Goal: Transaction & Acquisition: Purchase product/service

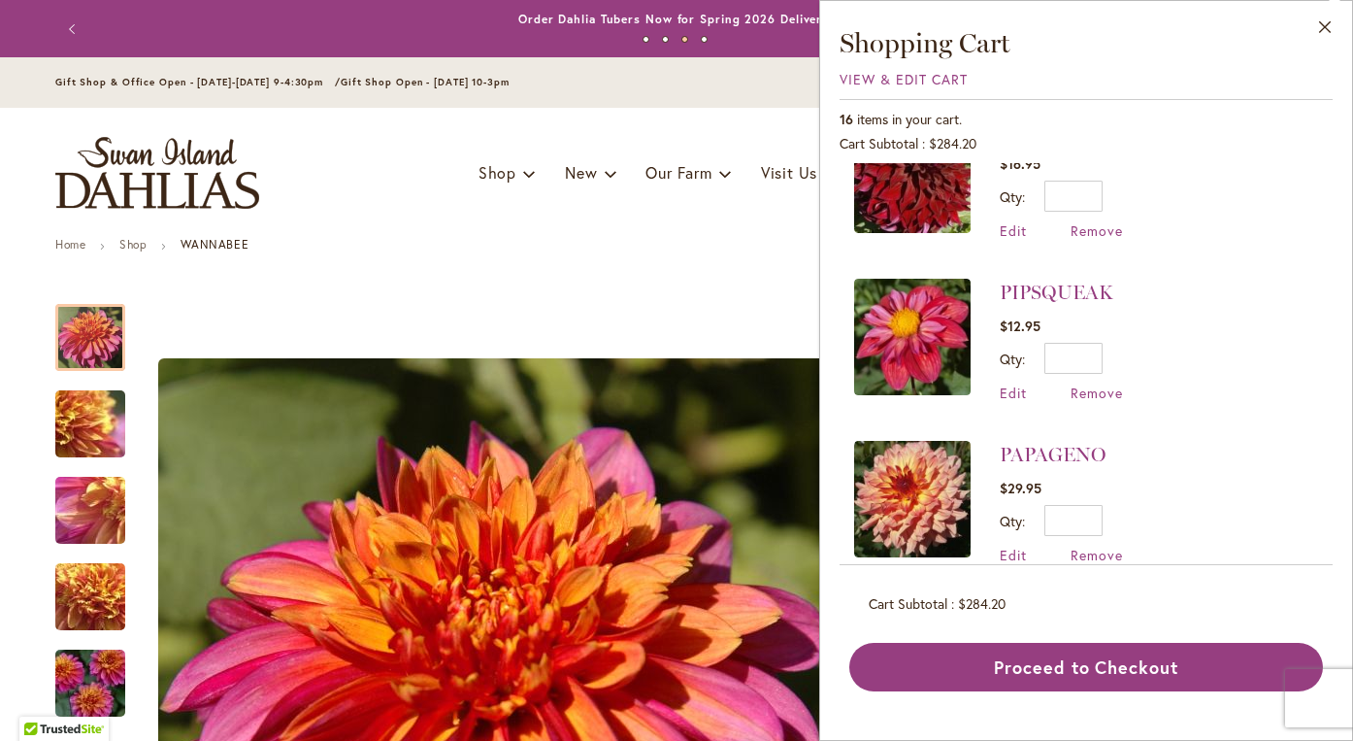
scroll to position [227, 0]
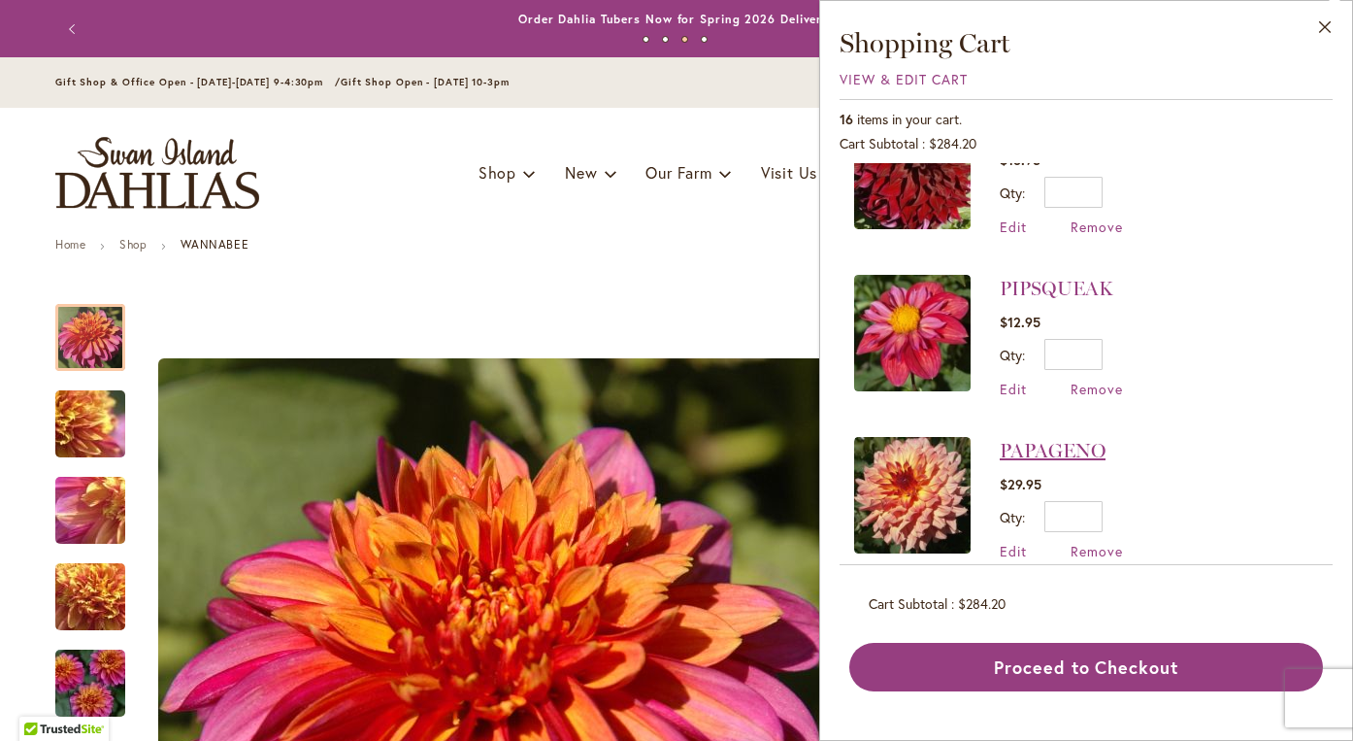
click at [1062, 452] on link "PAPAGENO" at bounding box center [1053, 450] width 106 height 23
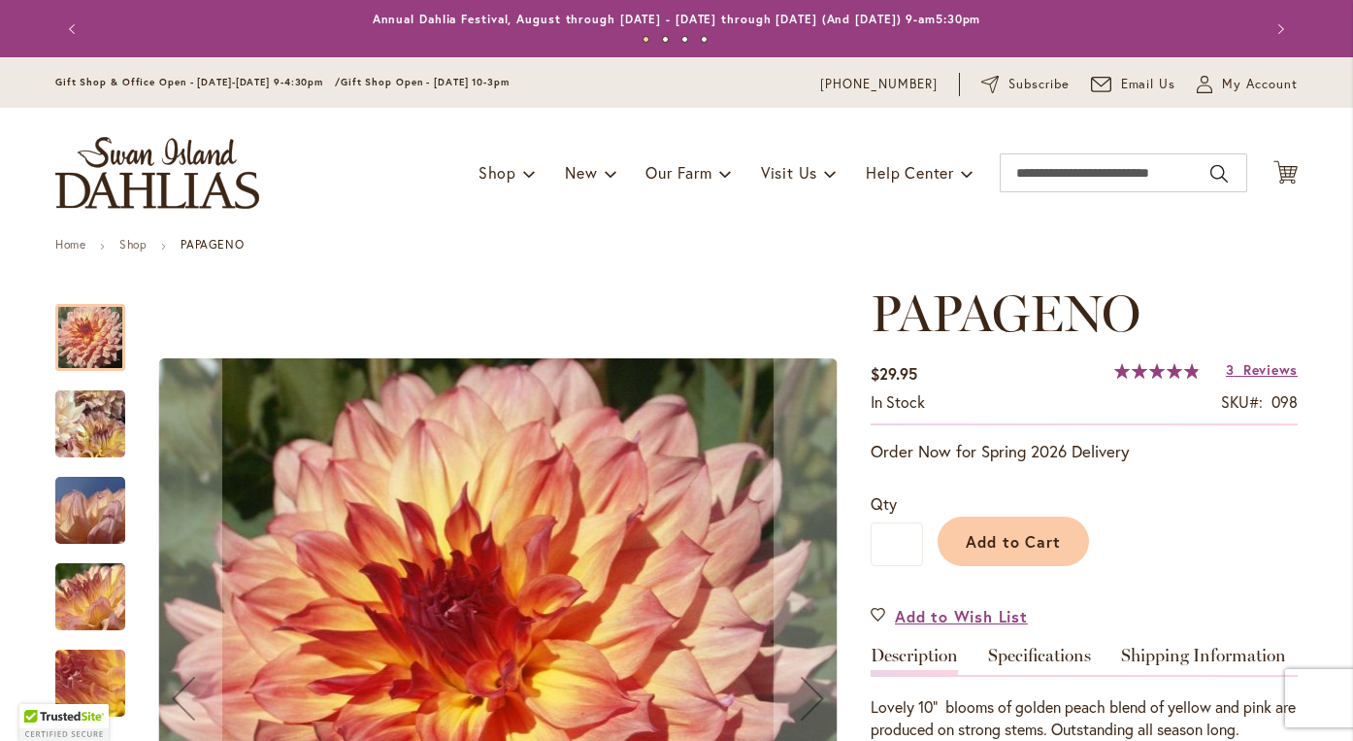
type input "*******"
click at [1292, 154] on div "Toggle Nav Shop Dahlia Tubers Collections Fresh Cut Dahlias Gardening Supplies …" at bounding box center [676, 173] width 1281 height 130
click at [1291, 168] on icon at bounding box center [1285, 171] width 24 height 23
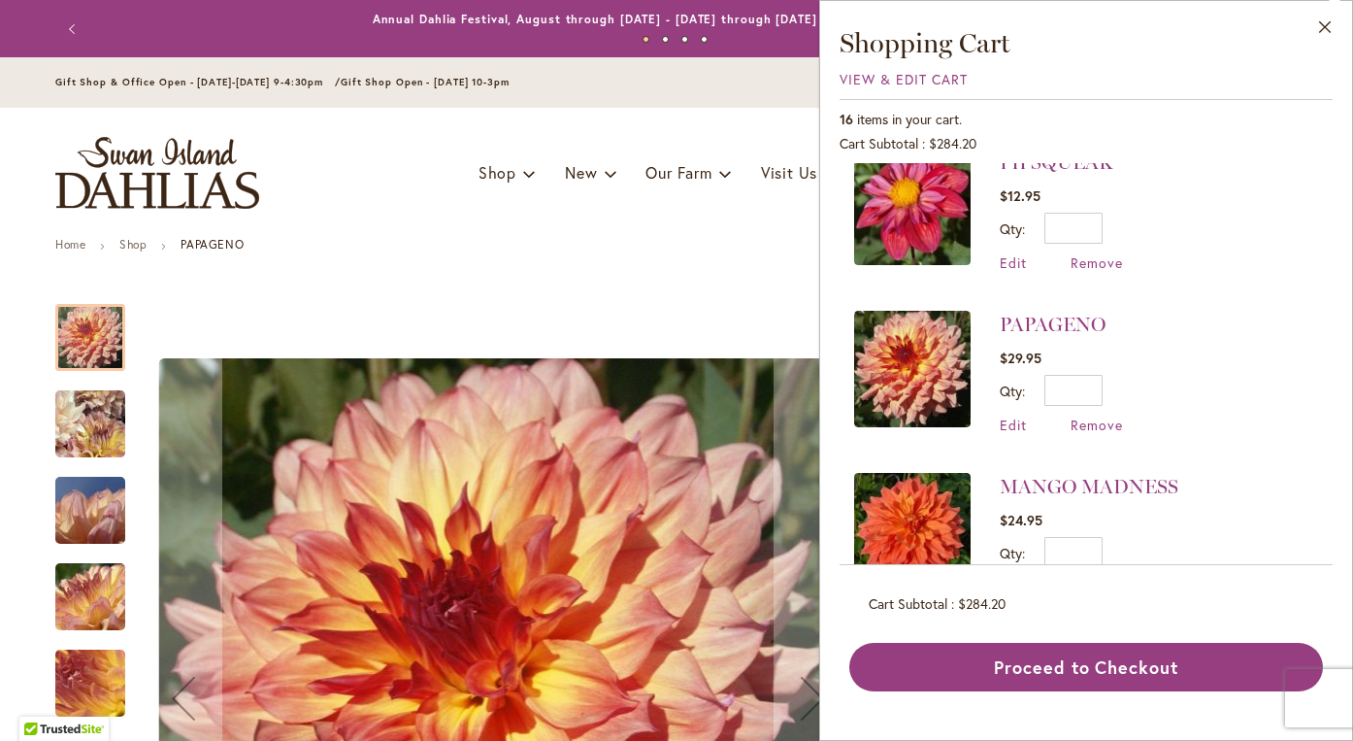
scroll to position [355, 0]
click at [1097, 423] on span "Remove" at bounding box center [1097, 422] width 52 height 18
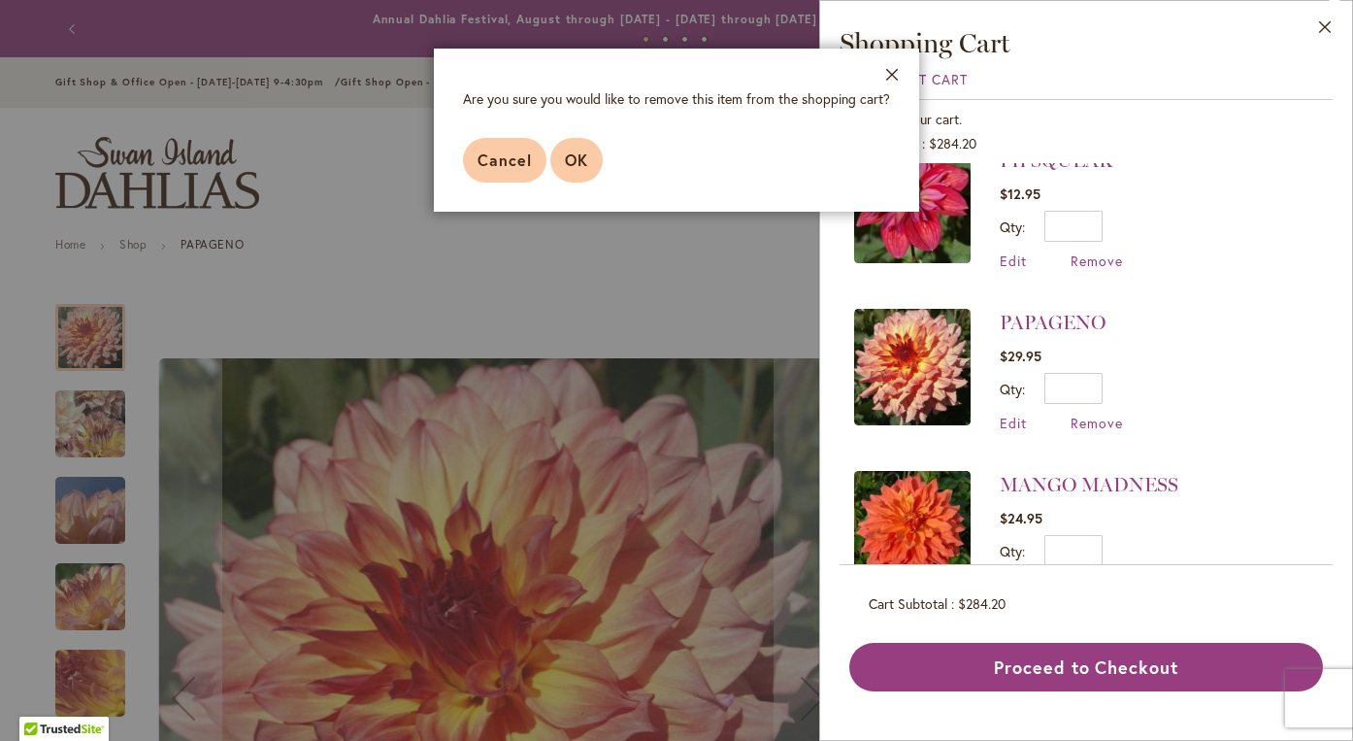
click at [585, 158] on span "OK" at bounding box center [576, 159] width 23 height 20
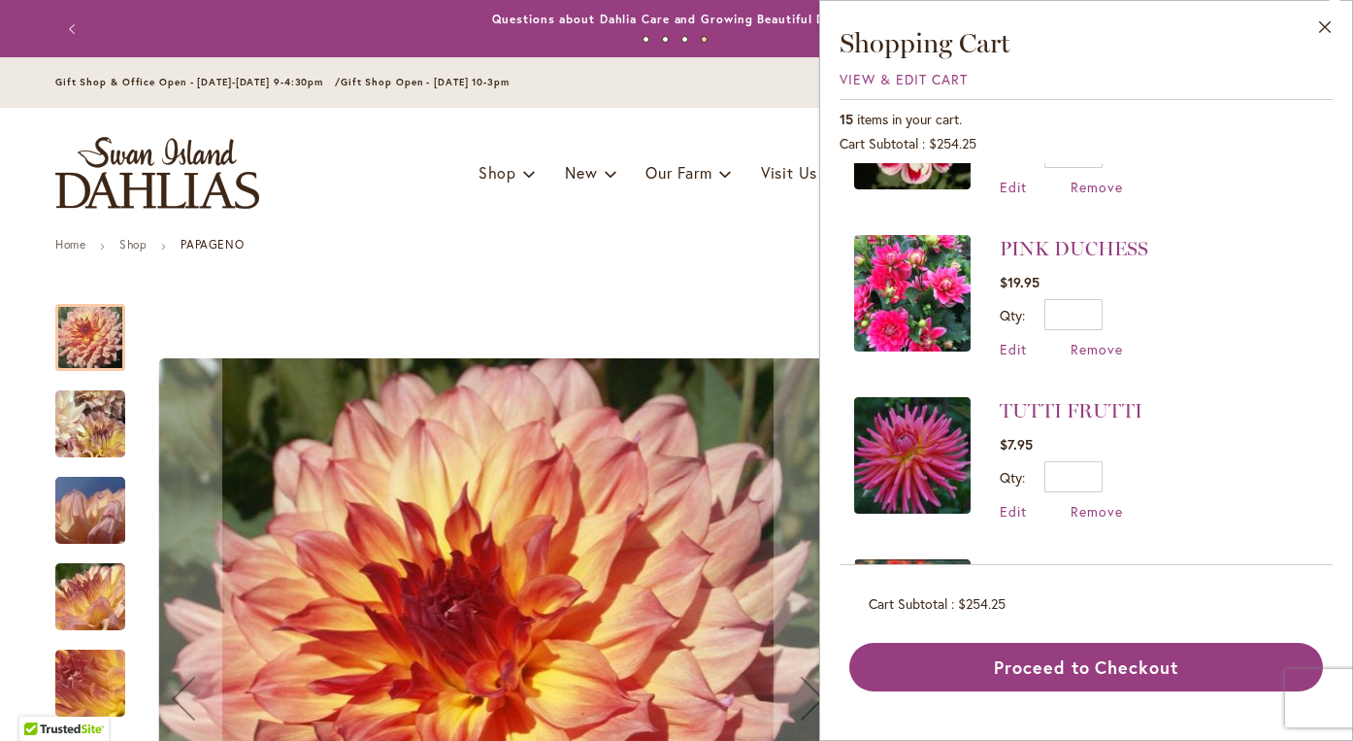
scroll to position [1887, 0]
click at [1099, 352] on span "Remove" at bounding box center [1097, 350] width 52 height 18
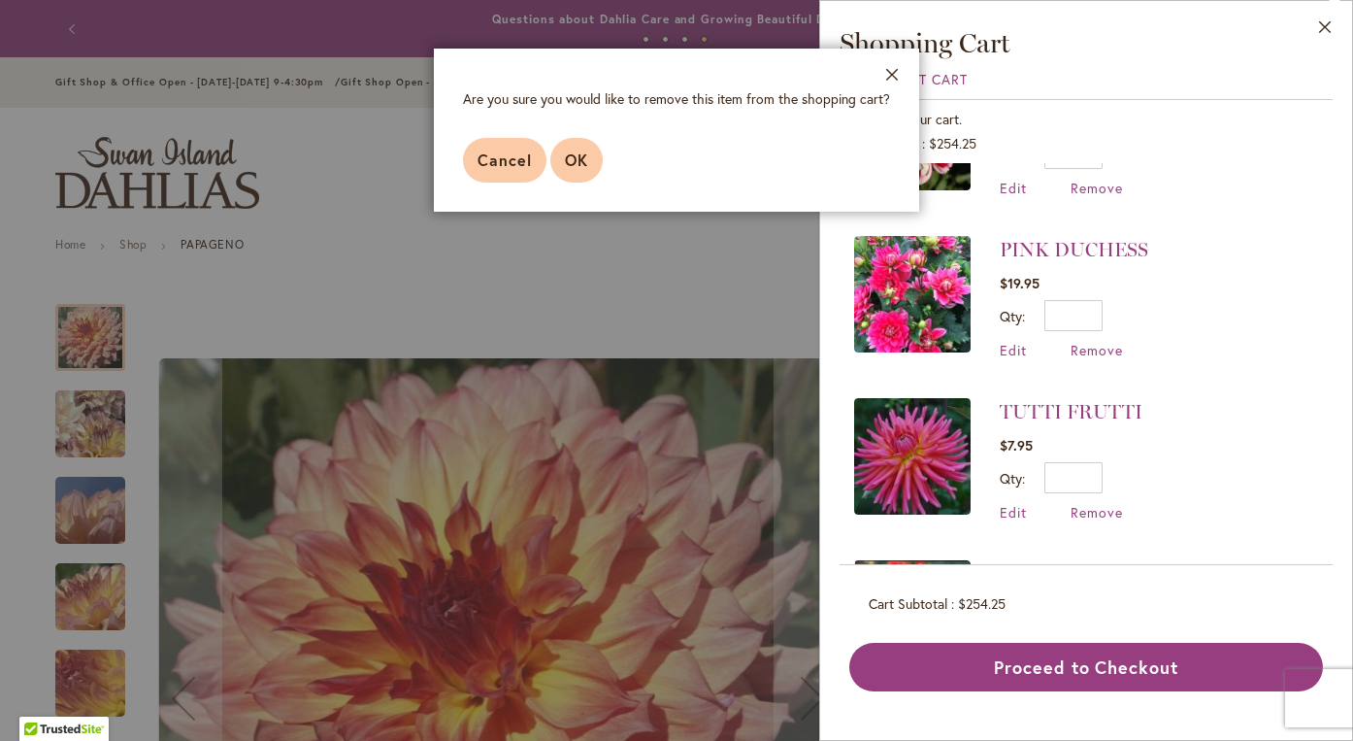
click at [586, 159] on span "OK" at bounding box center [576, 159] width 23 height 20
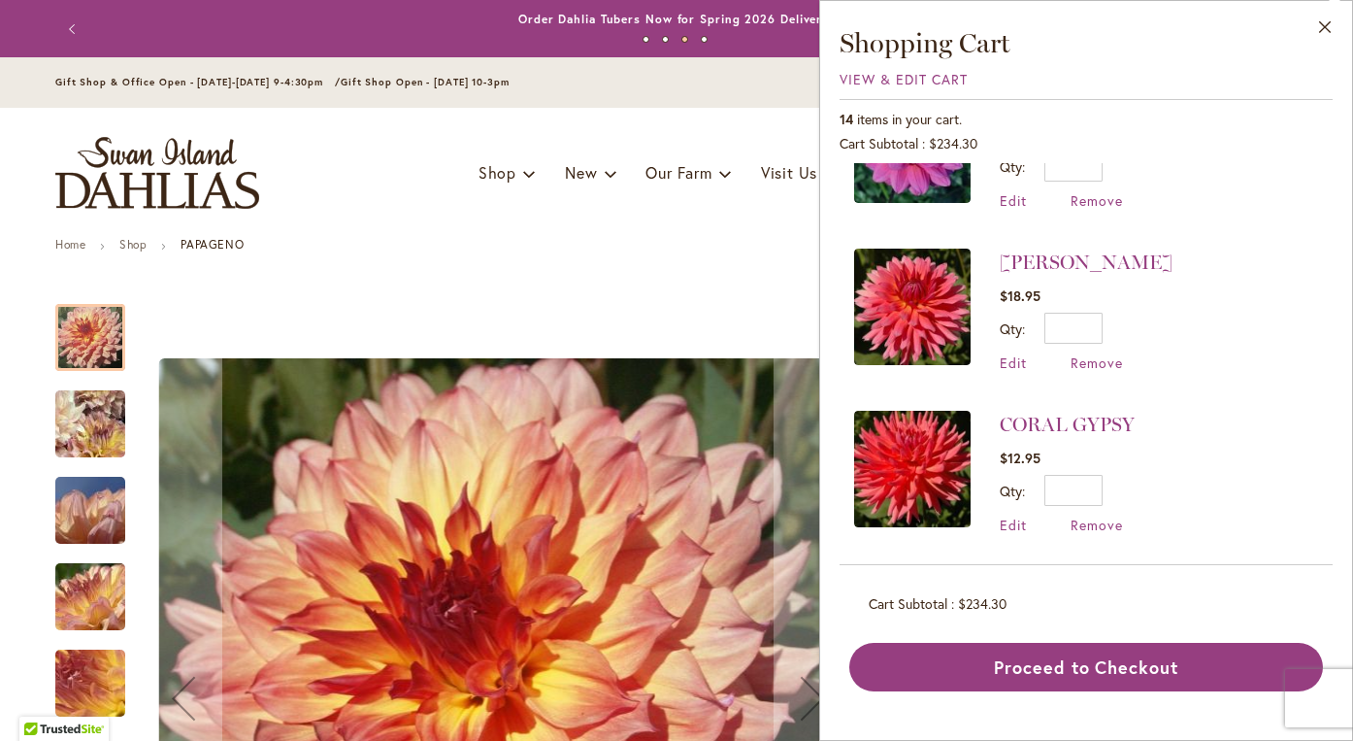
scroll to position [745, 0]
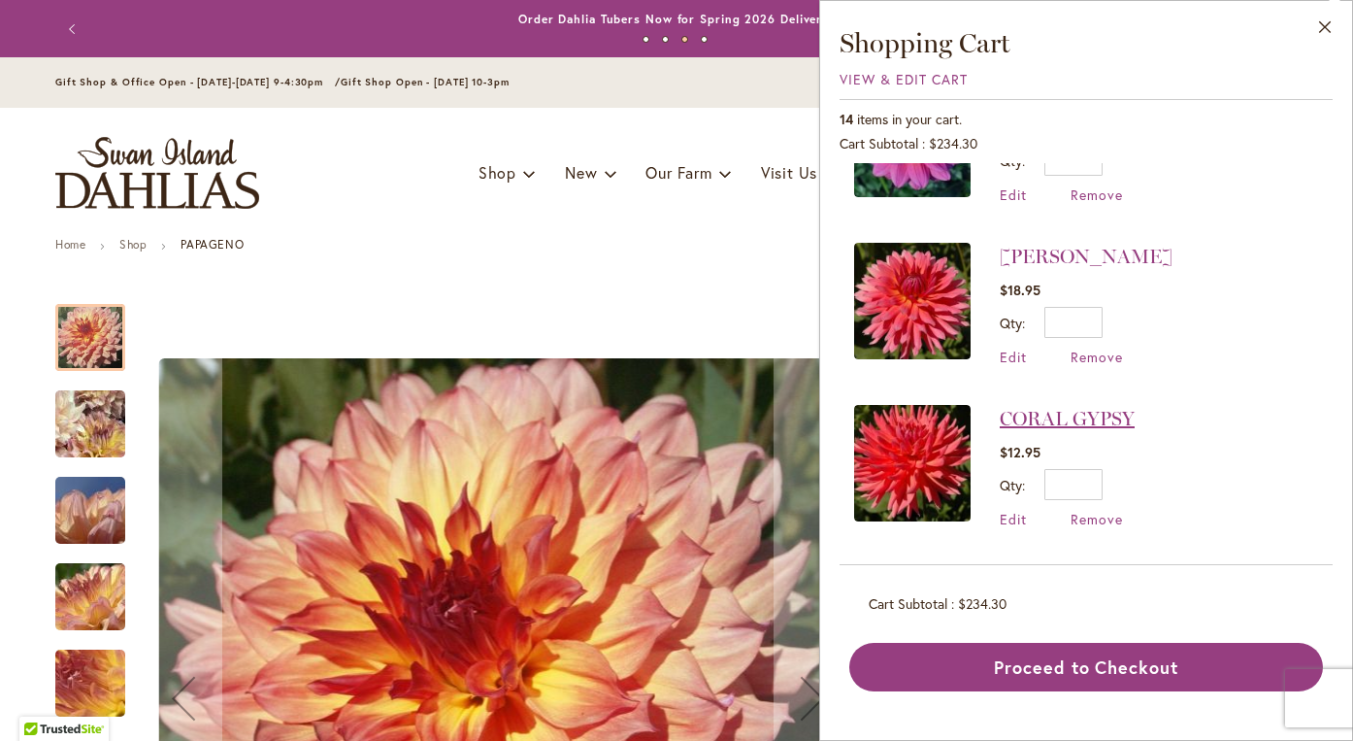
click at [1037, 419] on link "CORAL GYPSY" at bounding box center [1067, 418] width 135 height 23
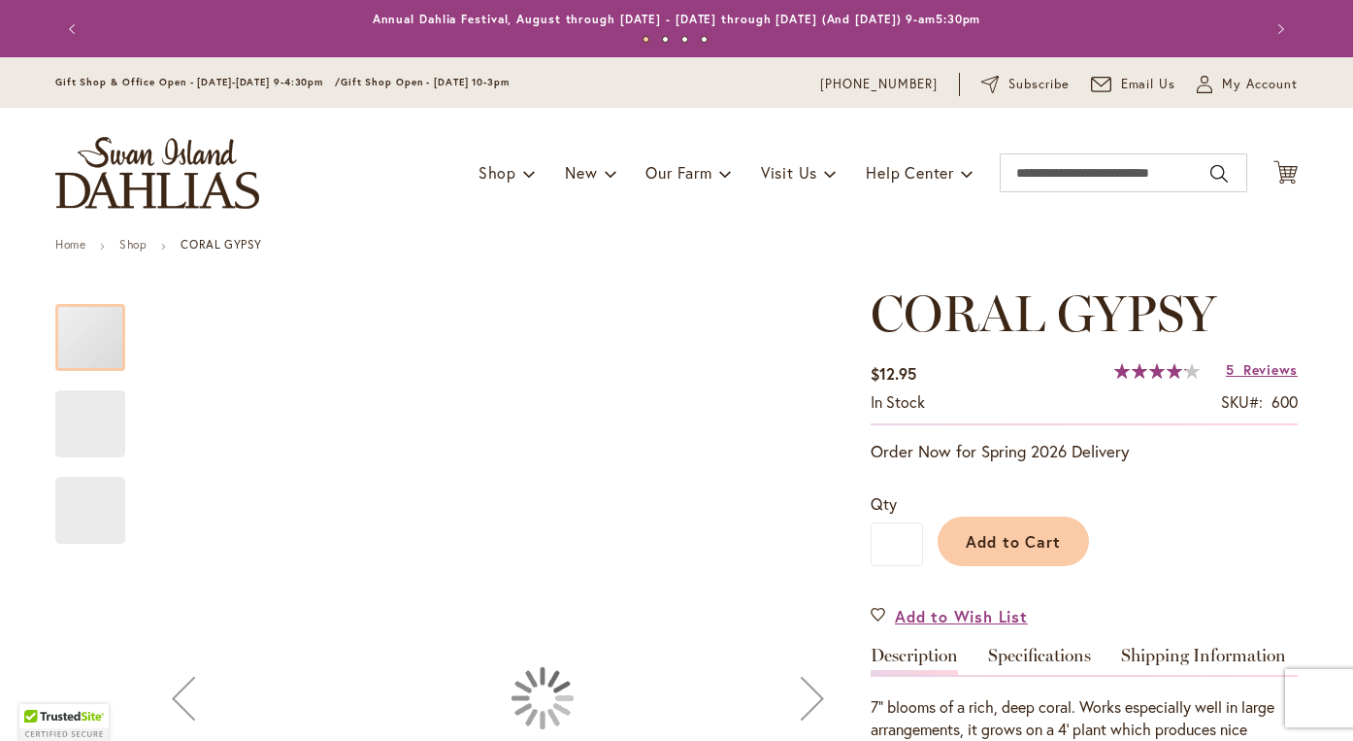
type input "*******"
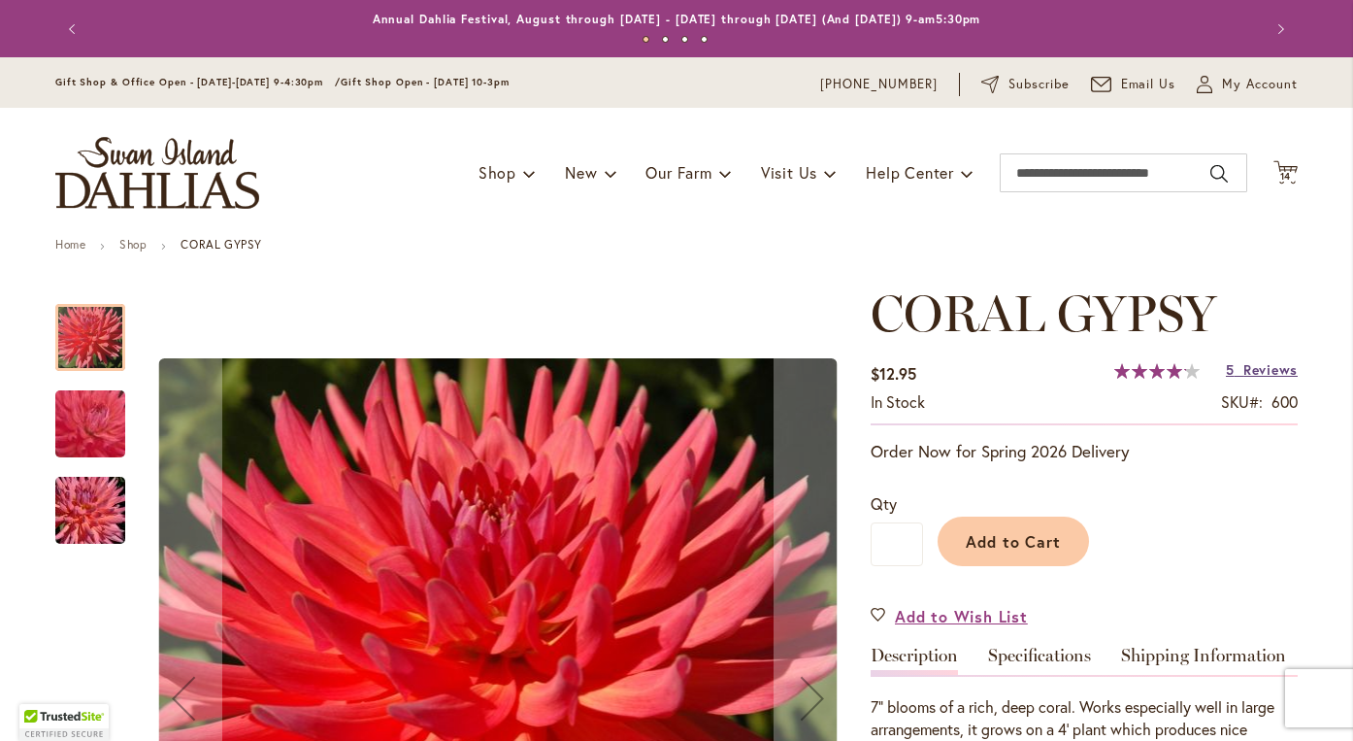
click at [1281, 369] on span "Reviews" at bounding box center [1270, 369] width 54 height 18
click at [1288, 167] on icon "Cart .cls-1 { fill: #231f20; }" at bounding box center [1285, 172] width 24 height 24
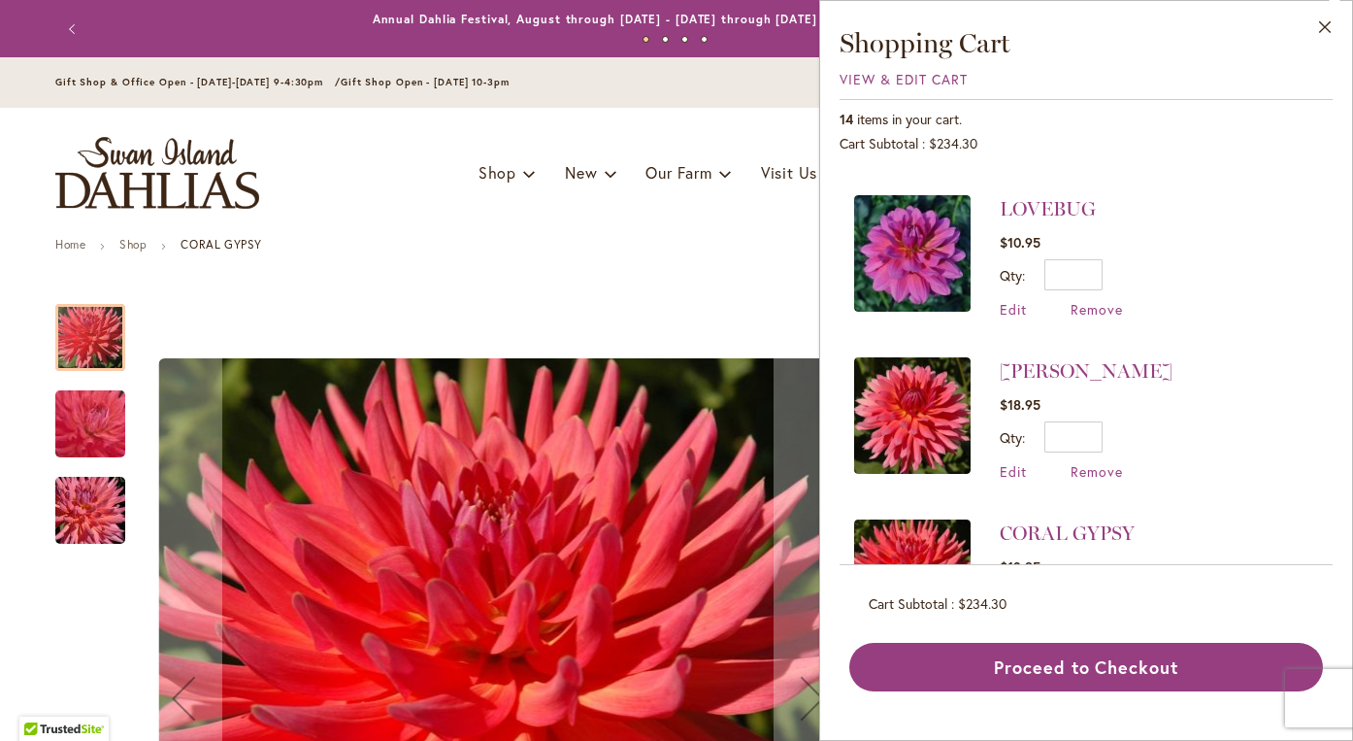
scroll to position [639, 0]
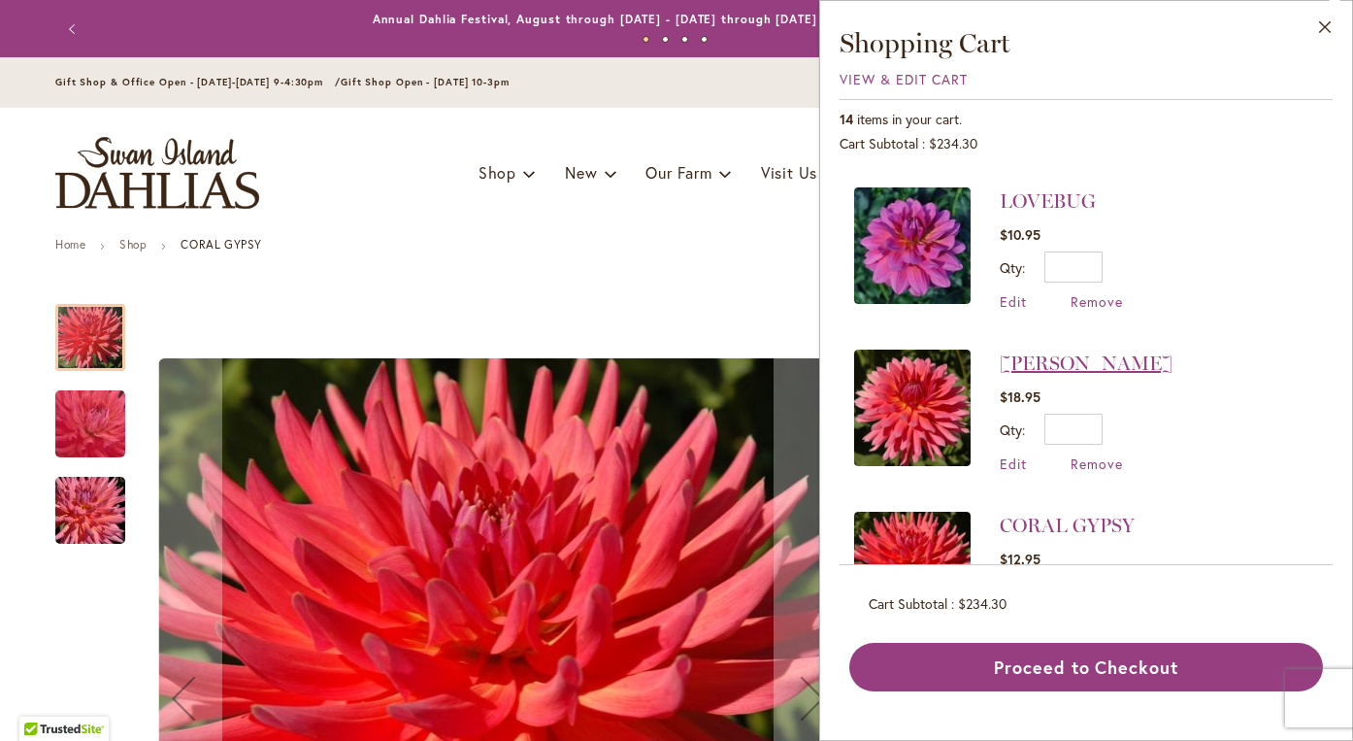
click at [1039, 359] on link "[PERSON_NAME]" at bounding box center [1086, 362] width 173 height 23
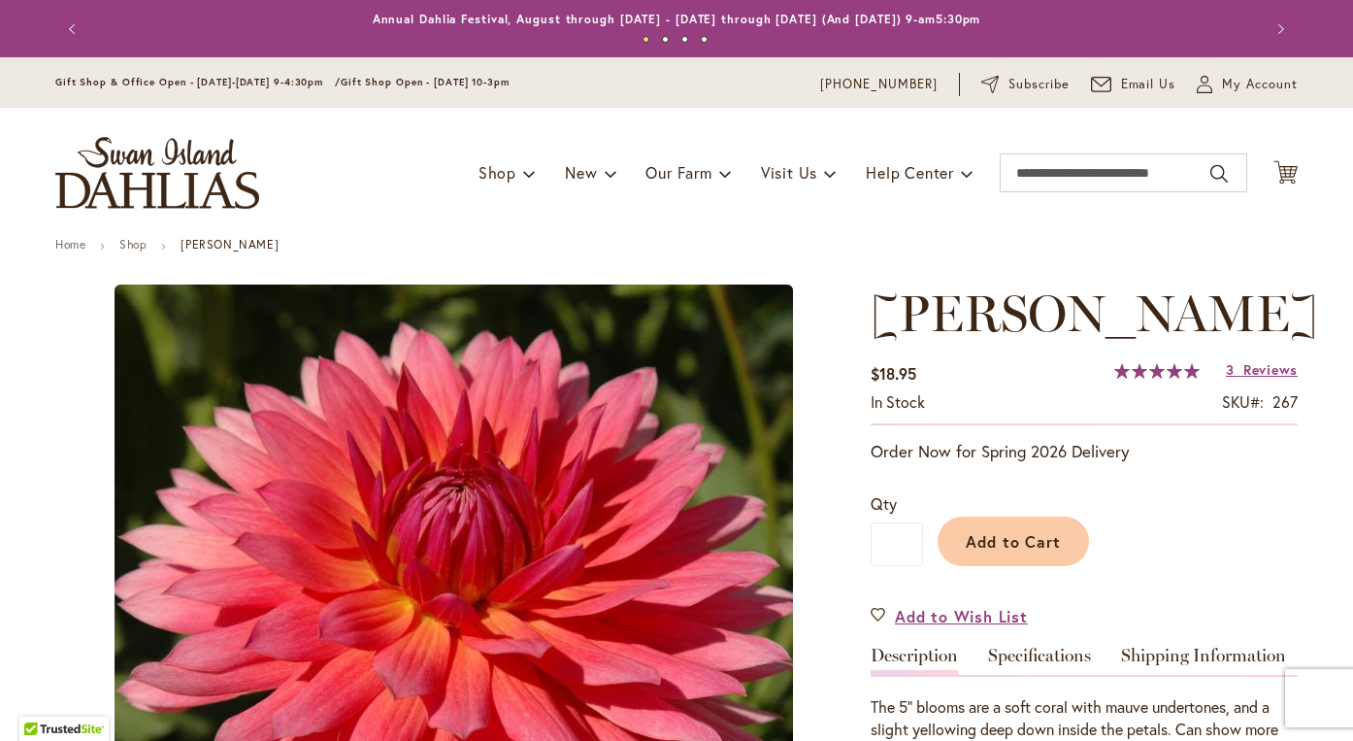
type input "*******"
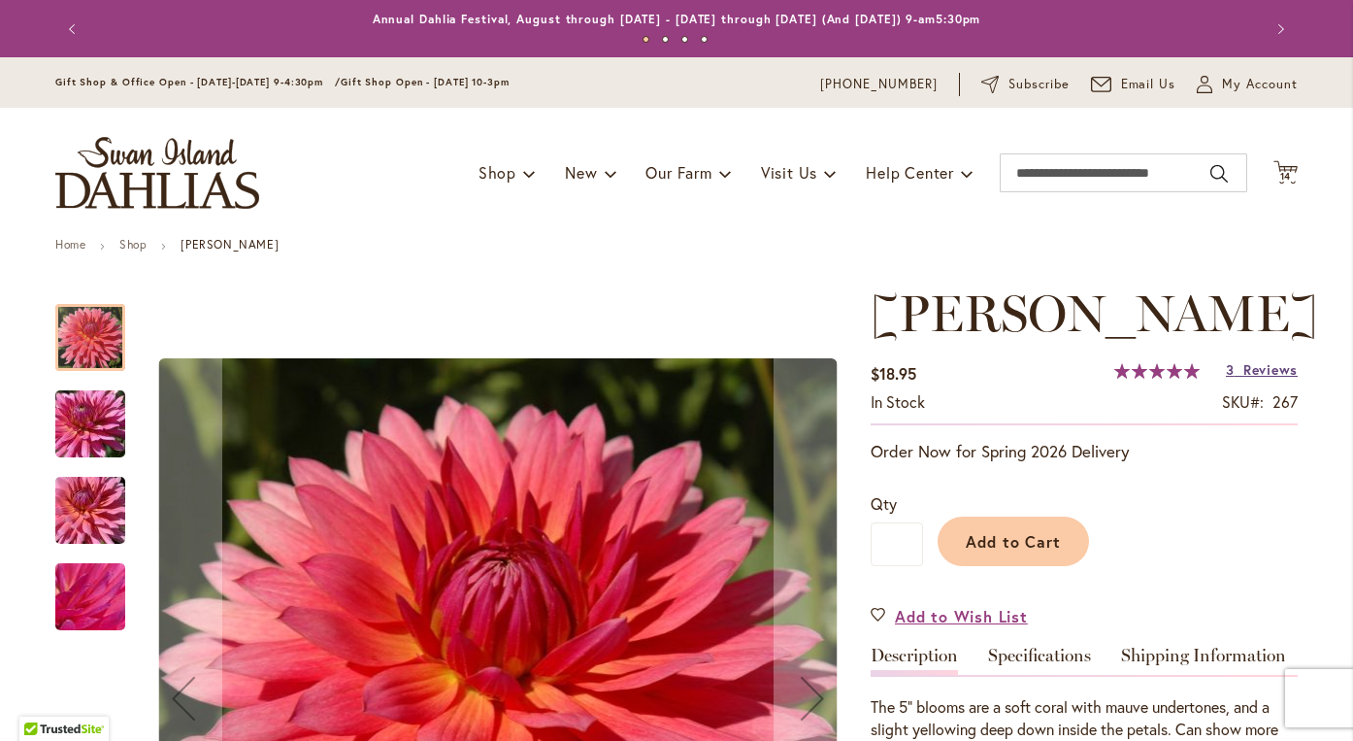
click at [1278, 372] on span "Reviews" at bounding box center [1270, 369] width 54 height 18
click at [86, 418] on img "LINDY" at bounding box center [90, 424] width 140 height 105
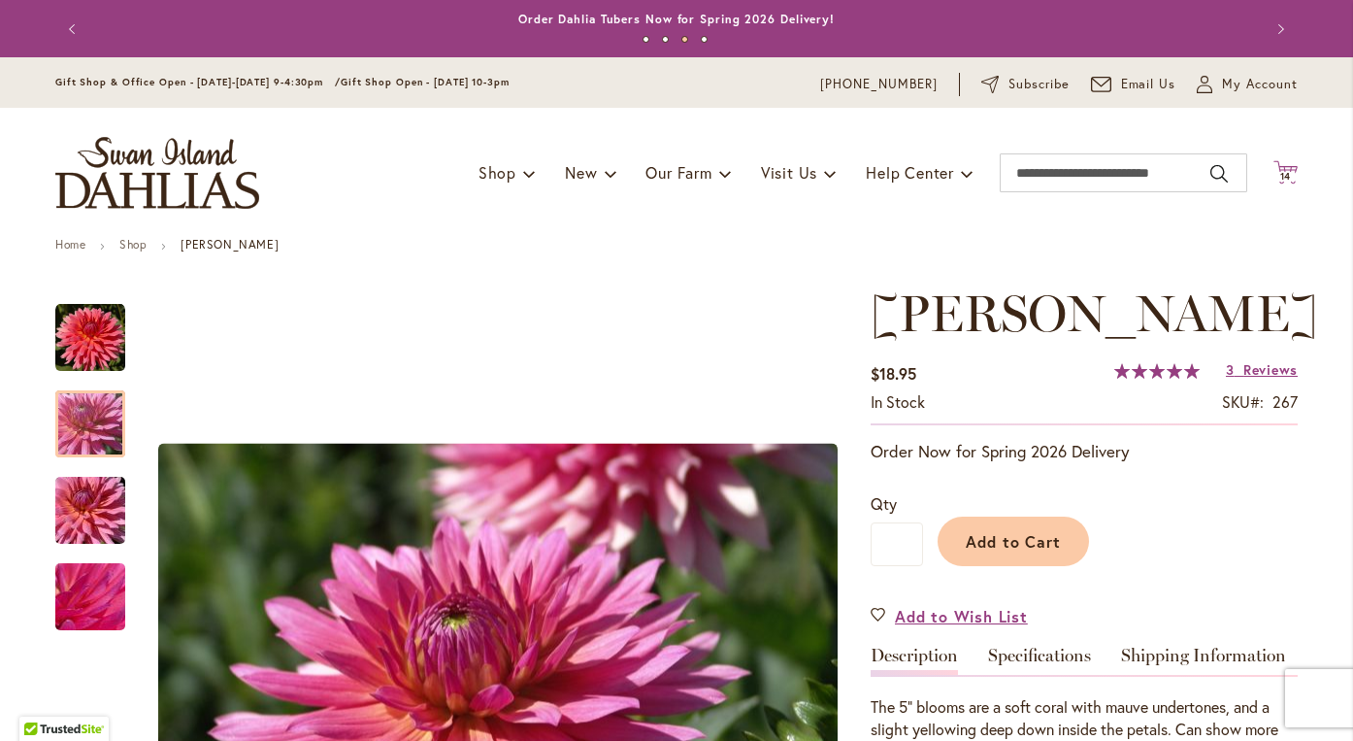
click at [1289, 175] on span "14" at bounding box center [1286, 176] width 12 height 13
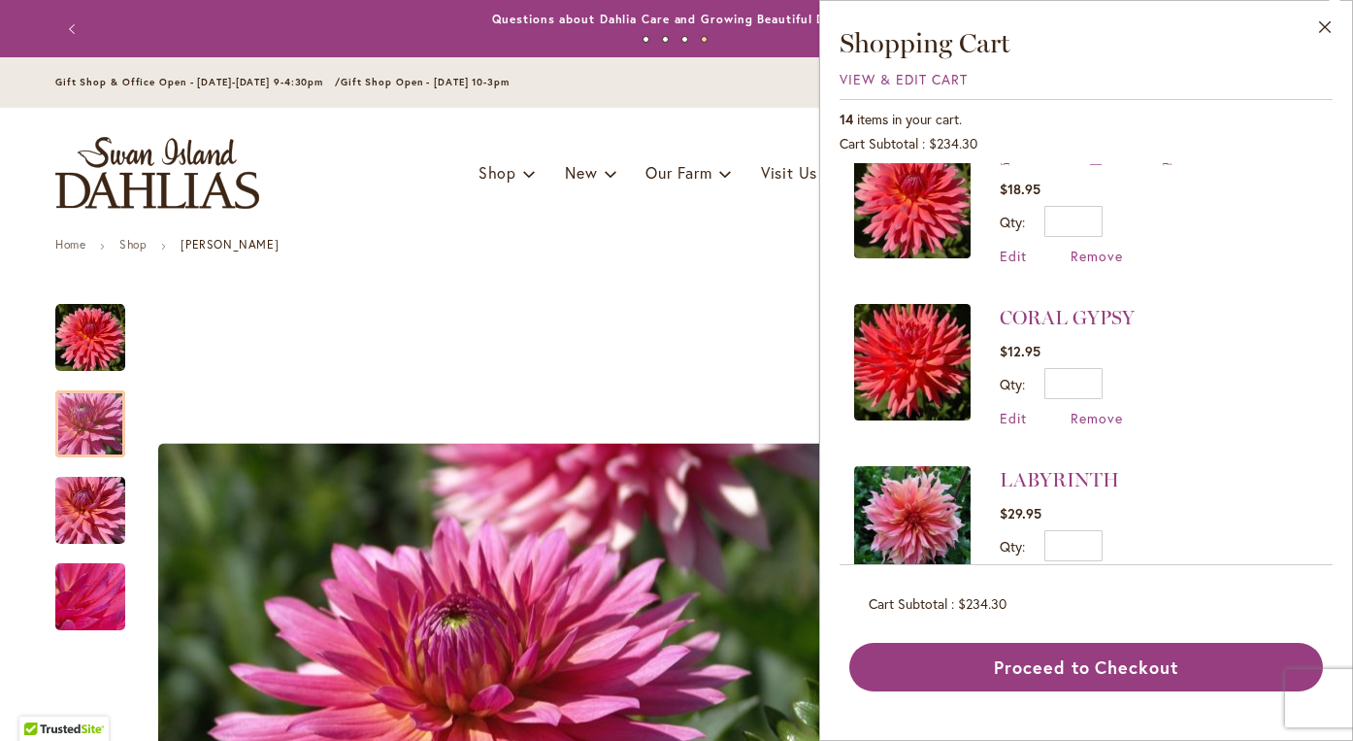
scroll to position [847, 0]
click at [1098, 417] on span "Remove" at bounding box center [1097, 417] width 52 height 18
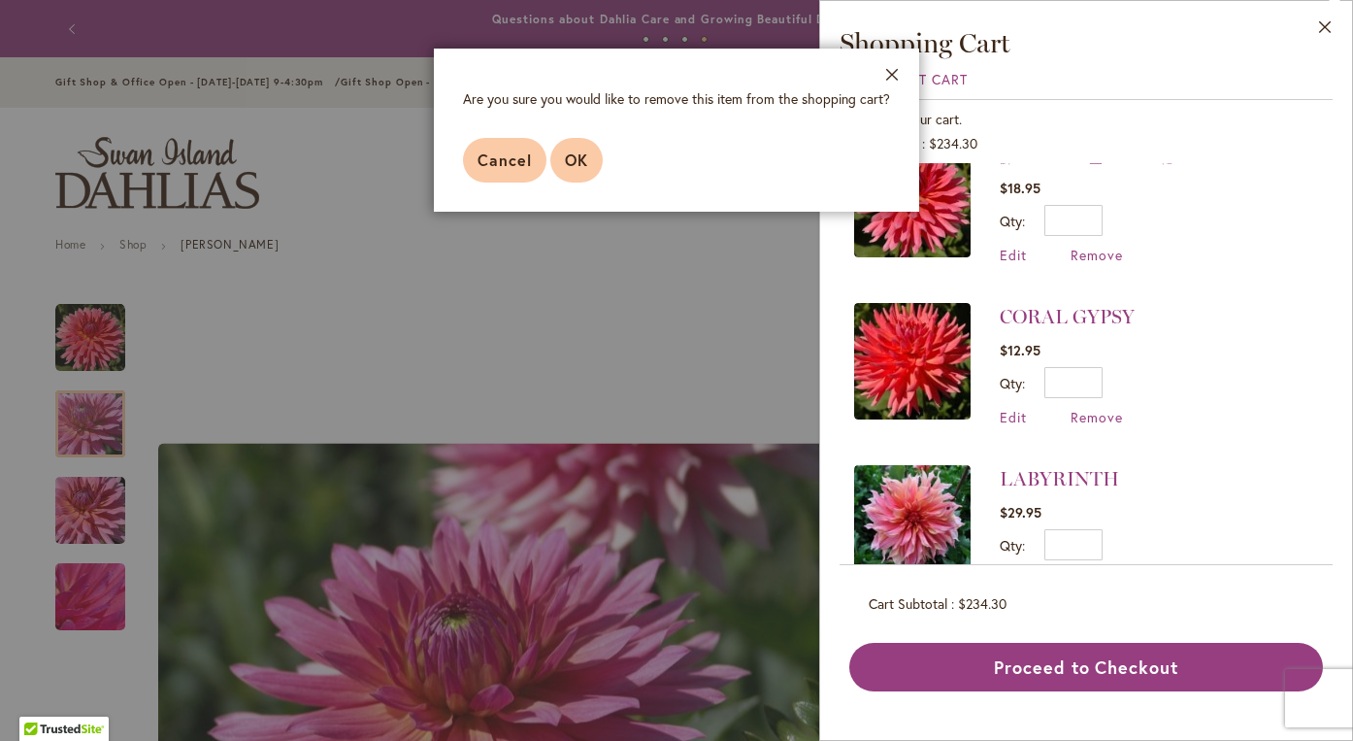
click at [575, 147] on button "OK" at bounding box center [576, 160] width 52 height 45
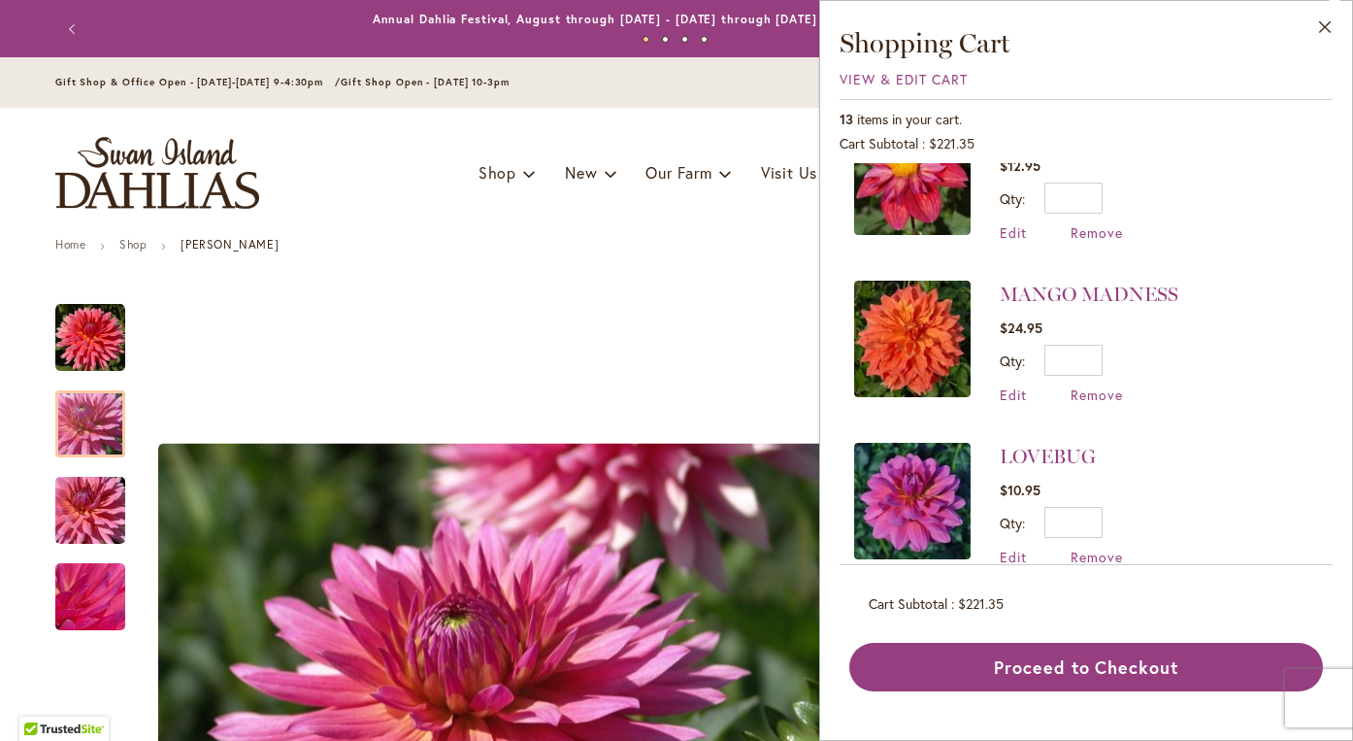
scroll to position [394, 0]
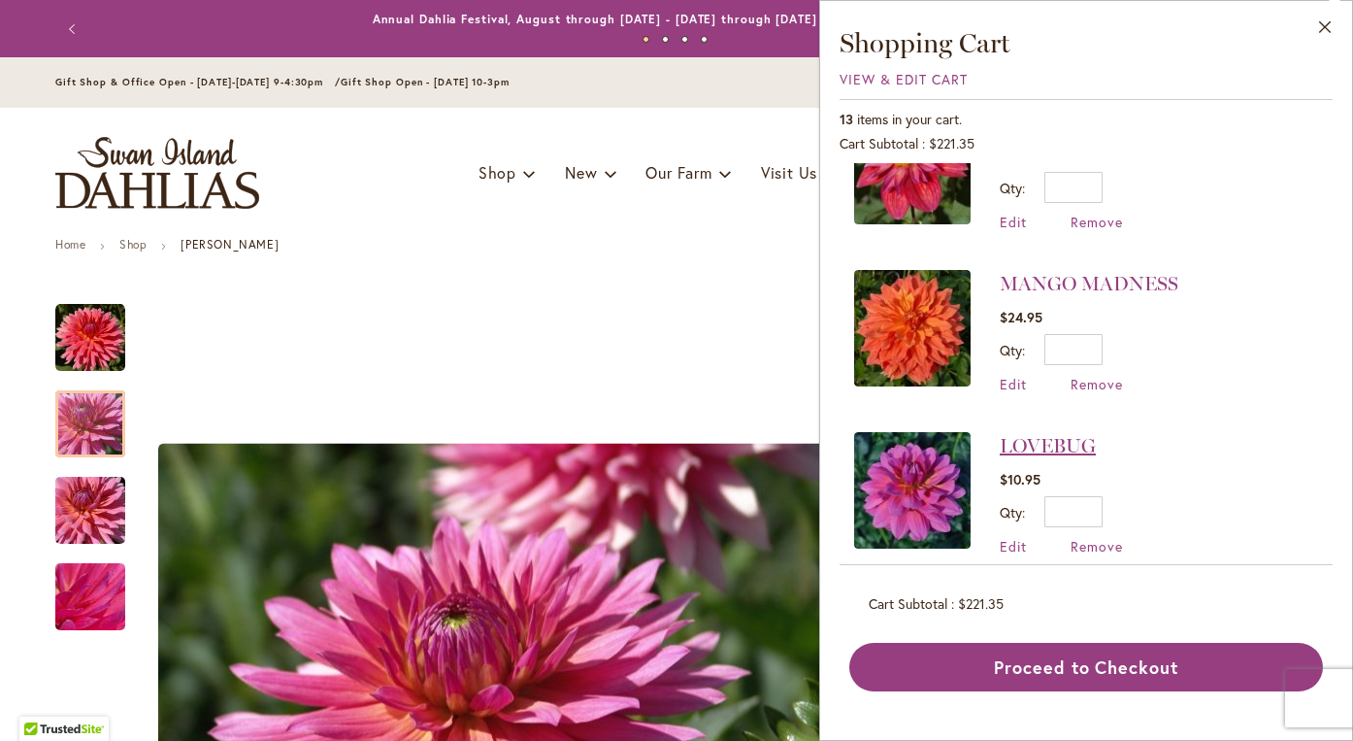
click at [1063, 437] on link "LOVEBUG" at bounding box center [1048, 445] width 96 height 23
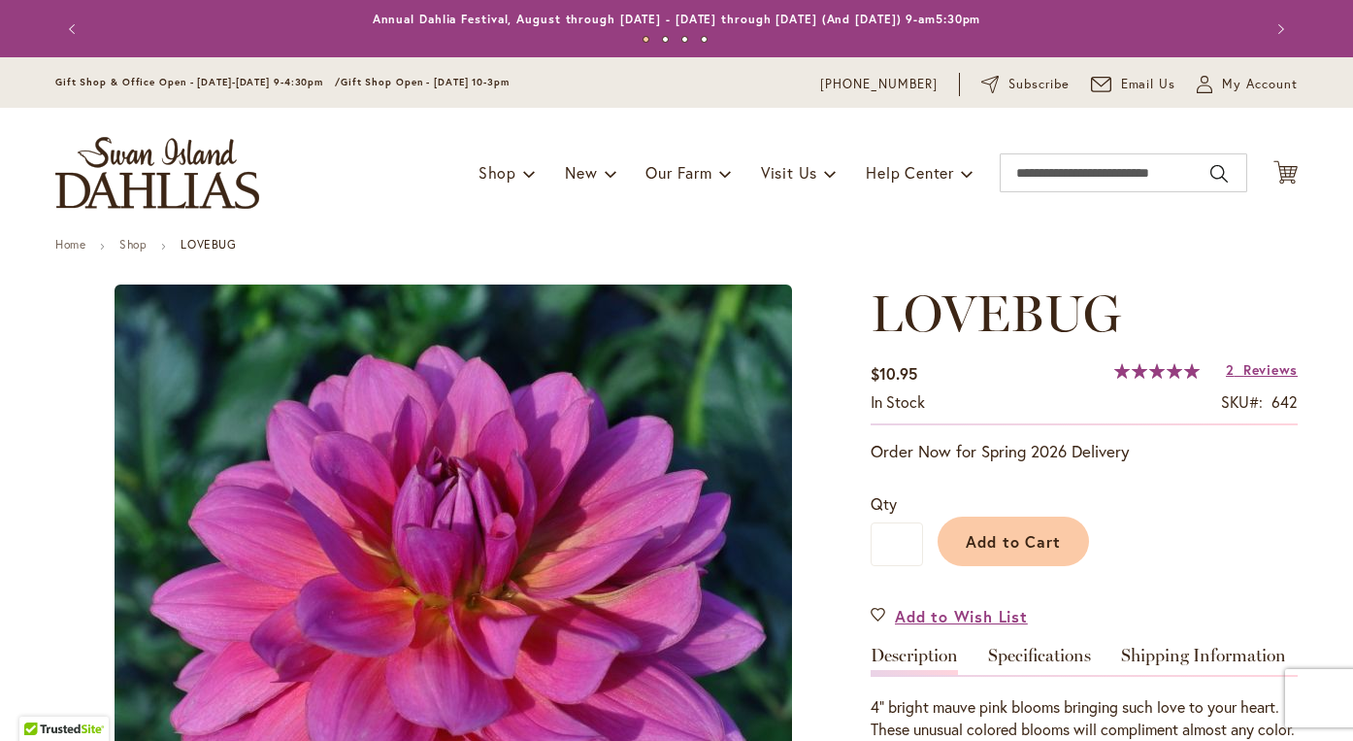
type input "*******"
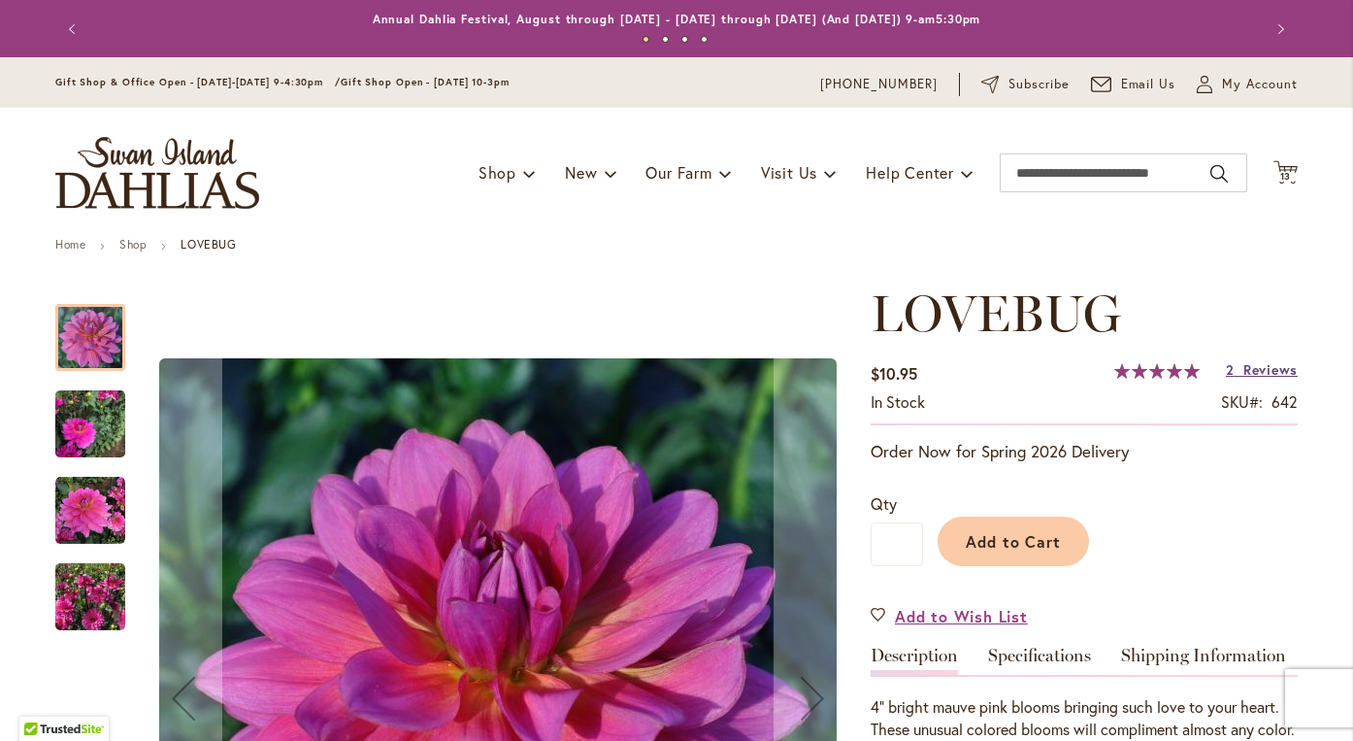
click at [1247, 370] on span "Reviews" at bounding box center [1270, 369] width 54 height 18
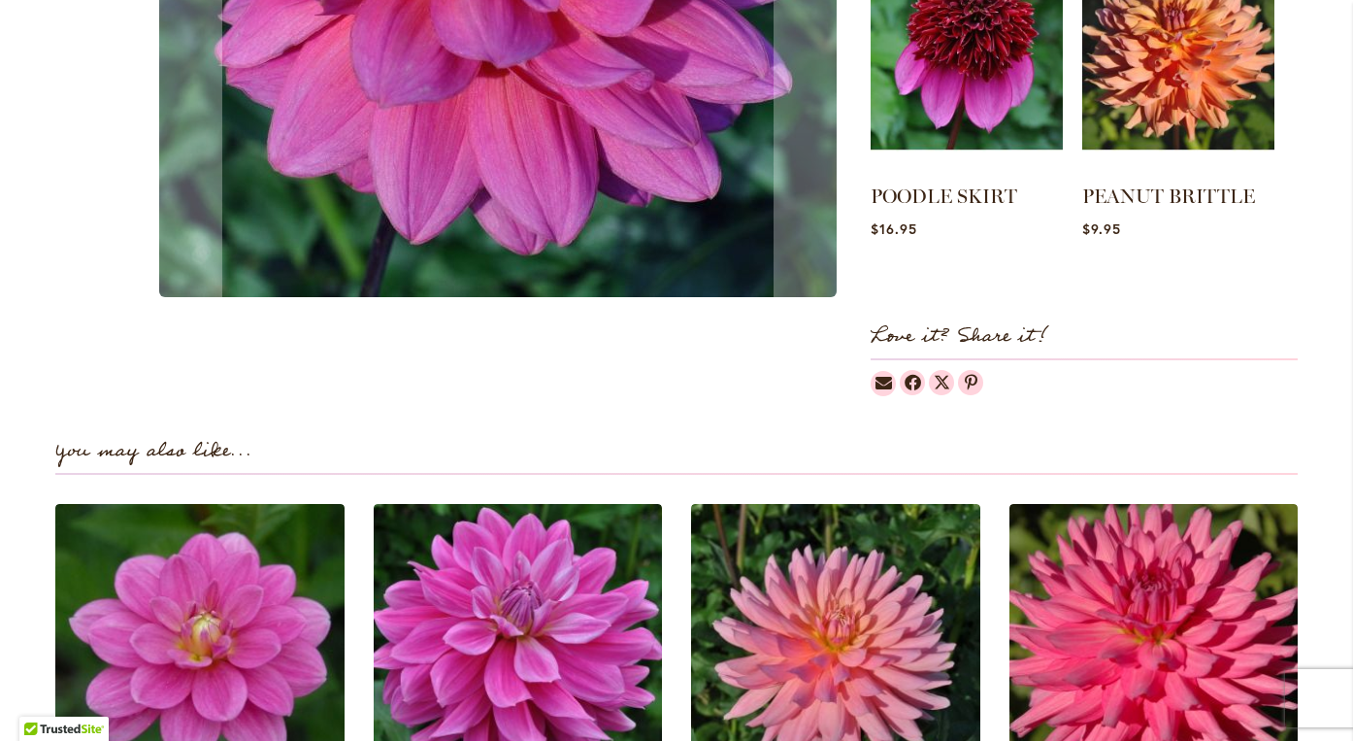
scroll to position [511, 0]
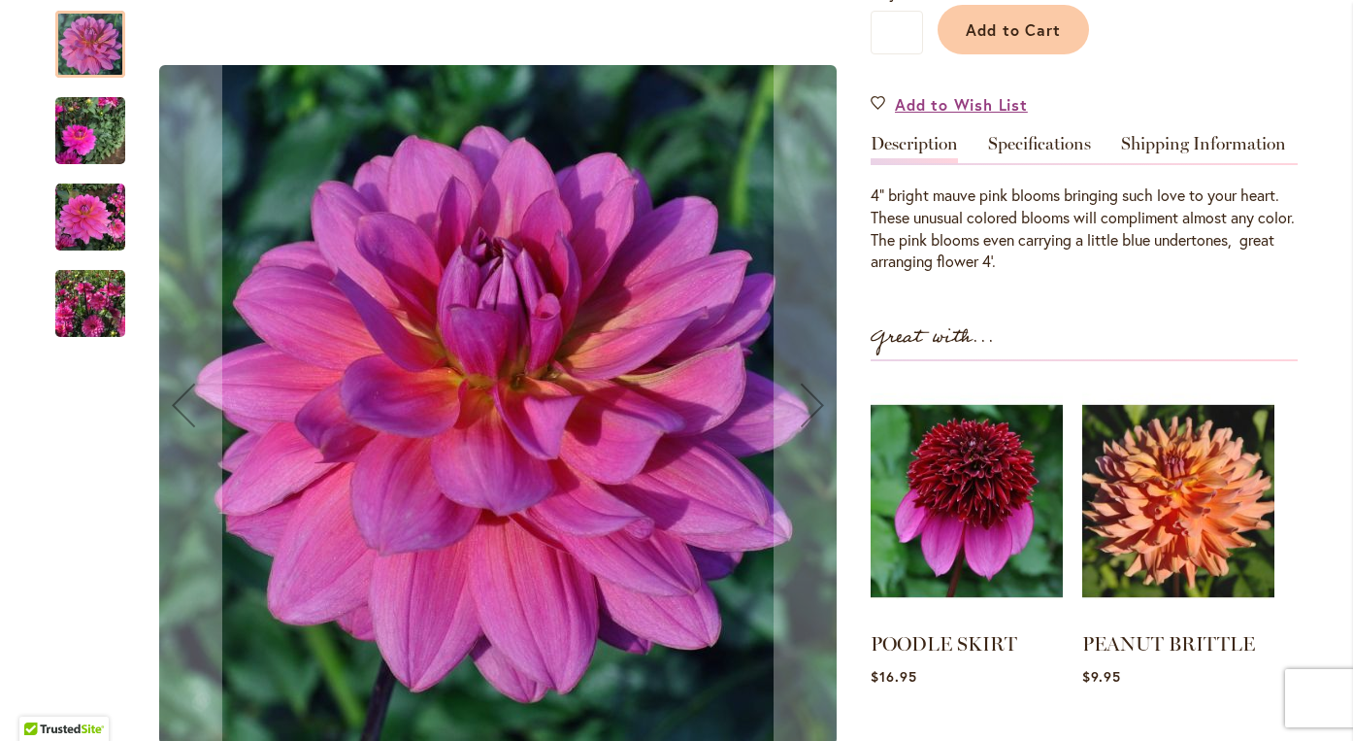
click at [88, 302] on img "LOVEBUG" at bounding box center [90, 303] width 70 height 93
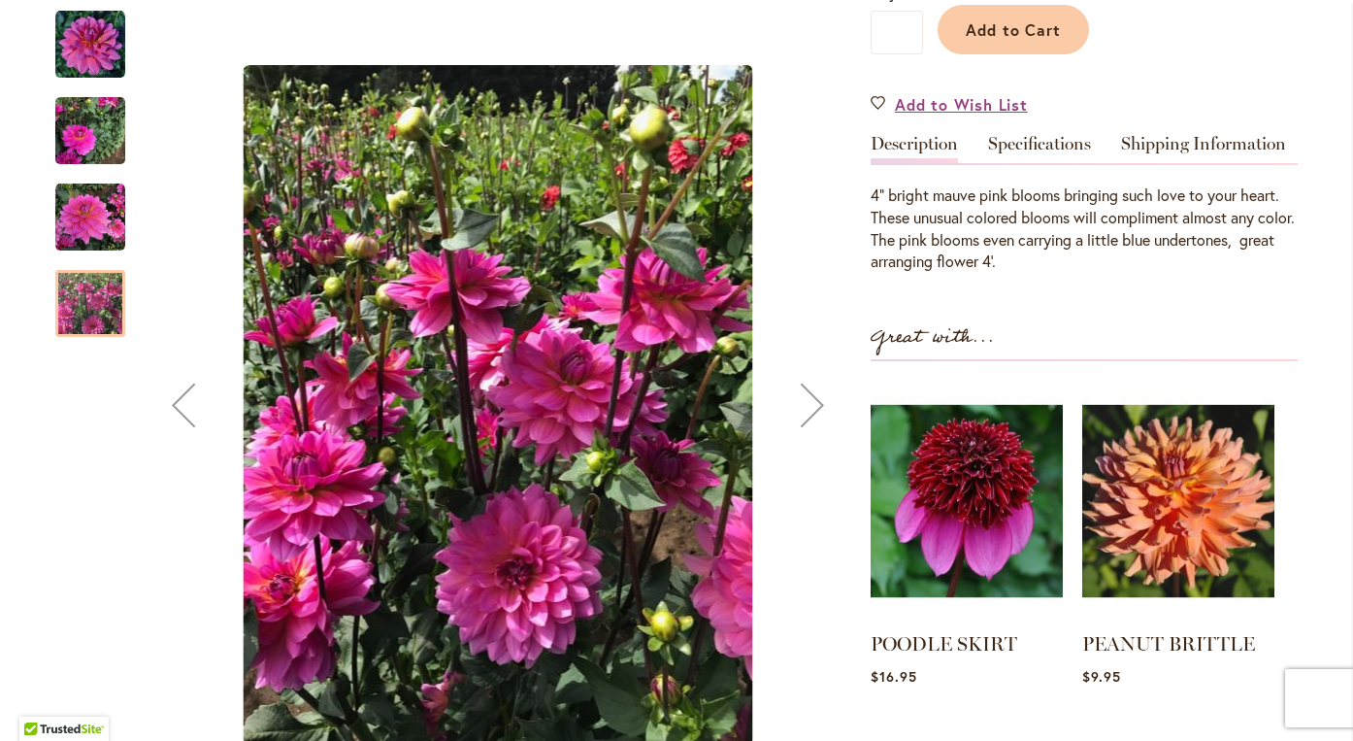
click at [88, 222] on img "LOVEBUG" at bounding box center [90, 216] width 70 height 70
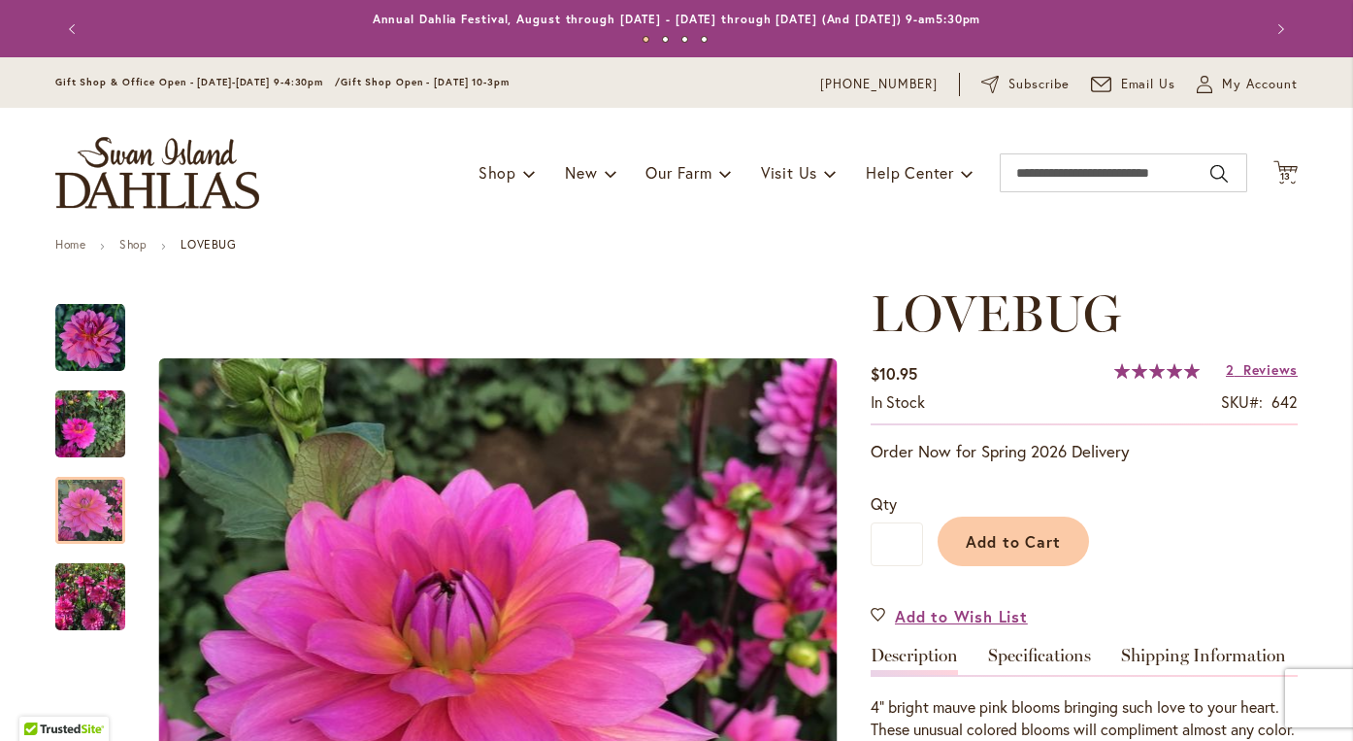
scroll to position [0, 0]
click at [1285, 166] on icon at bounding box center [1285, 171] width 24 height 23
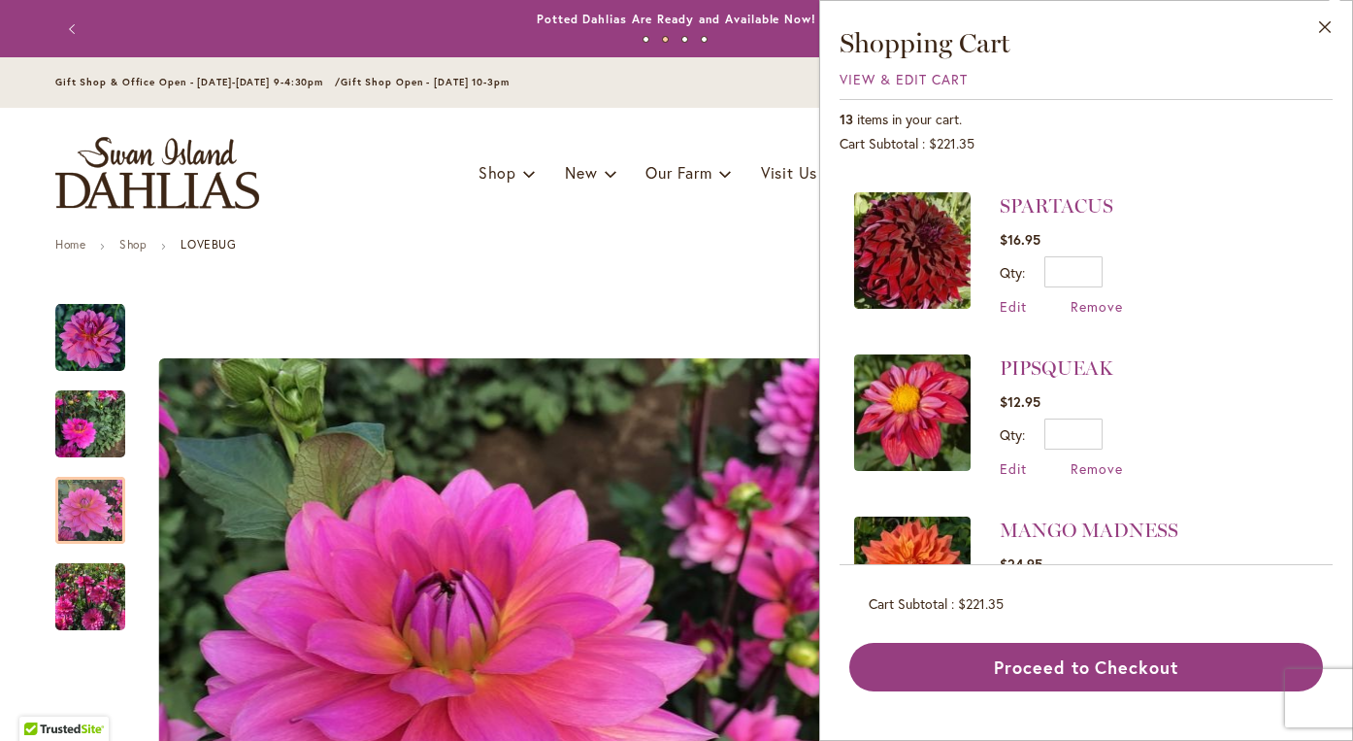
scroll to position [129, 0]
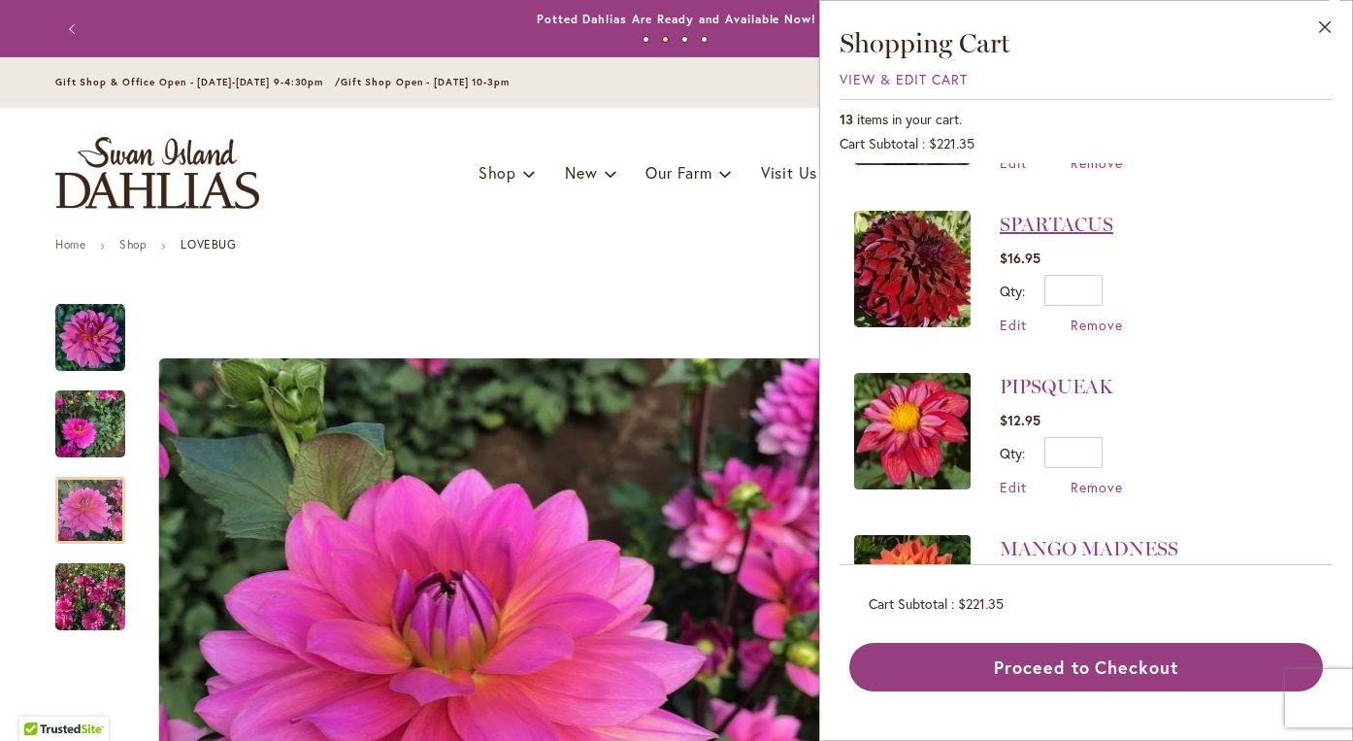
click at [1034, 222] on link "SPARTACUS" at bounding box center [1057, 224] width 114 height 23
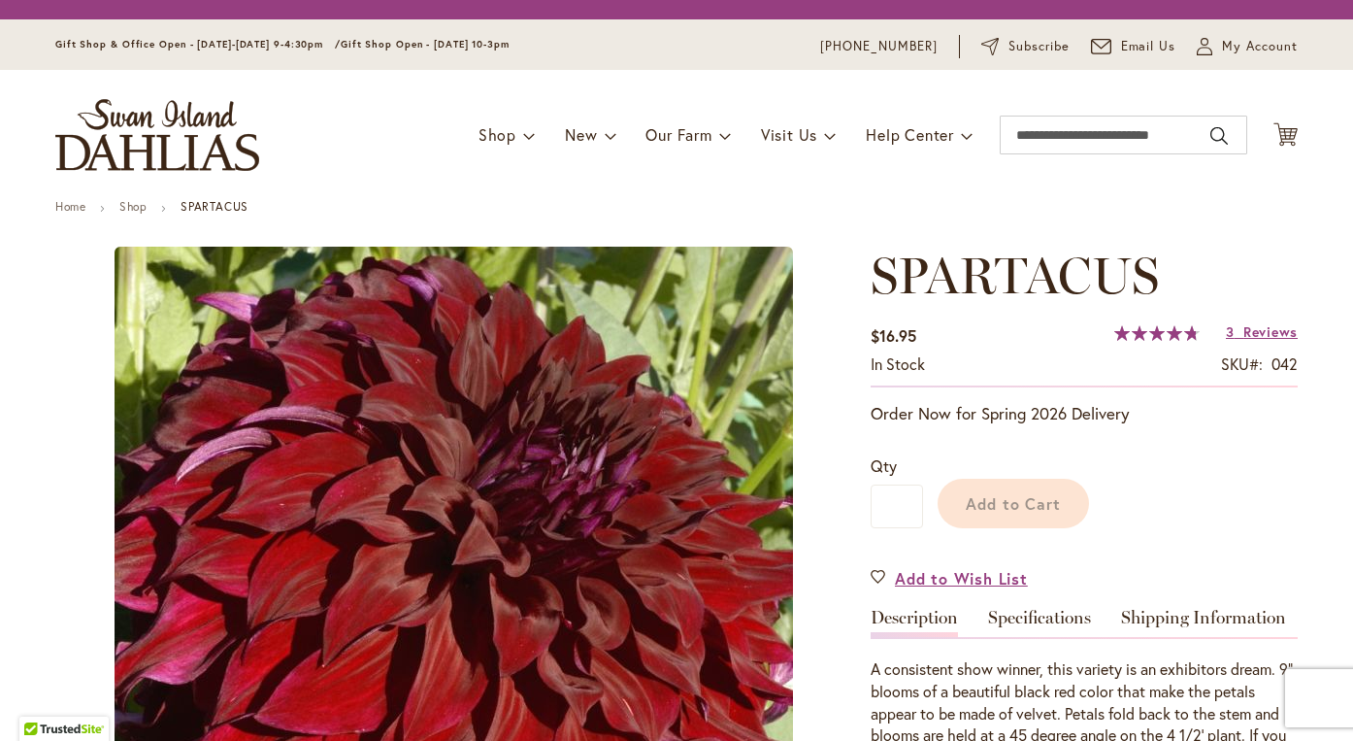
type input "*******"
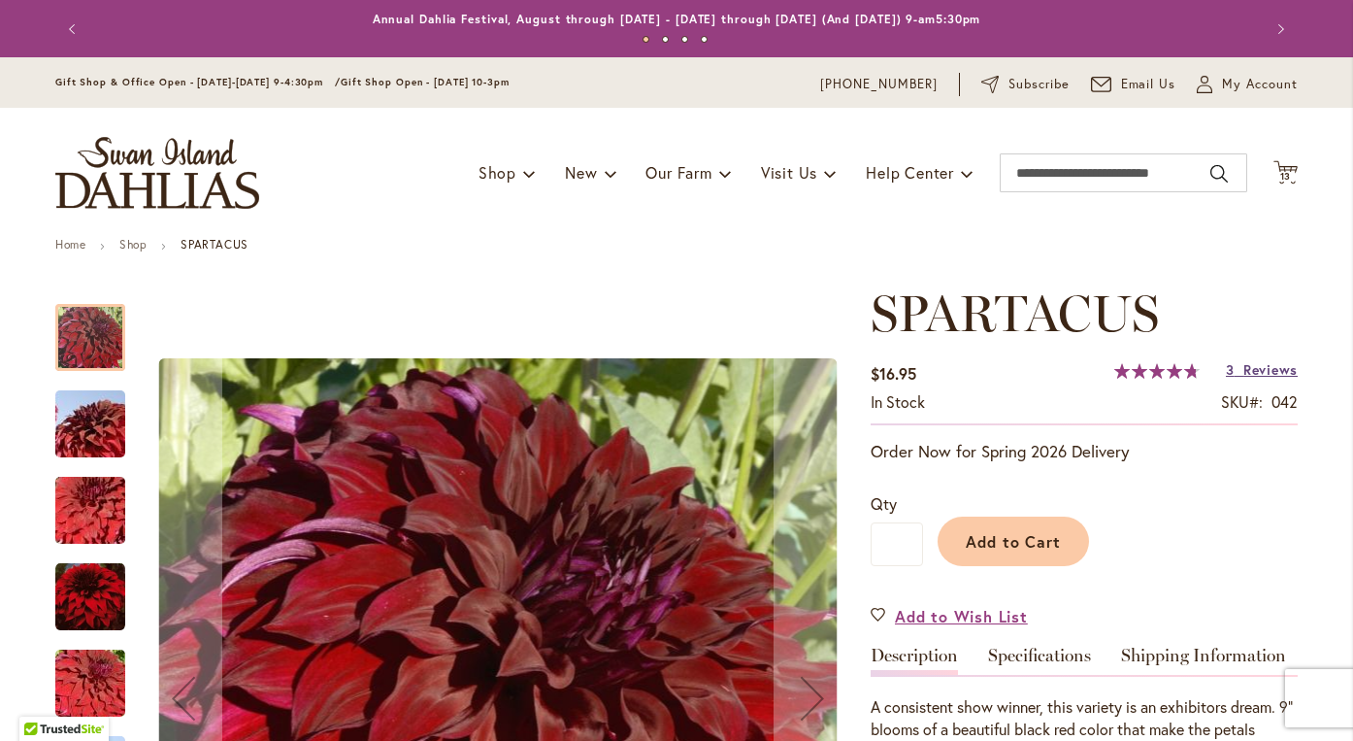
click at [1260, 372] on span "Reviews" at bounding box center [1270, 369] width 54 height 18
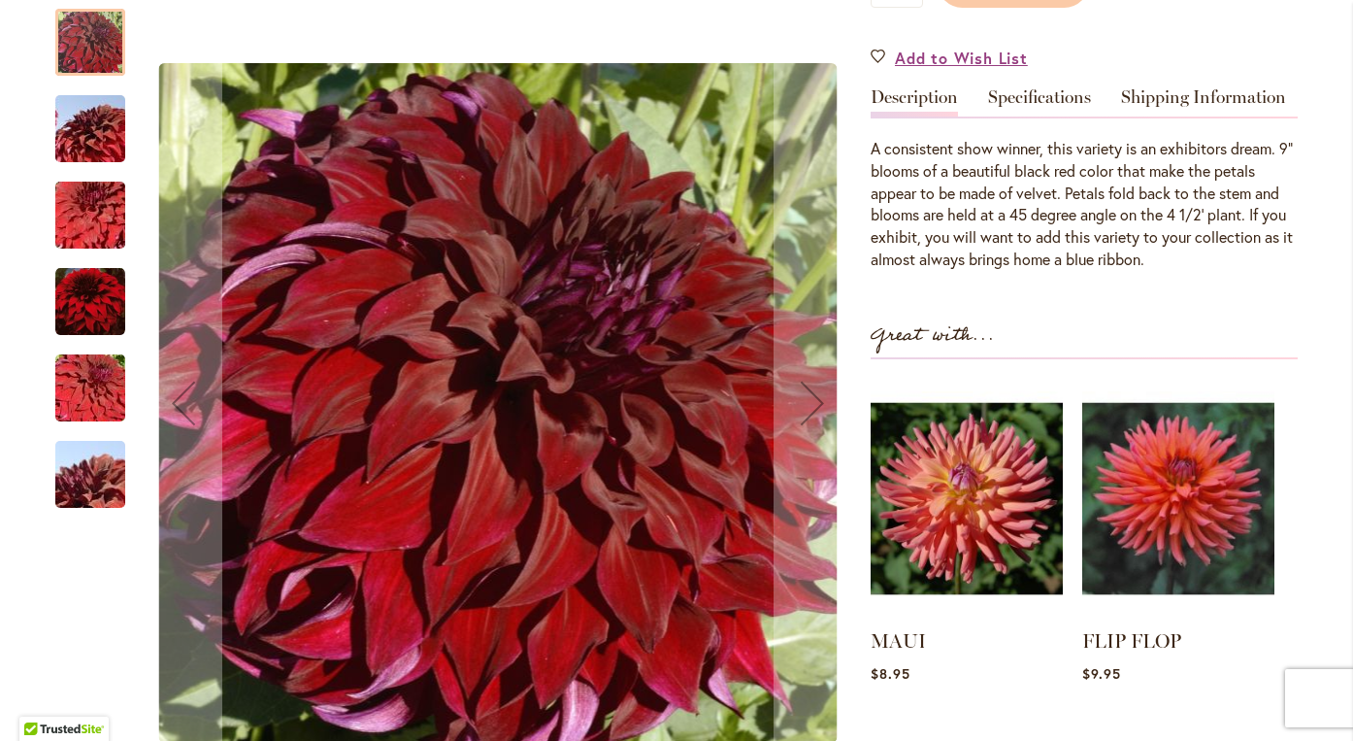
scroll to position [557, 0]
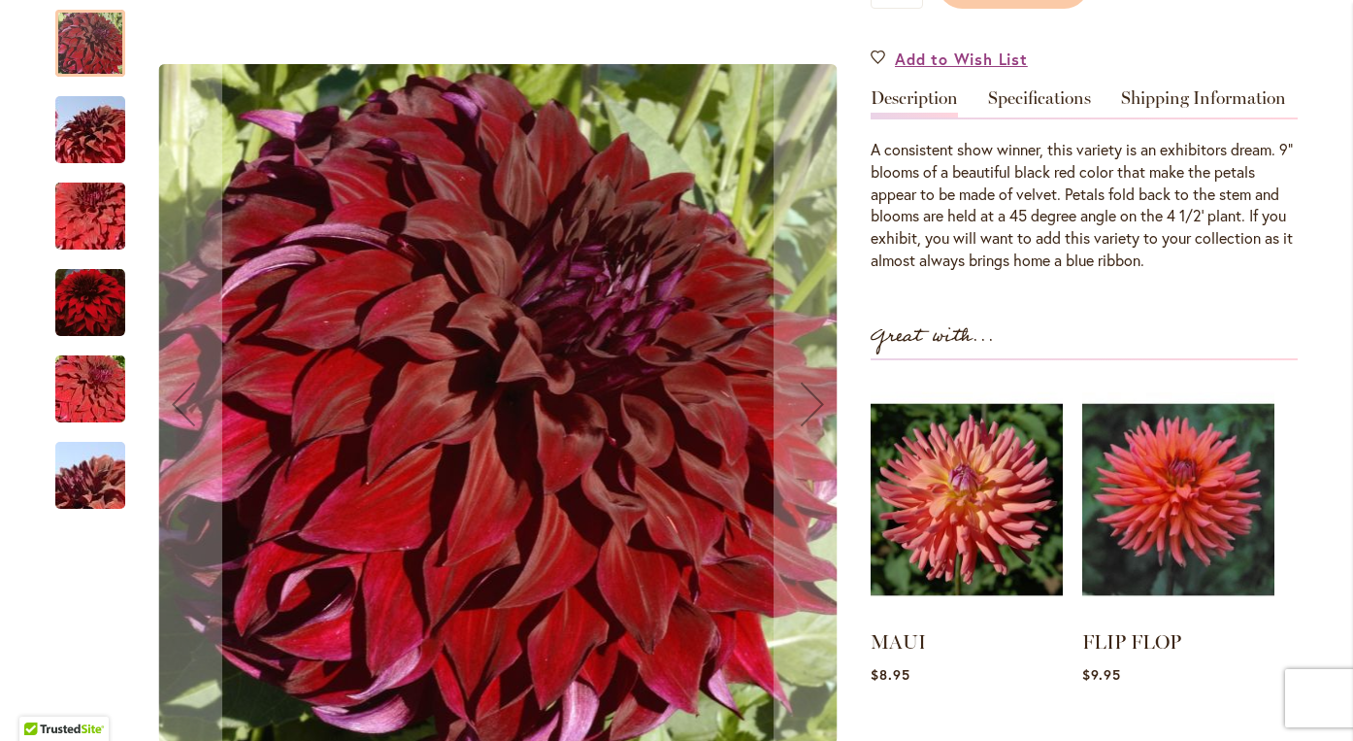
click at [103, 285] on img "Spartacus" at bounding box center [90, 302] width 70 height 71
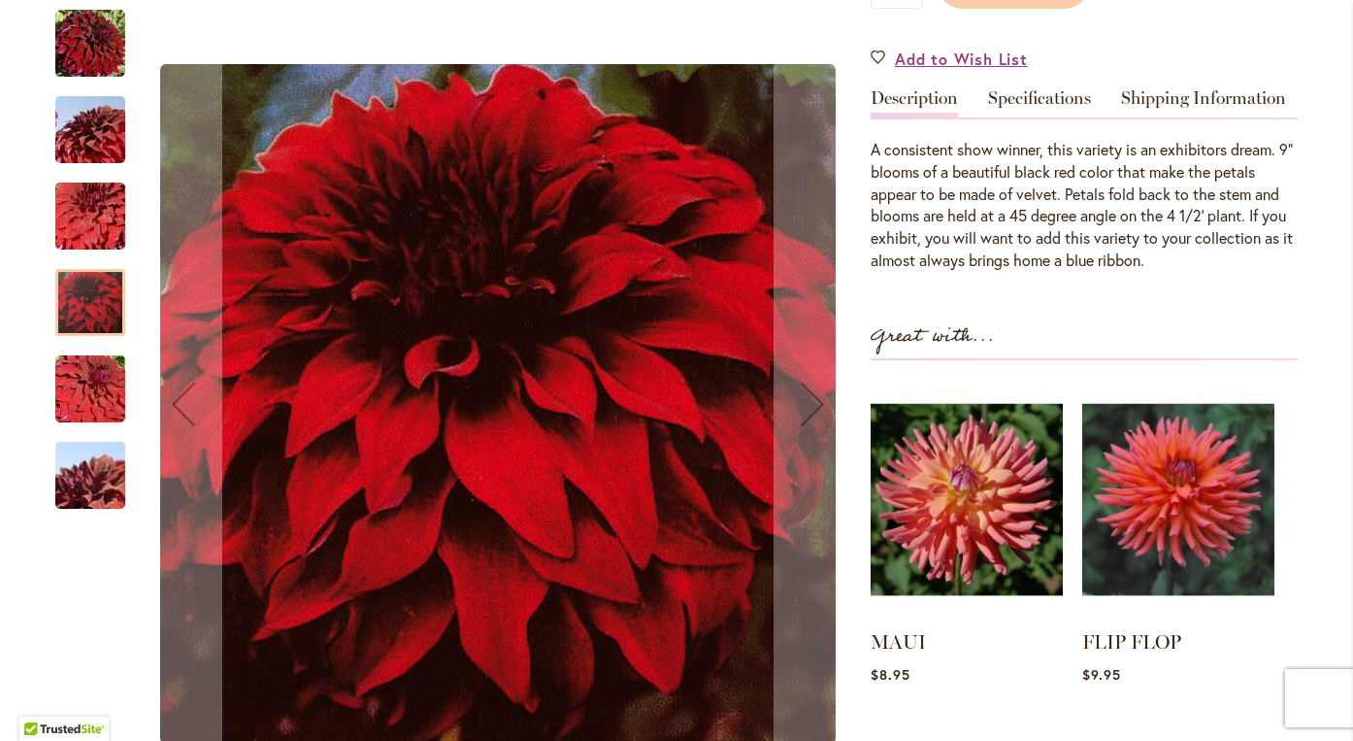
click at [93, 120] on img "Spartacus" at bounding box center [90, 128] width 140 height 93
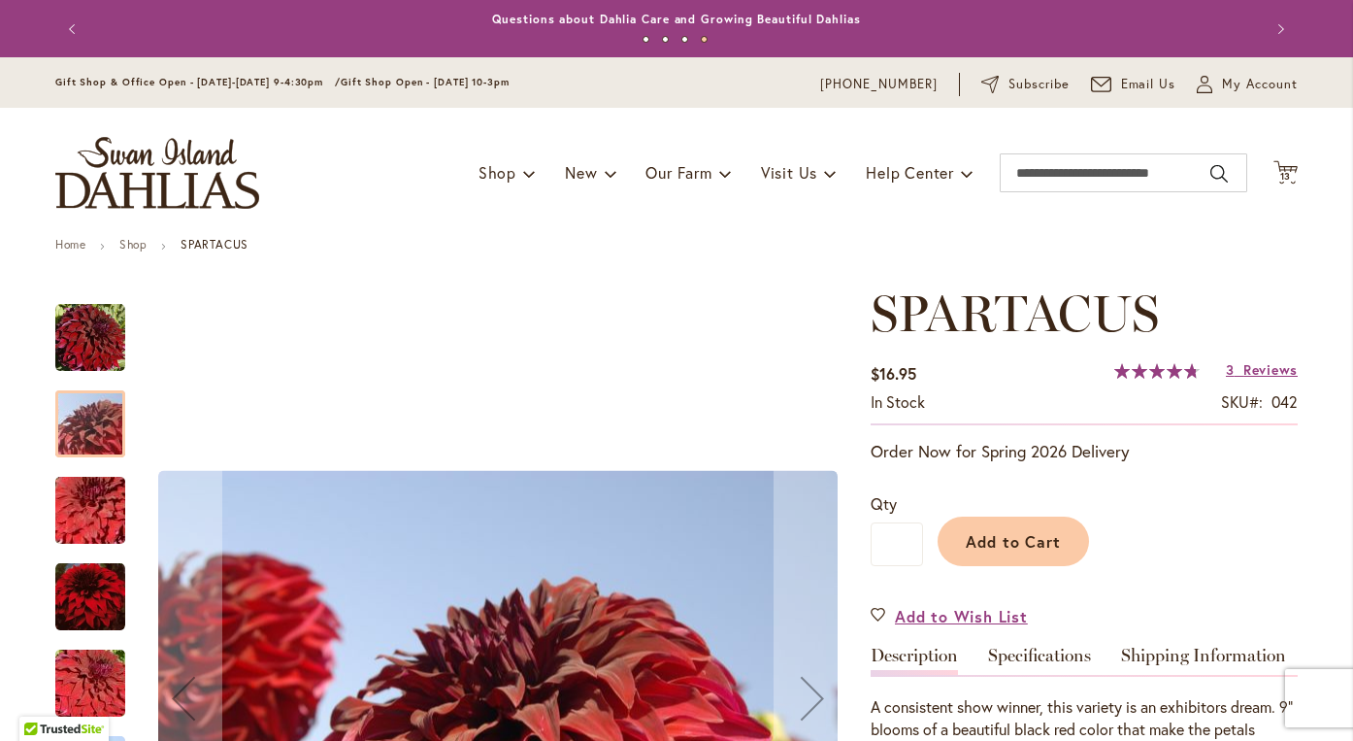
scroll to position [0, 0]
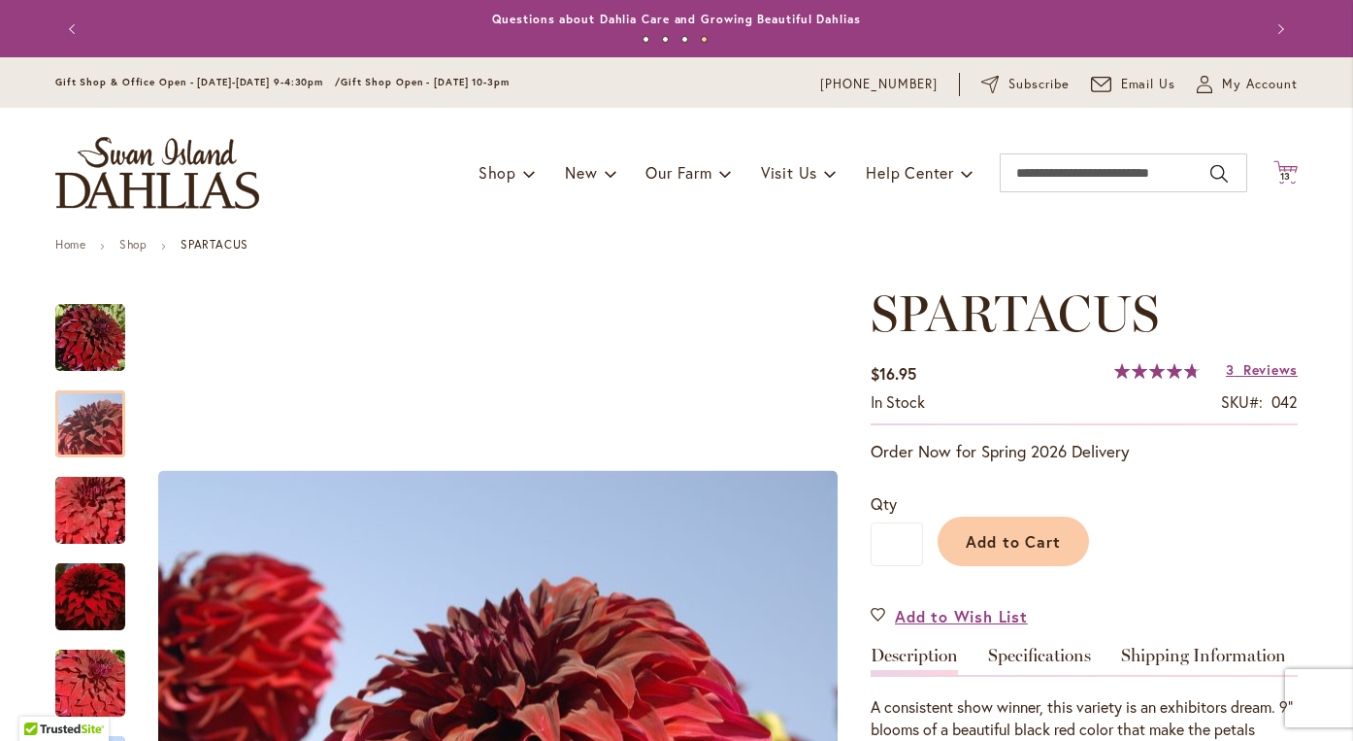
click at [1286, 163] on icon "Cart .cls-1 { fill: #231f20; }" at bounding box center [1285, 172] width 24 height 24
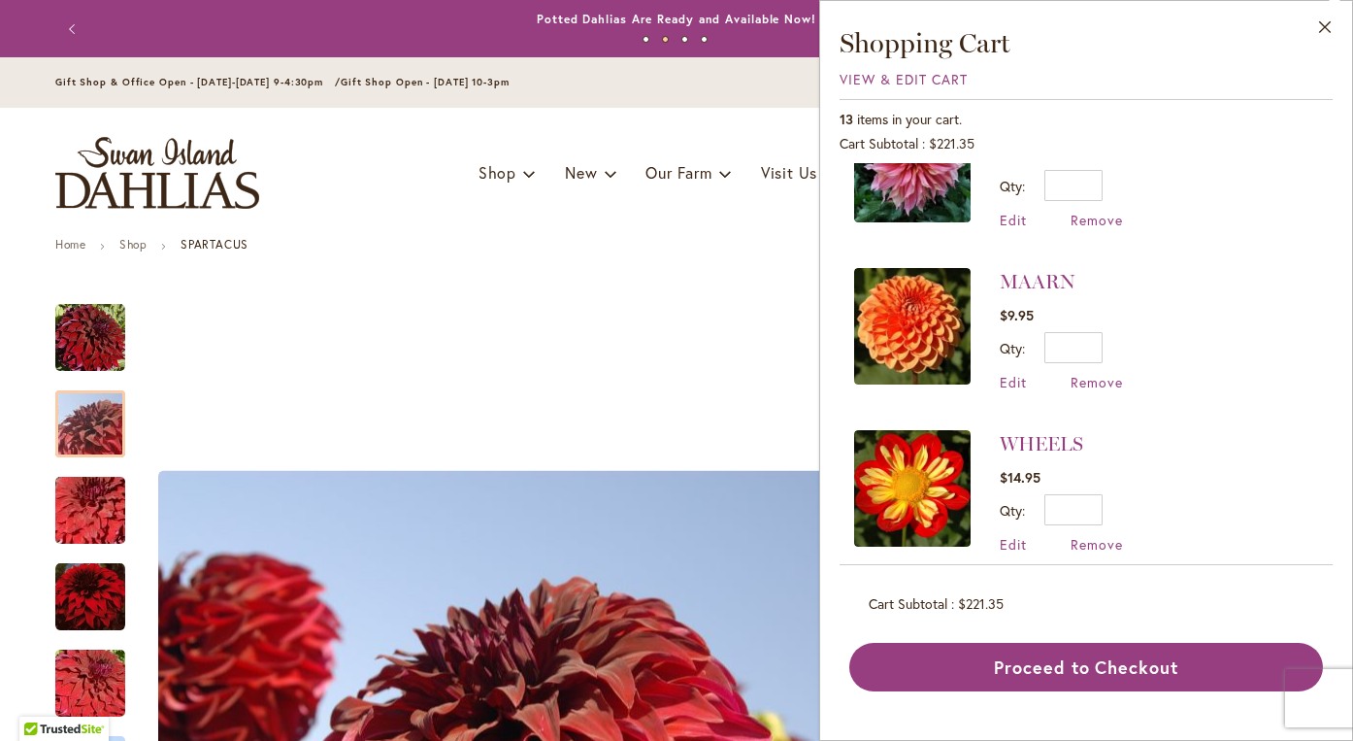
scroll to position [1128, 0]
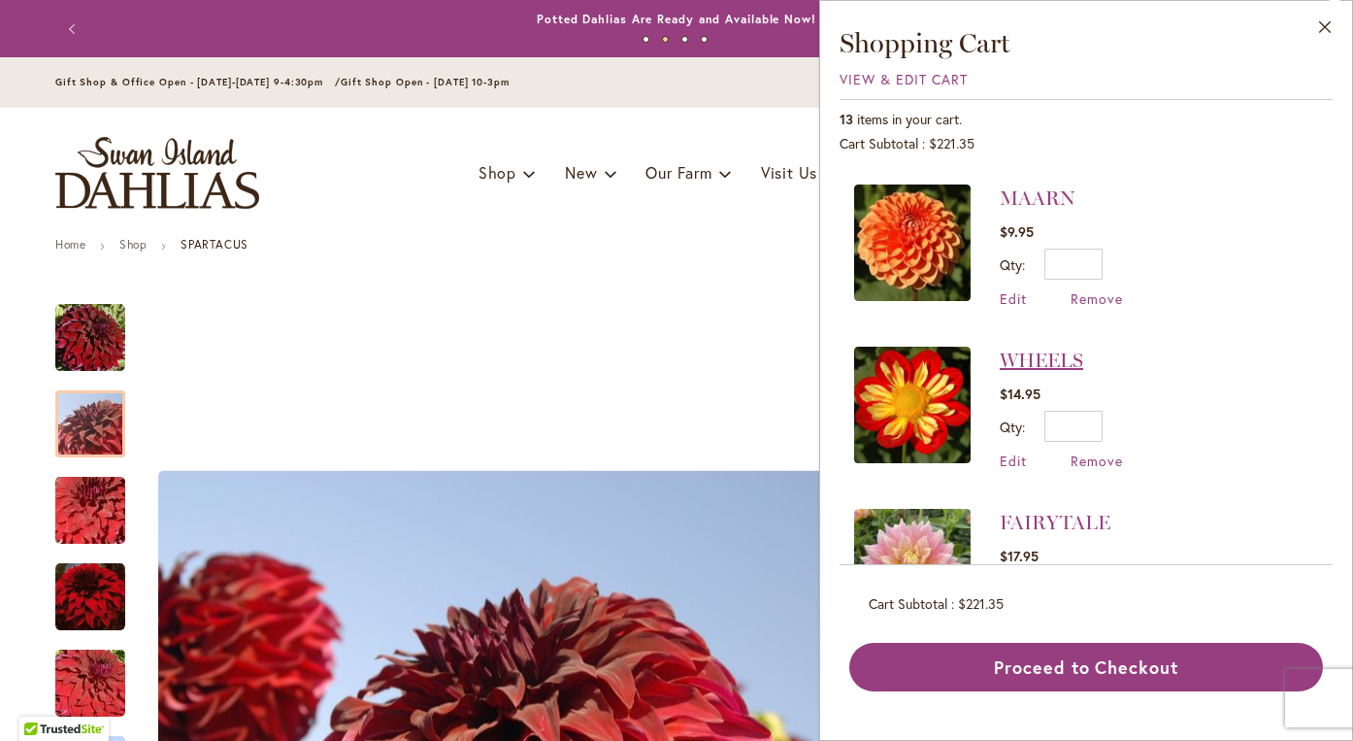
click at [1075, 356] on link "WHEELS" at bounding box center [1041, 359] width 83 height 23
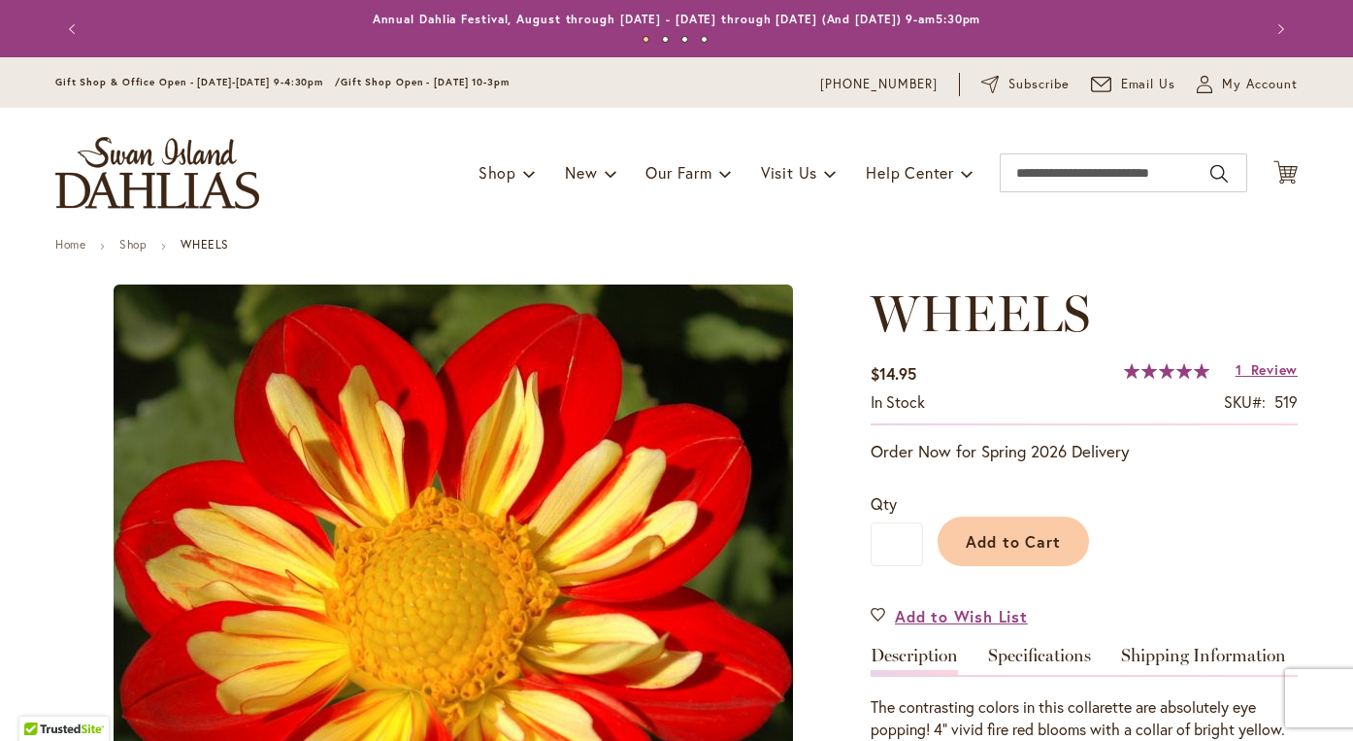
type input "*******"
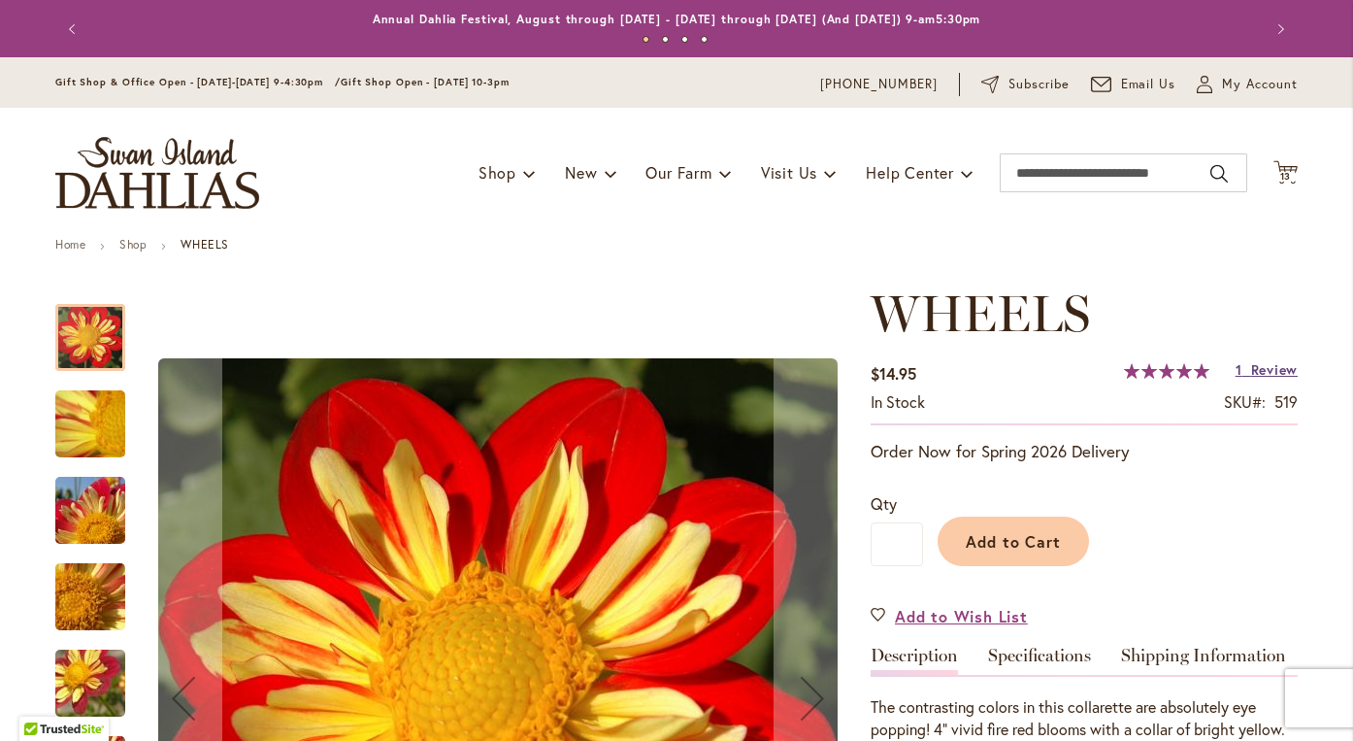
click at [1268, 372] on span "Review" at bounding box center [1274, 369] width 47 height 18
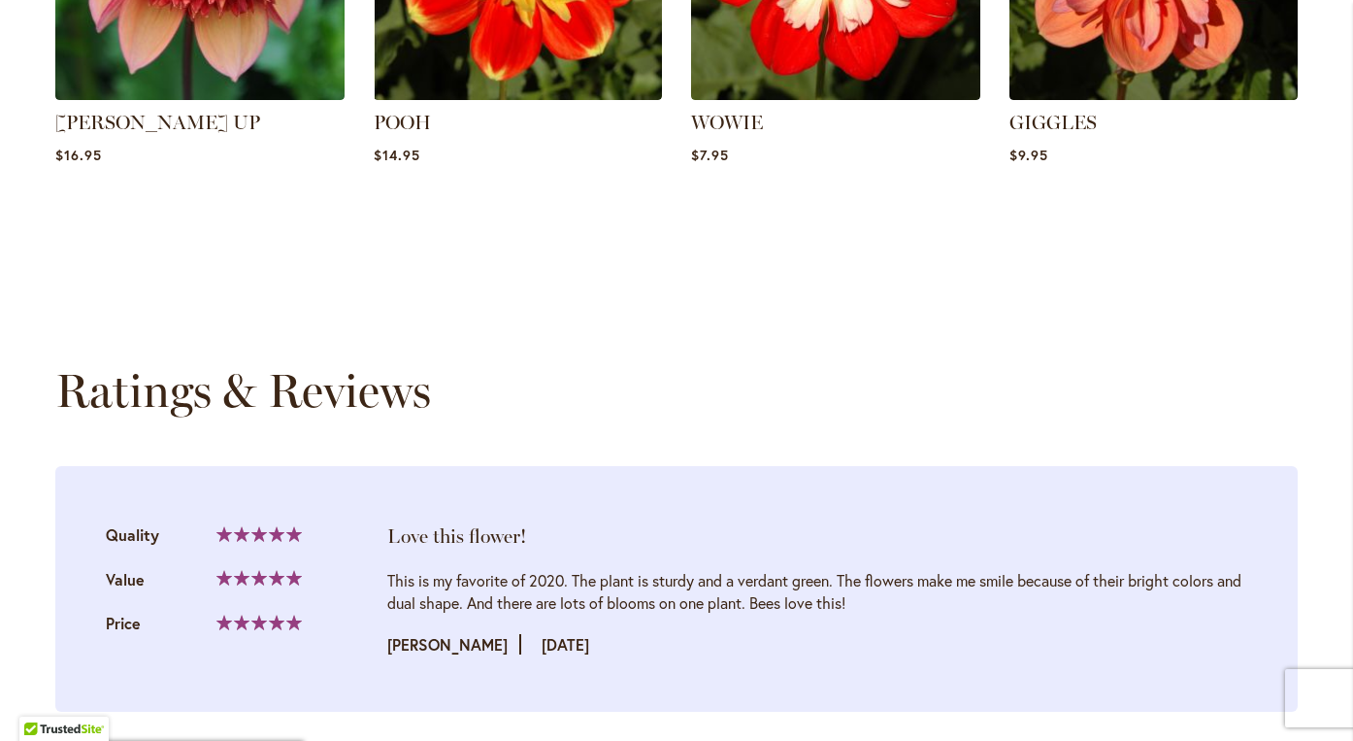
scroll to position [1984, 0]
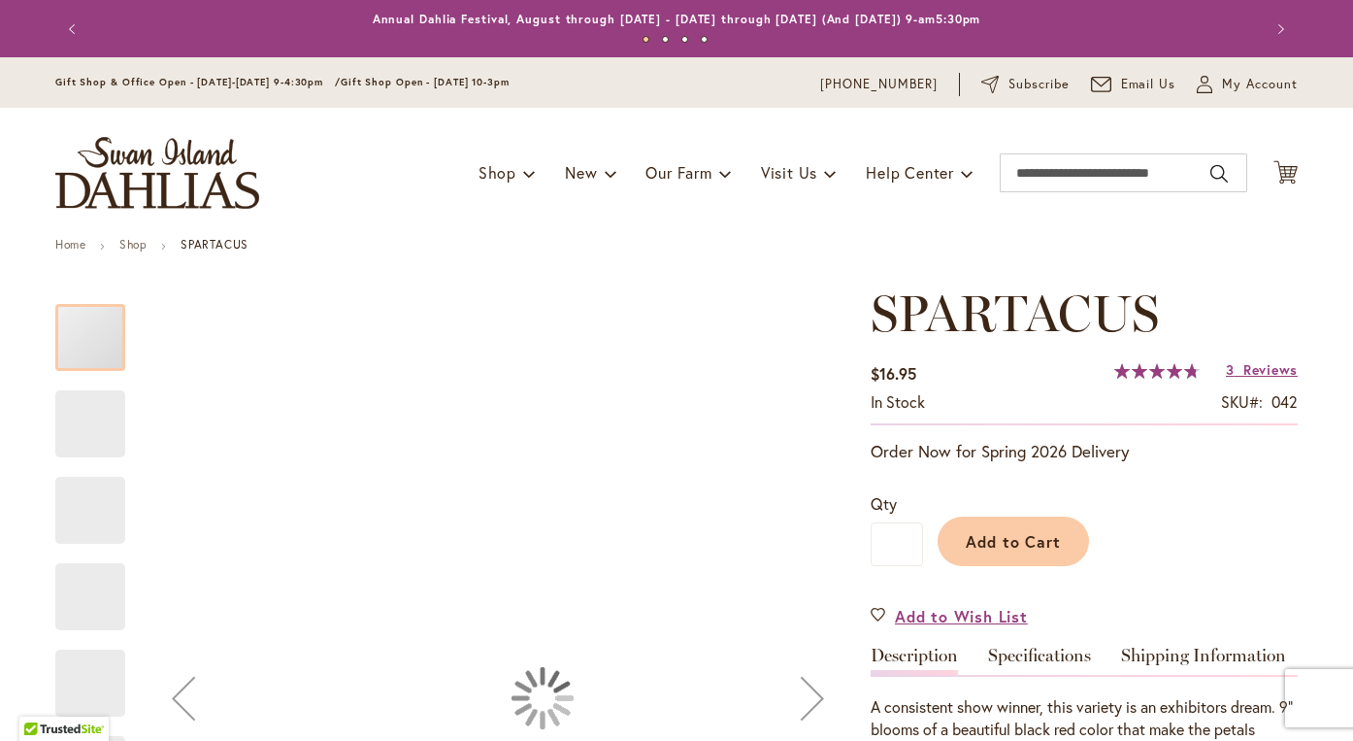
type input "*******"
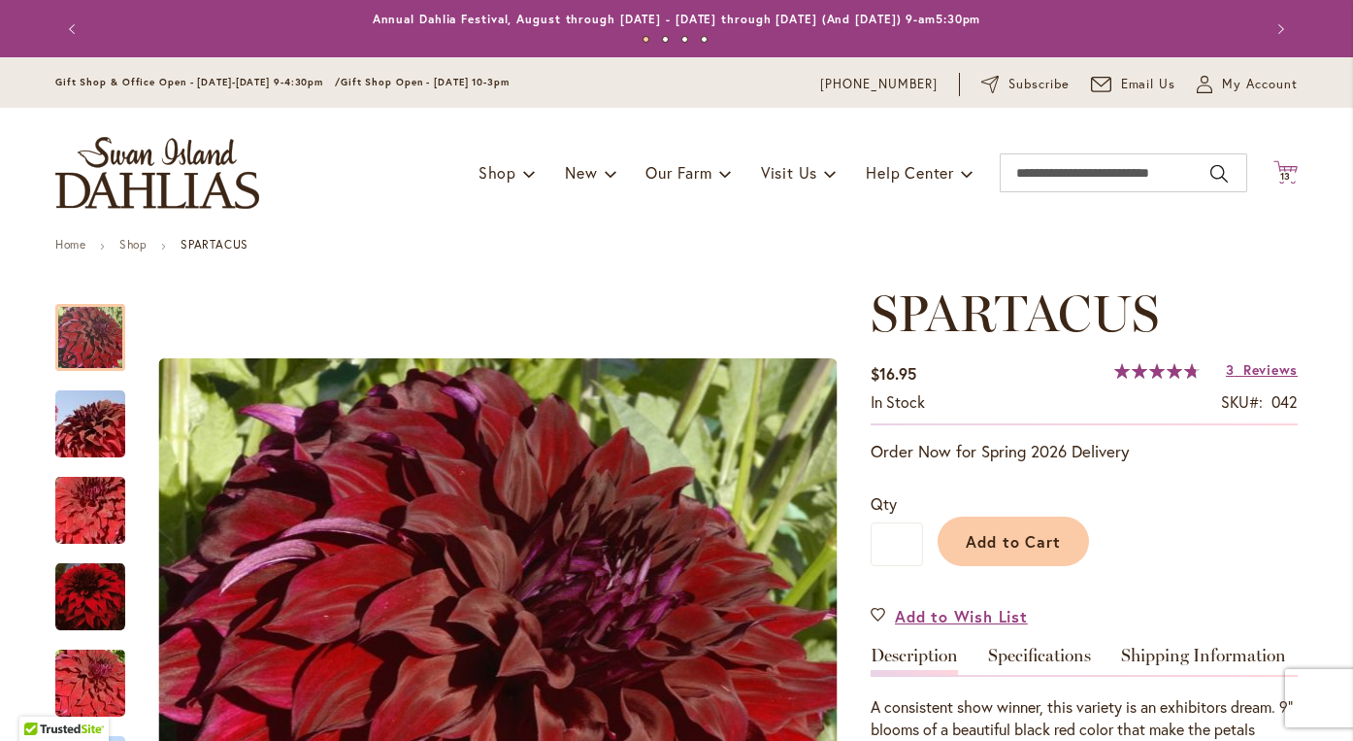
click at [1290, 172] on span "13" at bounding box center [1286, 176] width 12 height 13
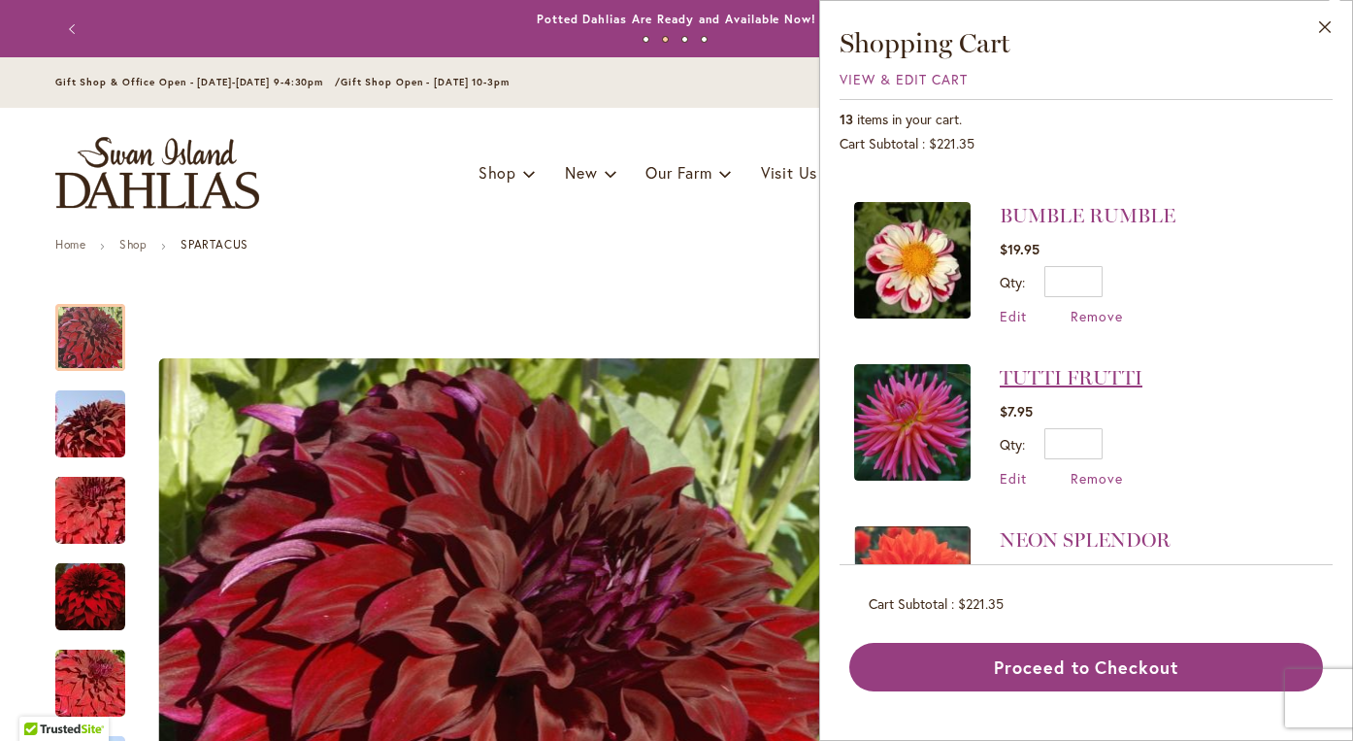
scroll to position [1622, 0]
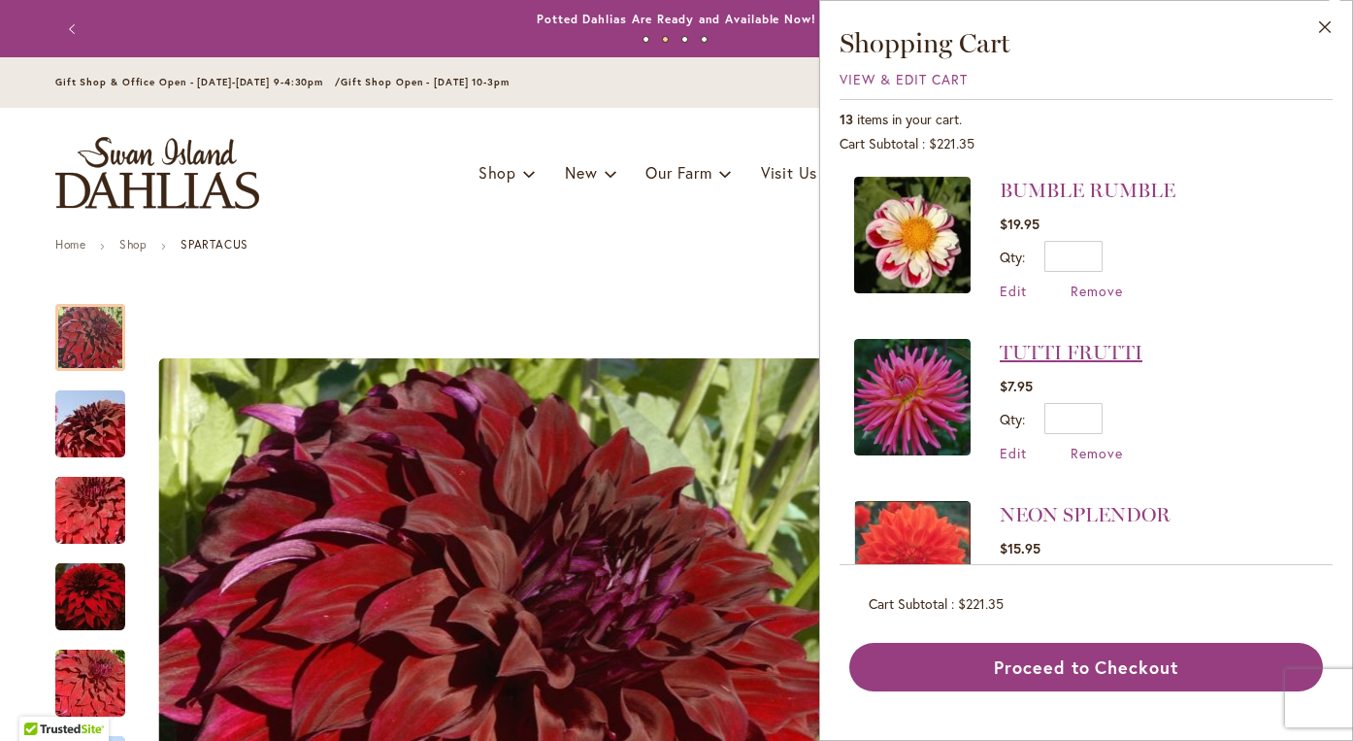
click at [1126, 350] on link "TUTTI FRUTTI" at bounding box center [1071, 352] width 143 height 23
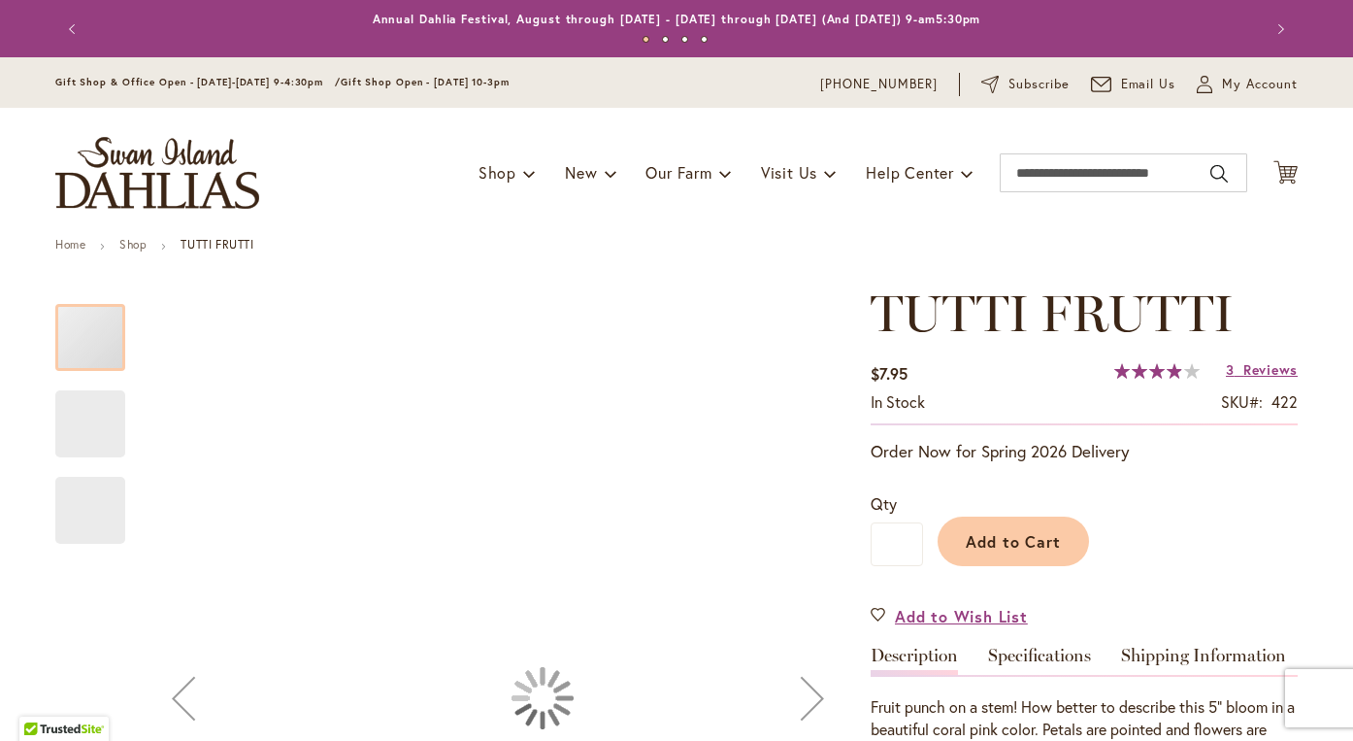
type input "*******"
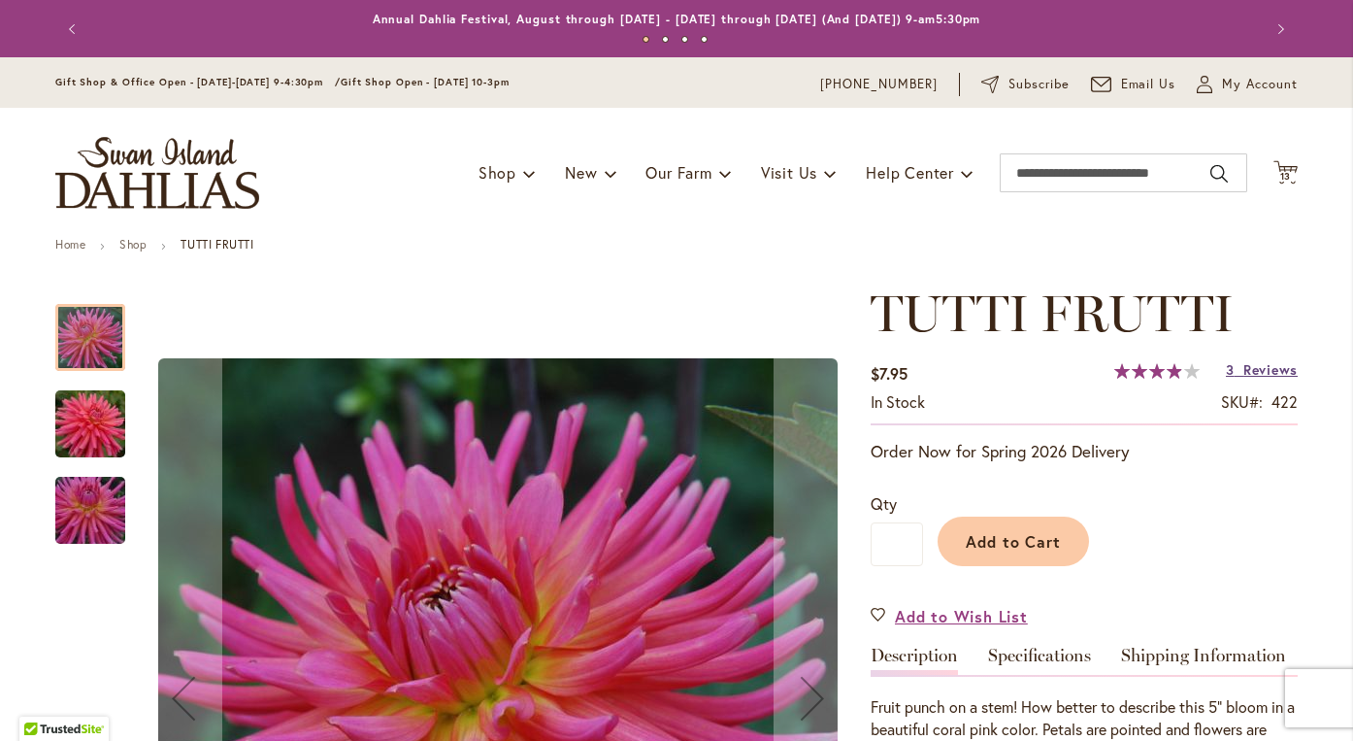
click at [1264, 371] on span "Reviews" at bounding box center [1270, 369] width 54 height 18
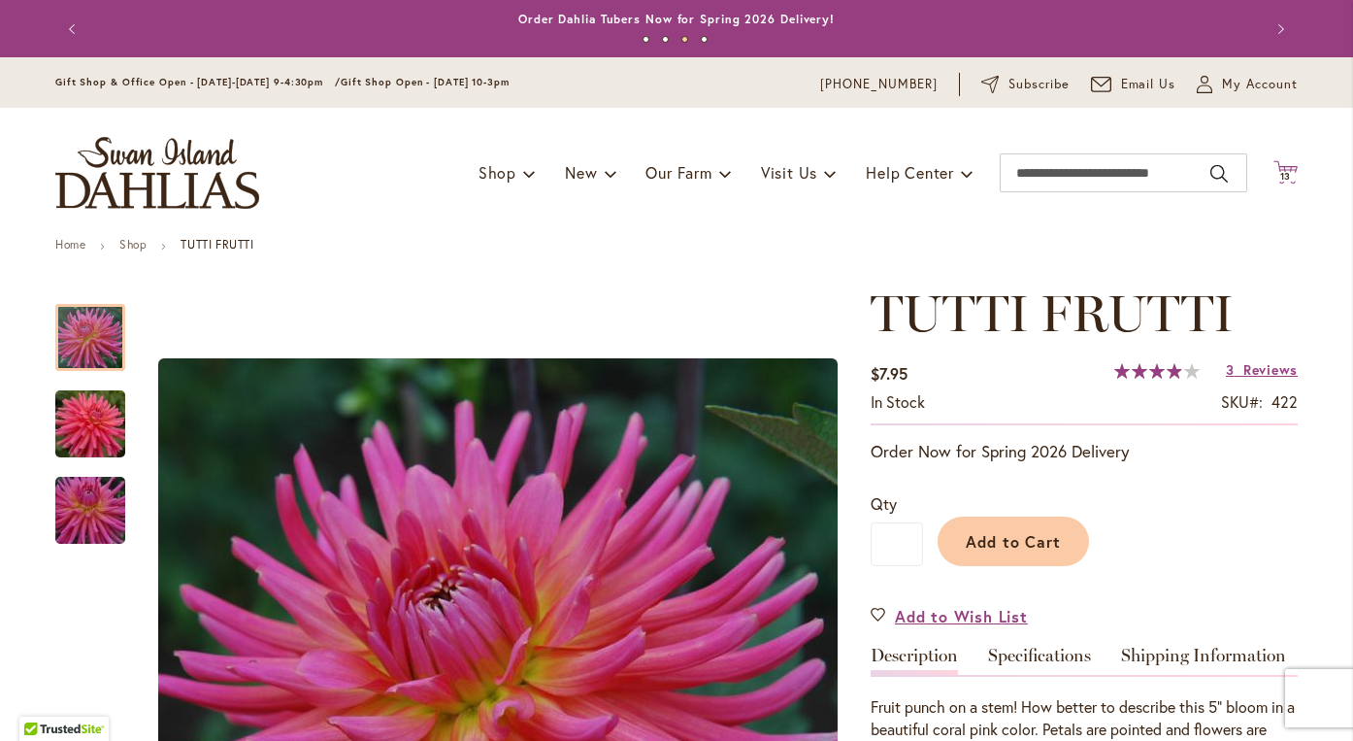
click at [1282, 172] on span "13" at bounding box center [1286, 176] width 12 height 13
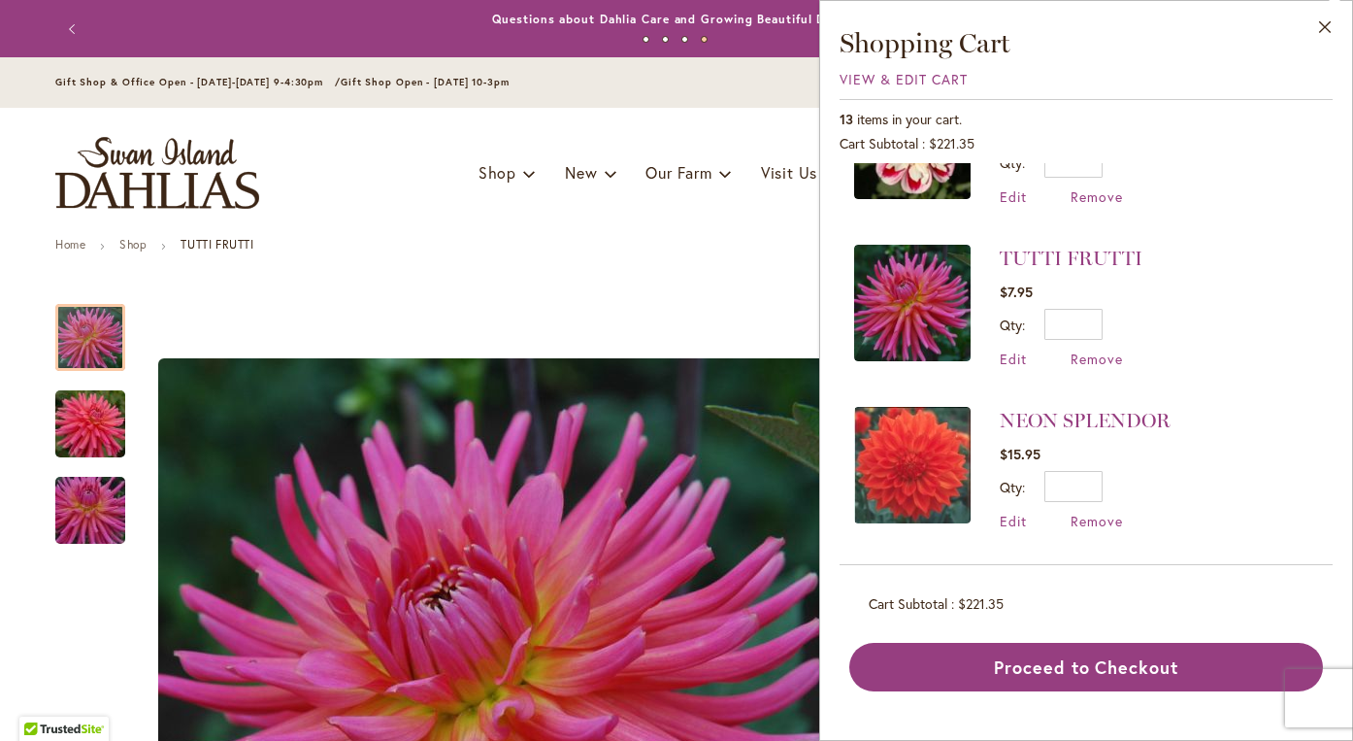
scroll to position [1716, 0]
click at [1085, 356] on span "Remove" at bounding box center [1097, 358] width 52 height 18
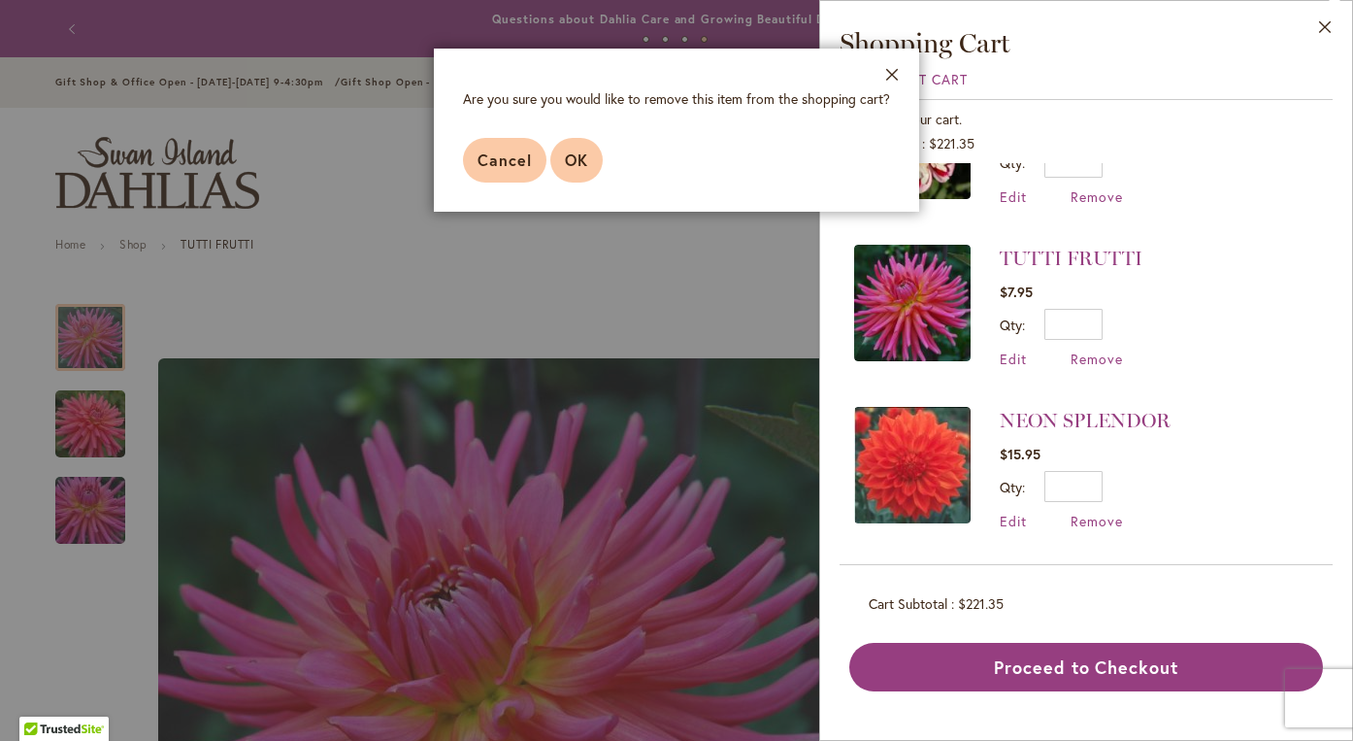
click at [565, 162] on span "OK" at bounding box center [576, 159] width 23 height 20
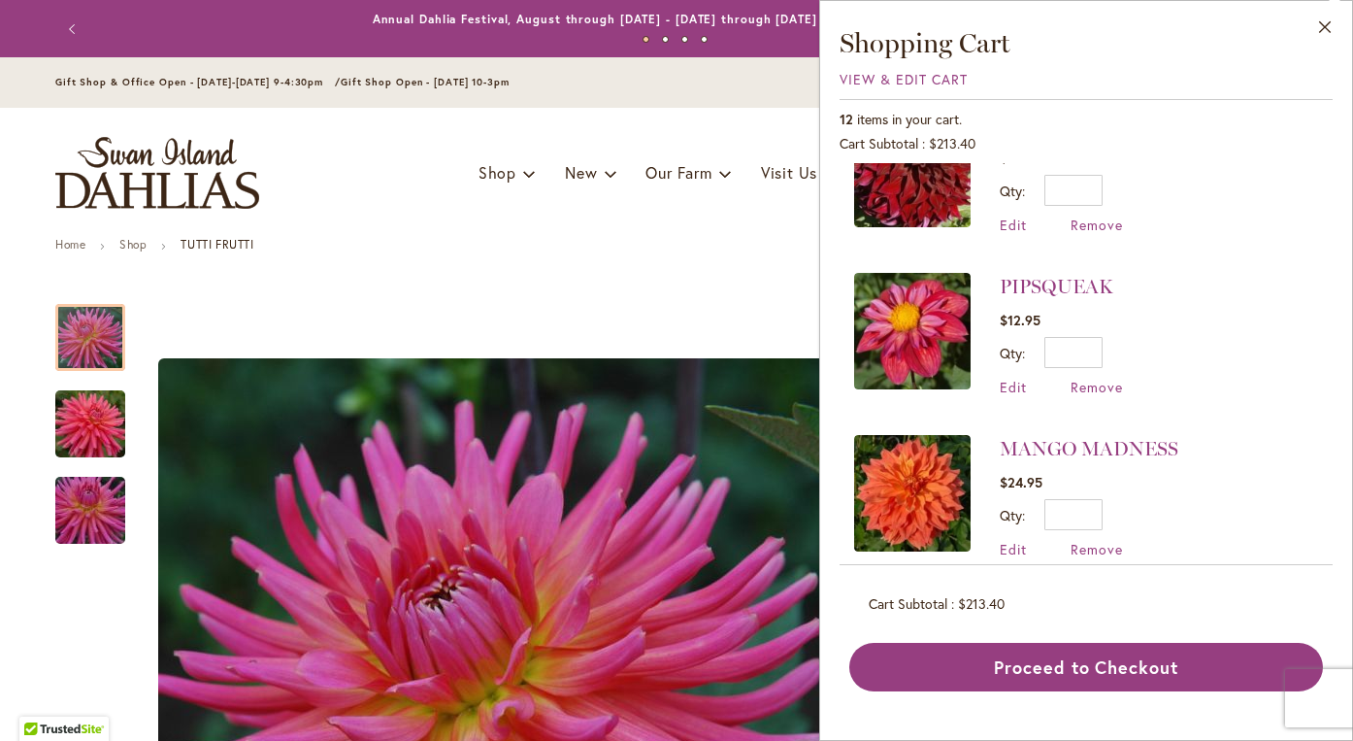
scroll to position [240, 0]
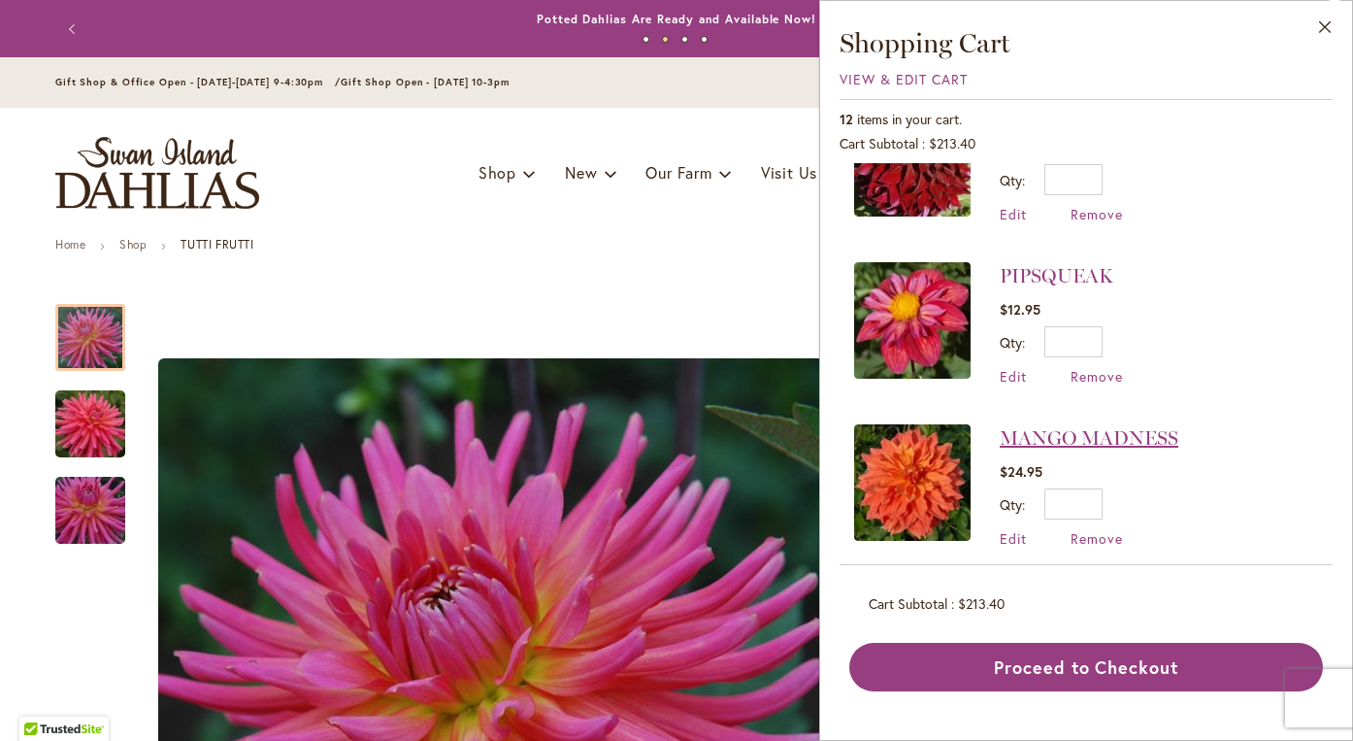
click at [1134, 441] on link "MANGO MADNESS" at bounding box center [1089, 437] width 179 height 23
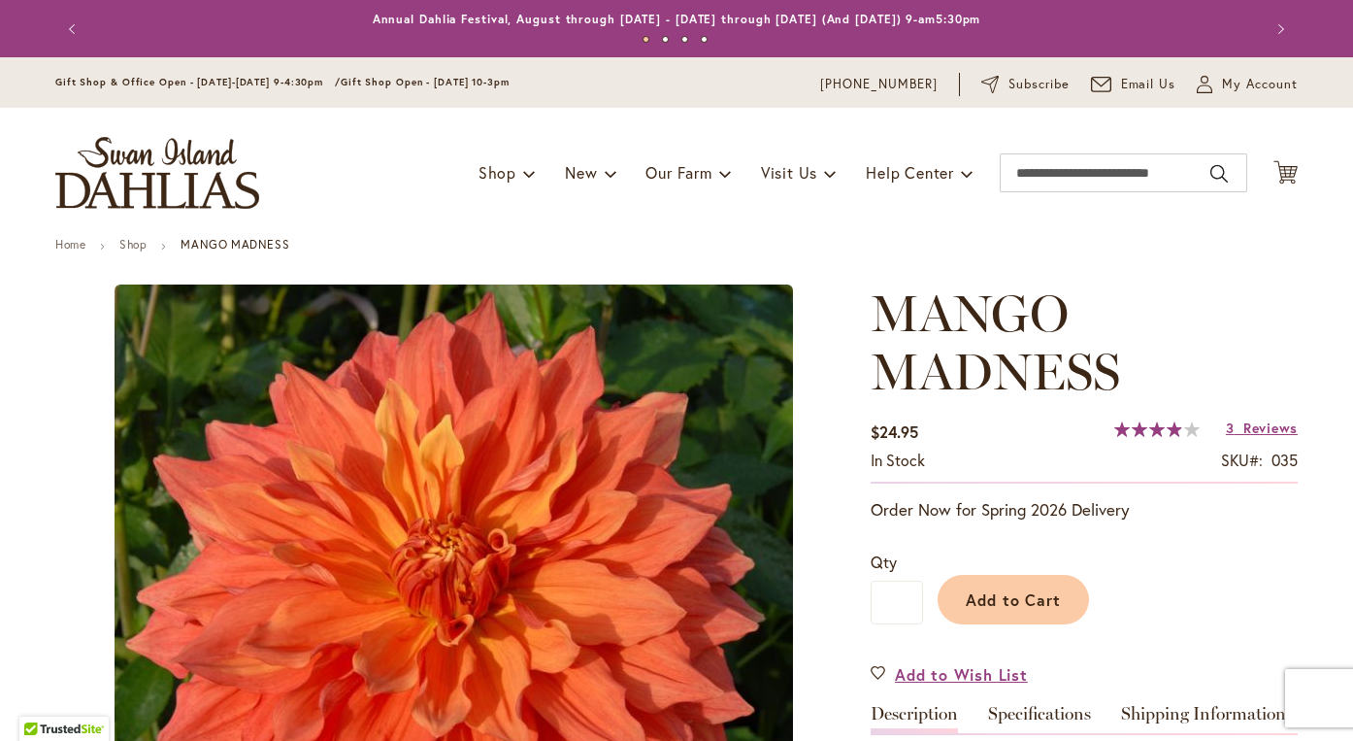
type input "*******"
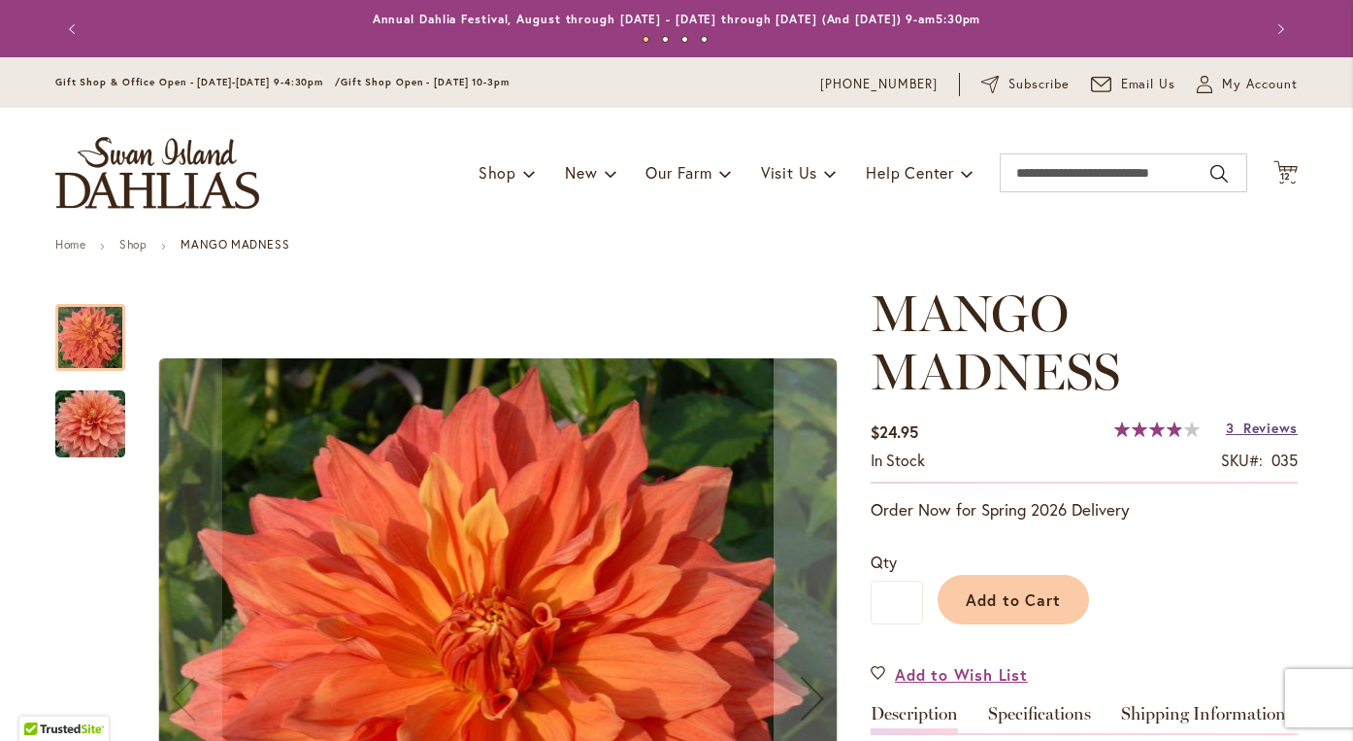
click at [1272, 430] on span "Reviews" at bounding box center [1270, 427] width 54 height 18
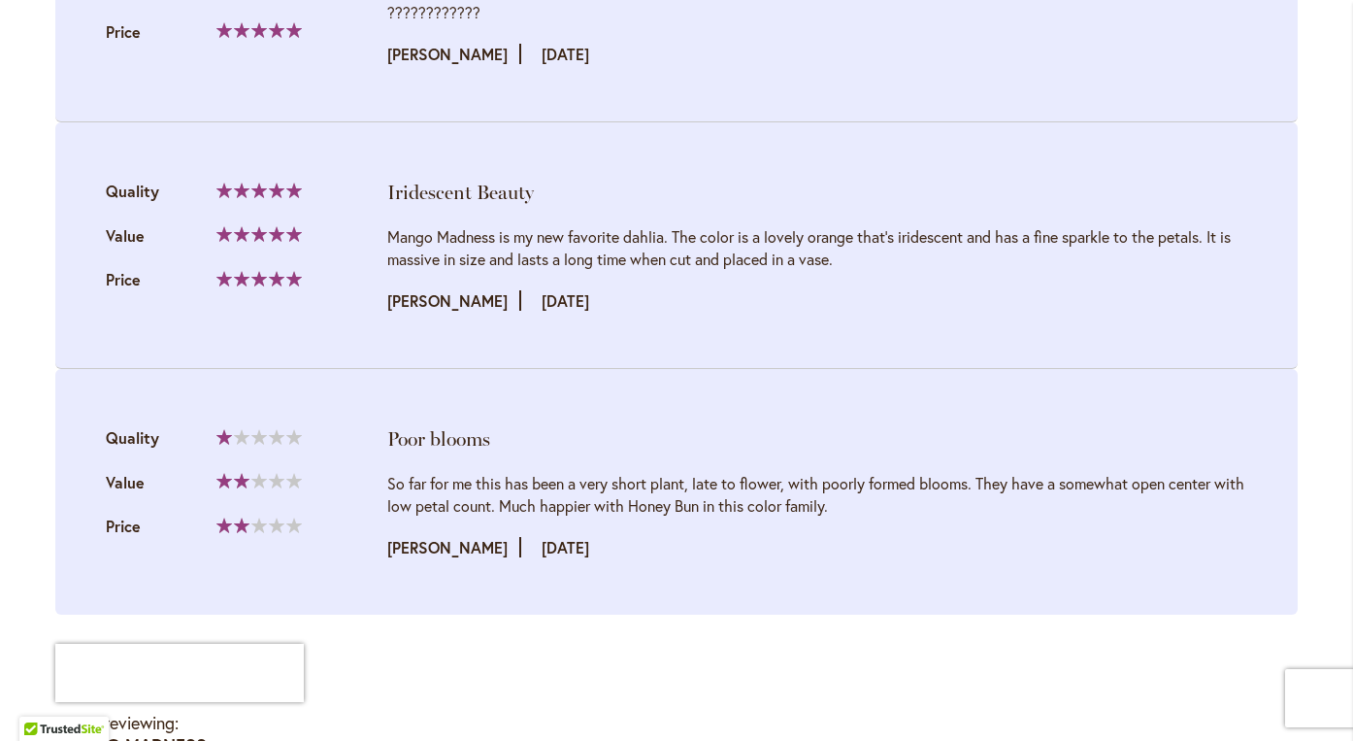
scroll to position [2387, 0]
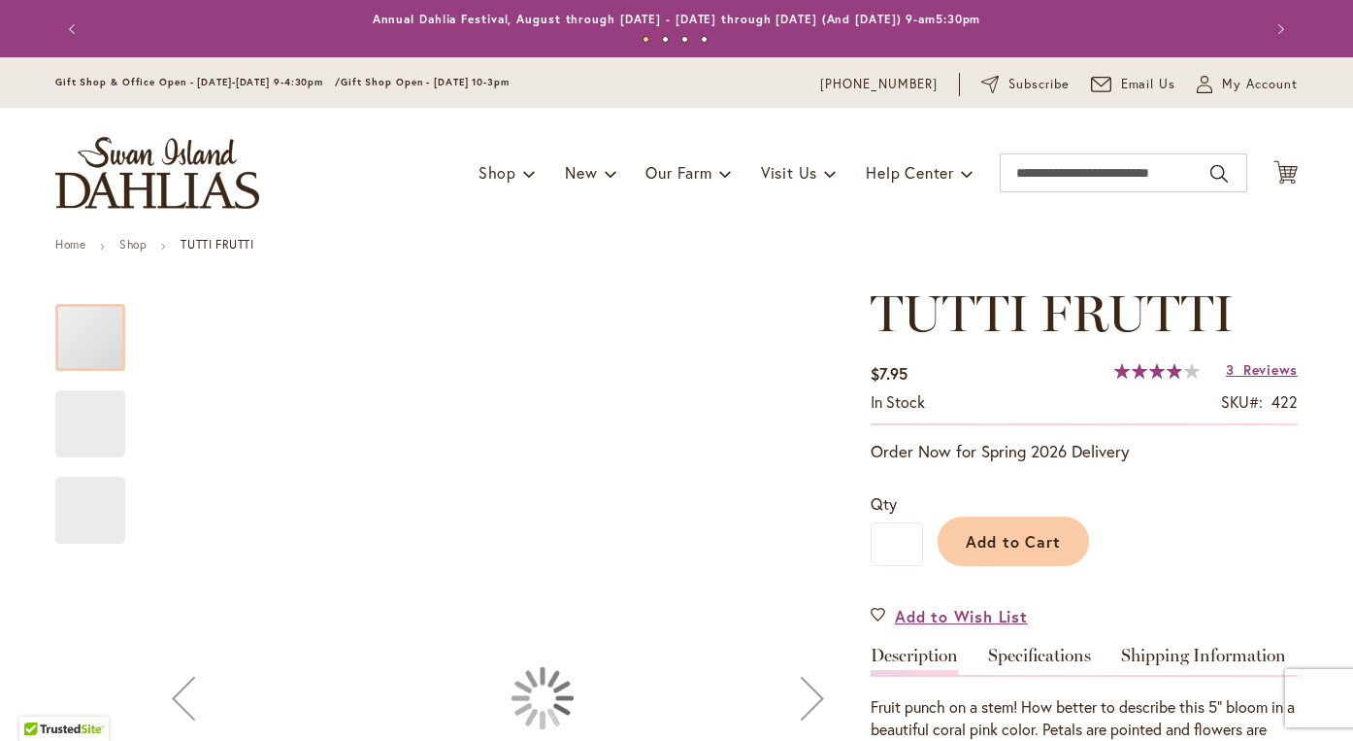
type input "*******"
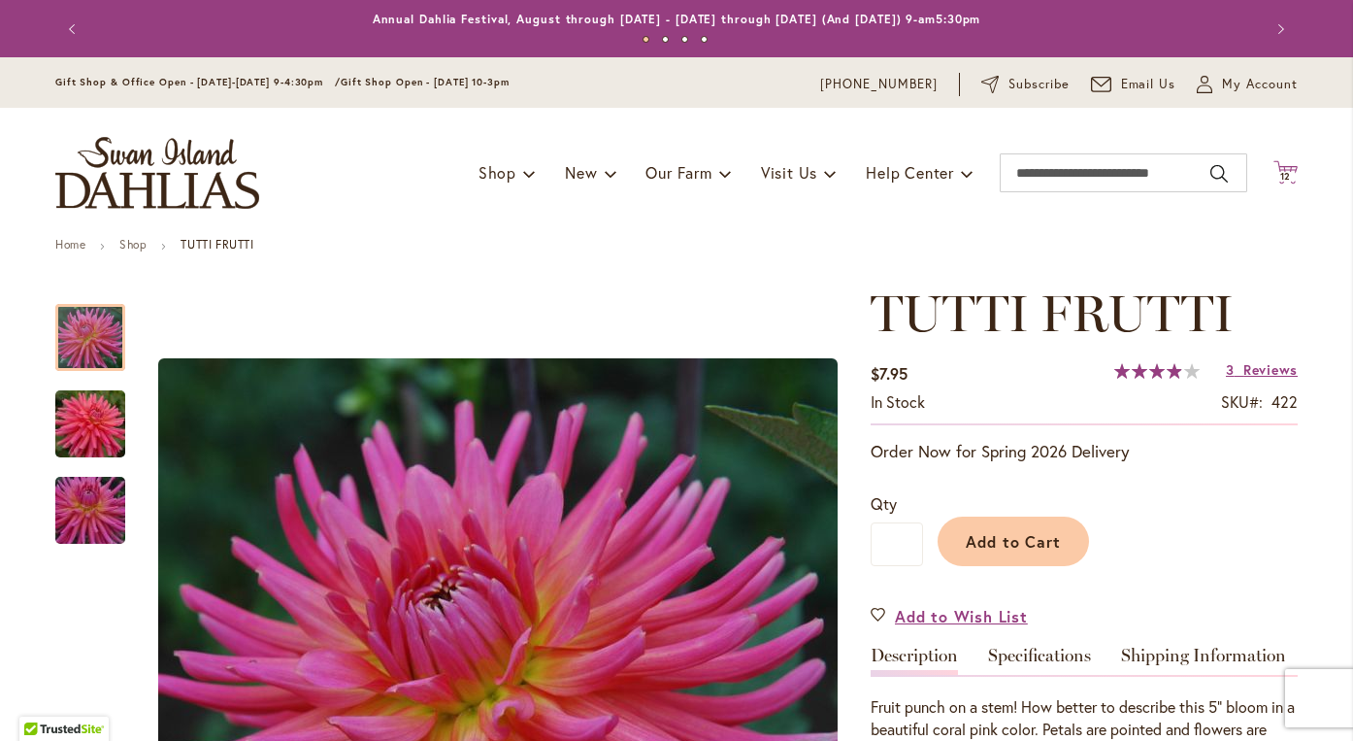
click at [1287, 173] on span "12" at bounding box center [1286, 176] width 12 height 13
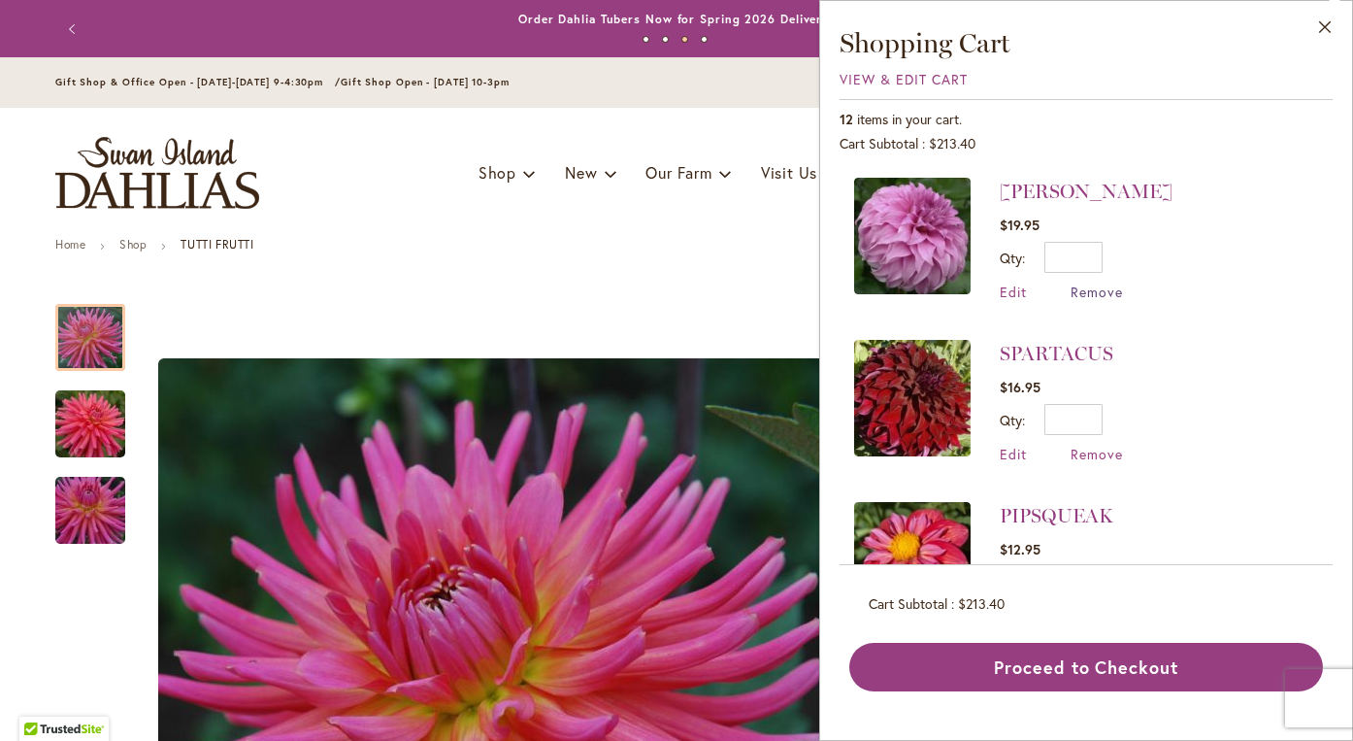
click at [1112, 296] on span "Remove" at bounding box center [1097, 291] width 52 height 18
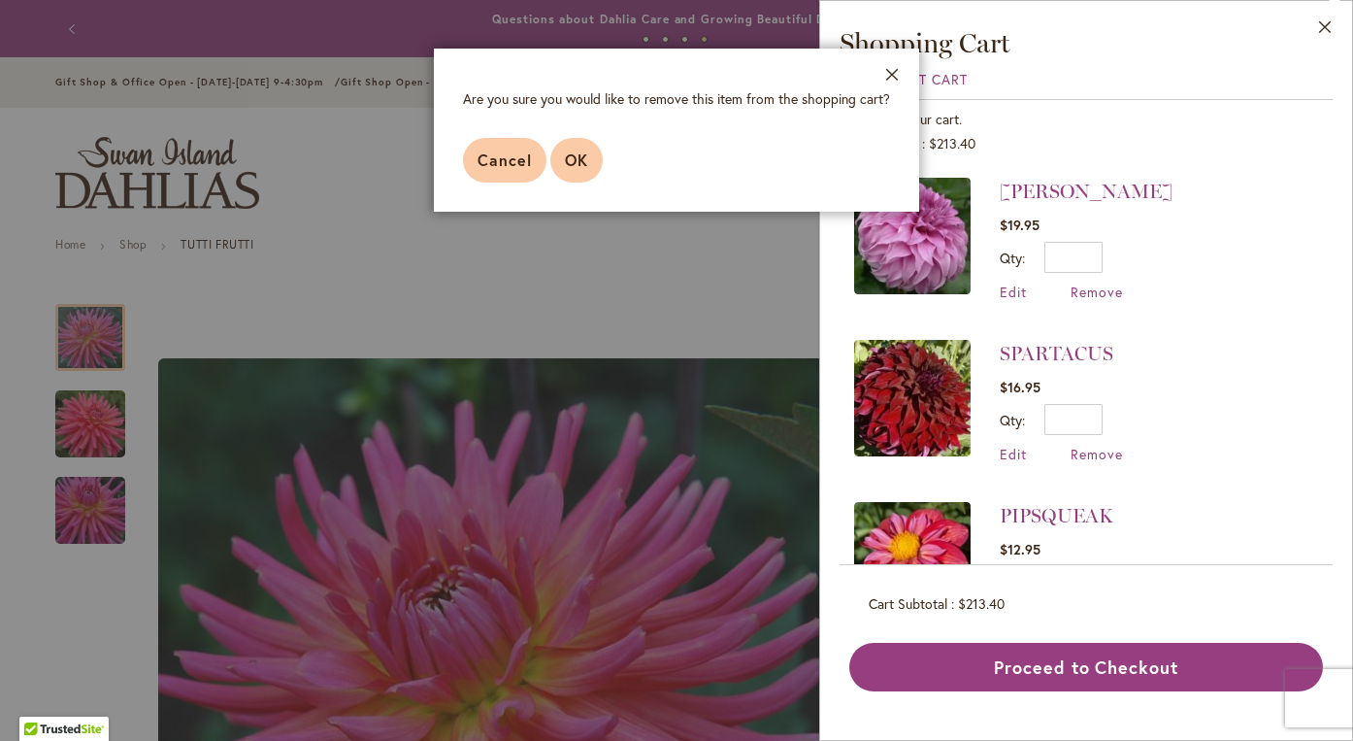
click at [587, 155] on span "OK" at bounding box center [576, 159] width 23 height 20
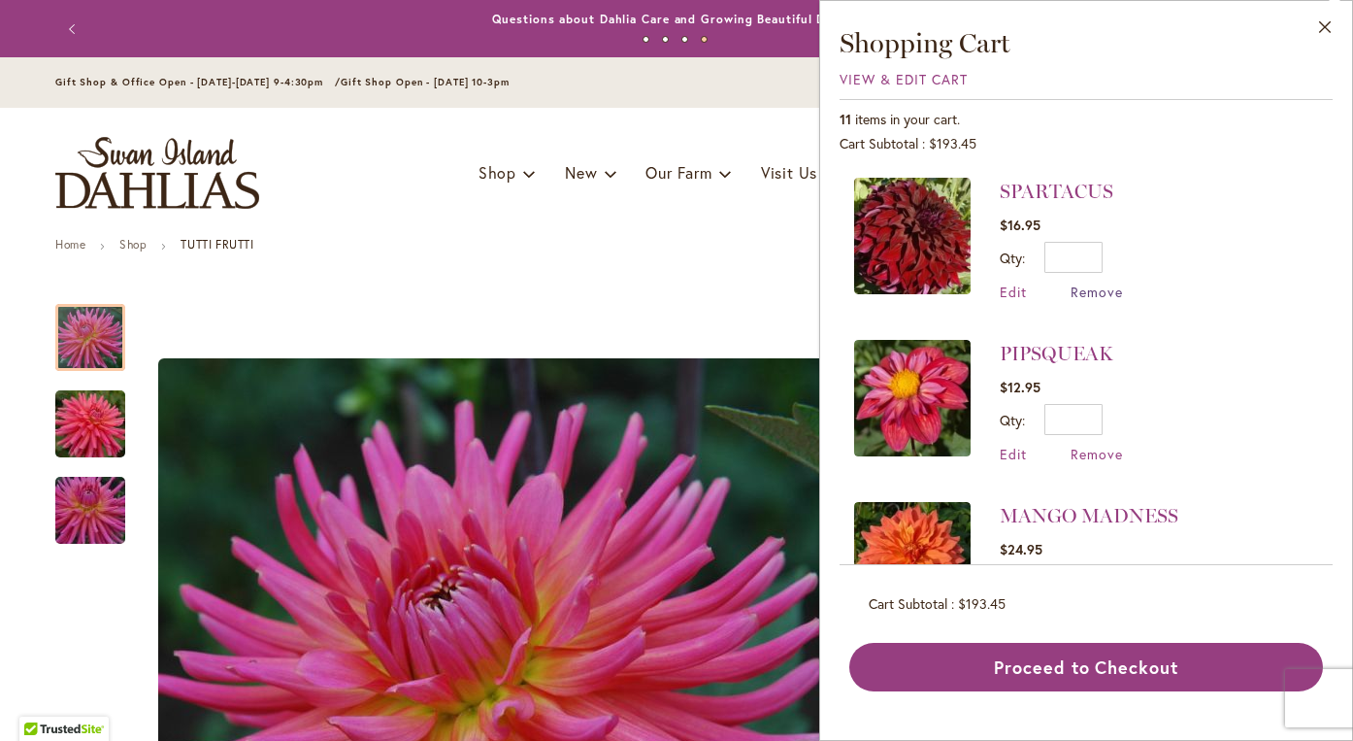
click at [1105, 292] on span "Remove" at bounding box center [1097, 291] width 52 height 18
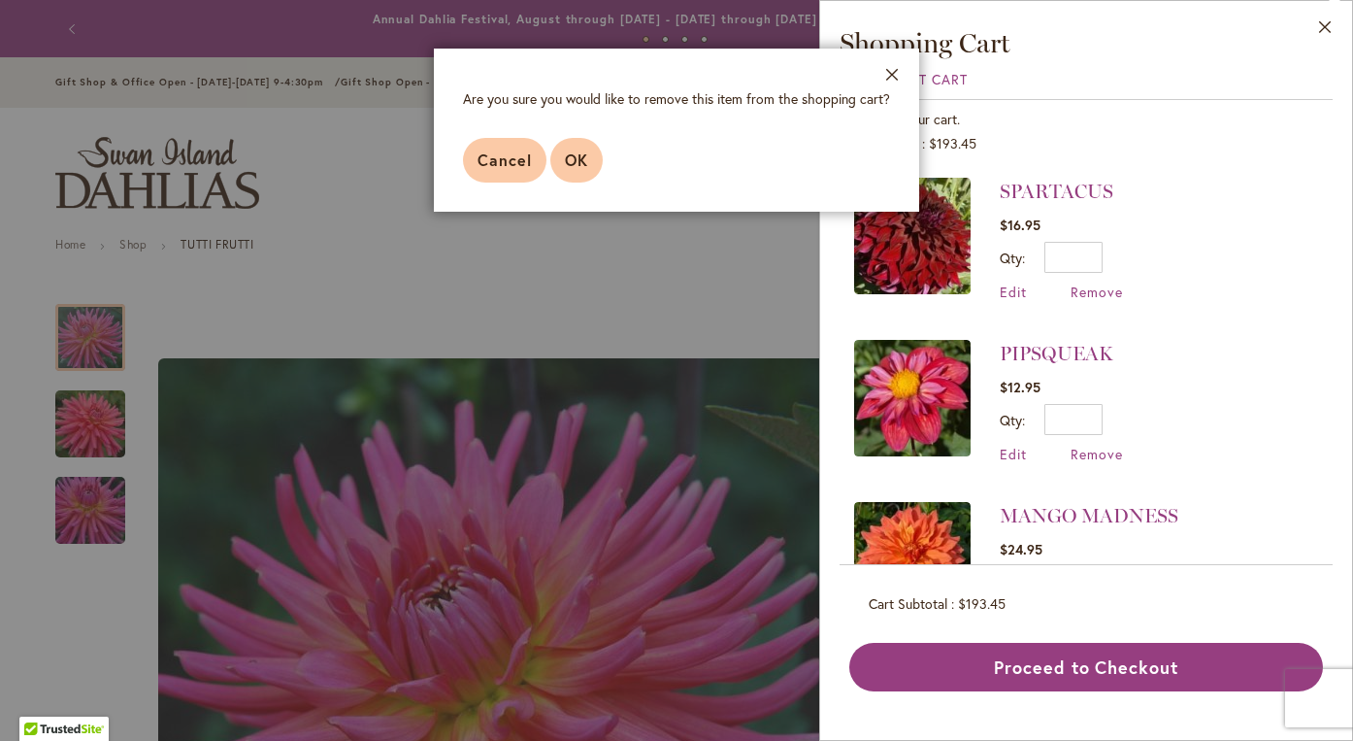
click at [573, 154] on span "OK" at bounding box center [576, 159] width 23 height 20
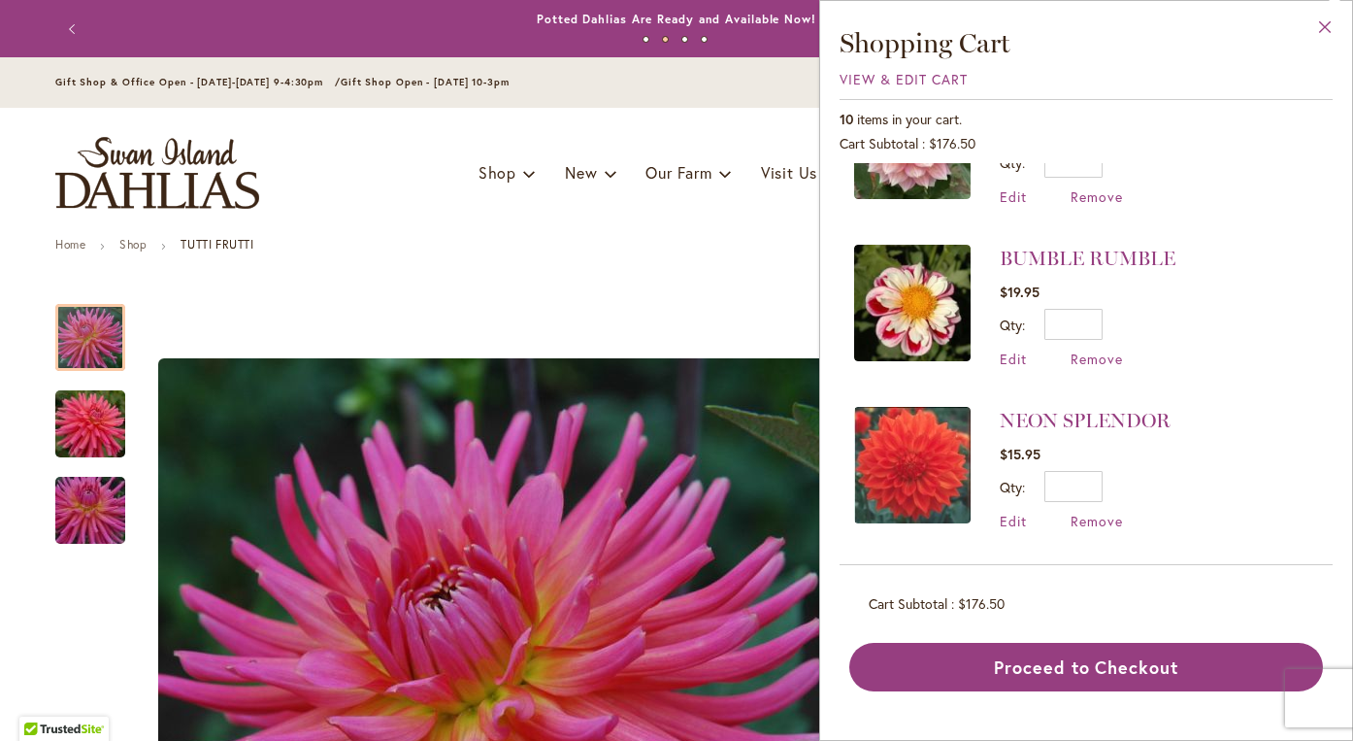
click at [1323, 20] on button "Close" at bounding box center [1325, 31] width 53 height 61
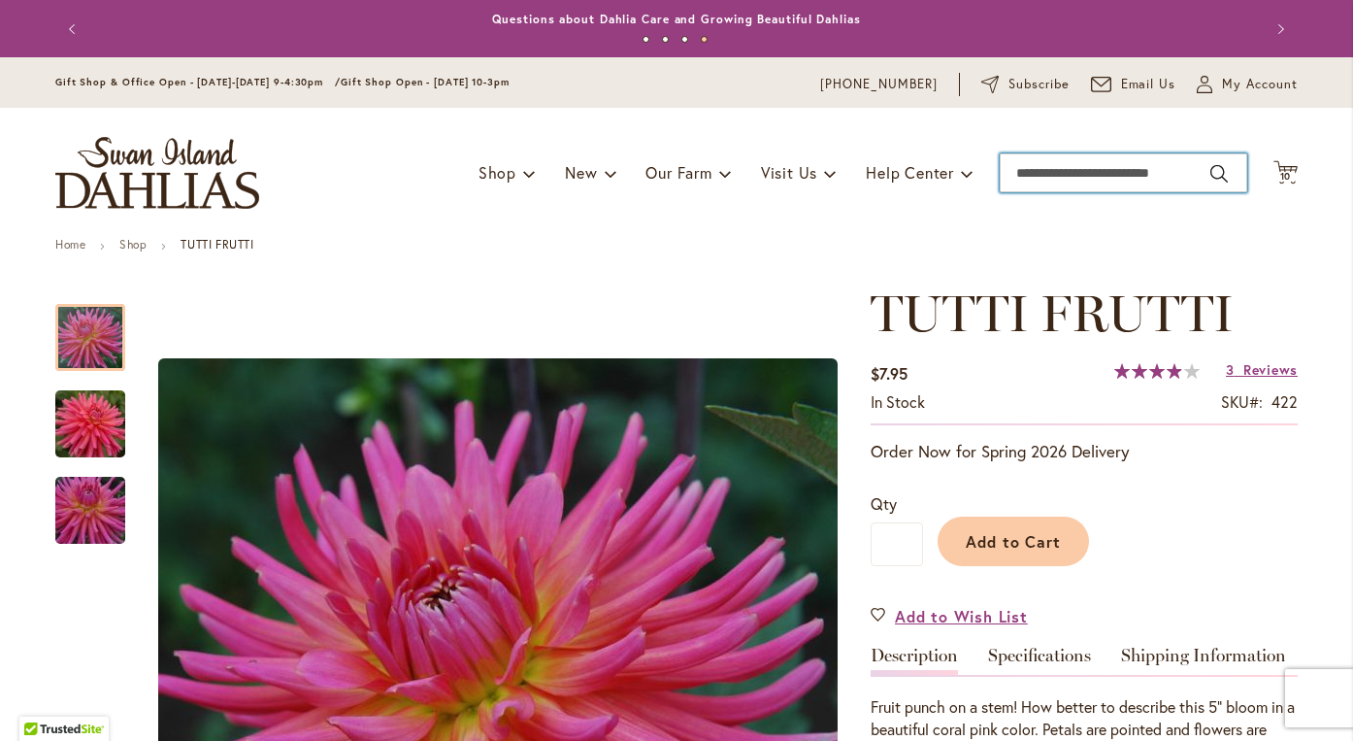
click at [1169, 172] on input "Search" at bounding box center [1123, 172] width 247 height 39
type input "*****"
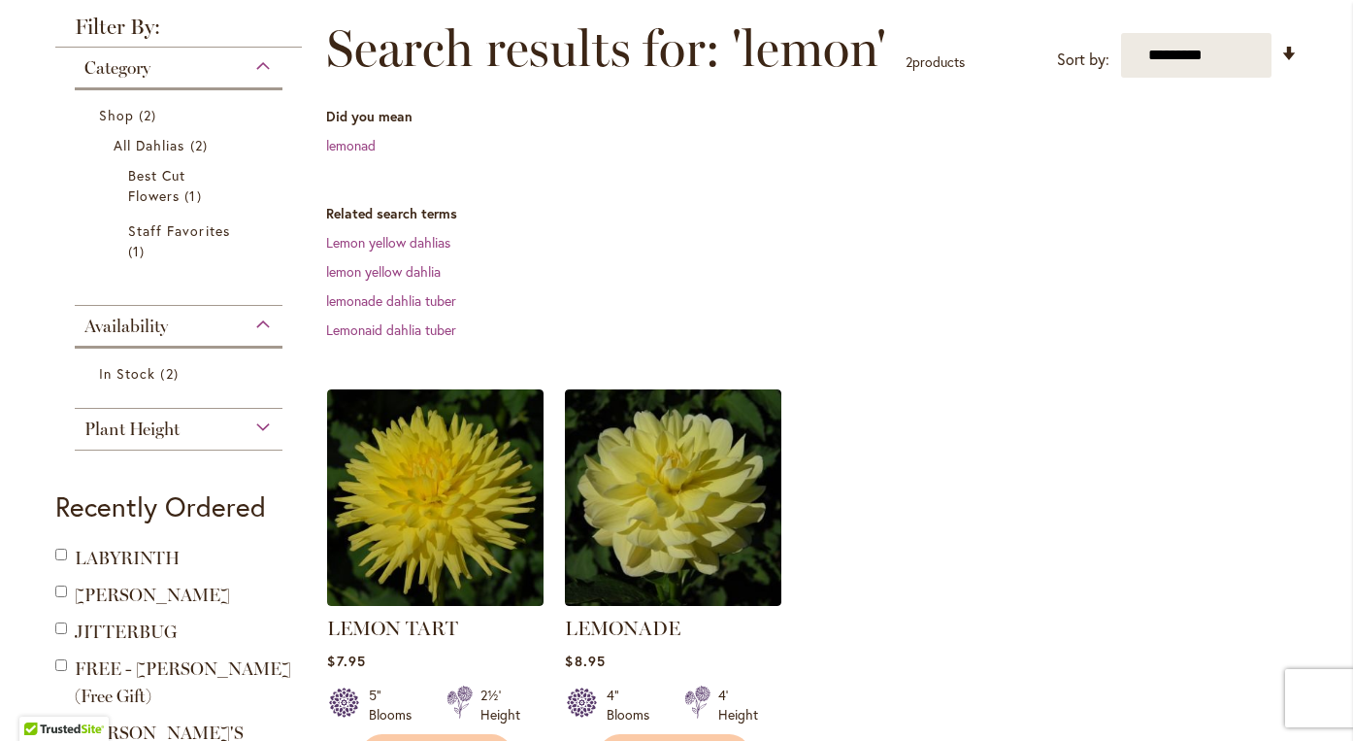
scroll to position [327, 0]
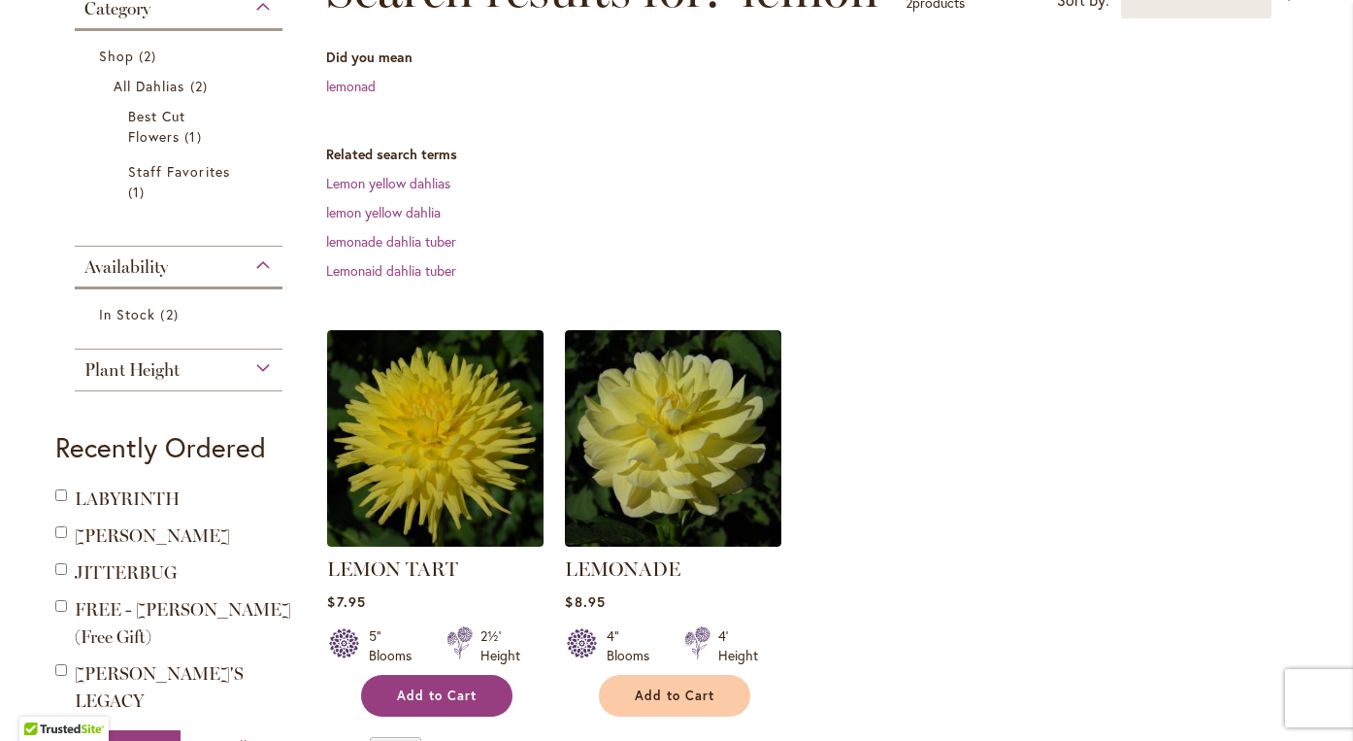
click at [464, 697] on span "Add to Cart" at bounding box center [437, 695] width 80 height 16
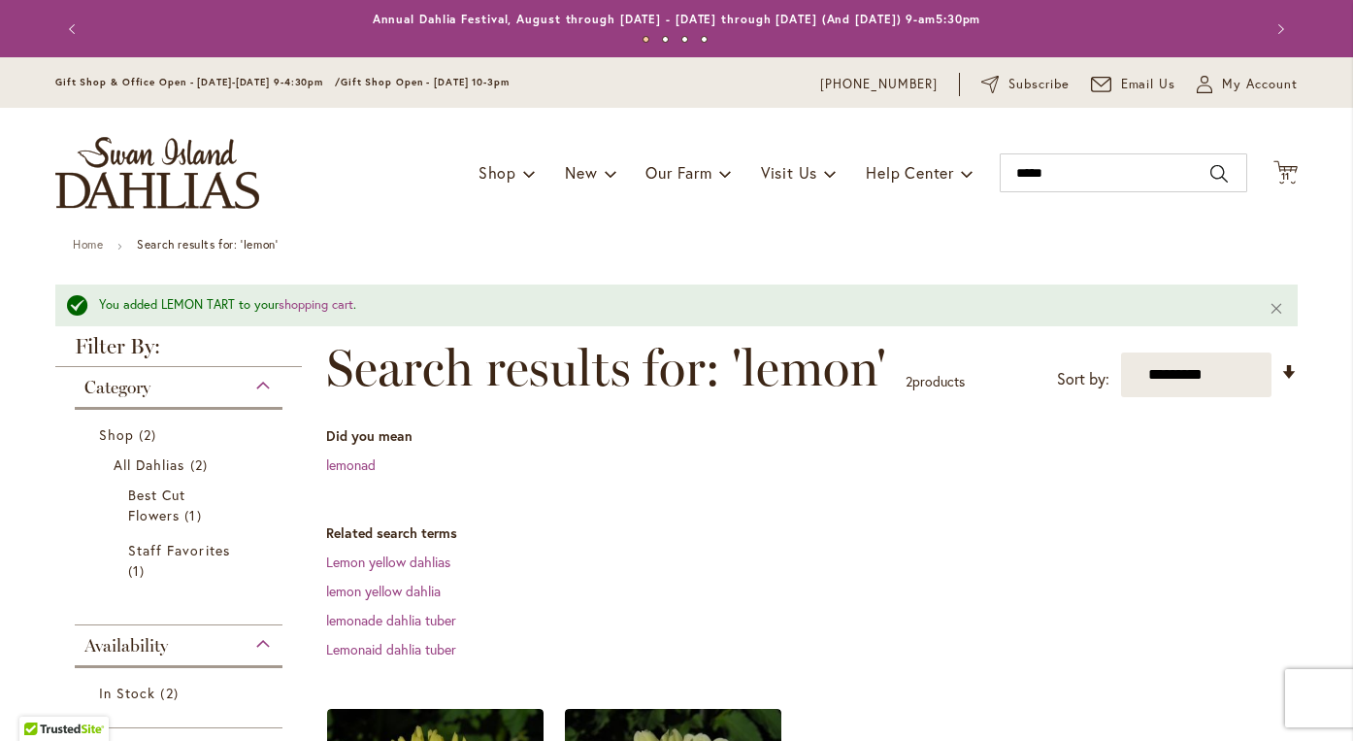
scroll to position [0, 0]
drag, startPoint x: 1072, startPoint y: 170, endPoint x: 961, endPoint y: 170, distance: 110.6
click at [961, 170] on div "Toggle Nav Shop Dahlia Tubers Collections Fresh Cut Dahlias Gardening Supplies …" at bounding box center [676, 173] width 1281 height 130
type input "******"
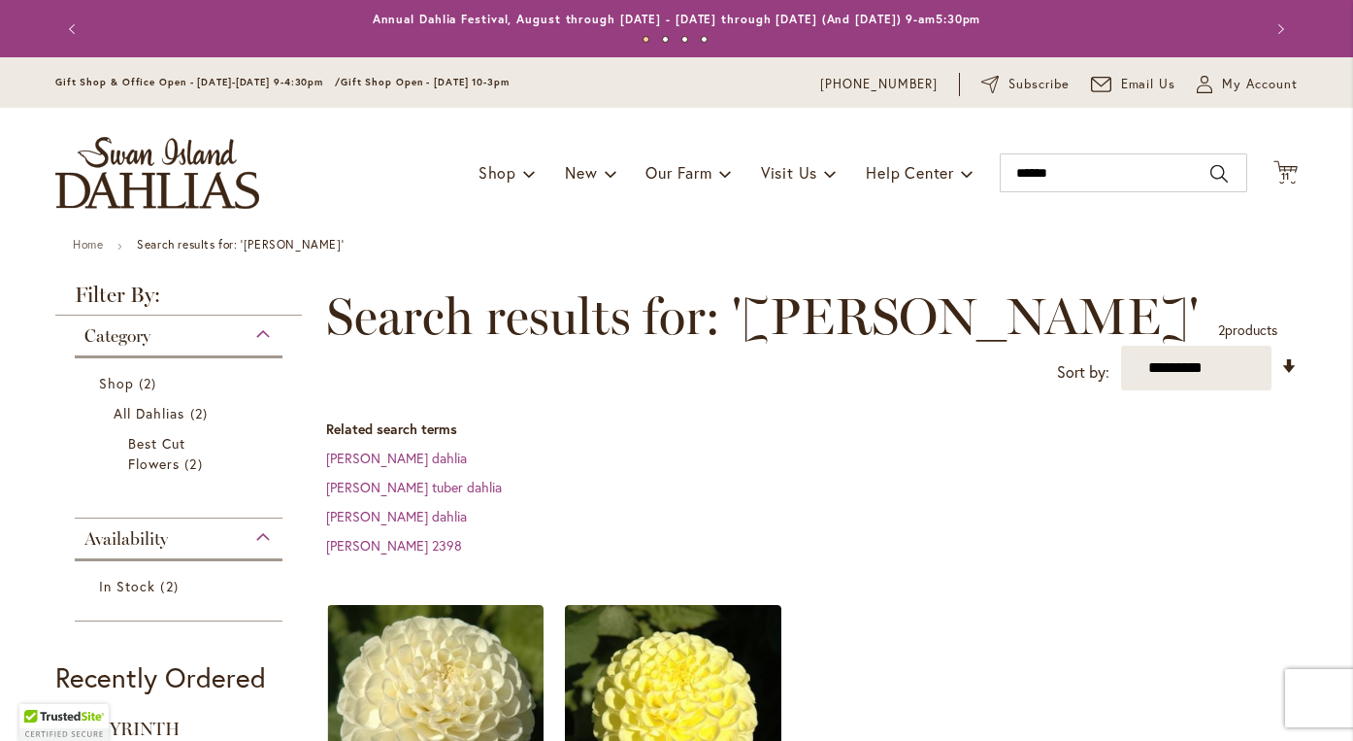
scroll to position [301, 0]
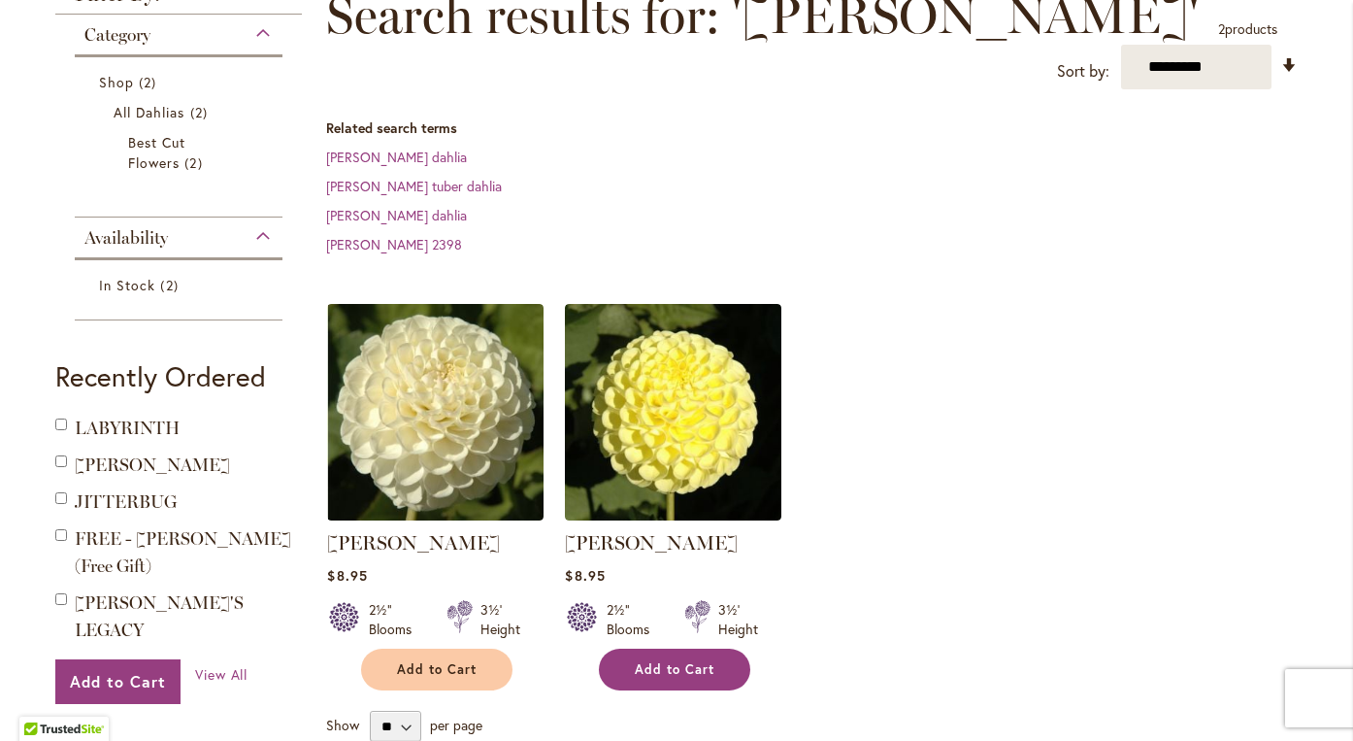
click at [687, 661] on span "Add to Cart" at bounding box center [675, 669] width 80 height 16
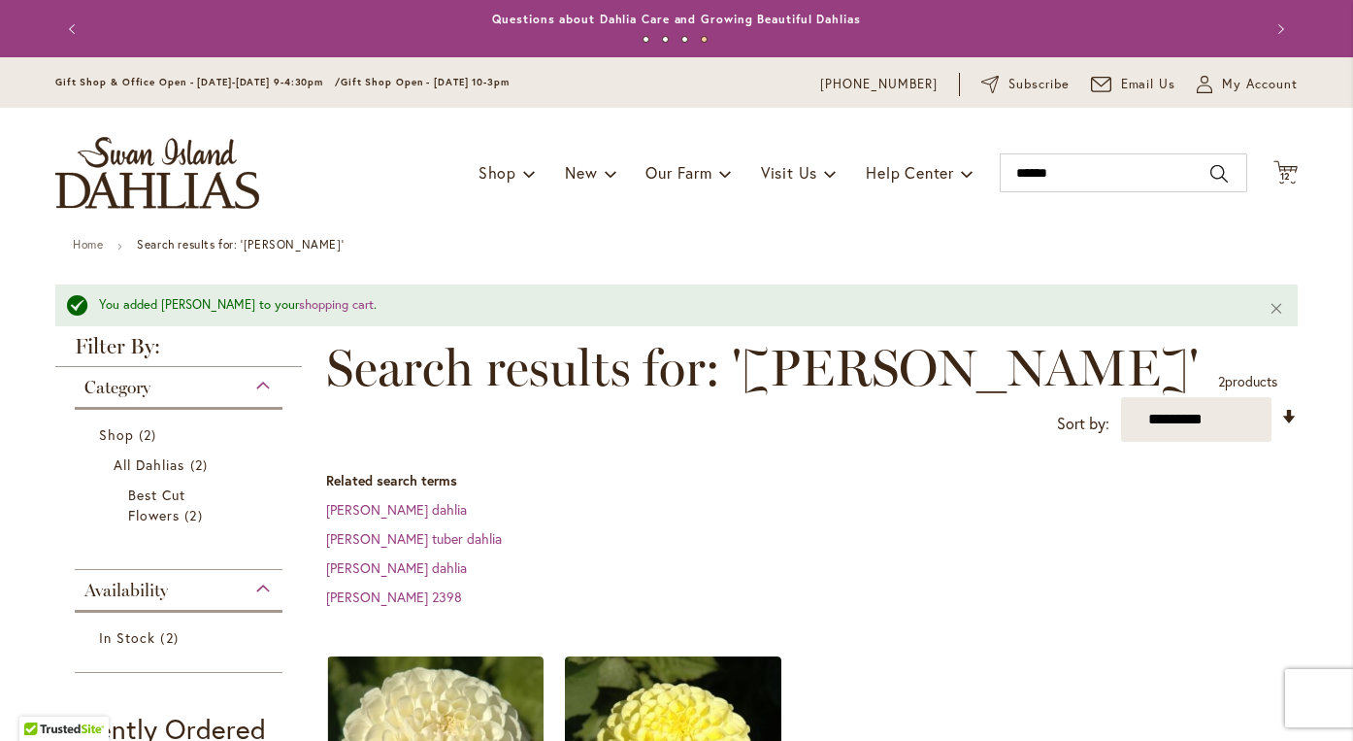
scroll to position [0, 0]
drag, startPoint x: 1061, startPoint y: 168, endPoint x: 961, endPoint y: 167, distance: 100.0
click at [961, 167] on div "Toggle Nav Shop Dahlia Tubers Collections Fresh Cut Dahlias Gardening Supplies …" at bounding box center [676, 173] width 1281 height 130
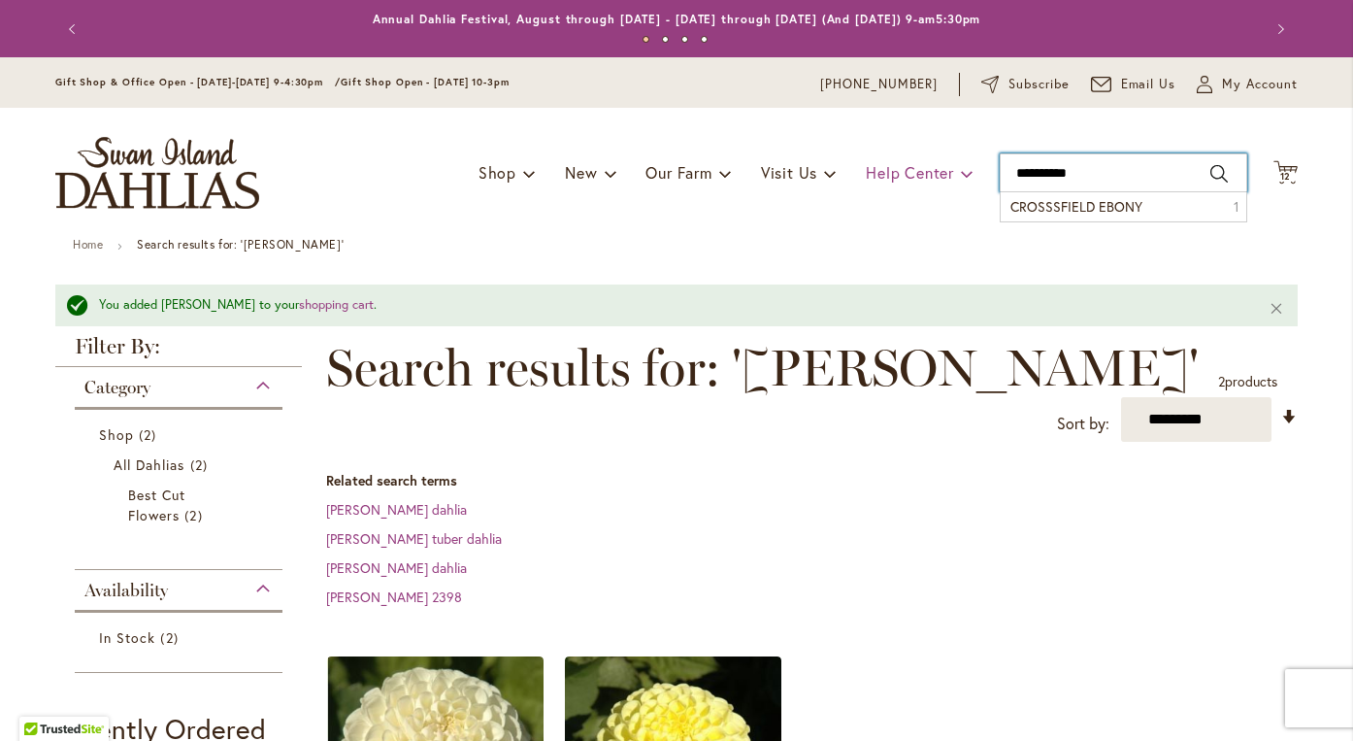
type input "**********"
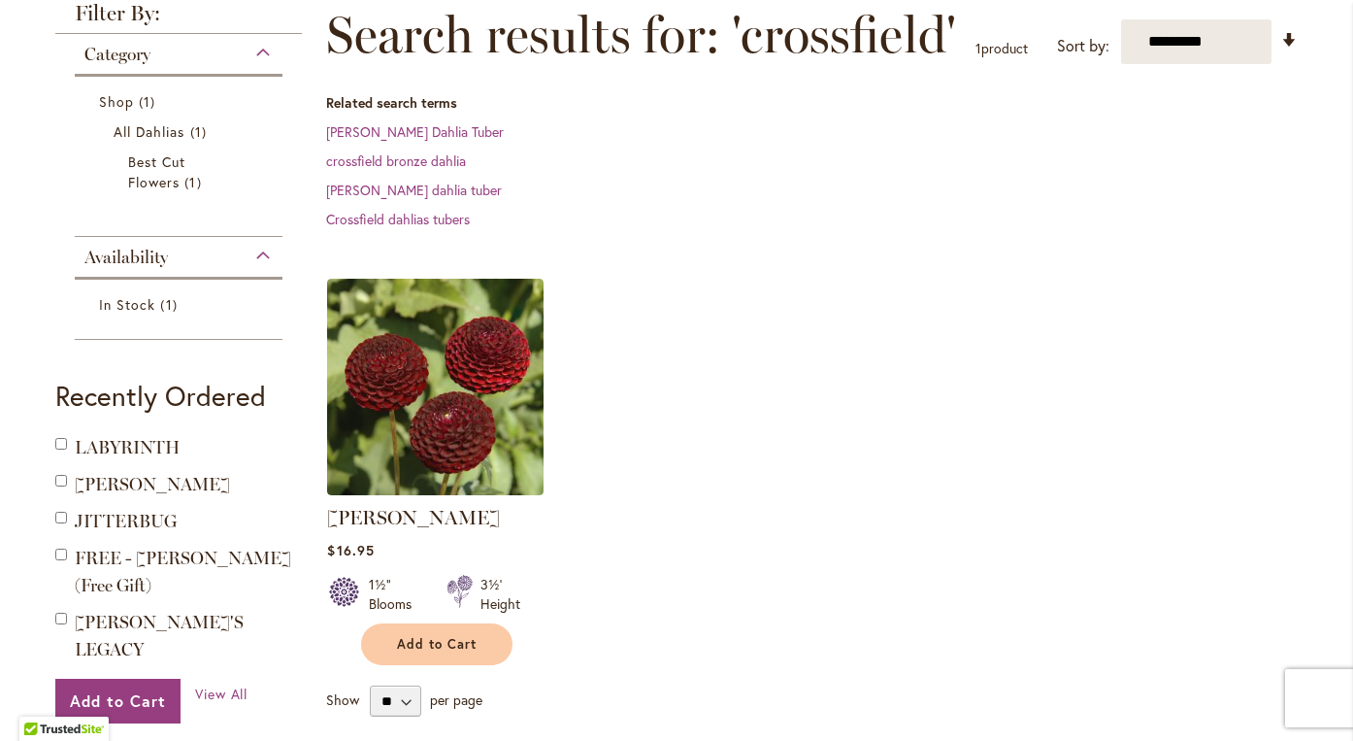
scroll to position [333, 0]
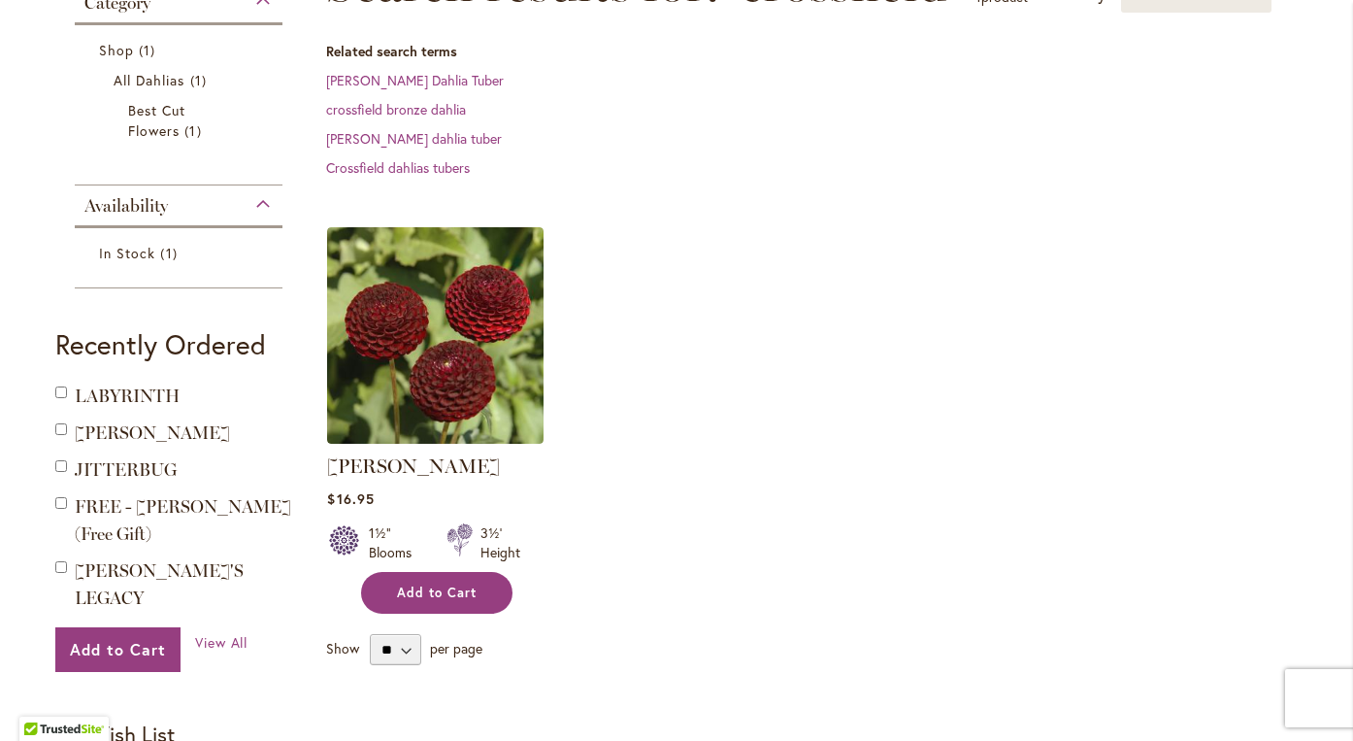
click at [466, 599] on span "Add to Cart" at bounding box center [437, 592] width 80 height 16
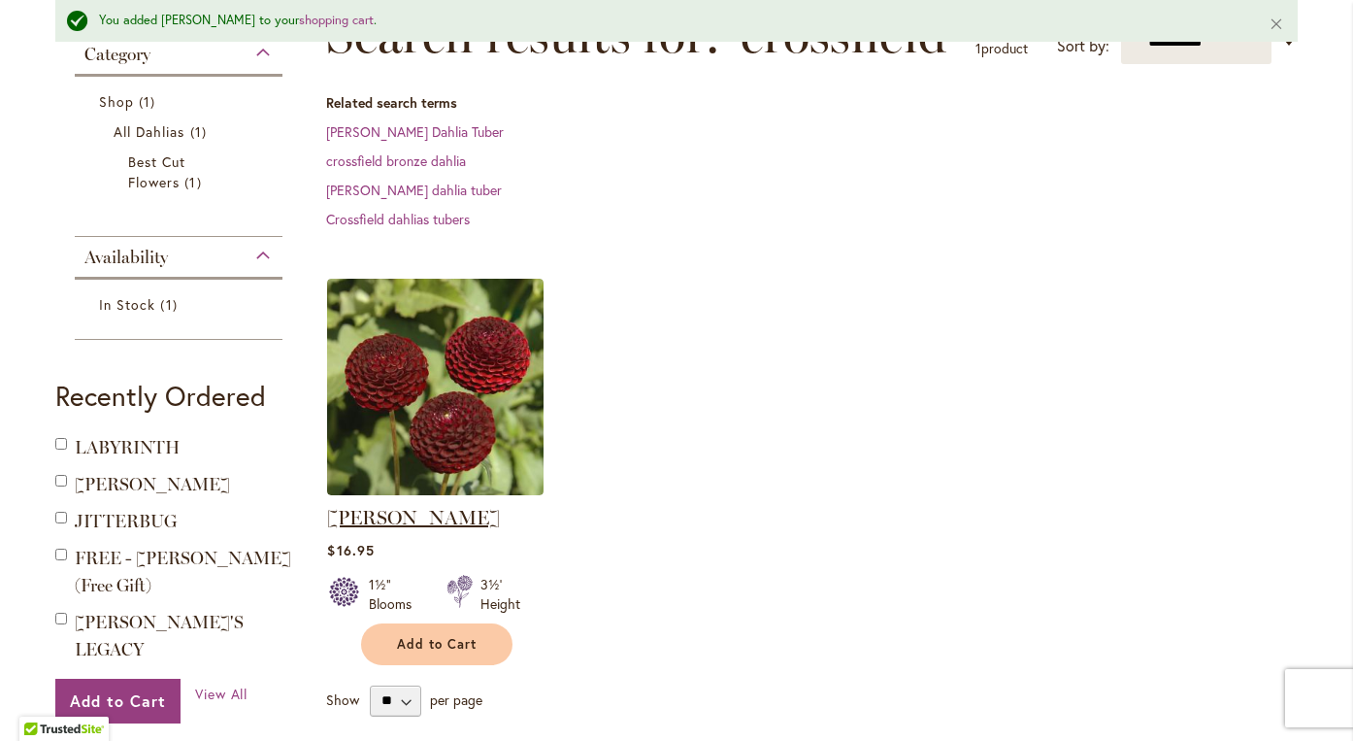
click at [449, 519] on link "[PERSON_NAME]" at bounding box center [413, 517] width 173 height 23
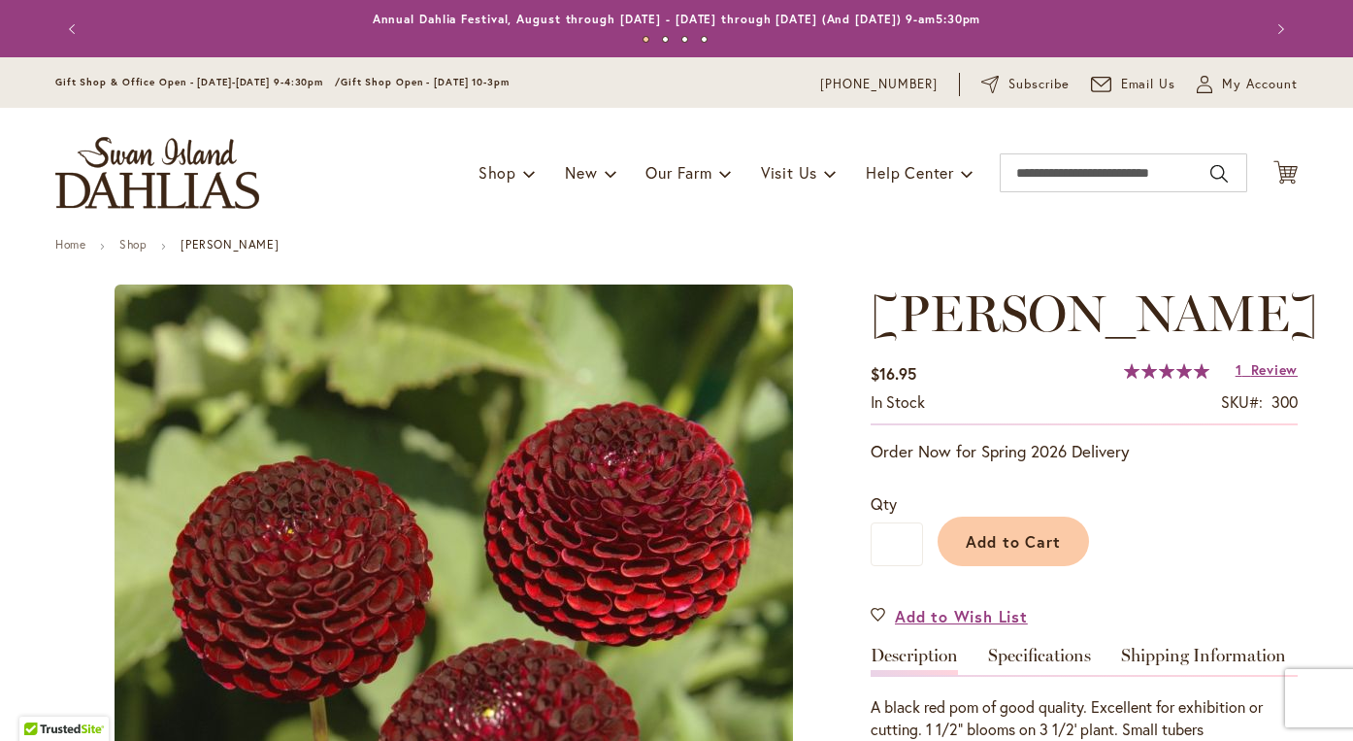
type input "*******"
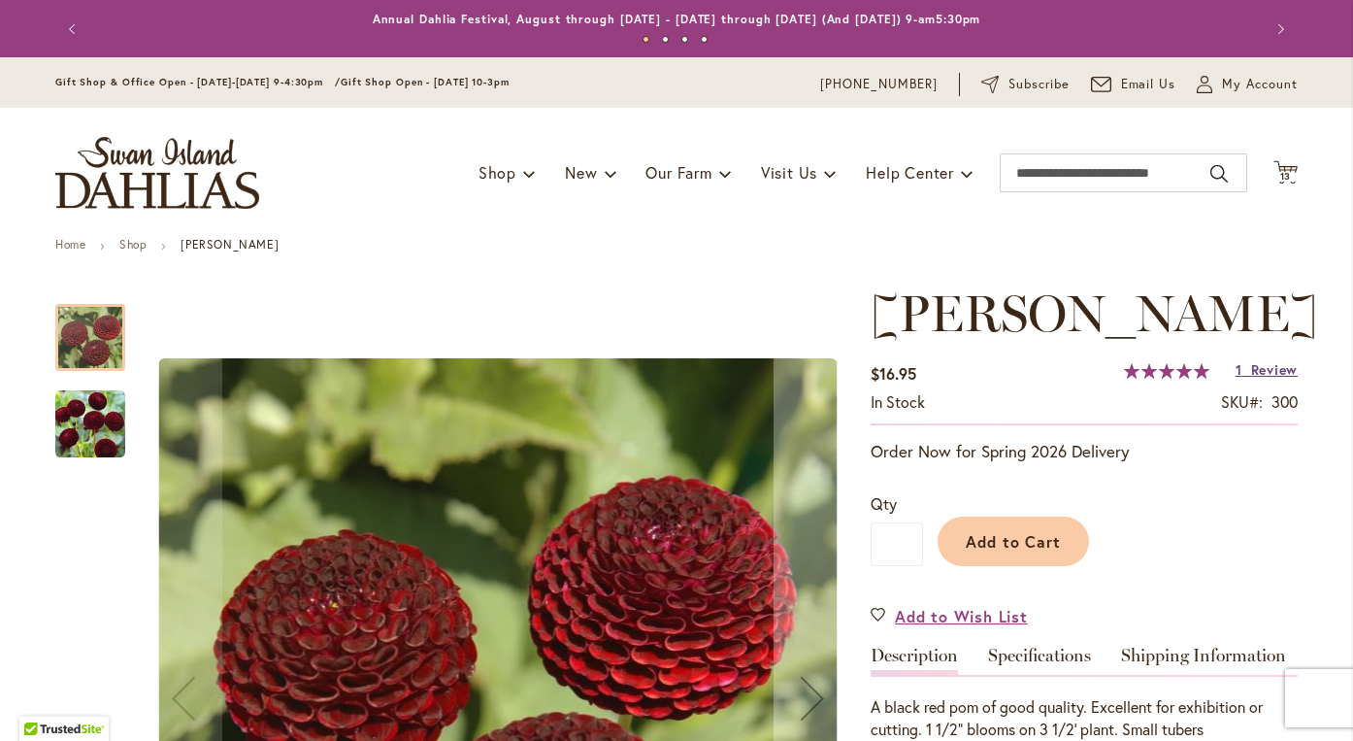
click at [1280, 379] on span "Review" at bounding box center [1274, 369] width 47 height 18
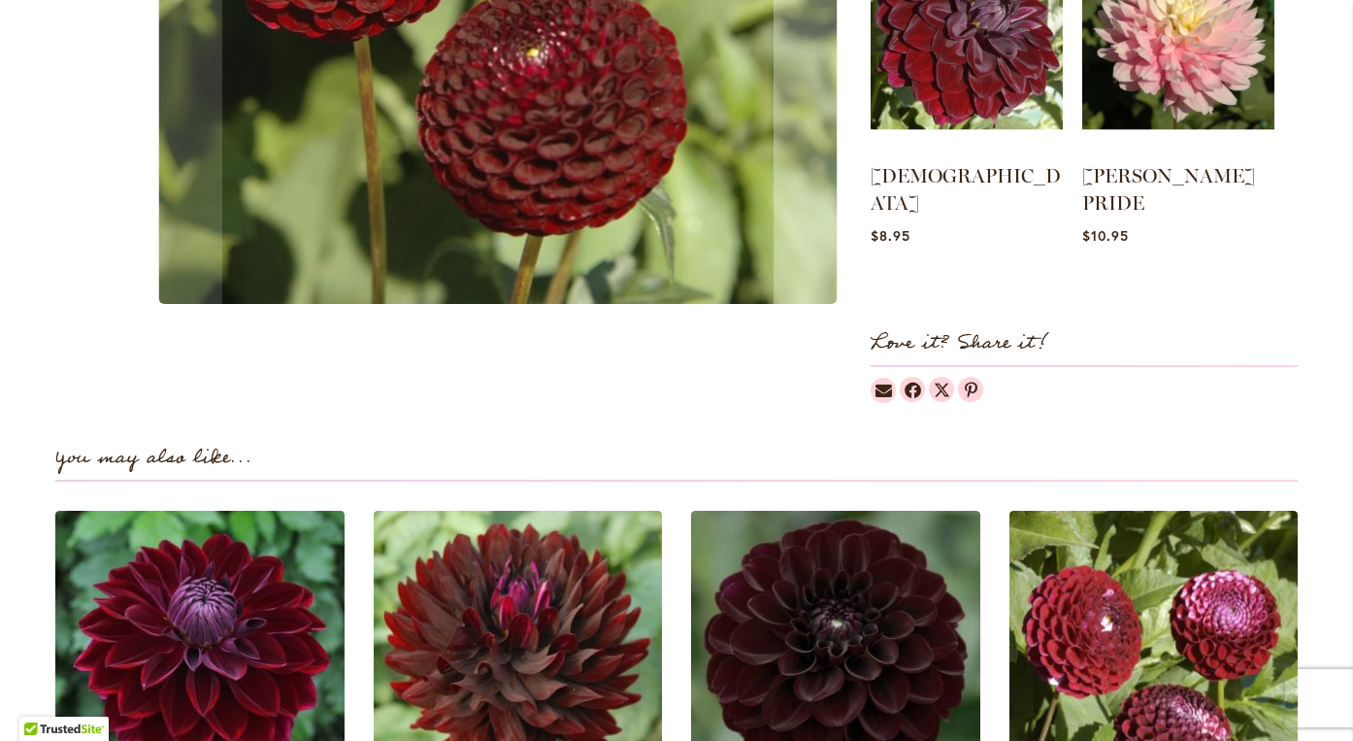
scroll to position [958, 0]
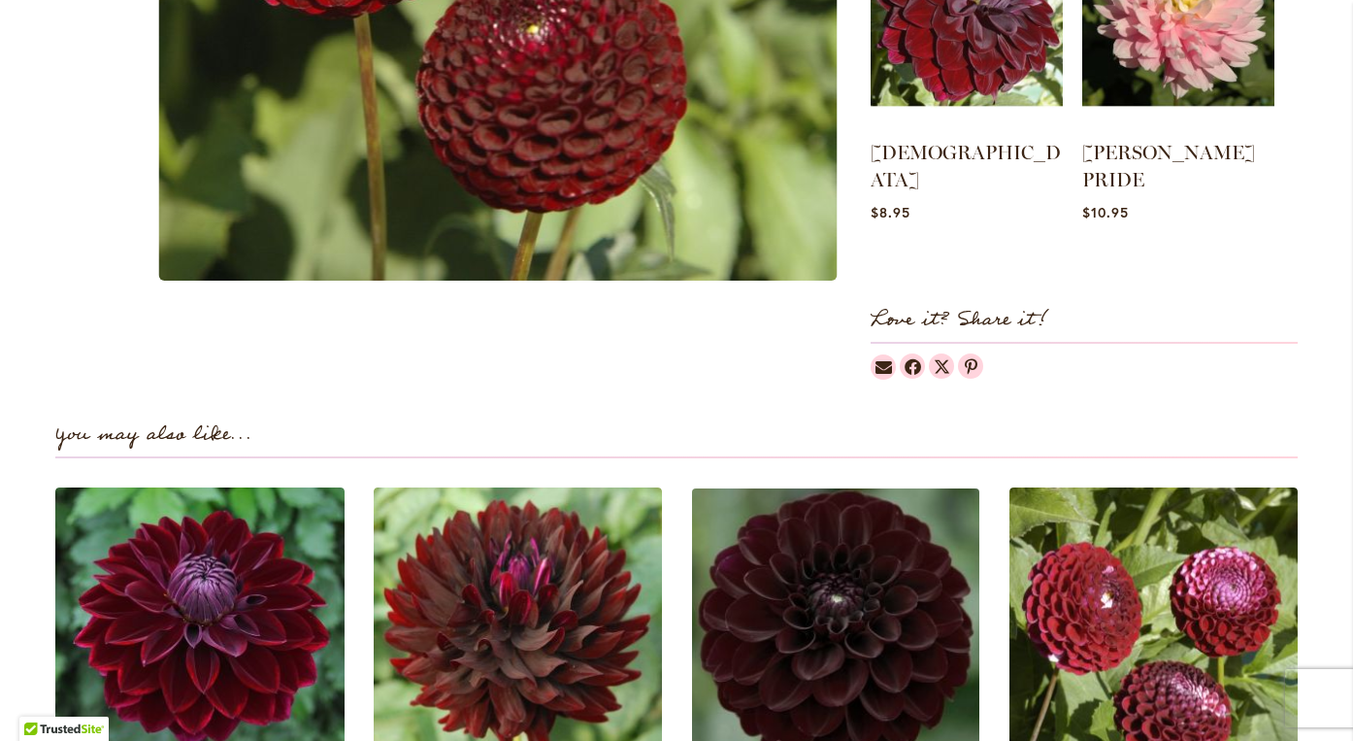
click at [825, 601] on img at bounding box center [835, 631] width 301 height 301
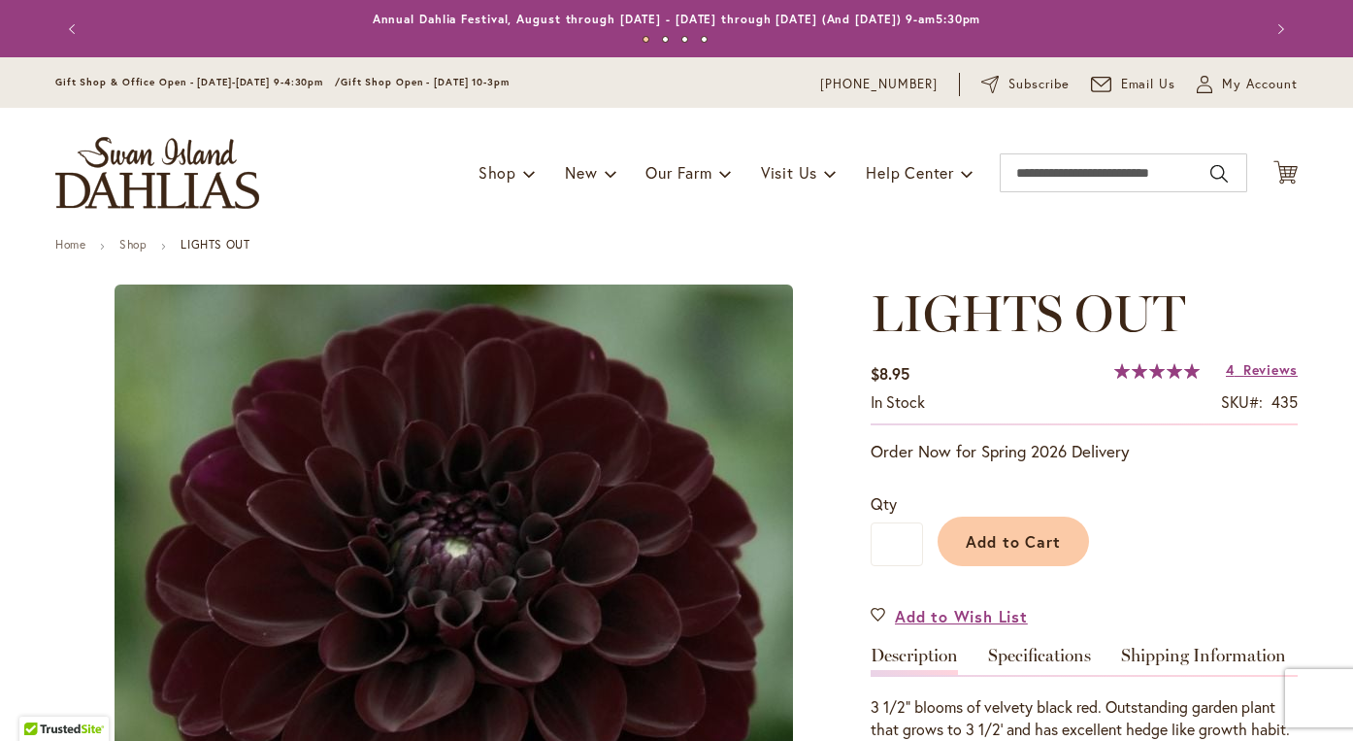
type input "*******"
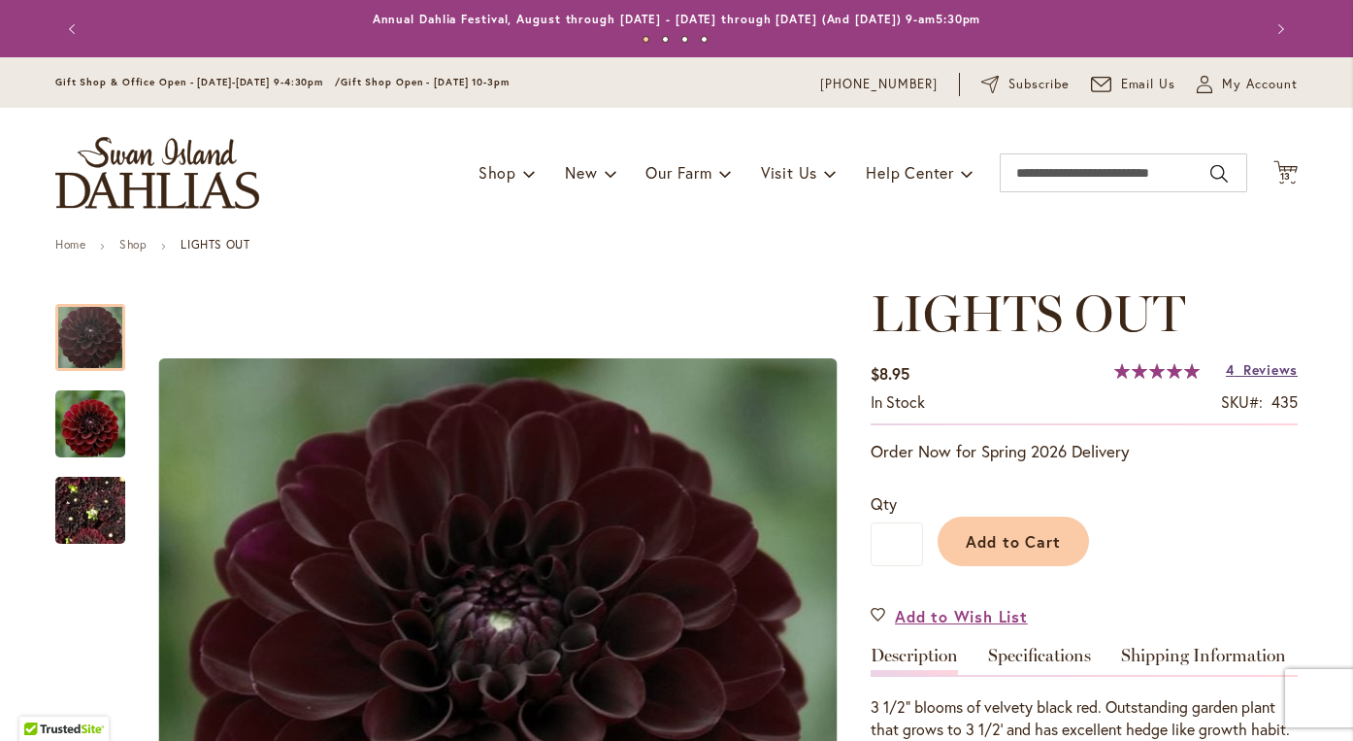
click at [1262, 373] on span "Reviews" at bounding box center [1270, 369] width 54 height 18
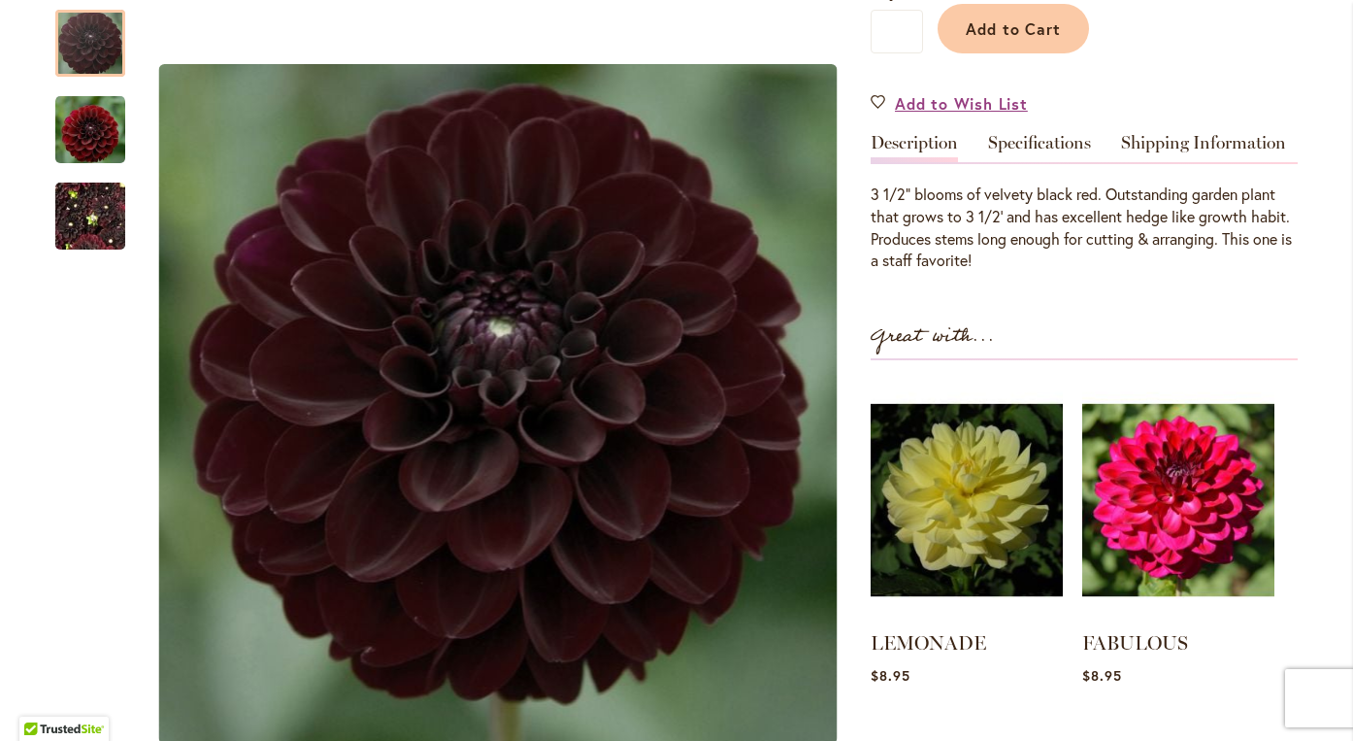
scroll to position [394, 0]
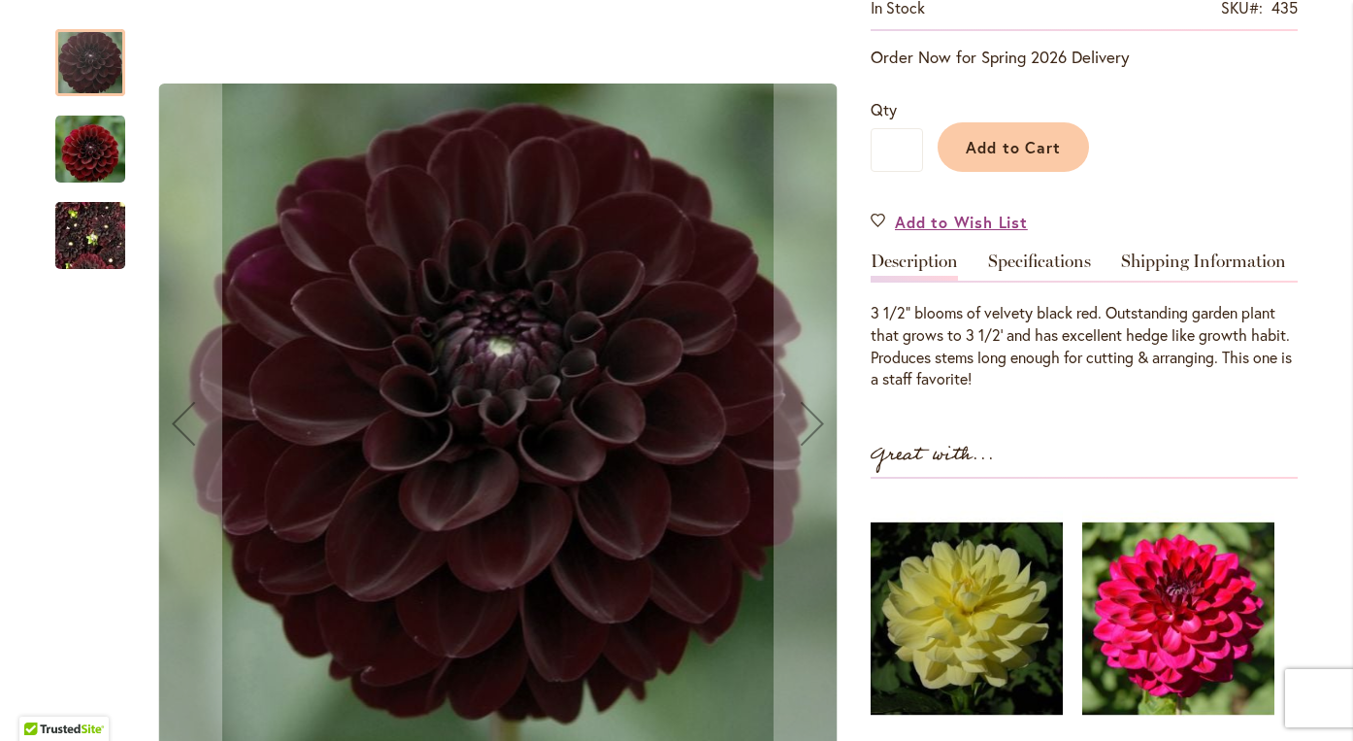
click at [100, 155] on img "LIGHTS OUT" at bounding box center [90, 149] width 70 height 72
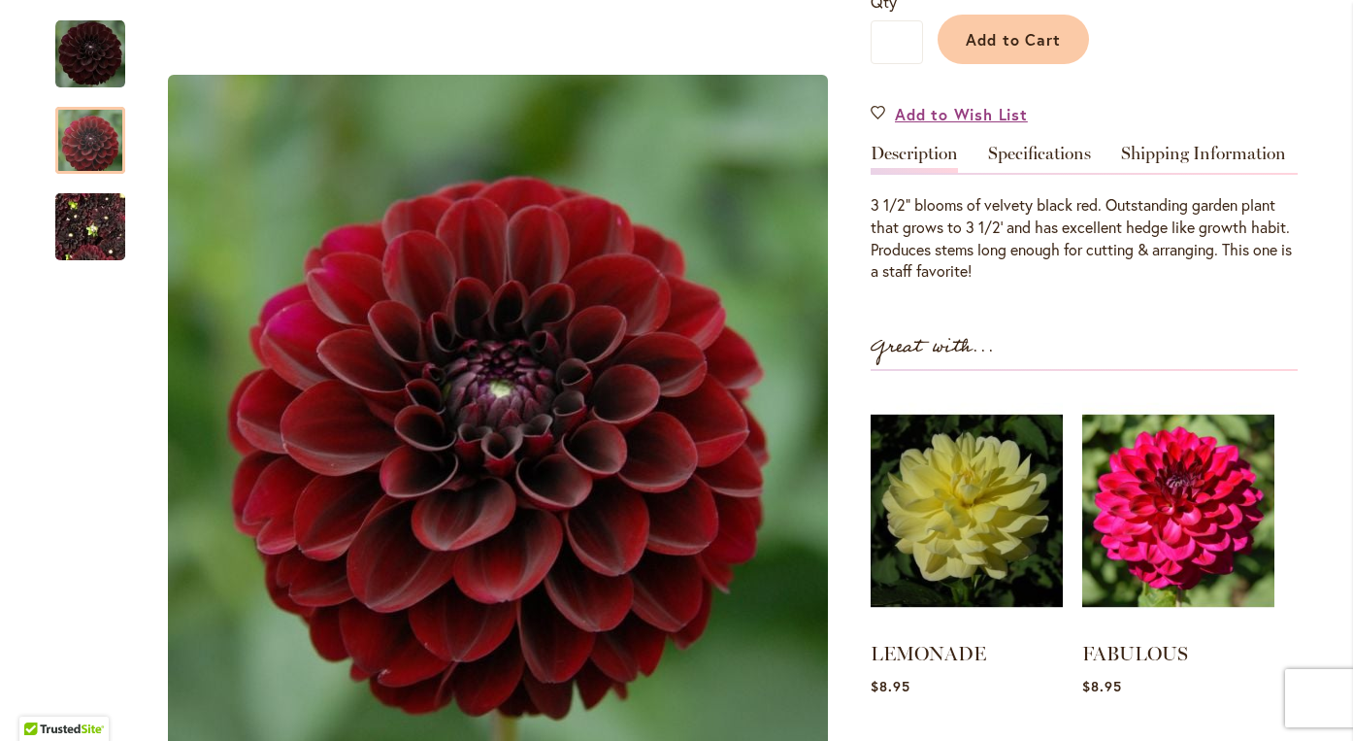
scroll to position [522, 0]
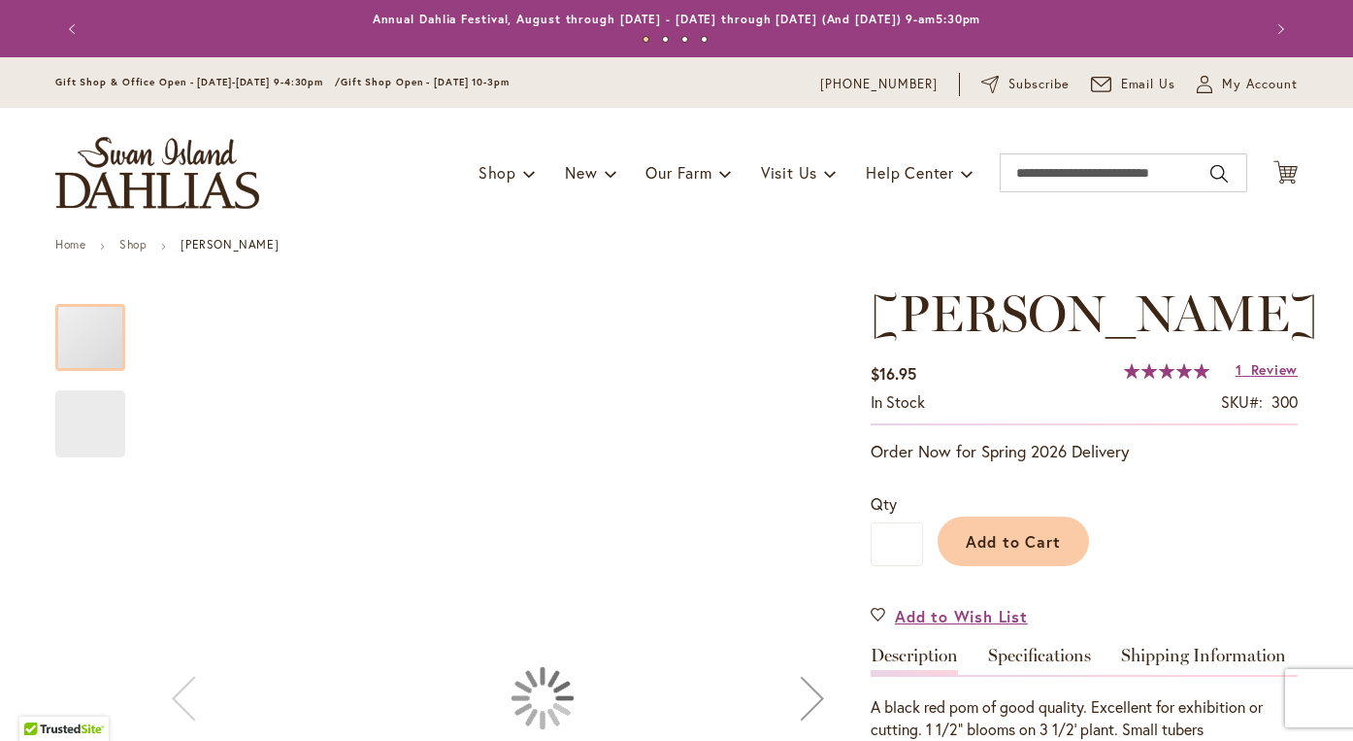
type input "*******"
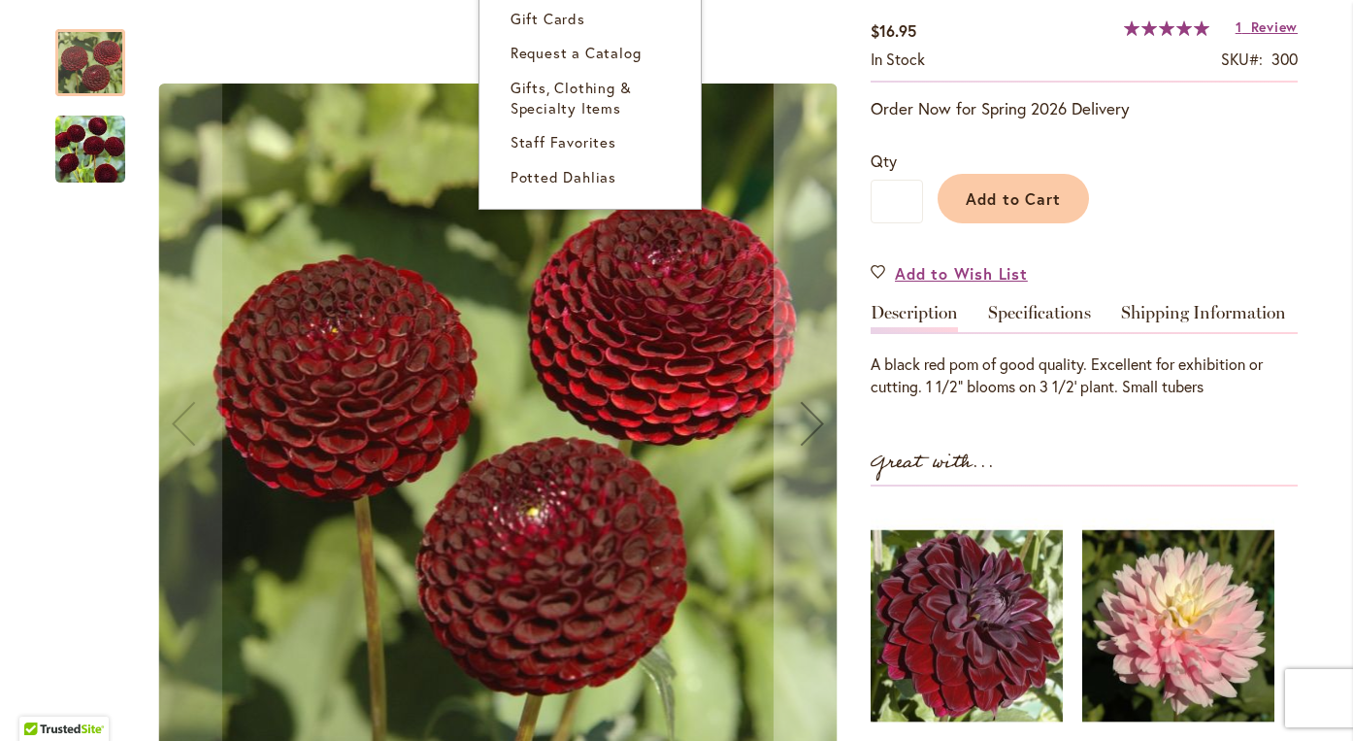
scroll to position [344, 0]
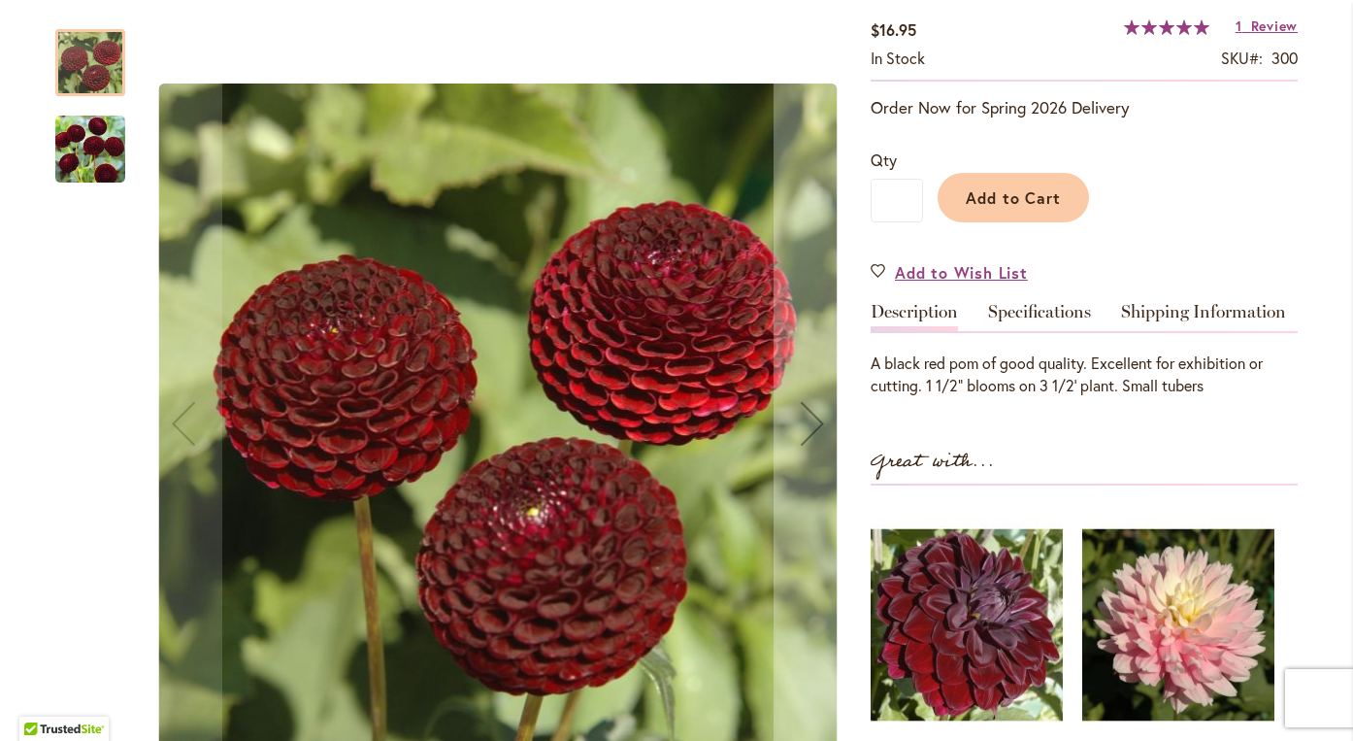
click at [71, 139] on img "CROSSFIELD EBONY" at bounding box center [90, 150] width 70 height 70
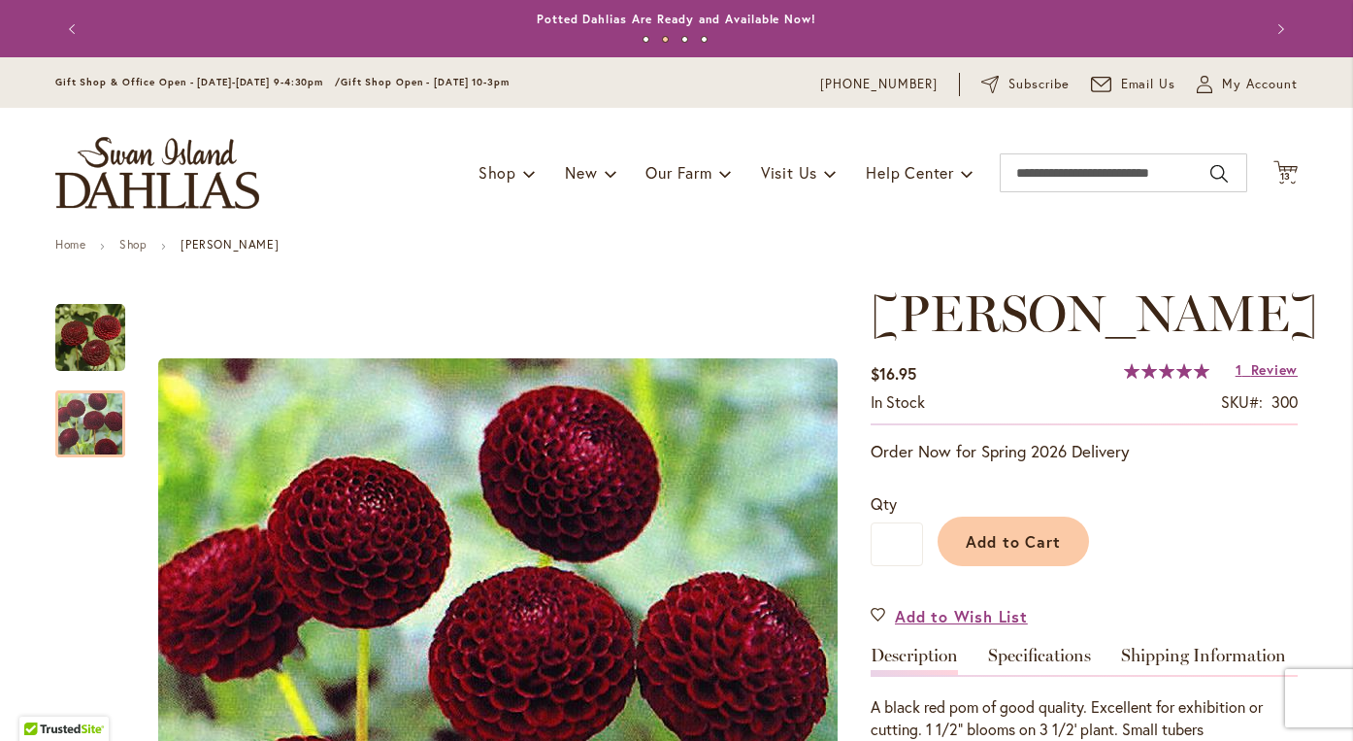
scroll to position [0, 0]
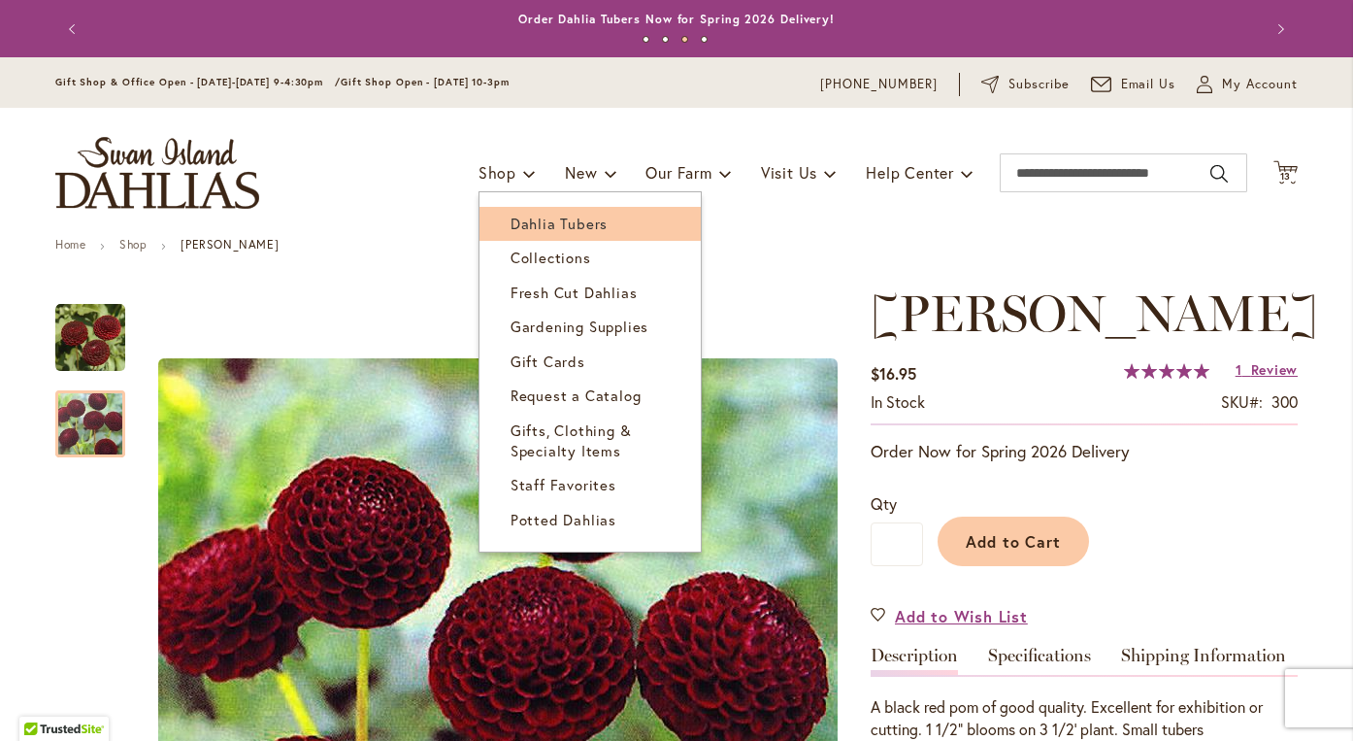
click at [530, 218] on span "Dahlia Tubers" at bounding box center [559, 223] width 97 height 19
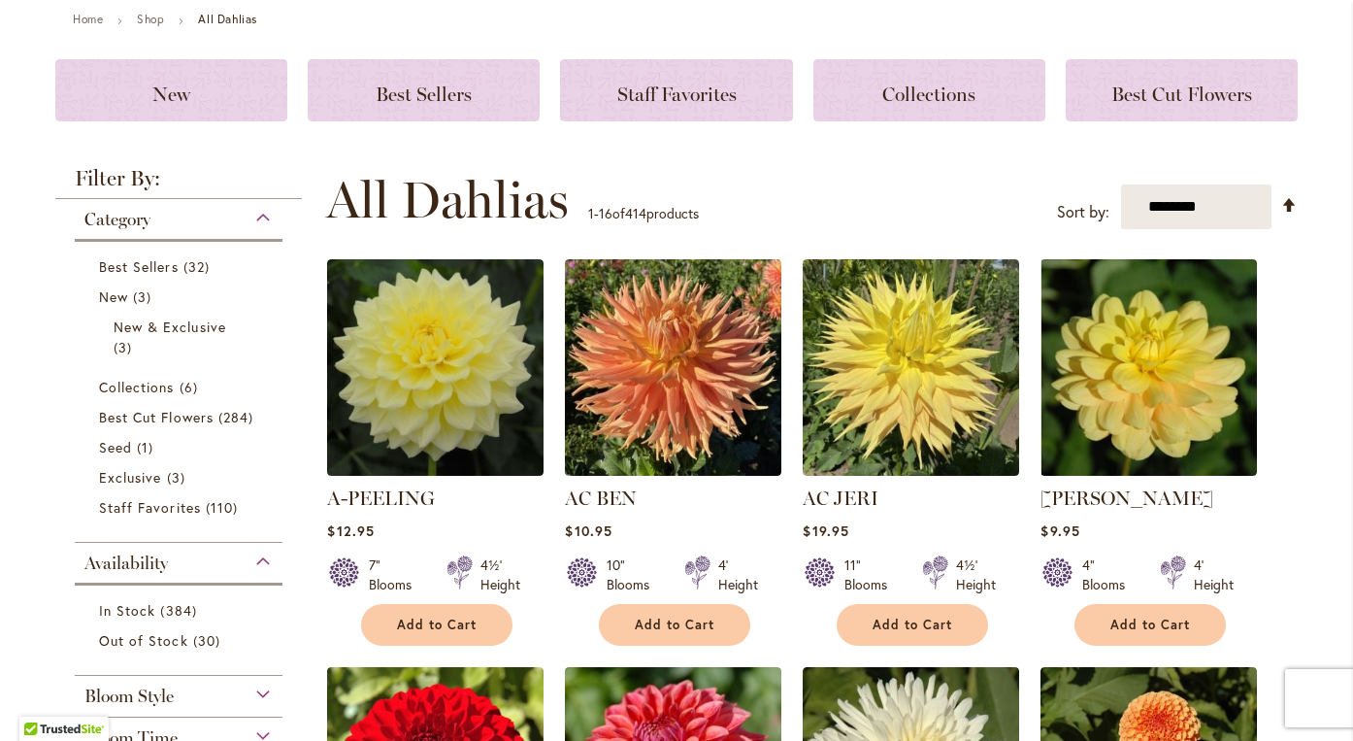
scroll to position [229, 0]
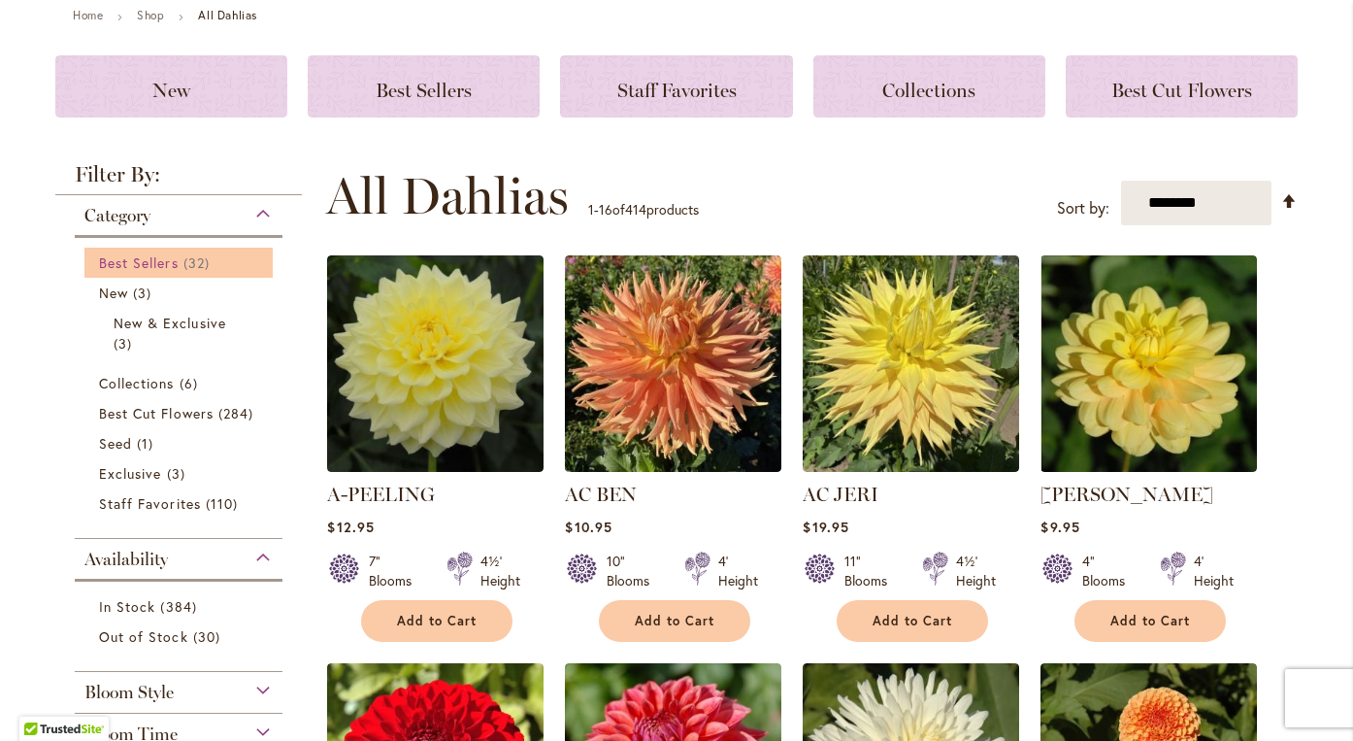
click at [177, 267] on span "Best Sellers" at bounding box center [139, 262] width 80 height 18
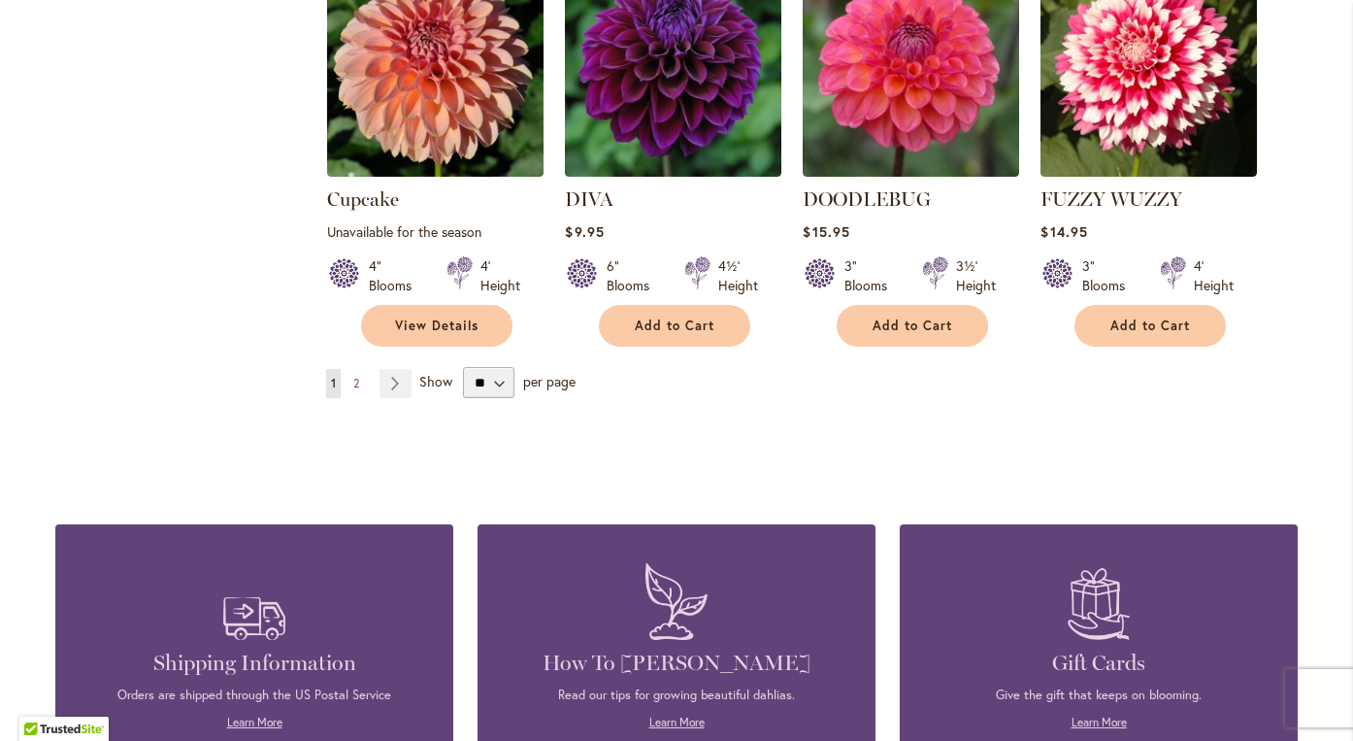
scroll to position [1674, 0]
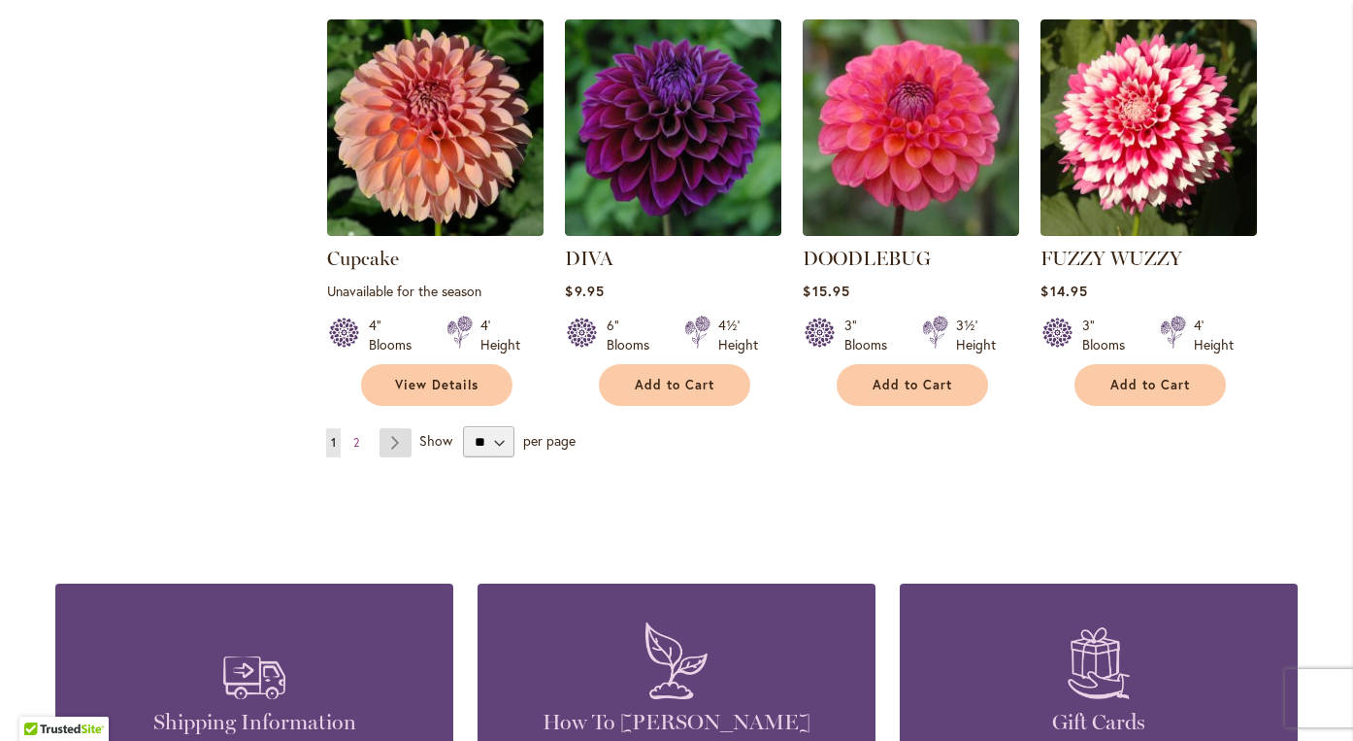
click at [405, 428] on link "Page Next" at bounding box center [395, 442] width 32 height 29
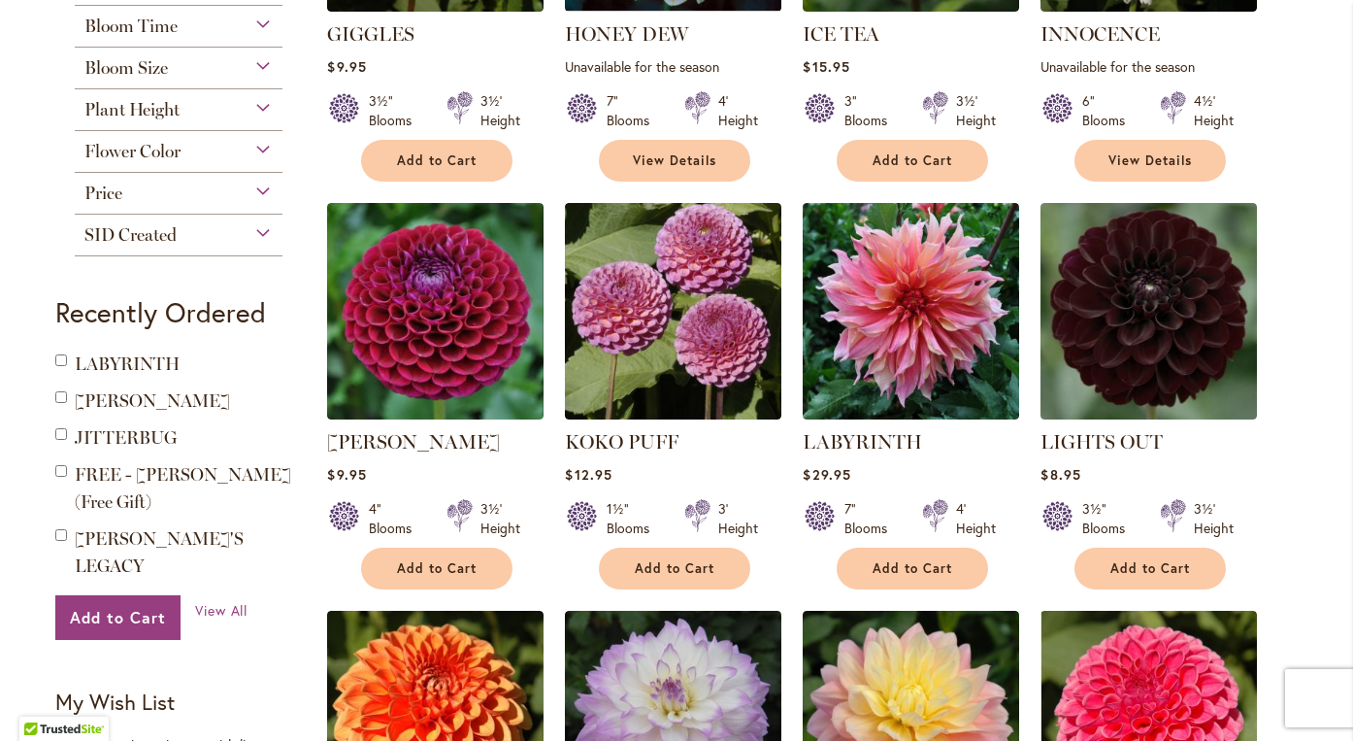
scroll to position [649, 0]
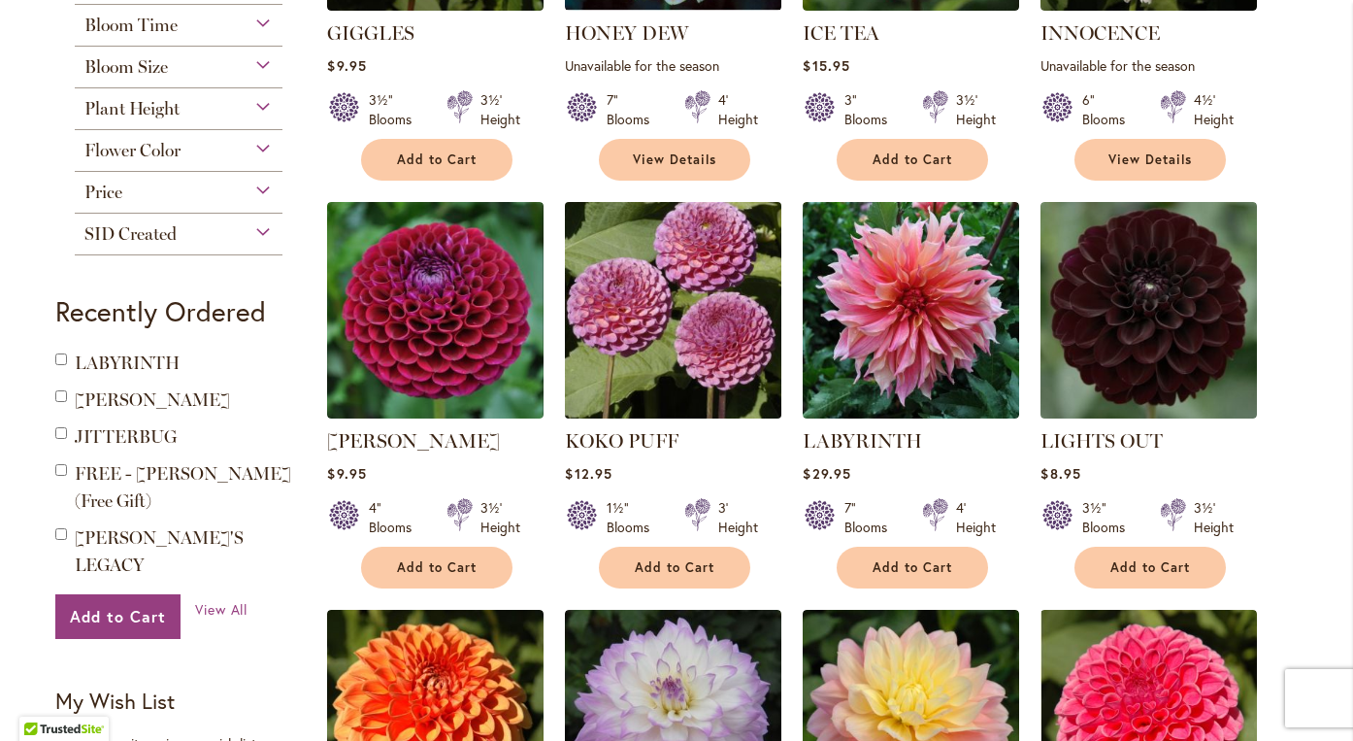
click at [695, 361] on img at bounding box center [673, 309] width 227 height 227
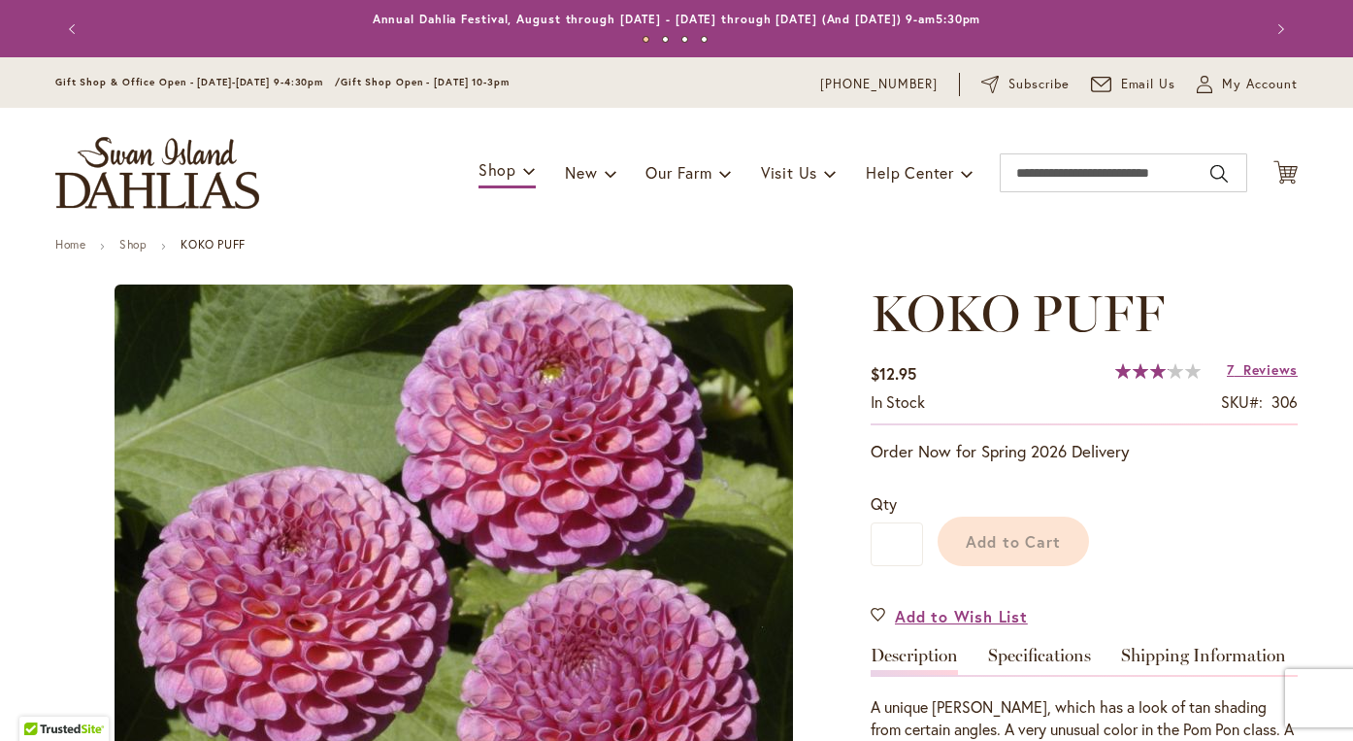
type input "*******"
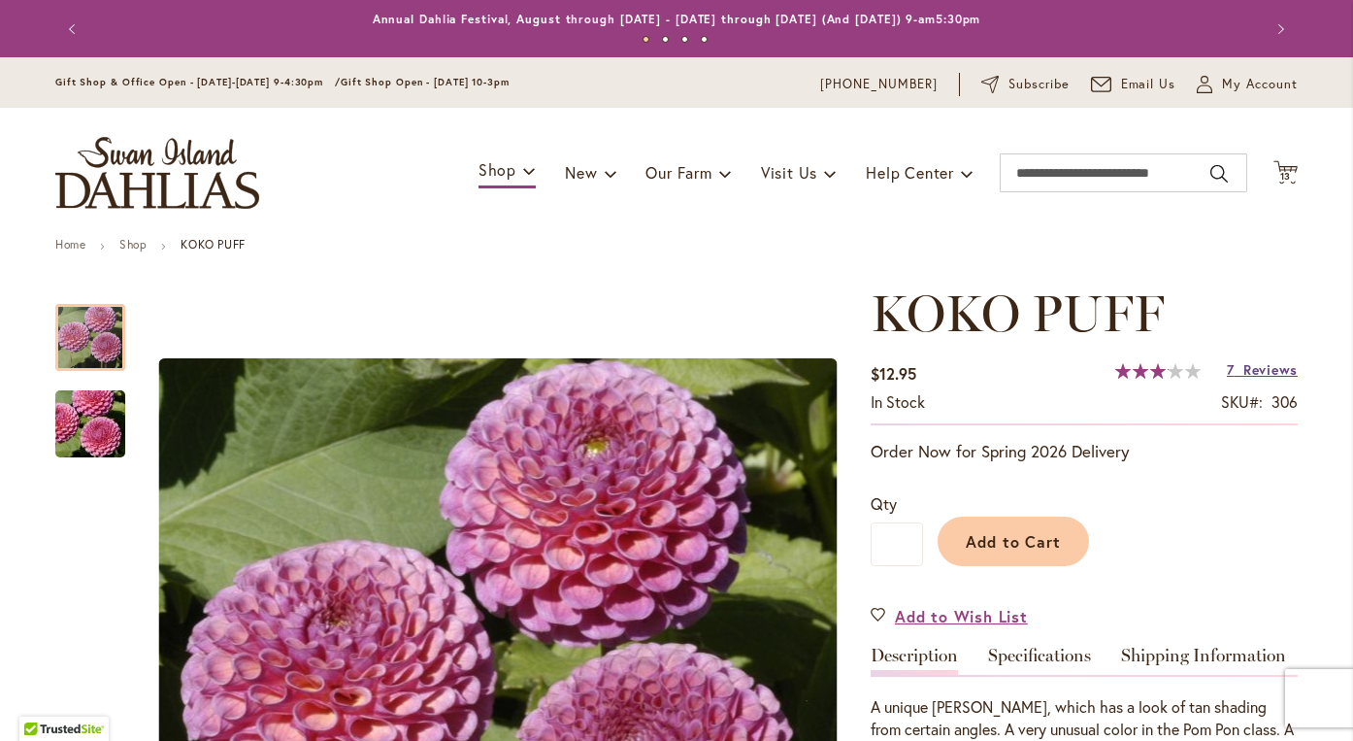
click at [1272, 372] on span "Reviews" at bounding box center [1270, 369] width 54 height 18
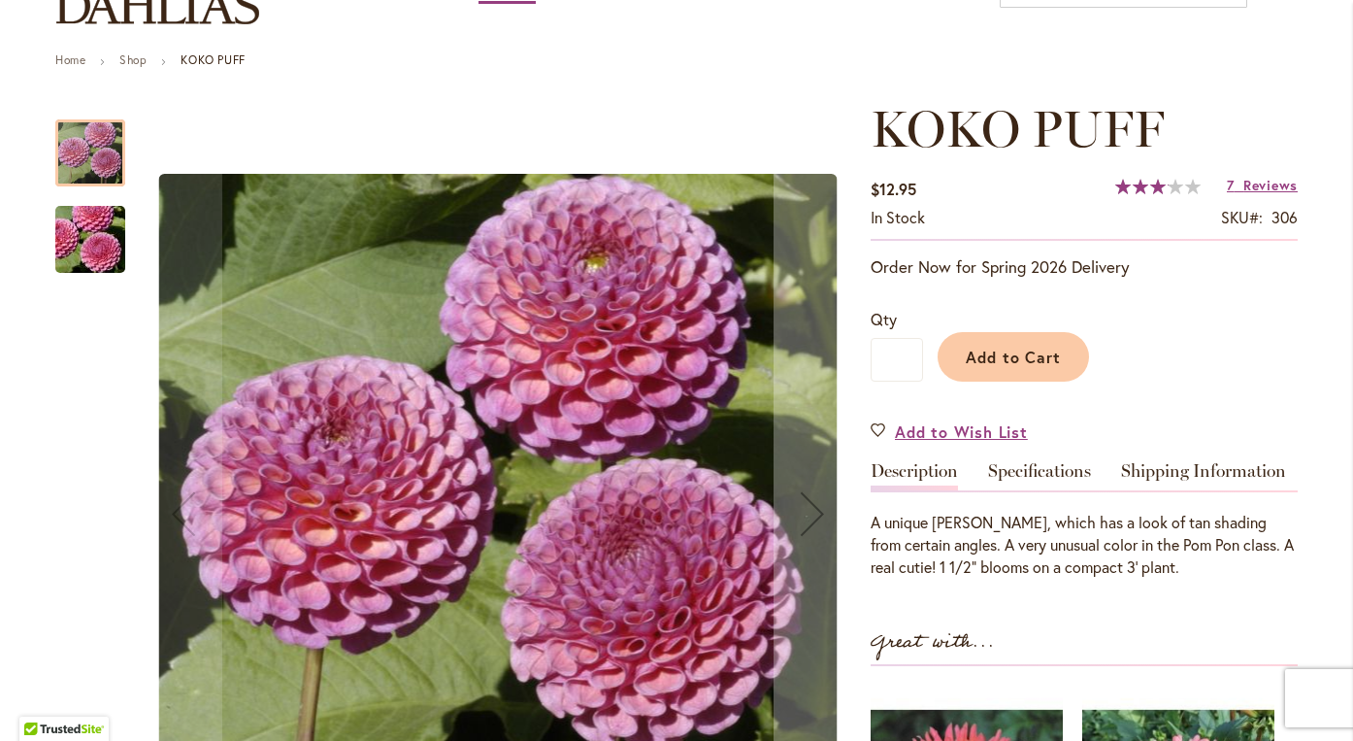
scroll to position [197, 0]
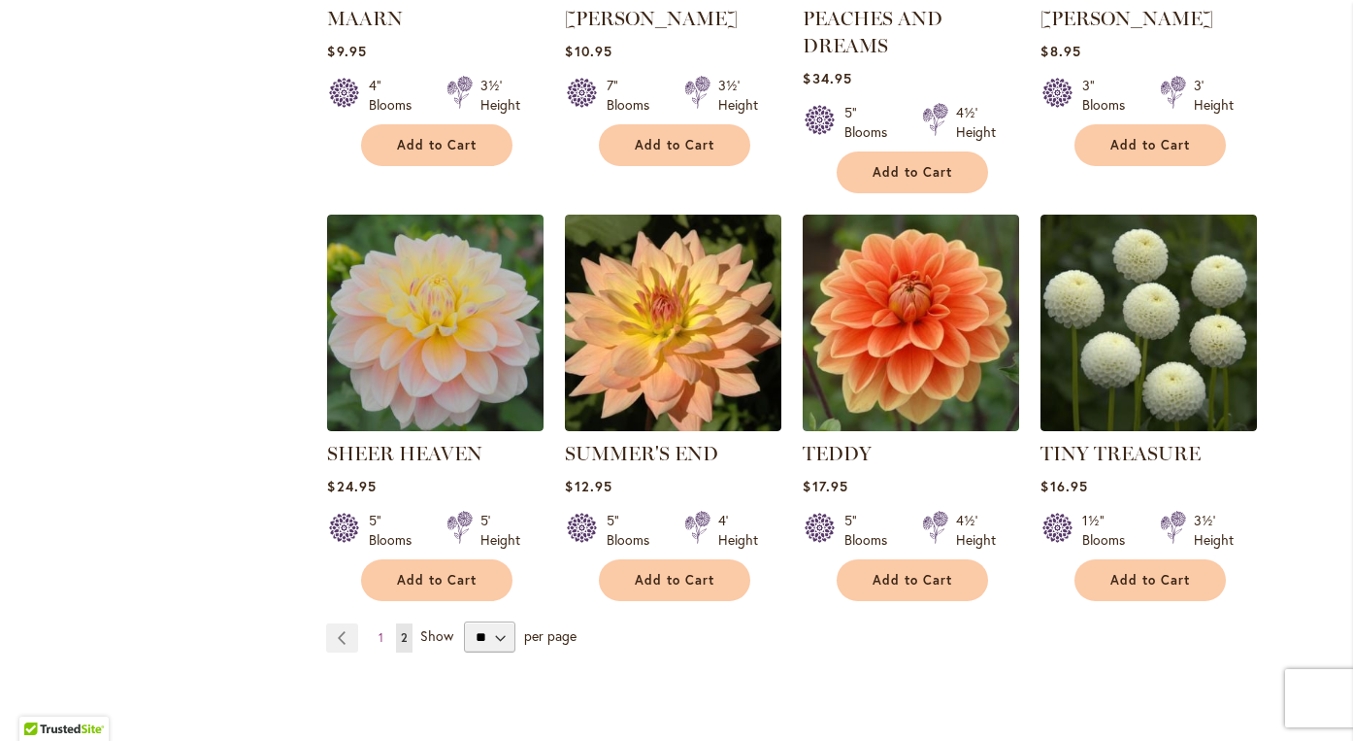
scroll to position [1486, 0]
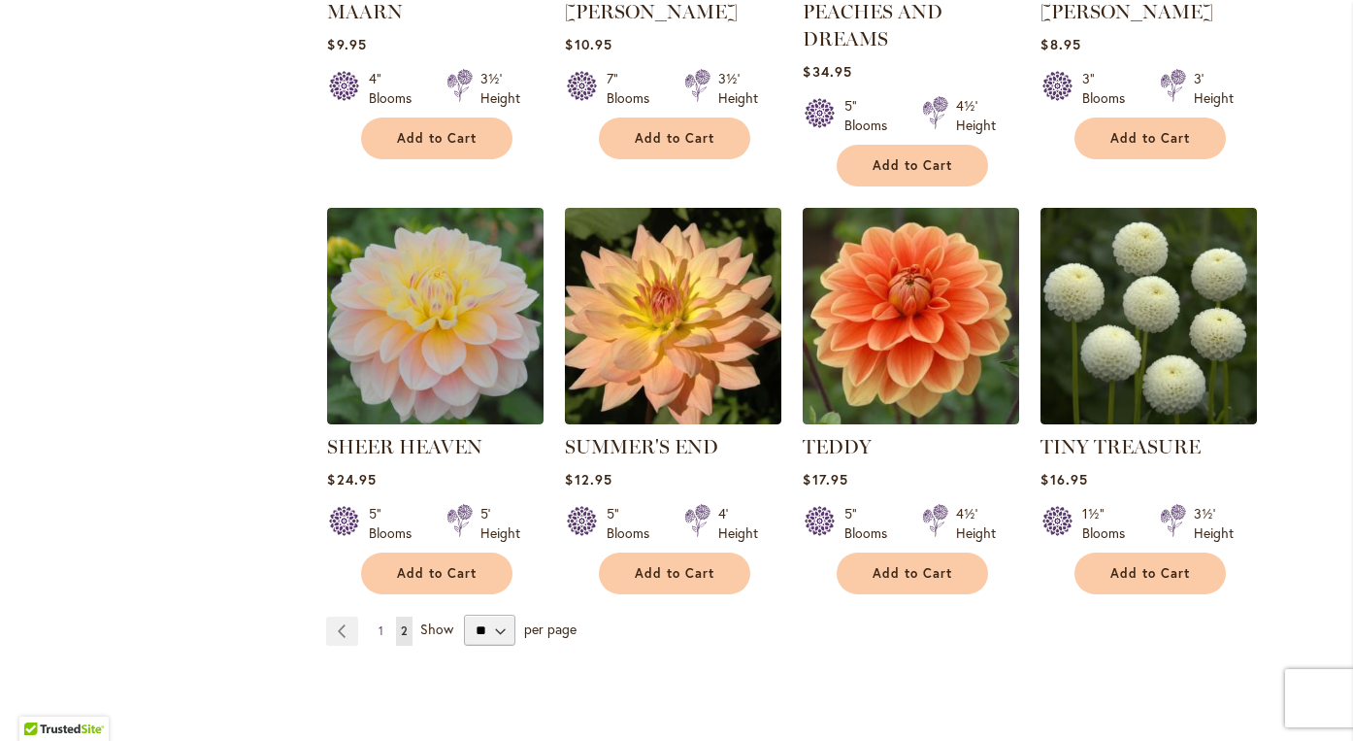
click at [378, 630] on link "Page 1" at bounding box center [381, 630] width 15 height 29
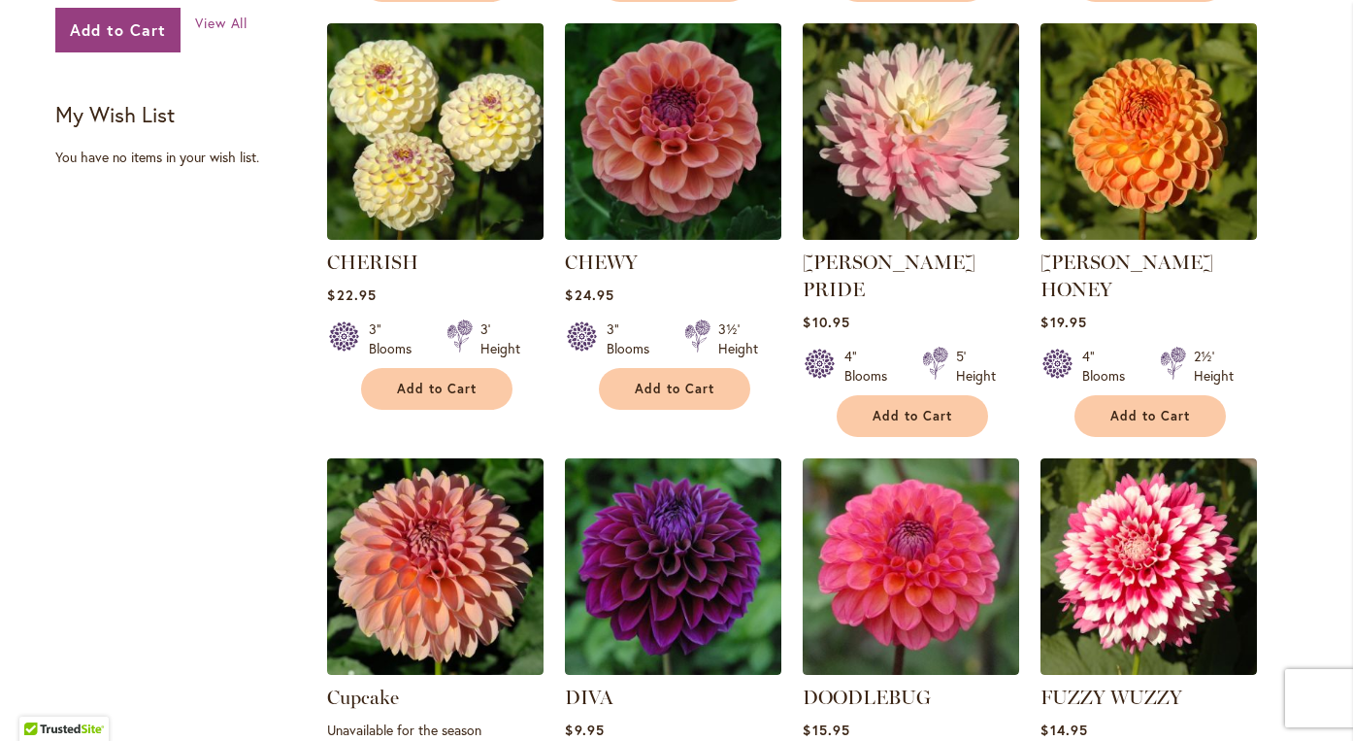
scroll to position [1300, 0]
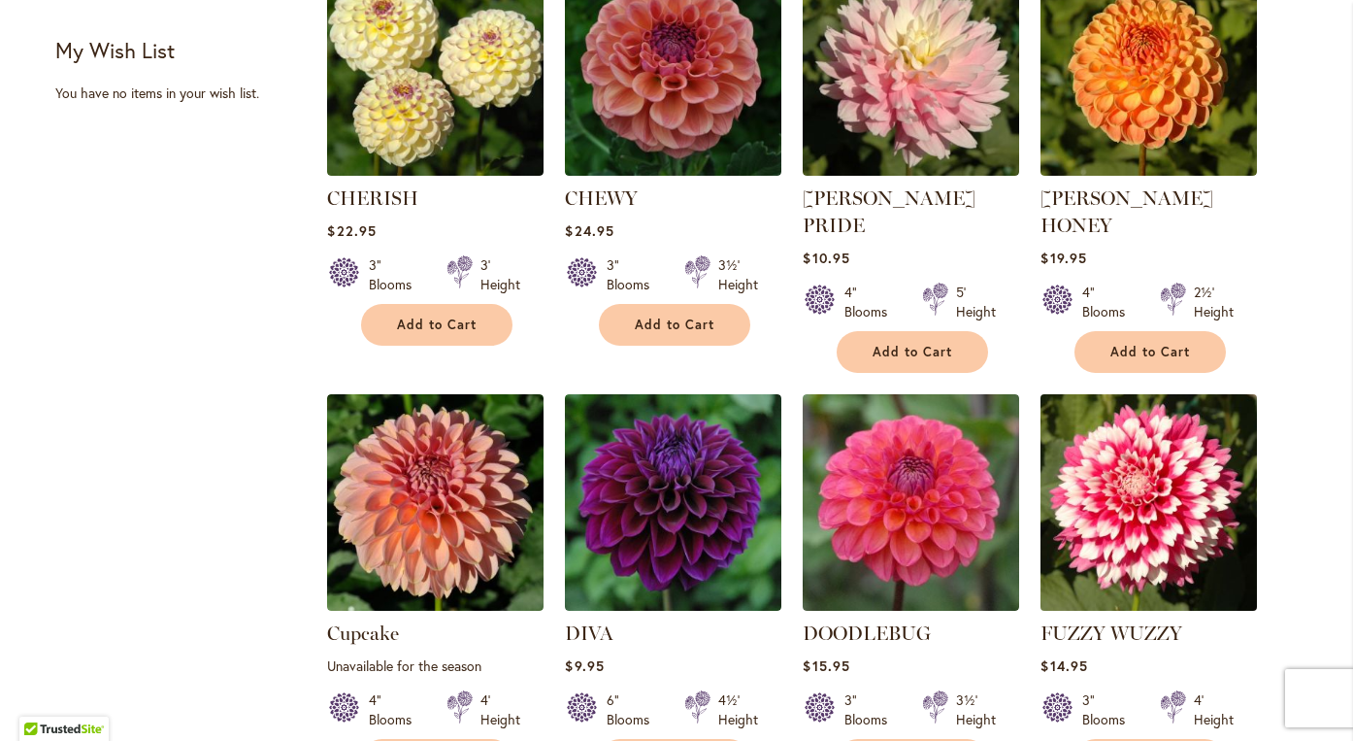
click at [1152, 512] on img at bounding box center [1149, 501] width 227 height 227
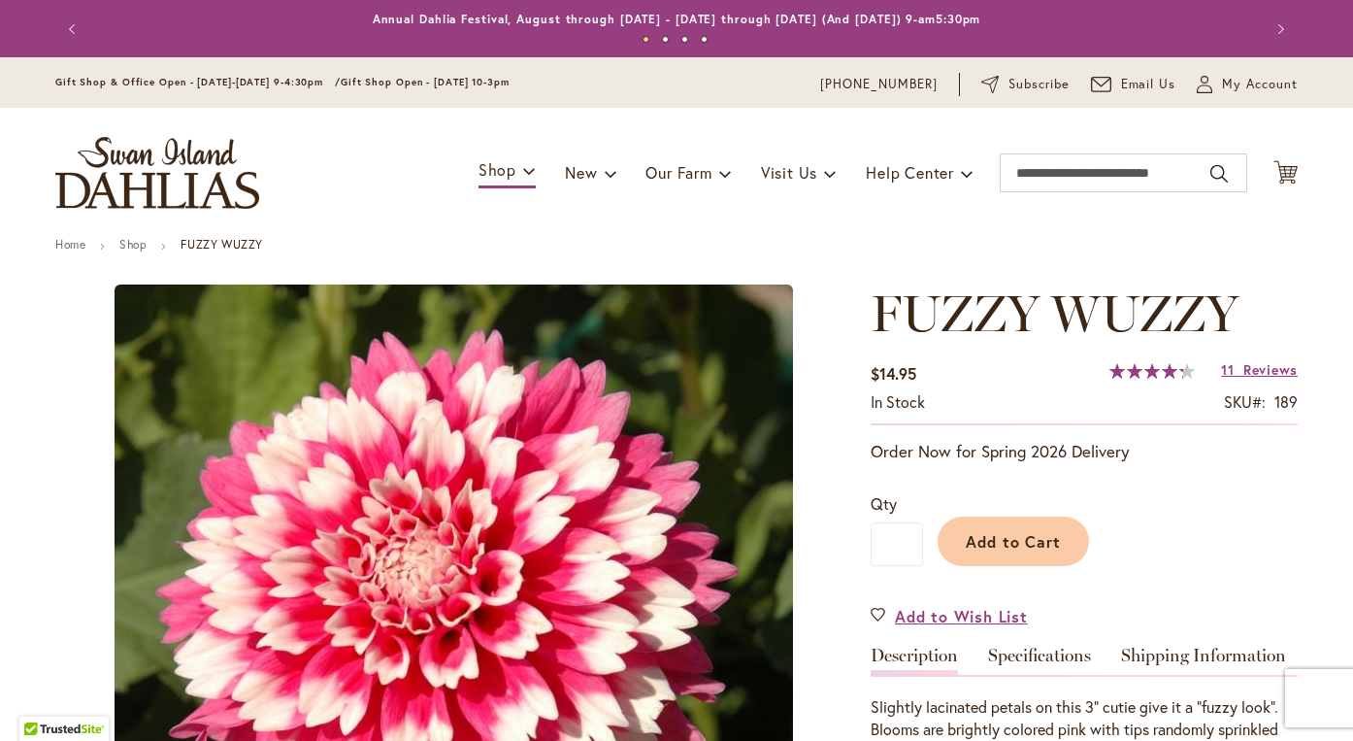
type input "*******"
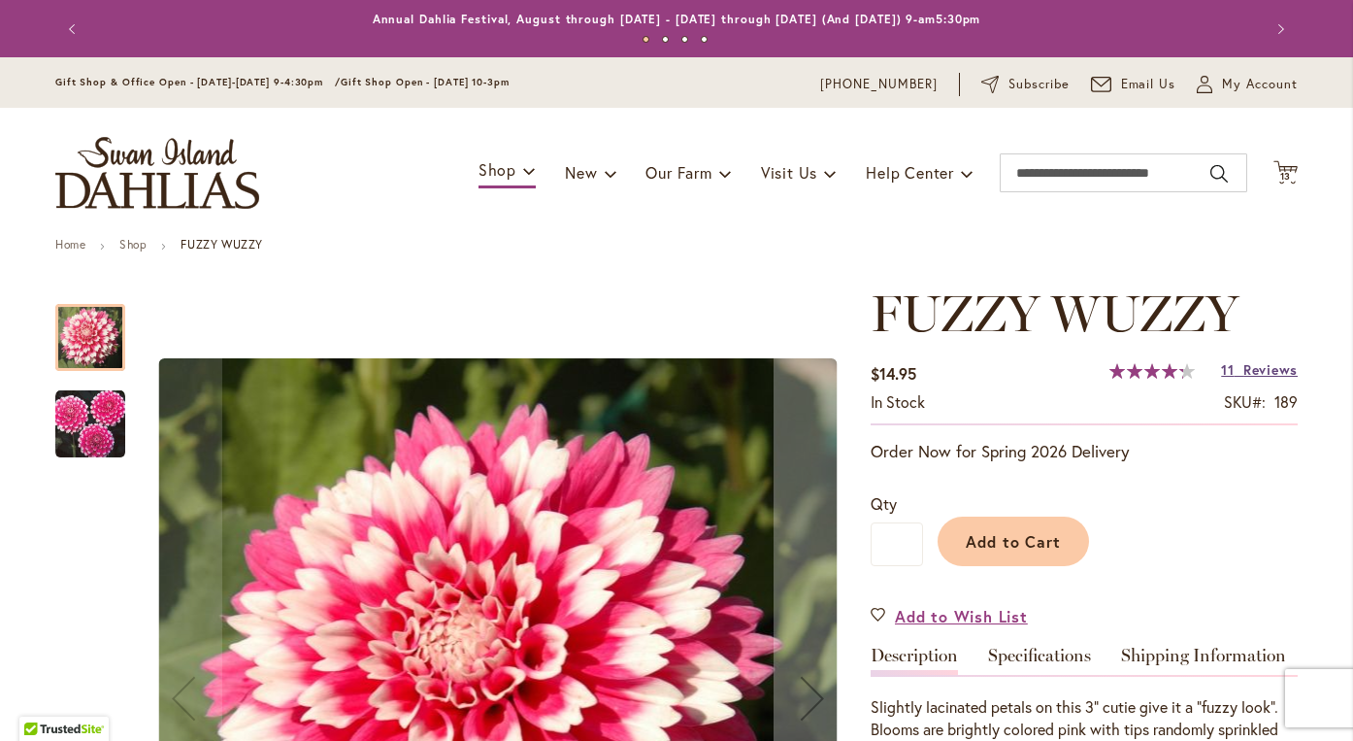
click at [1239, 369] on link "11 Reviews" at bounding box center [1259, 369] width 77 height 18
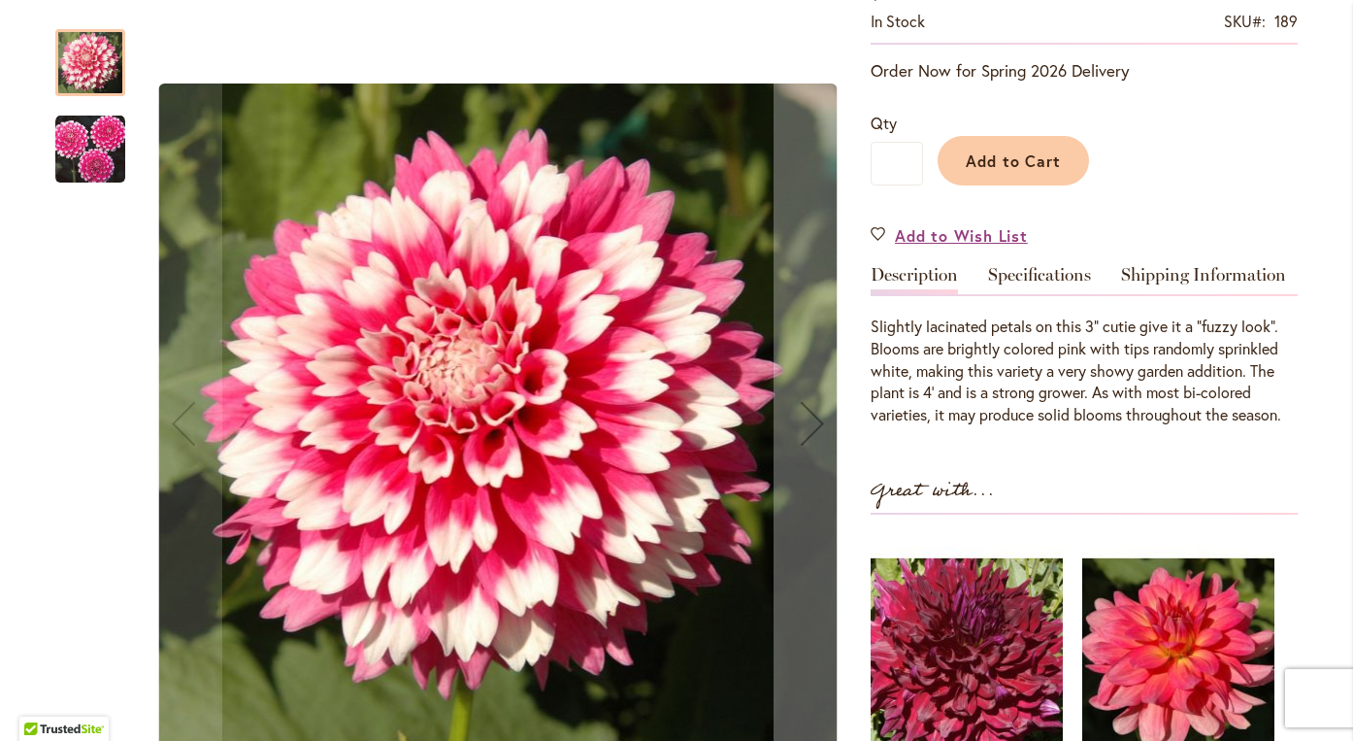
scroll to position [379, 0]
click at [111, 148] on img "FUZZY WUZZY" at bounding box center [90, 150] width 70 height 70
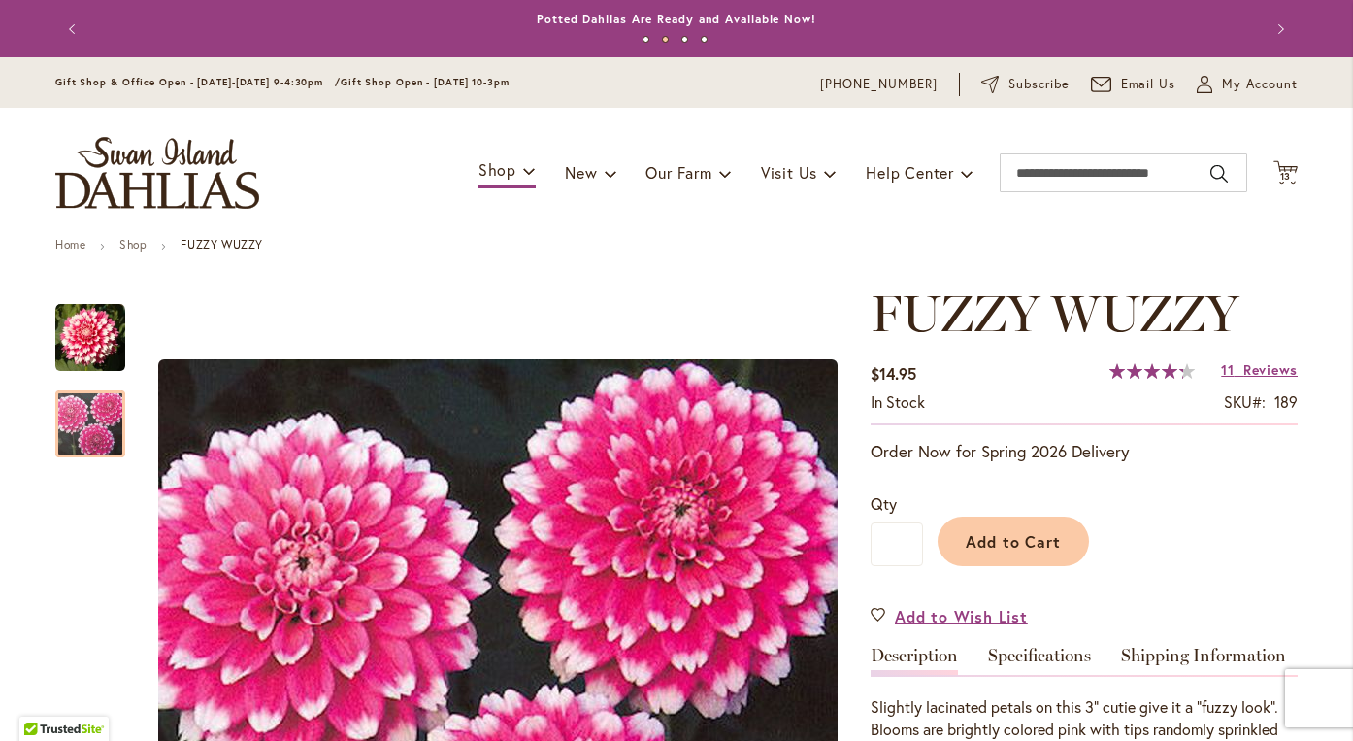
scroll to position [0, 0]
click at [1287, 174] on span "13" at bounding box center [1286, 176] width 12 height 13
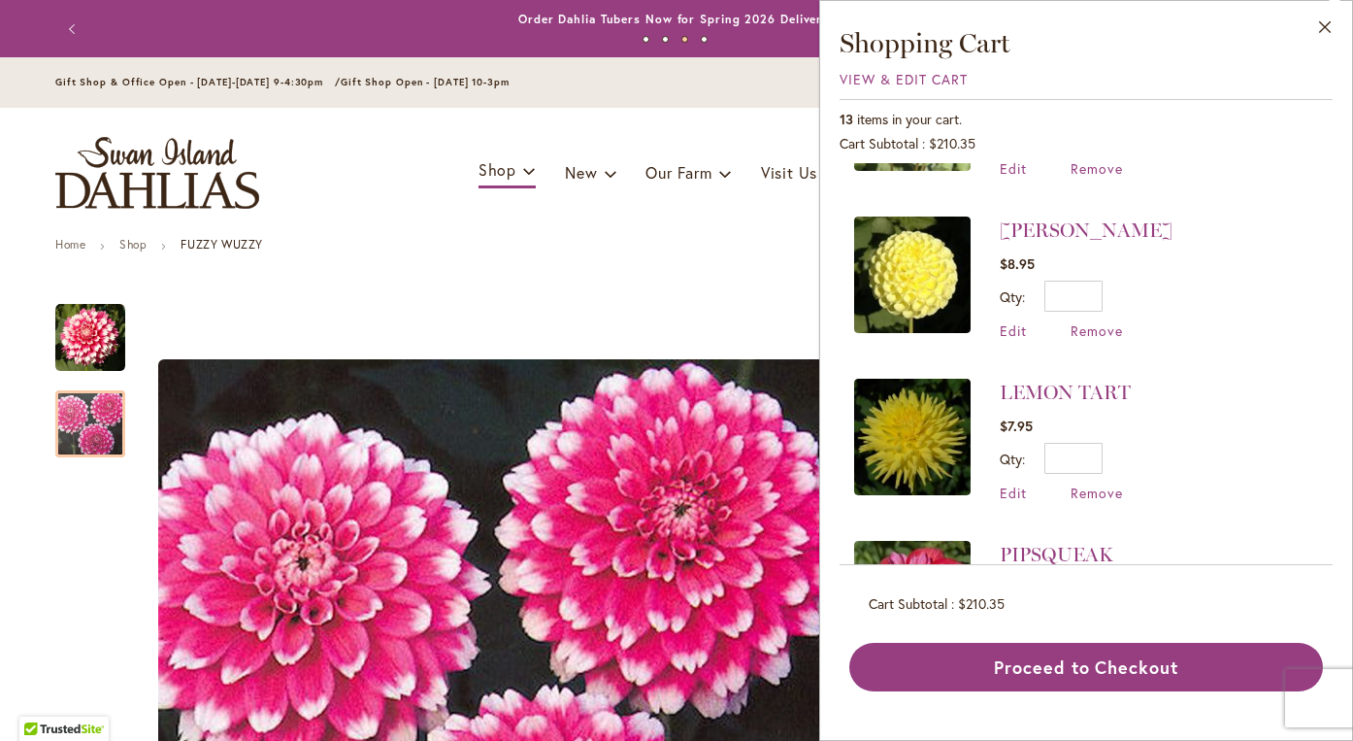
scroll to position [127, 0]
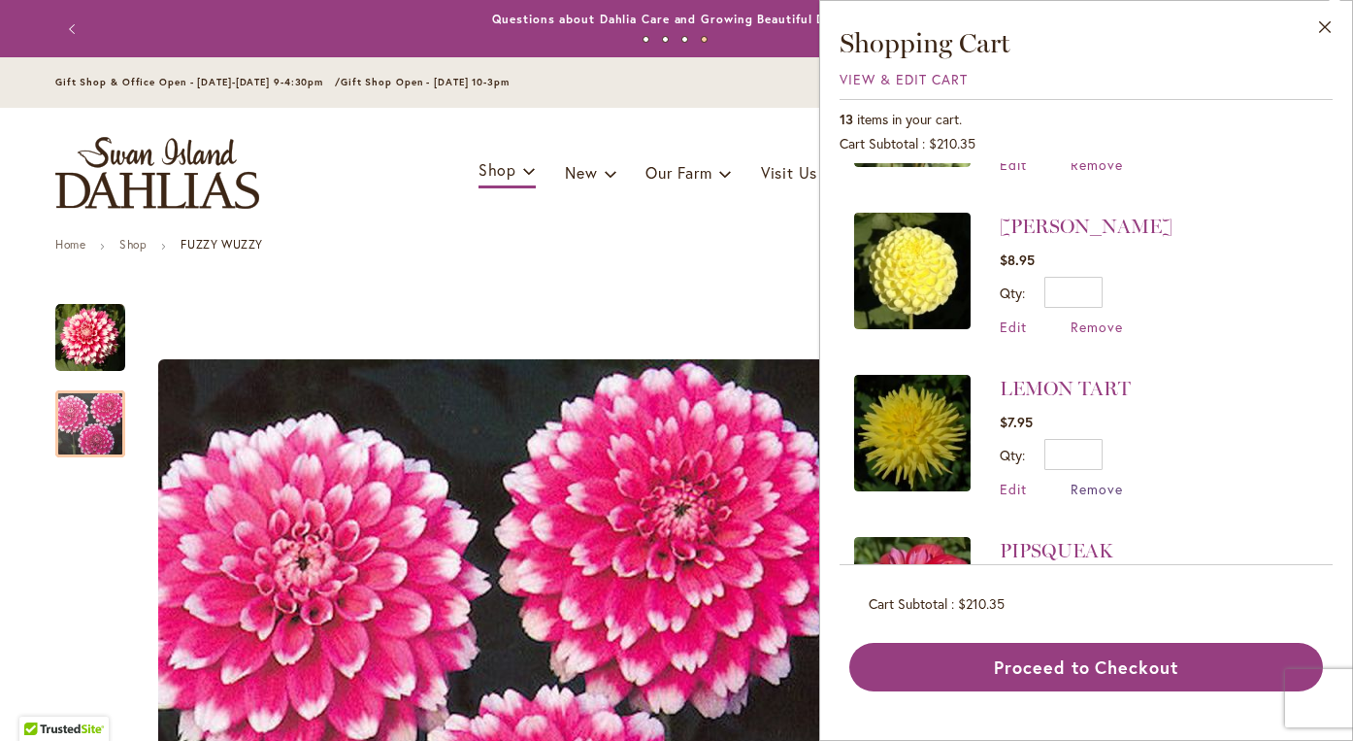
click at [1104, 489] on span "Remove" at bounding box center [1097, 488] width 52 height 18
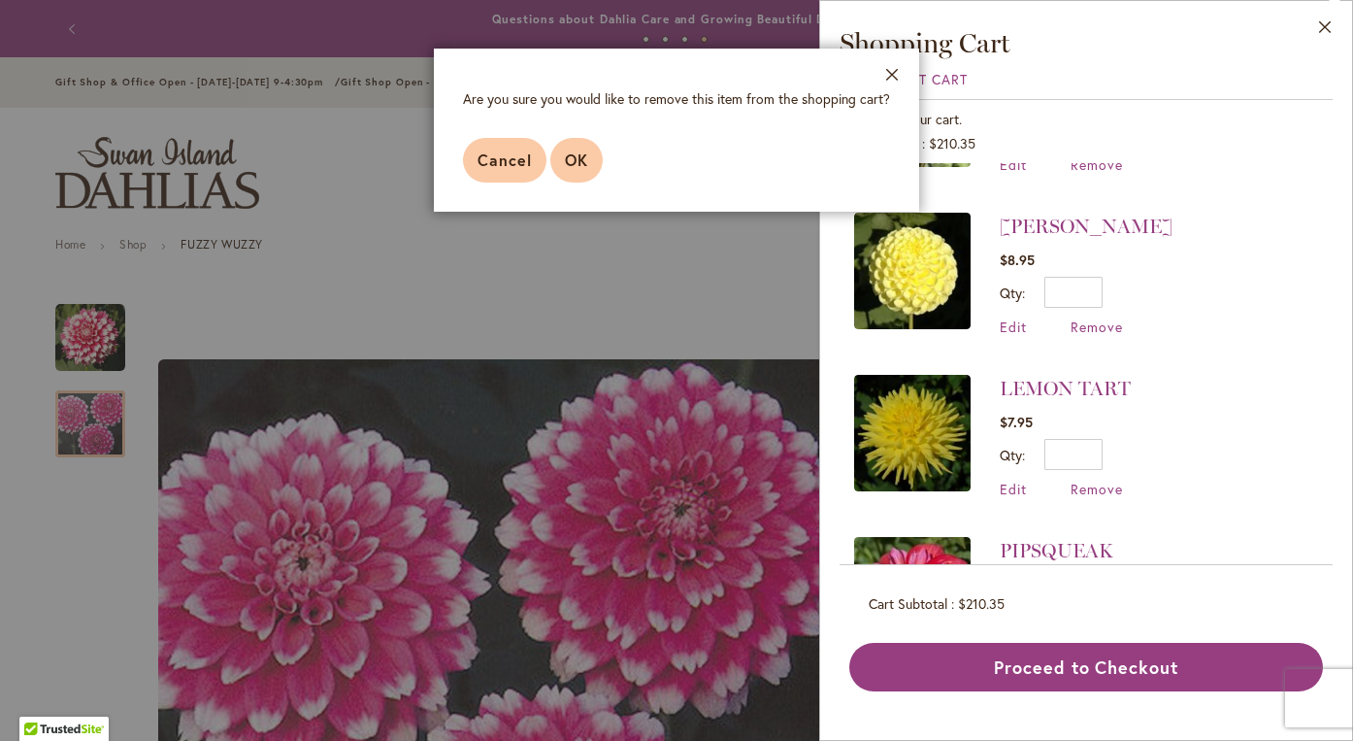
click at [570, 151] on span "OK" at bounding box center [576, 159] width 23 height 20
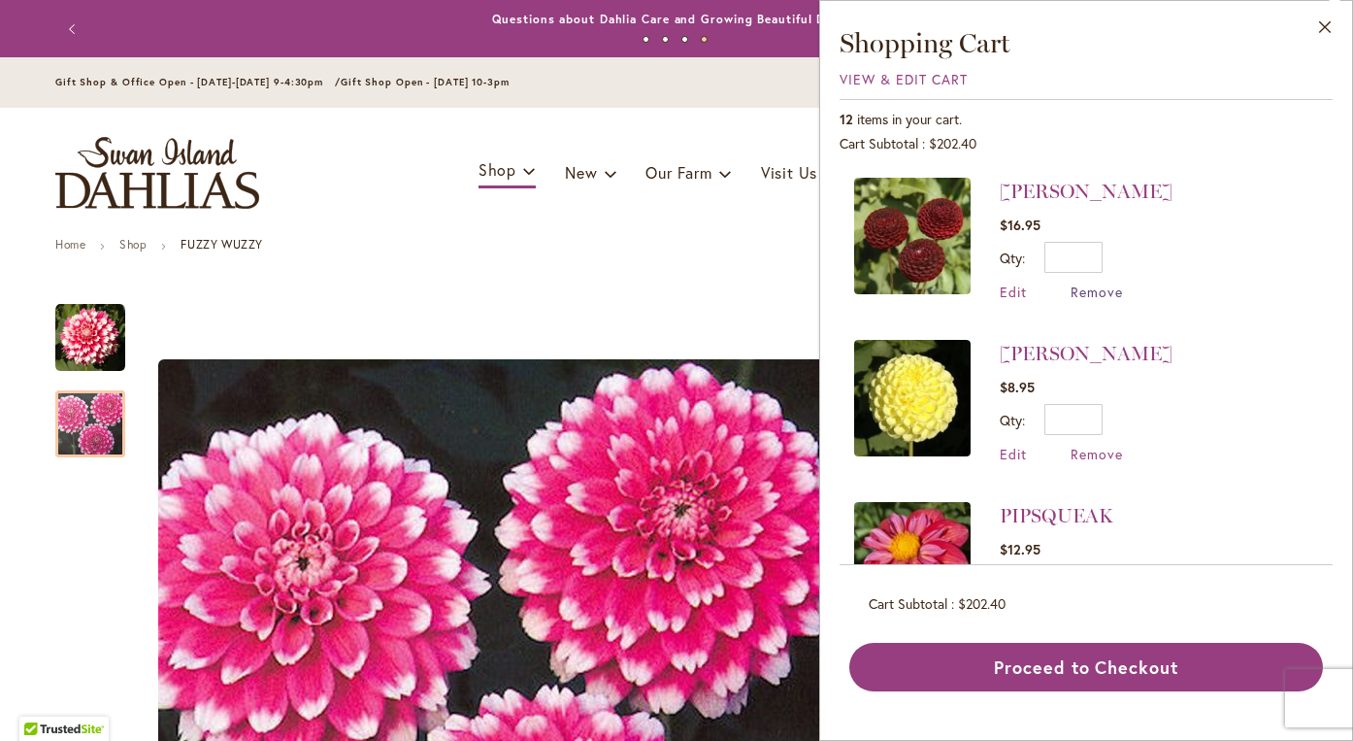
click at [1107, 290] on span "Remove" at bounding box center [1097, 291] width 52 height 18
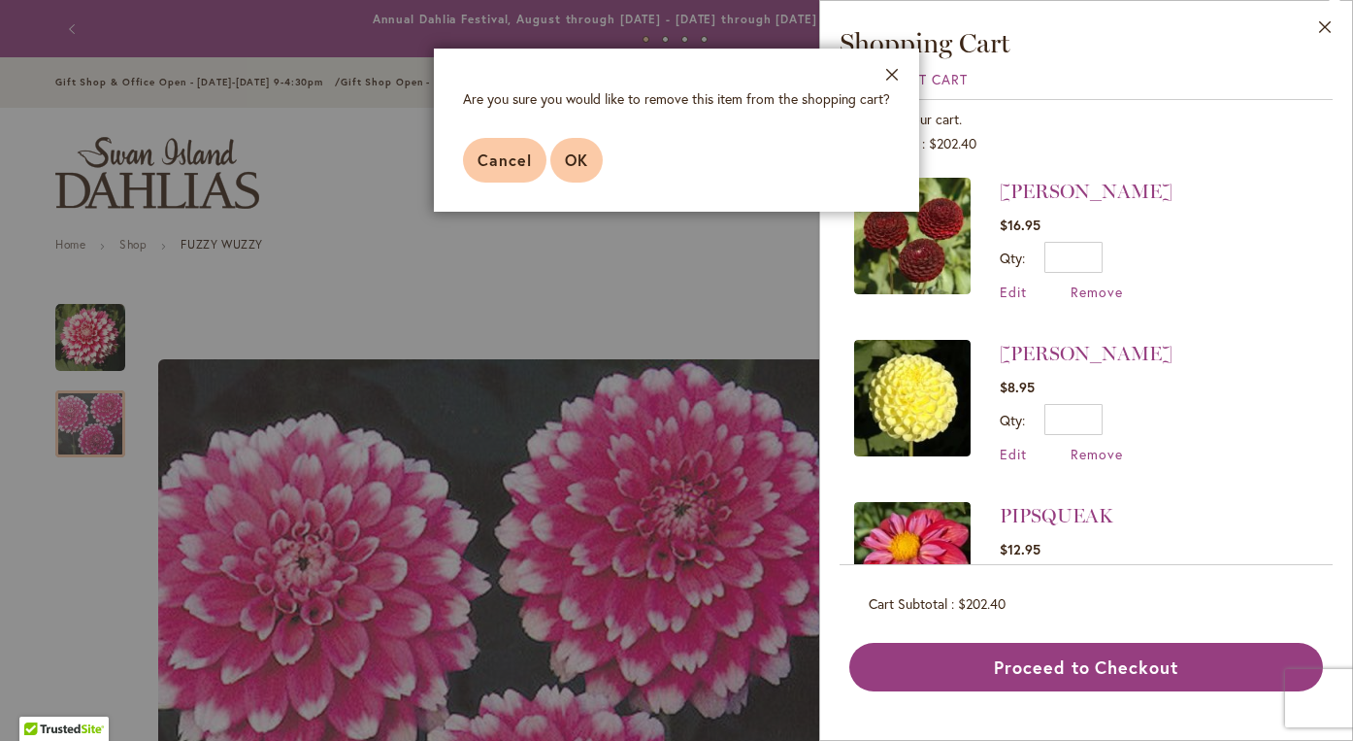
click at [577, 159] on span "OK" at bounding box center [576, 159] width 23 height 20
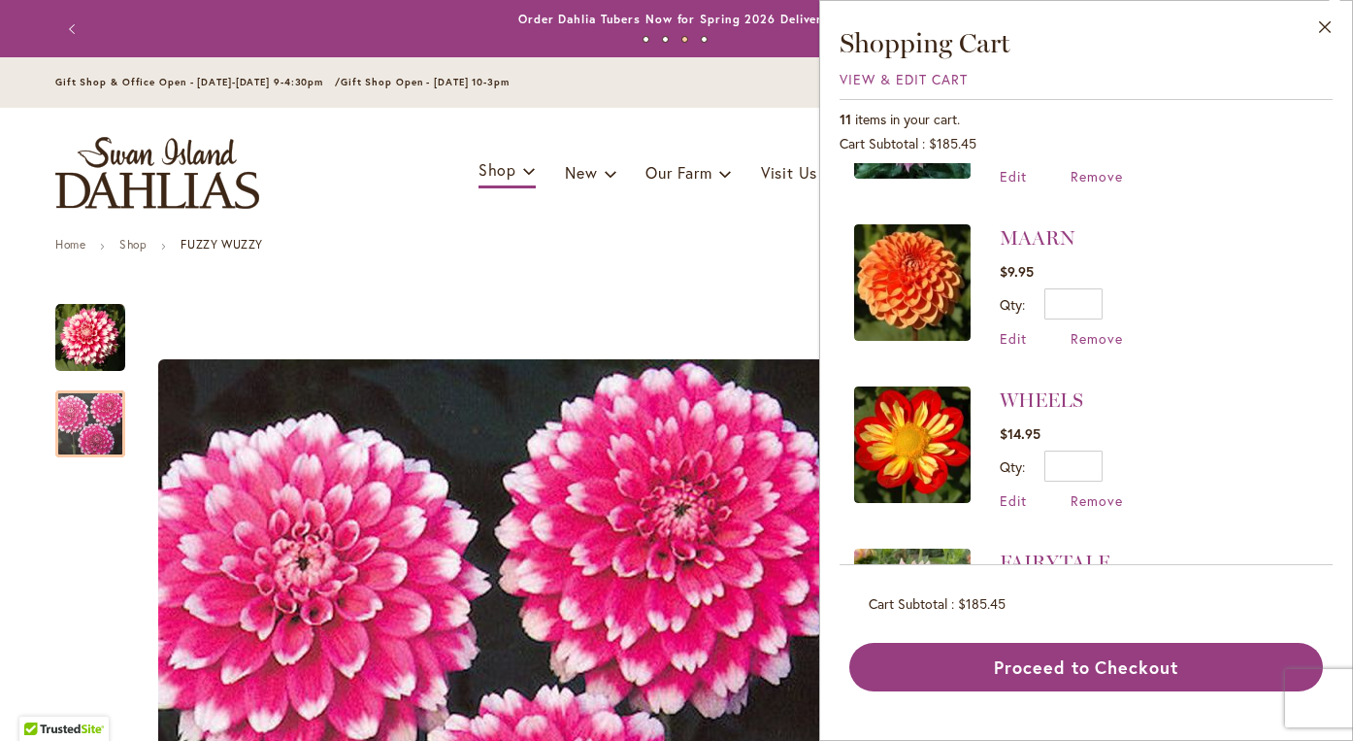
scroll to position [933, 0]
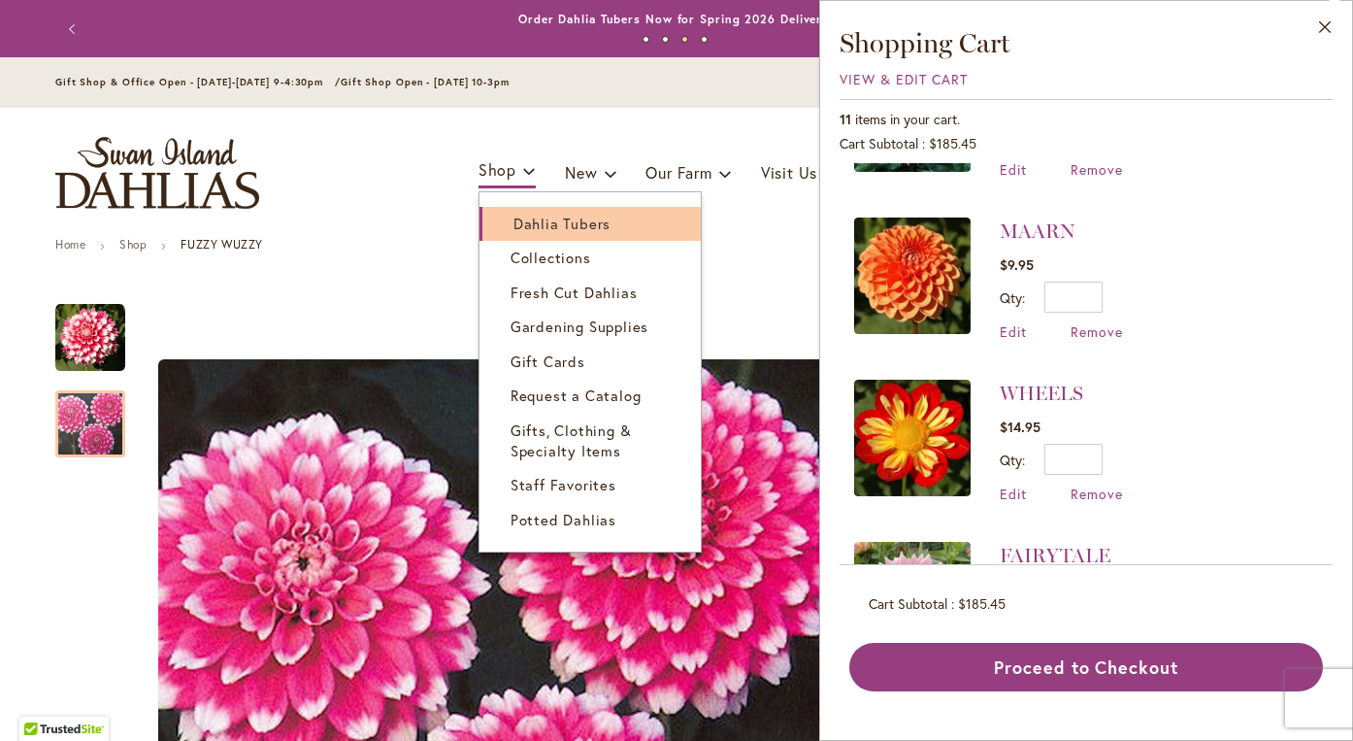
click at [515, 225] on span "Dahlia Tubers" at bounding box center [561, 223] width 97 height 19
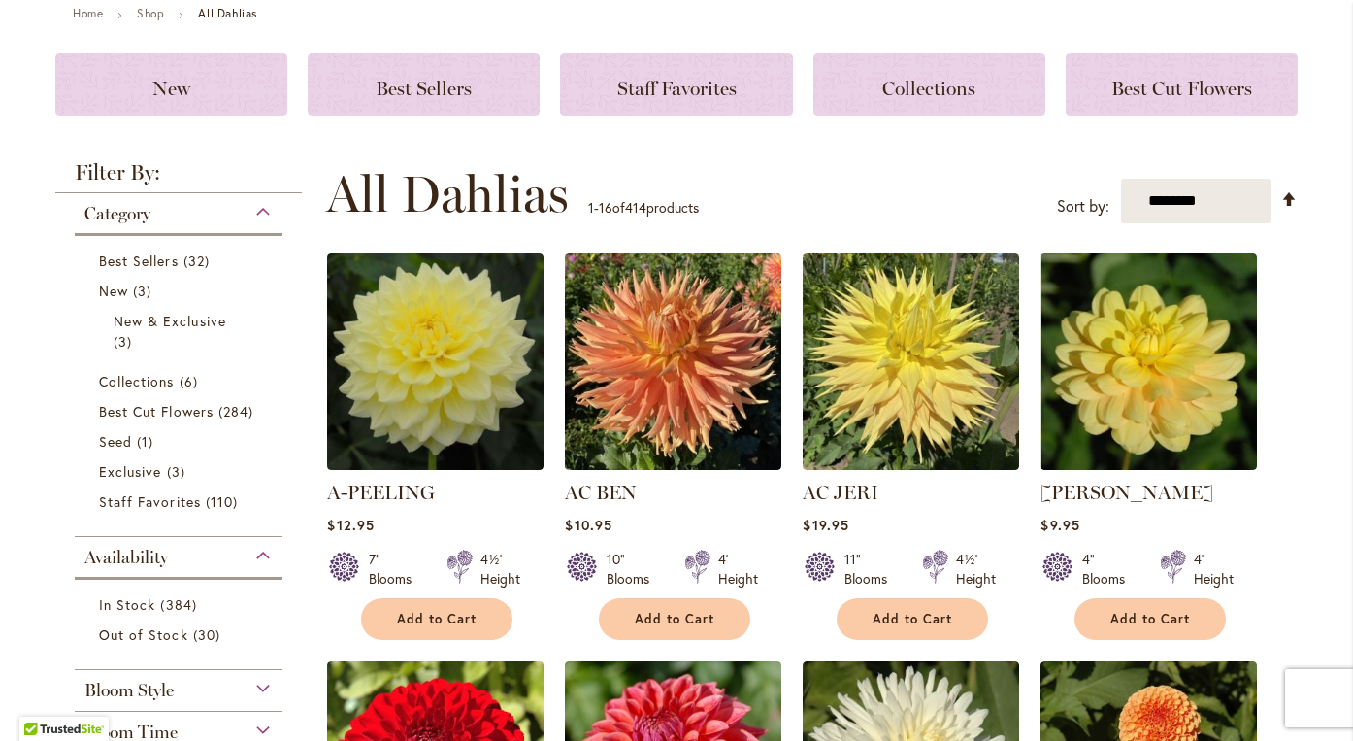
scroll to position [233, 0]
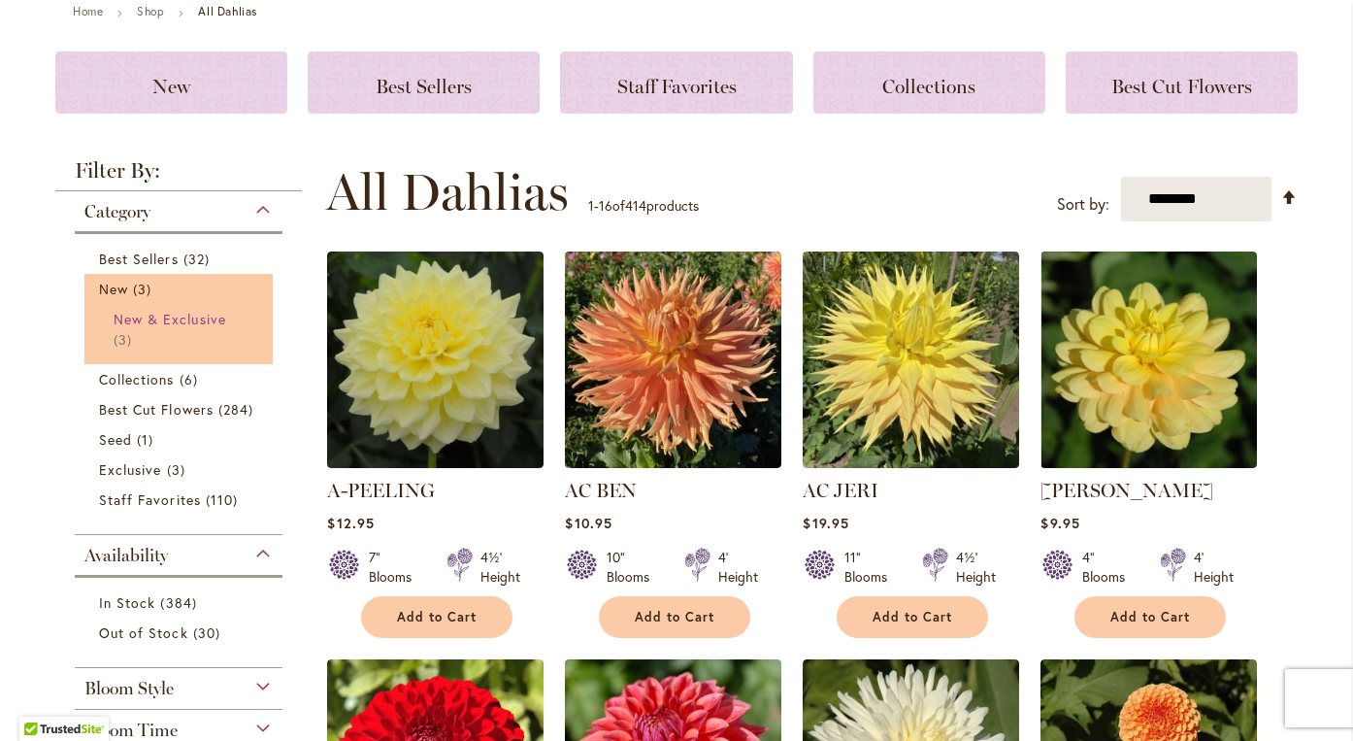
click at [153, 316] on span "New & Exclusive" at bounding box center [170, 319] width 113 height 18
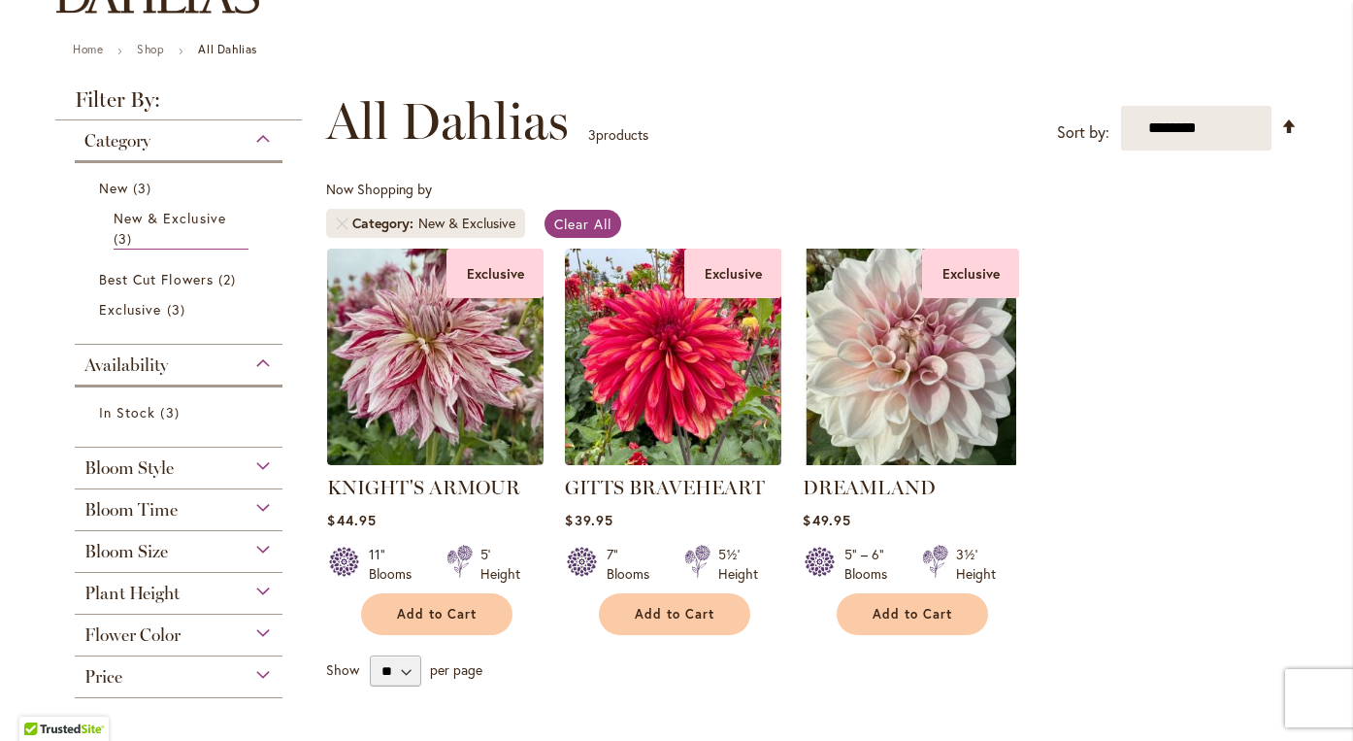
scroll to position [209, 0]
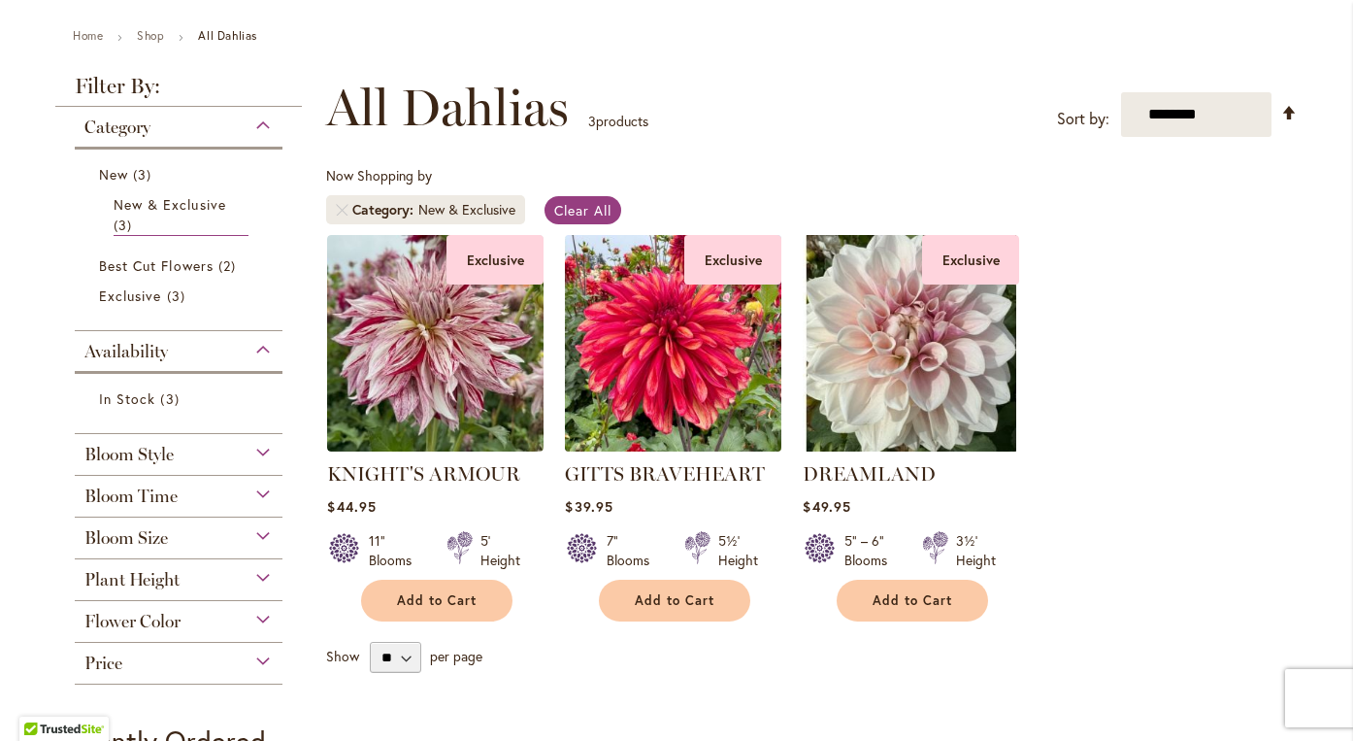
click at [722, 402] on img at bounding box center [673, 342] width 227 height 227
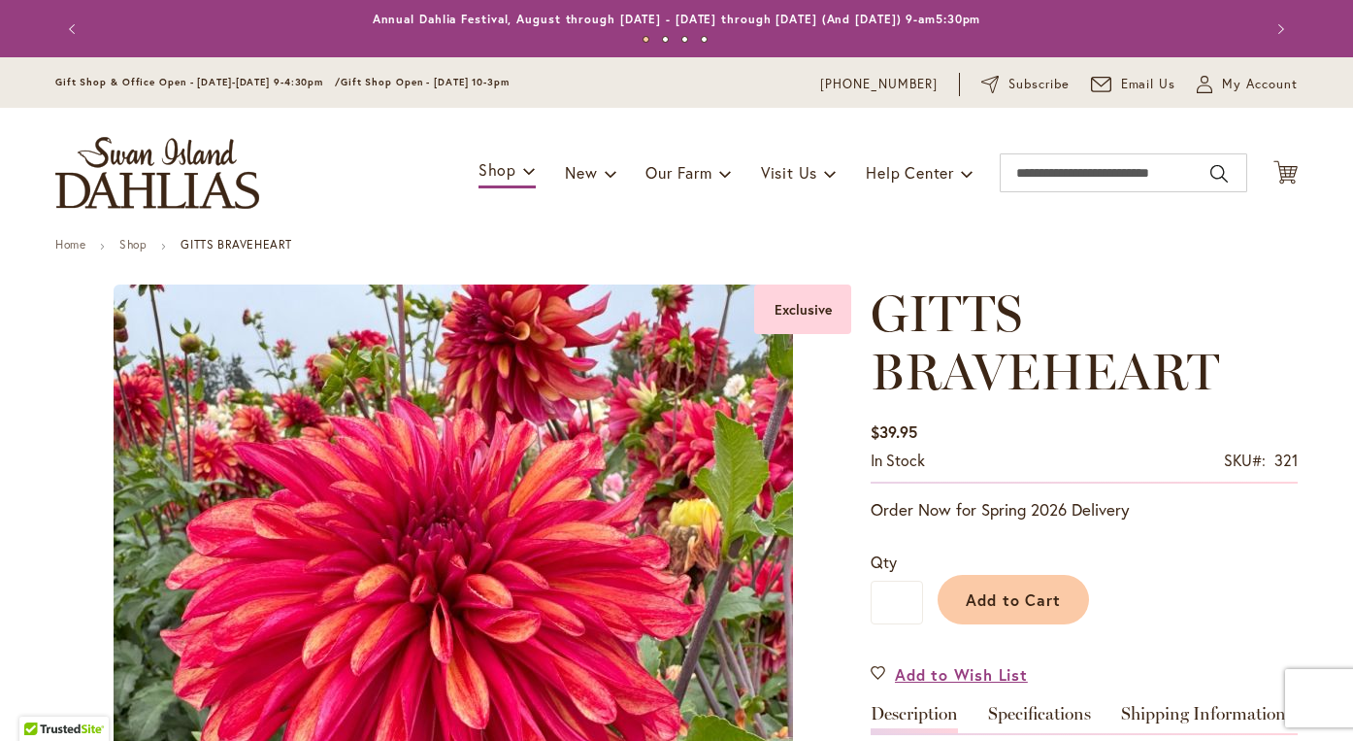
type input "*******"
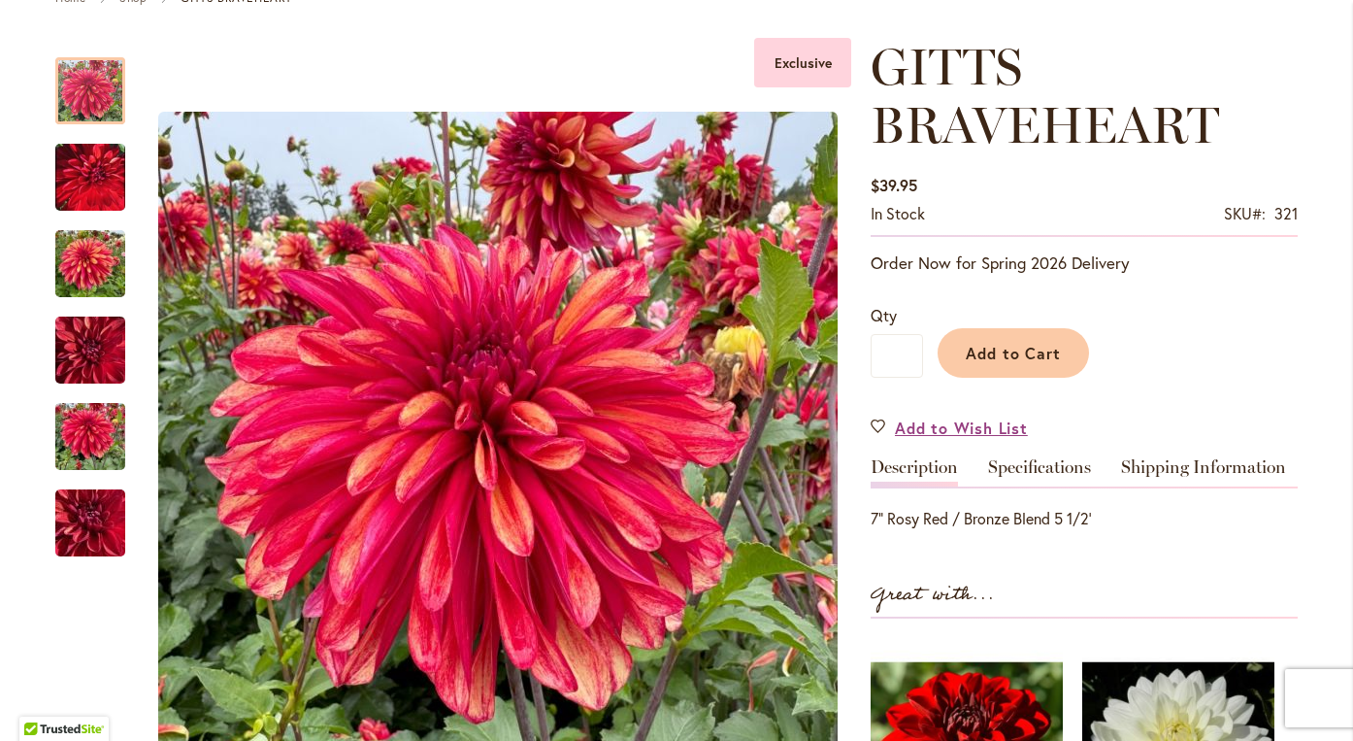
scroll to position [251, 0]
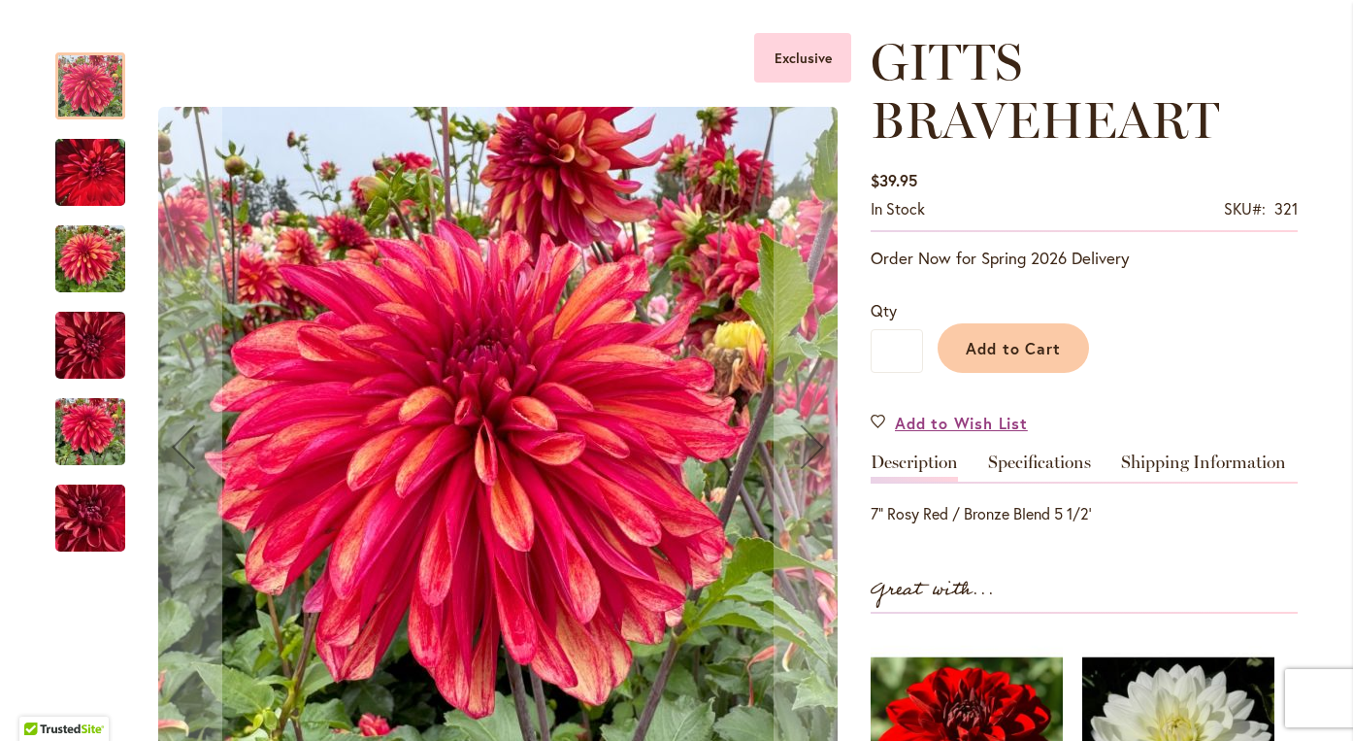
click at [102, 266] on img "GITTS BRAVEHEART" at bounding box center [90, 259] width 70 height 93
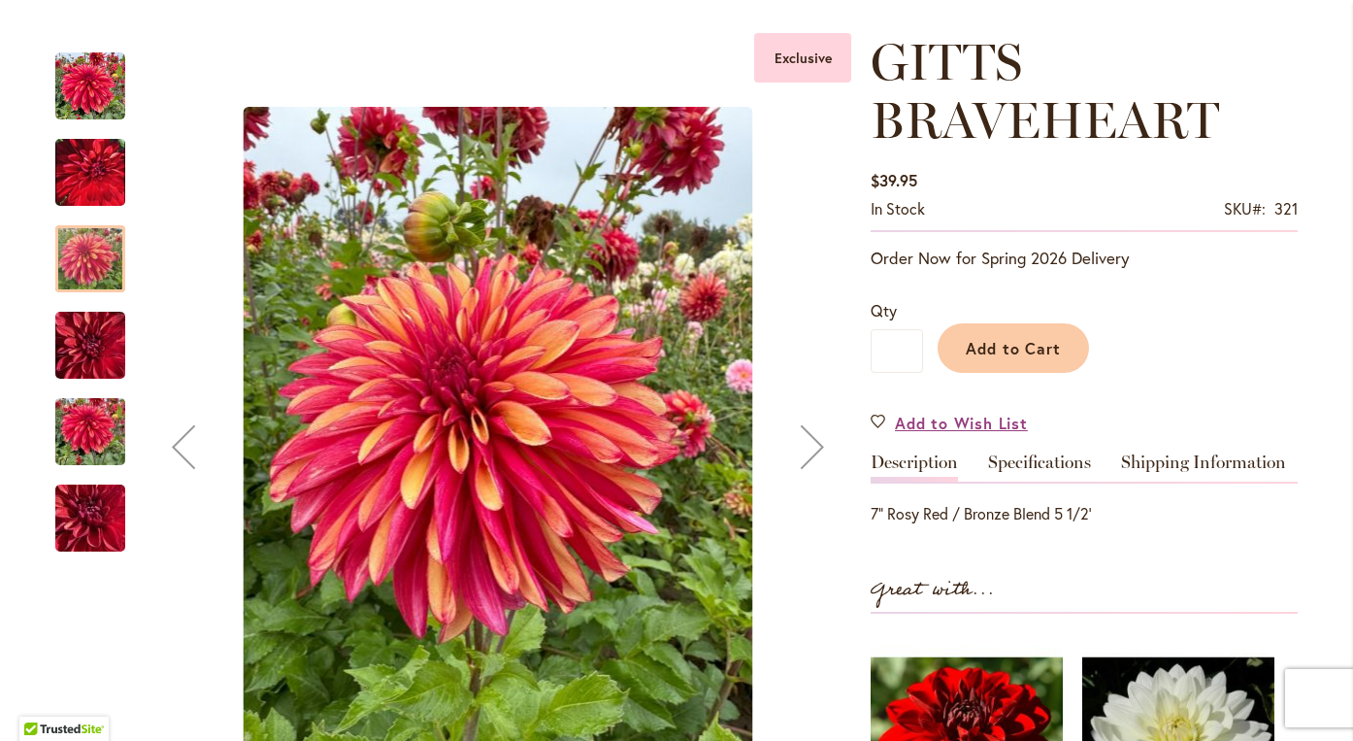
click at [83, 419] on img "GITTS BRAVEHEART" at bounding box center [90, 431] width 70 height 93
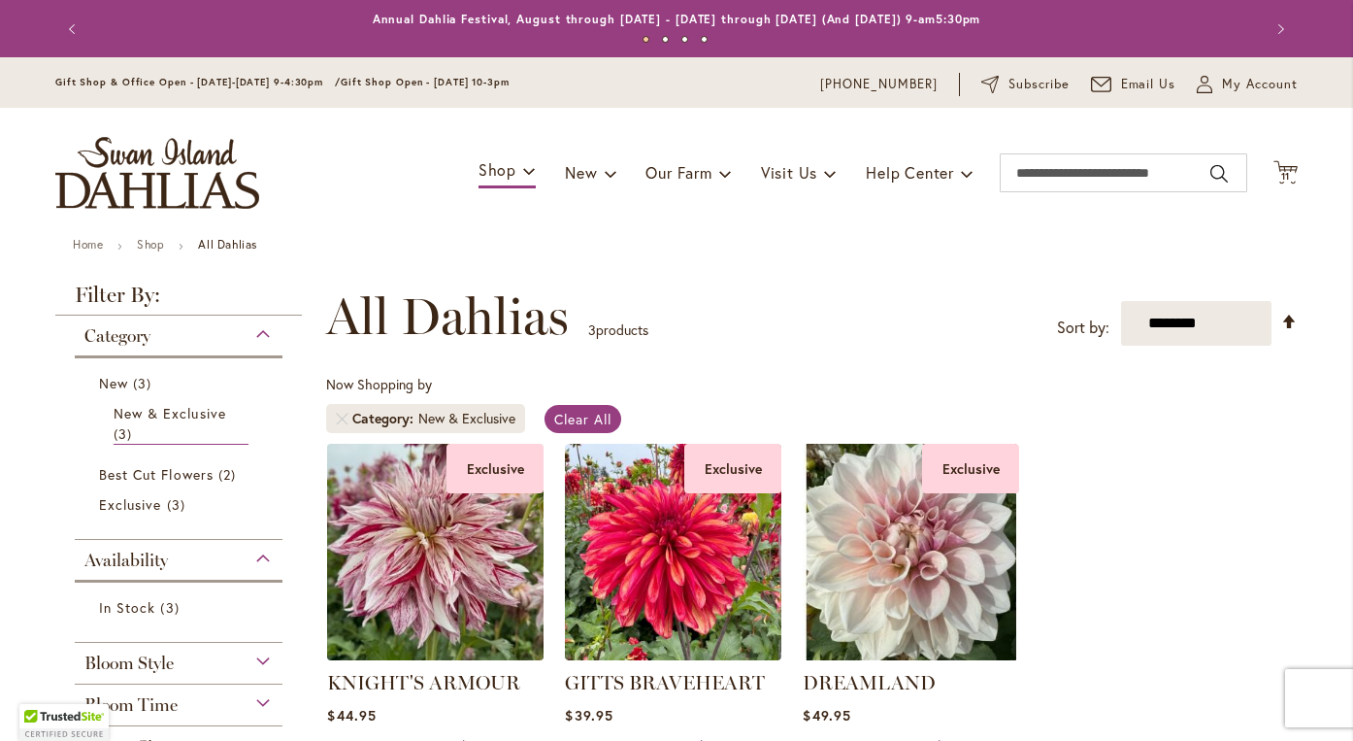
click at [425, 569] on img at bounding box center [435, 551] width 227 height 227
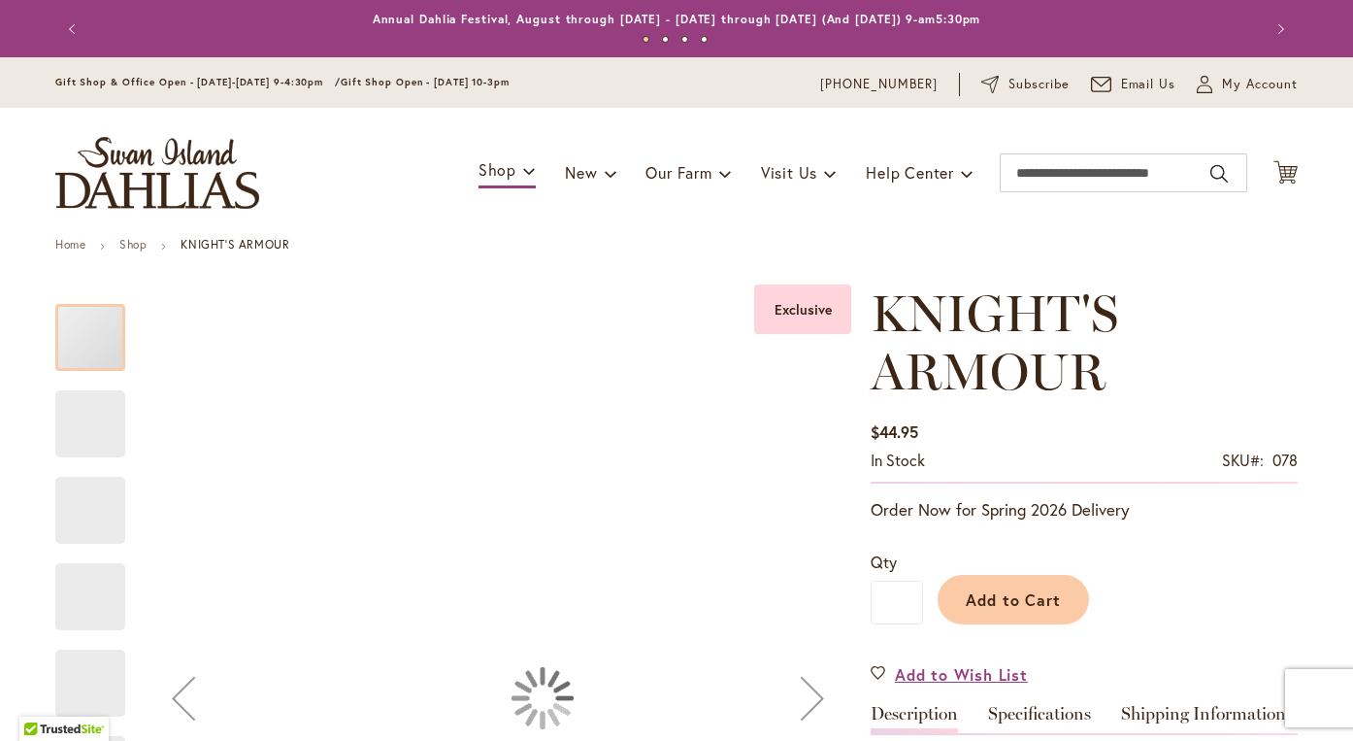
type input "*******"
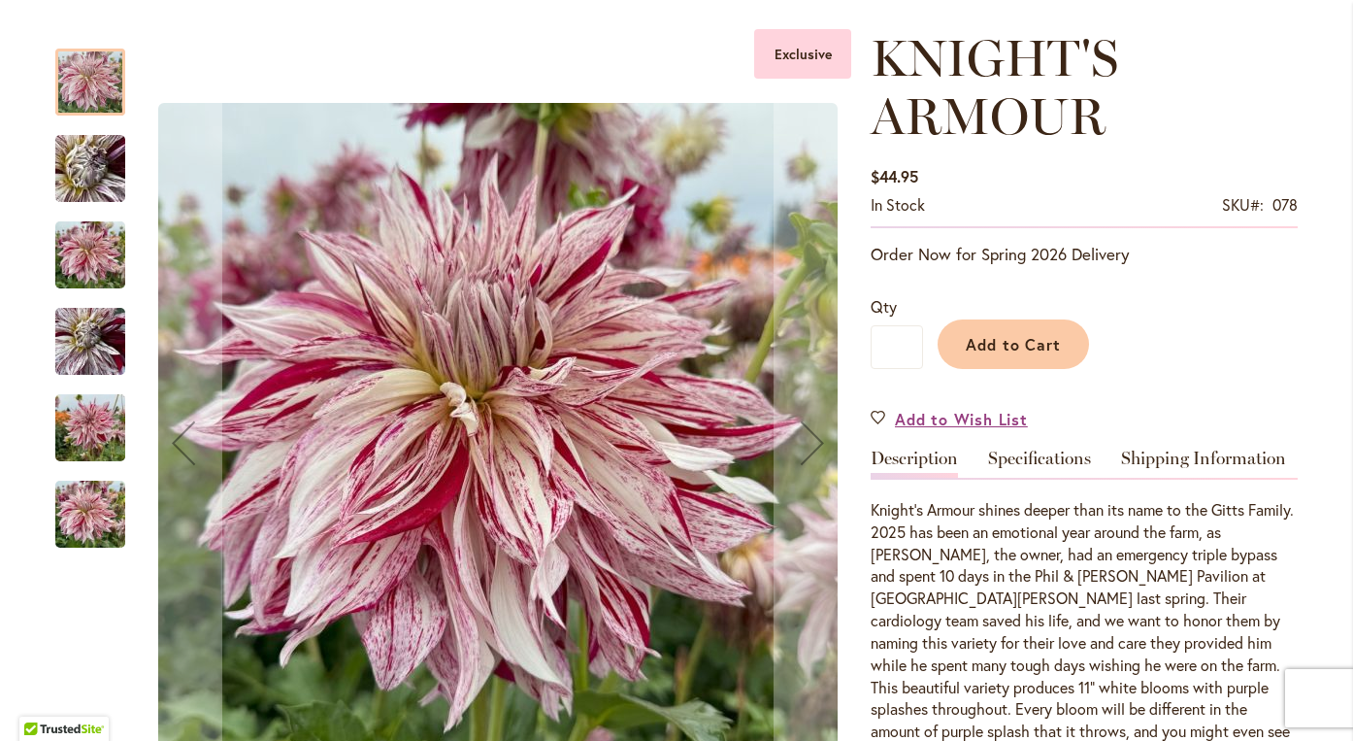
scroll to position [273, 0]
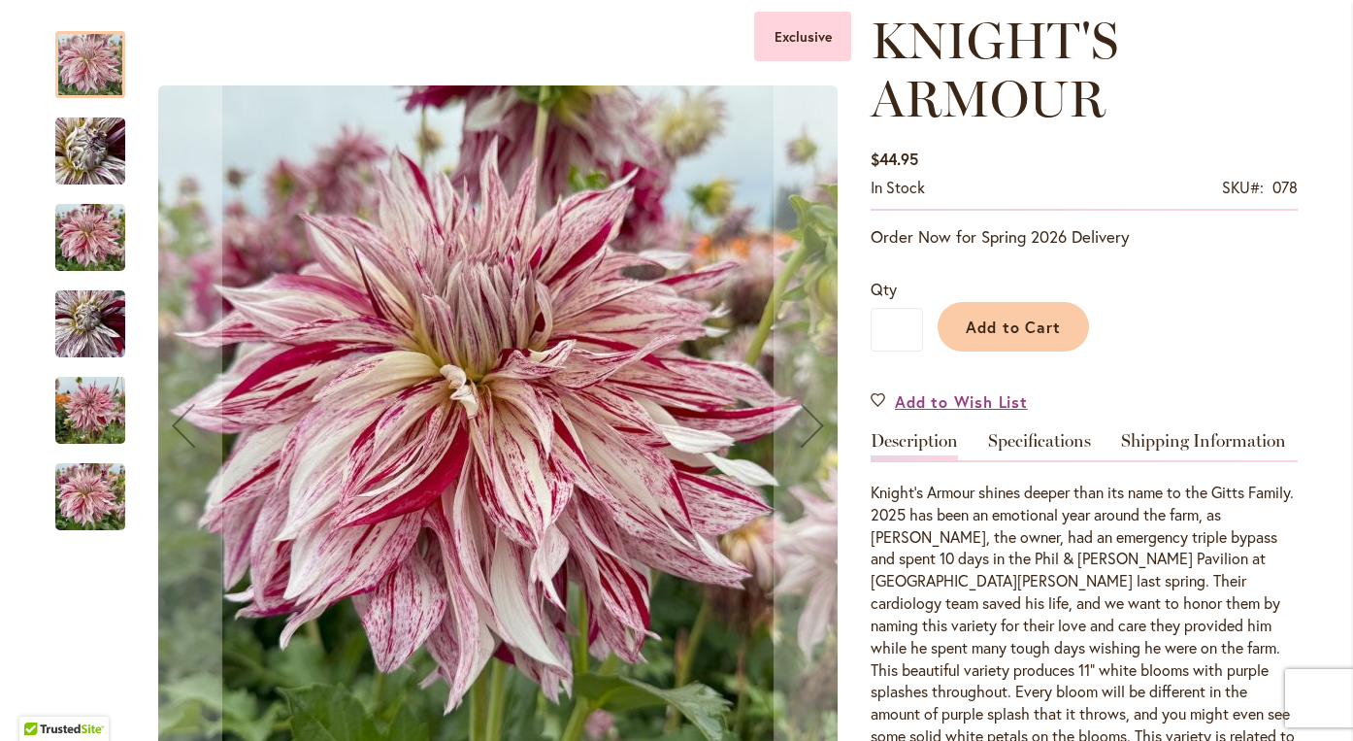
click at [88, 408] on img "KNIGHT'S ARMOUR" at bounding box center [90, 410] width 70 height 93
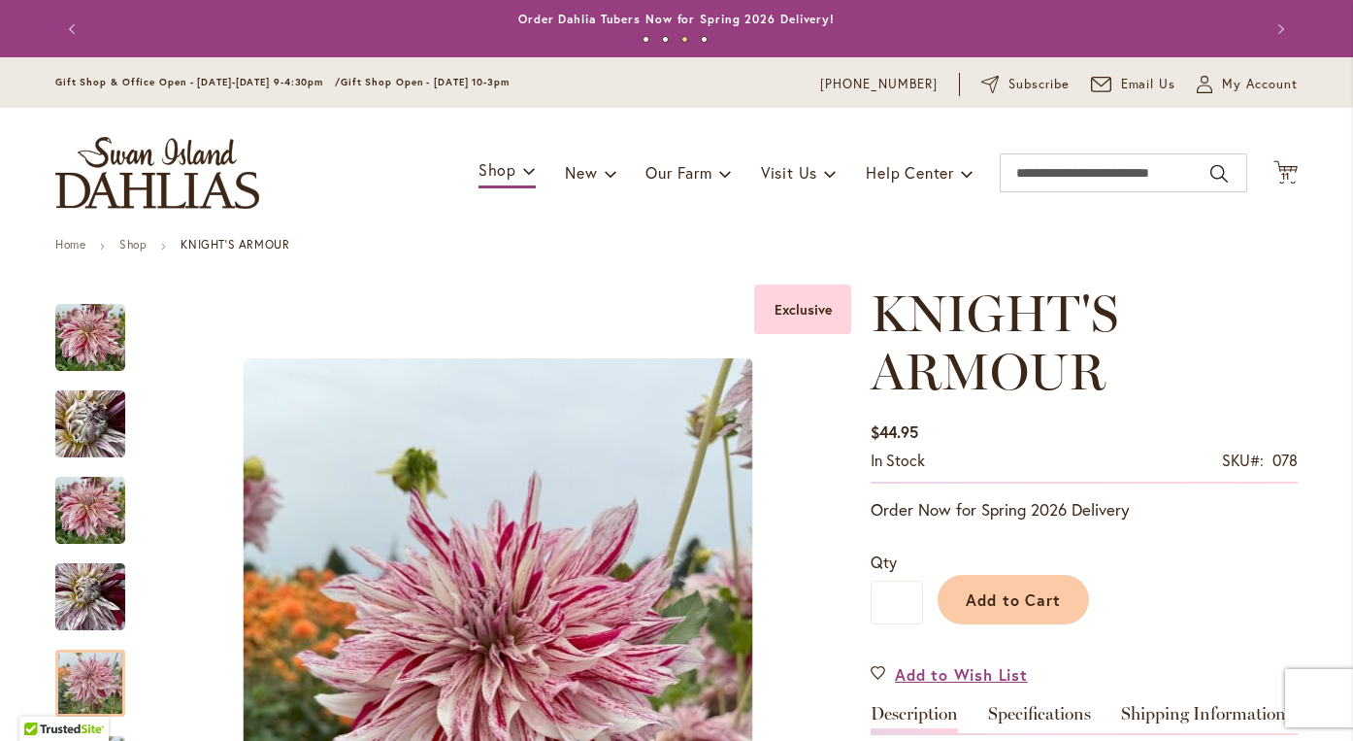
scroll to position [0, 0]
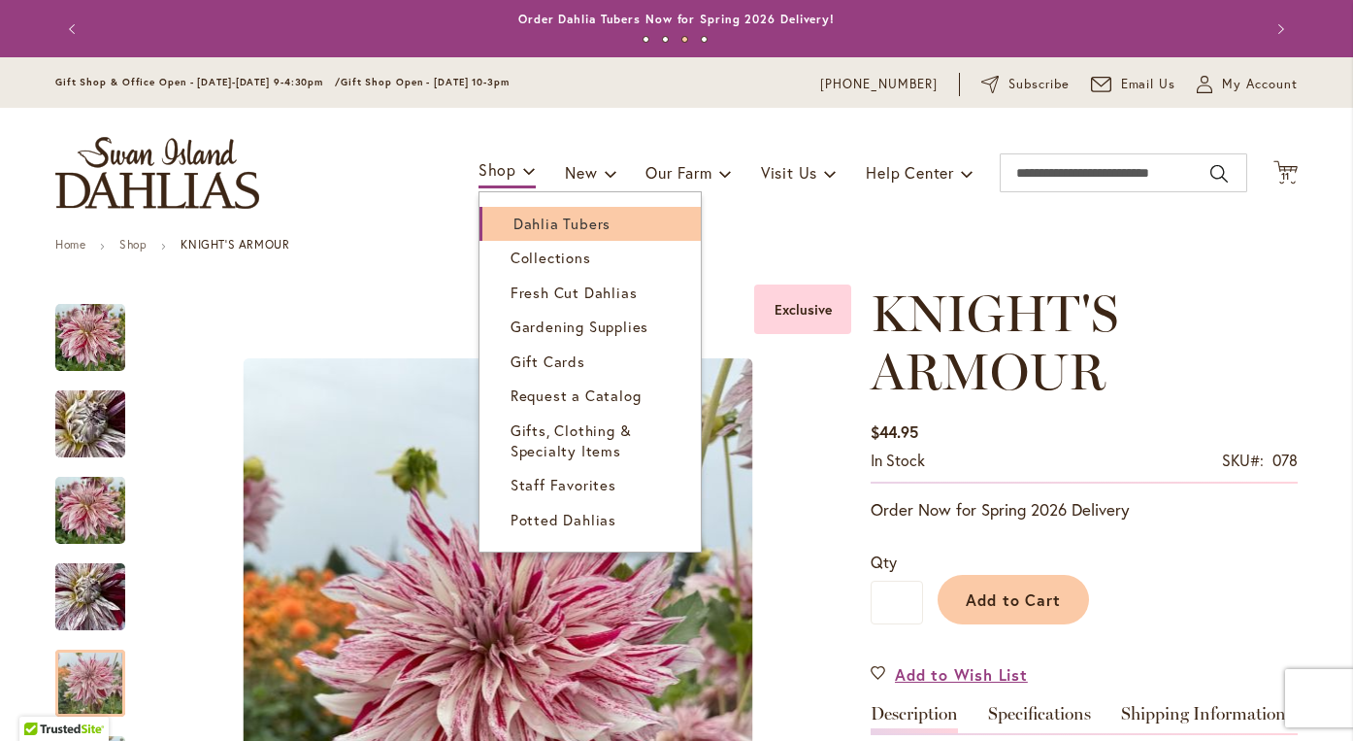
click at [517, 223] on span "Dahlia Tubers" at bounding box center [561, 223] width 97 height 19
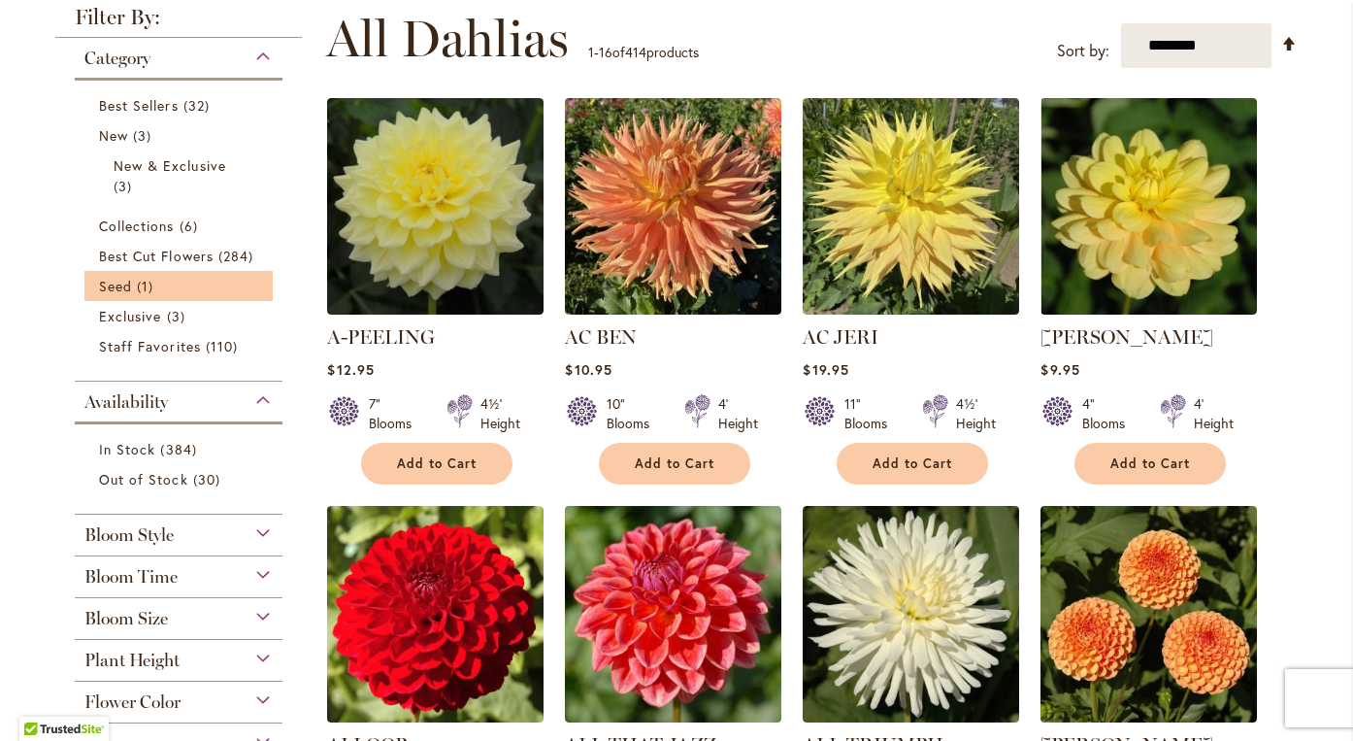
scroll to position [392, 0]
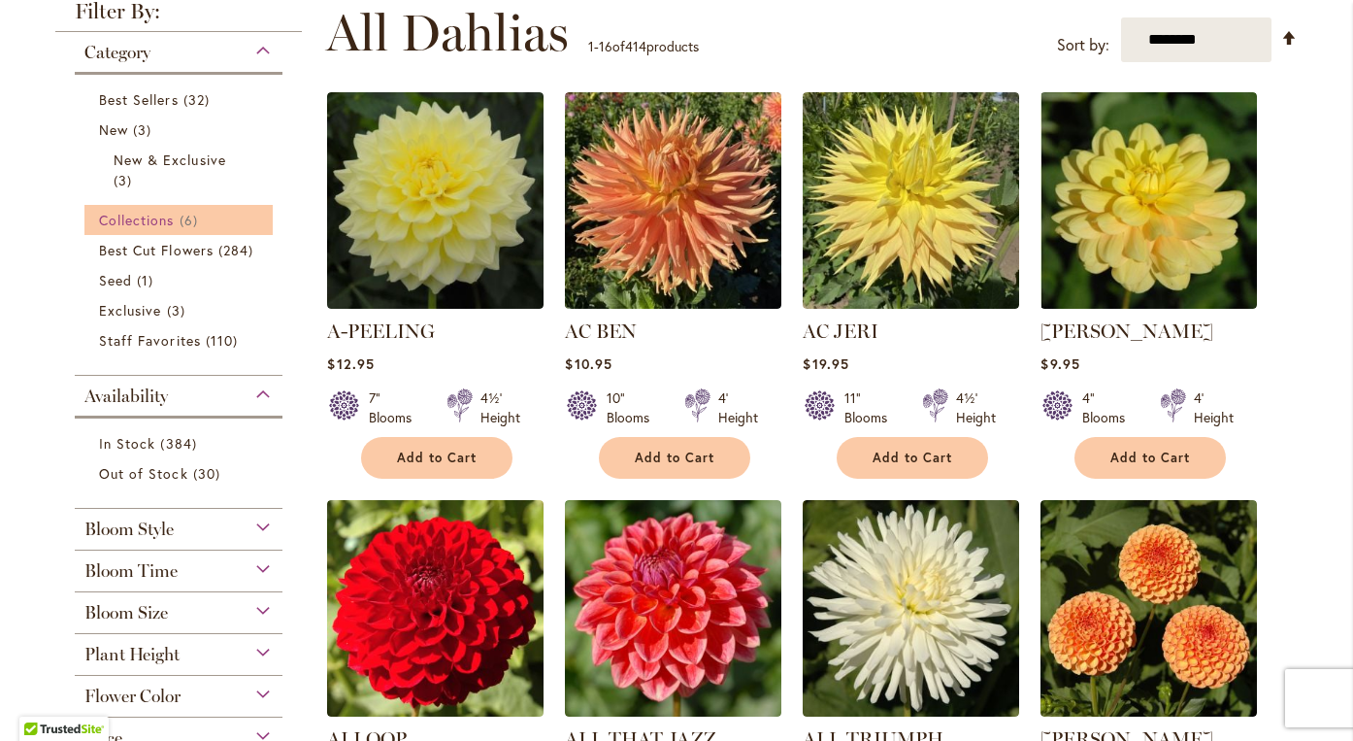
click at [176, 226] on link "Collections 6 items" at bounding box center [181, 220] width 164 height 20
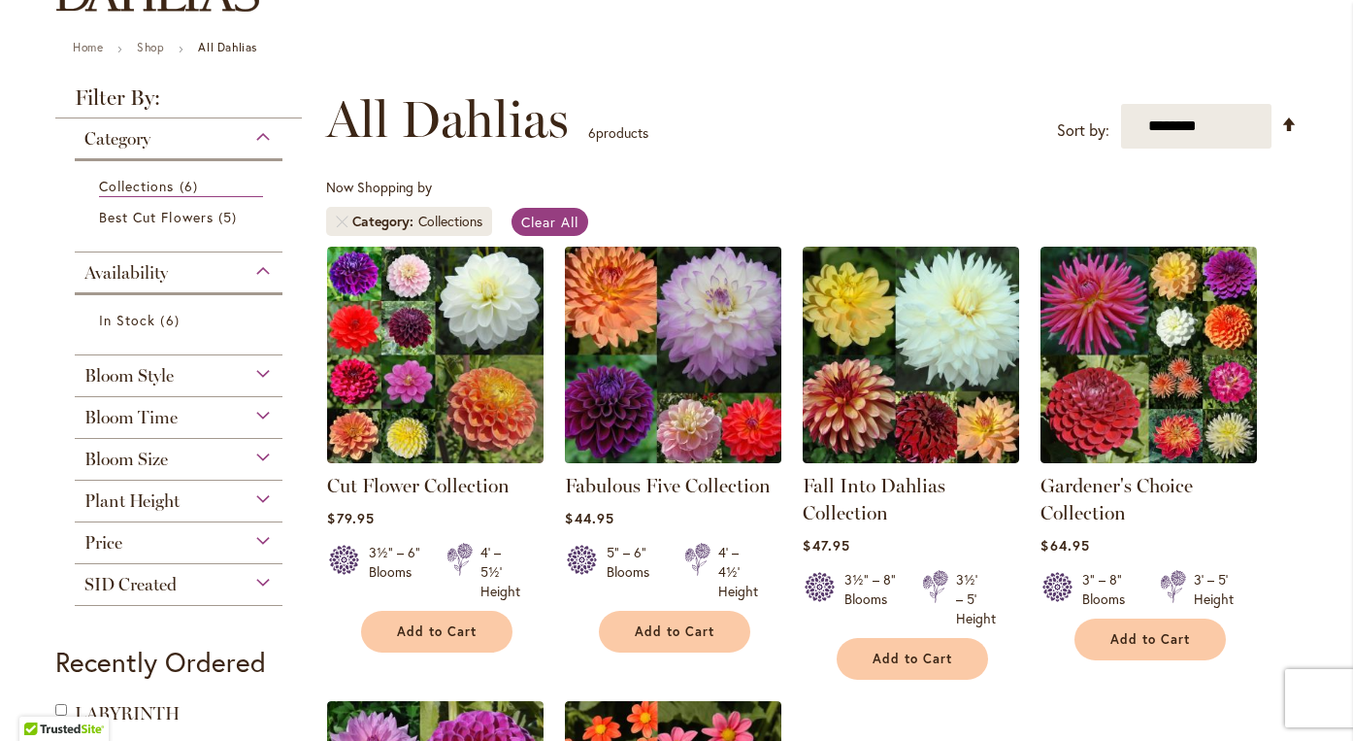
scroll to position [201, 0]
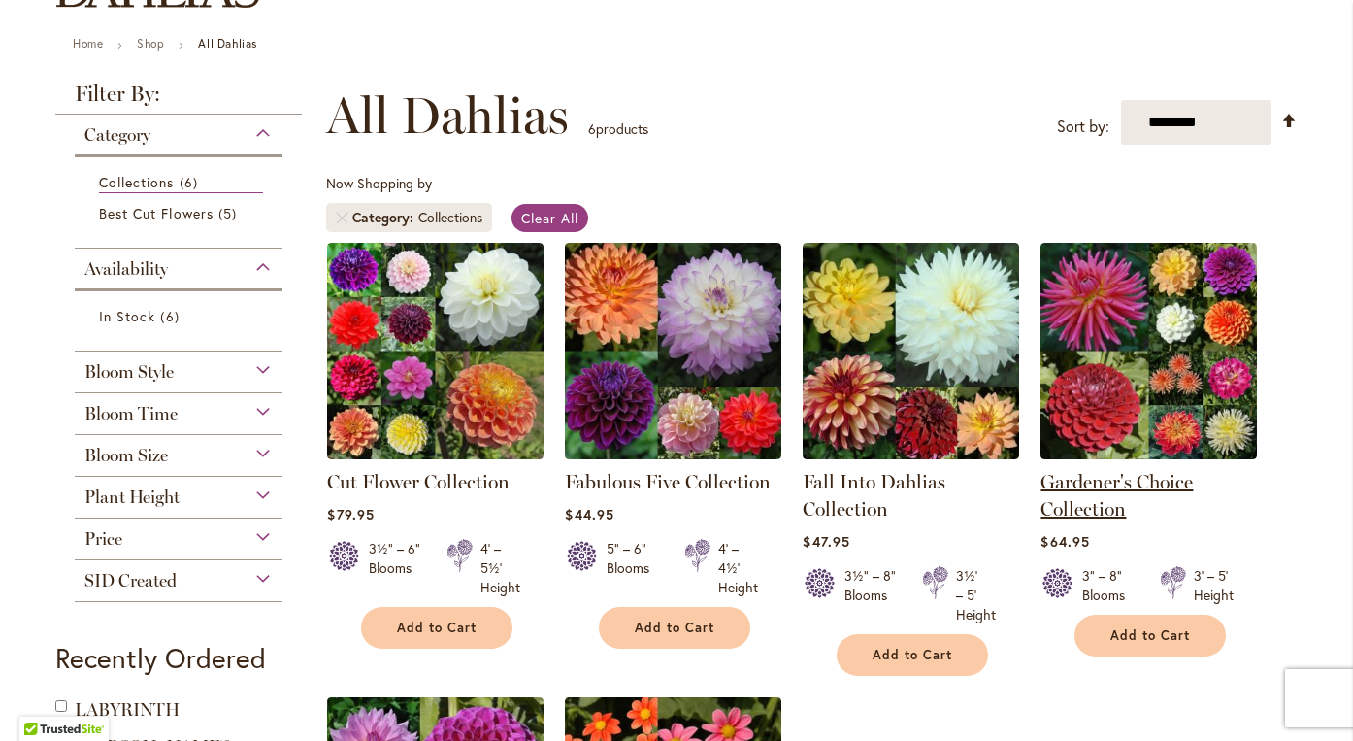
click at [1180, 484] on link "Gardener's Choice Collection" at bounding box center [1116, 495] width 152 height 50
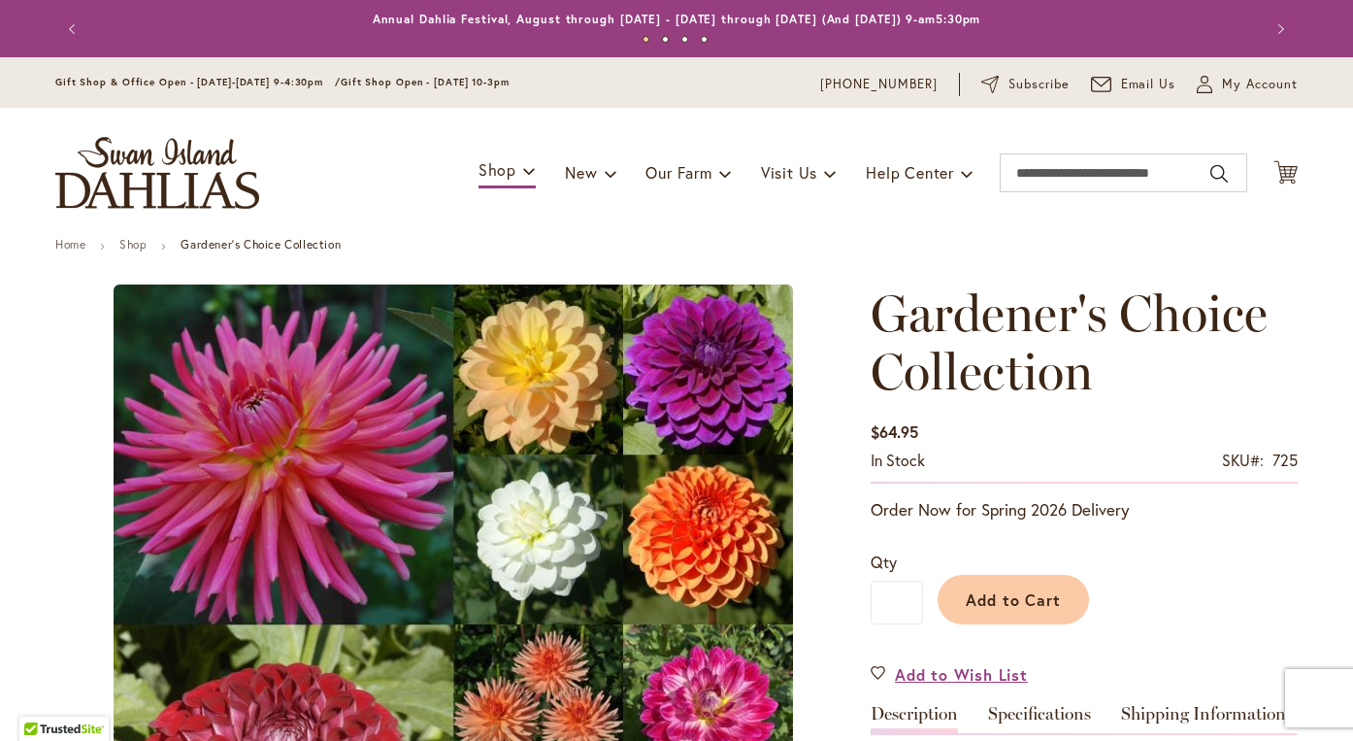
type input "*******"
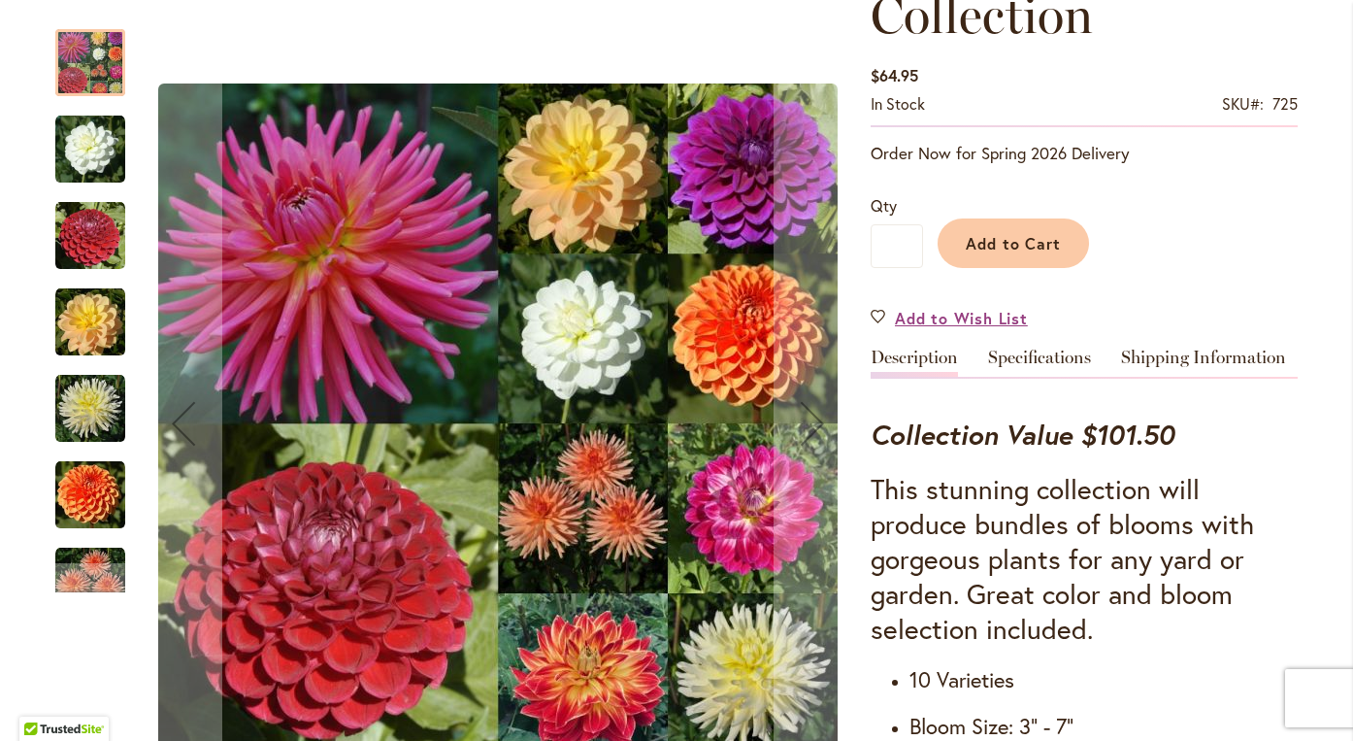
scroll to position [101, 0]
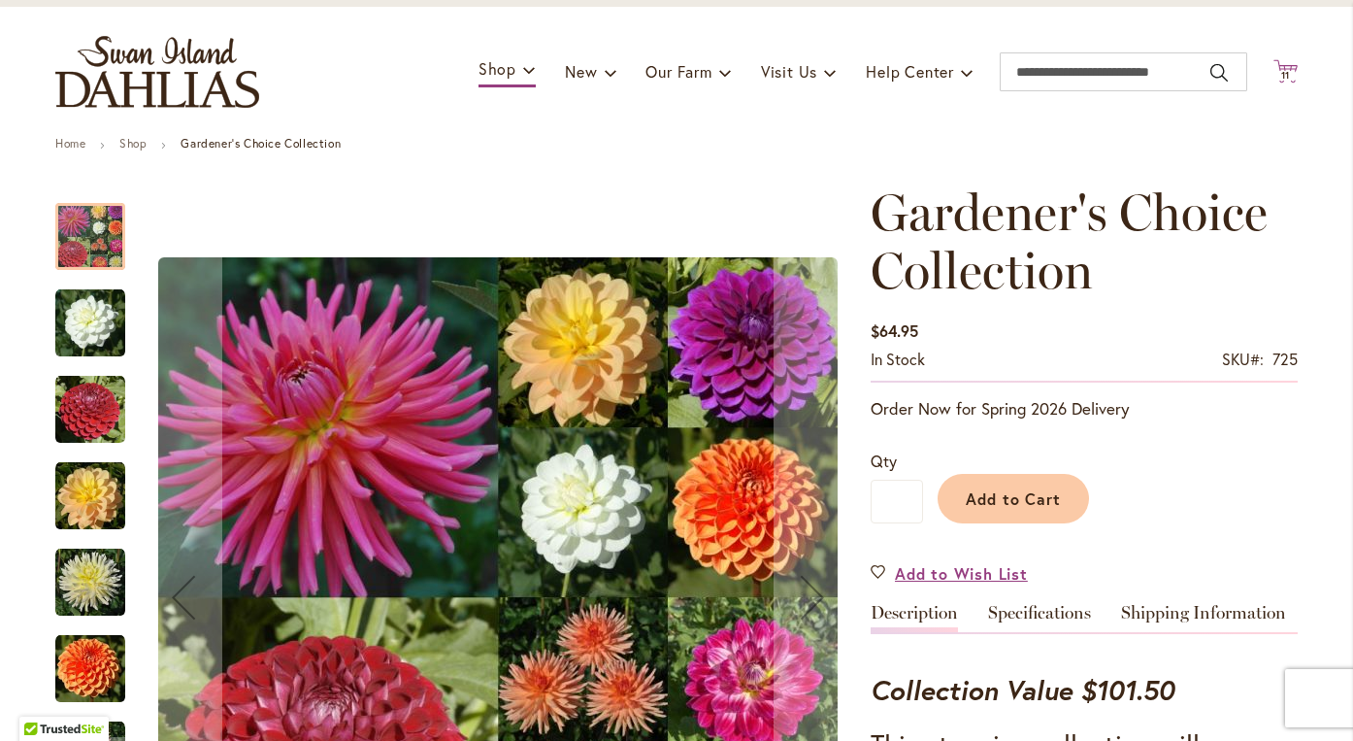
click at [1290, 70] on icon "Cart .cls-1 { fill: #231f20; }" at bounding box center [1285, 71] width 24 height 24
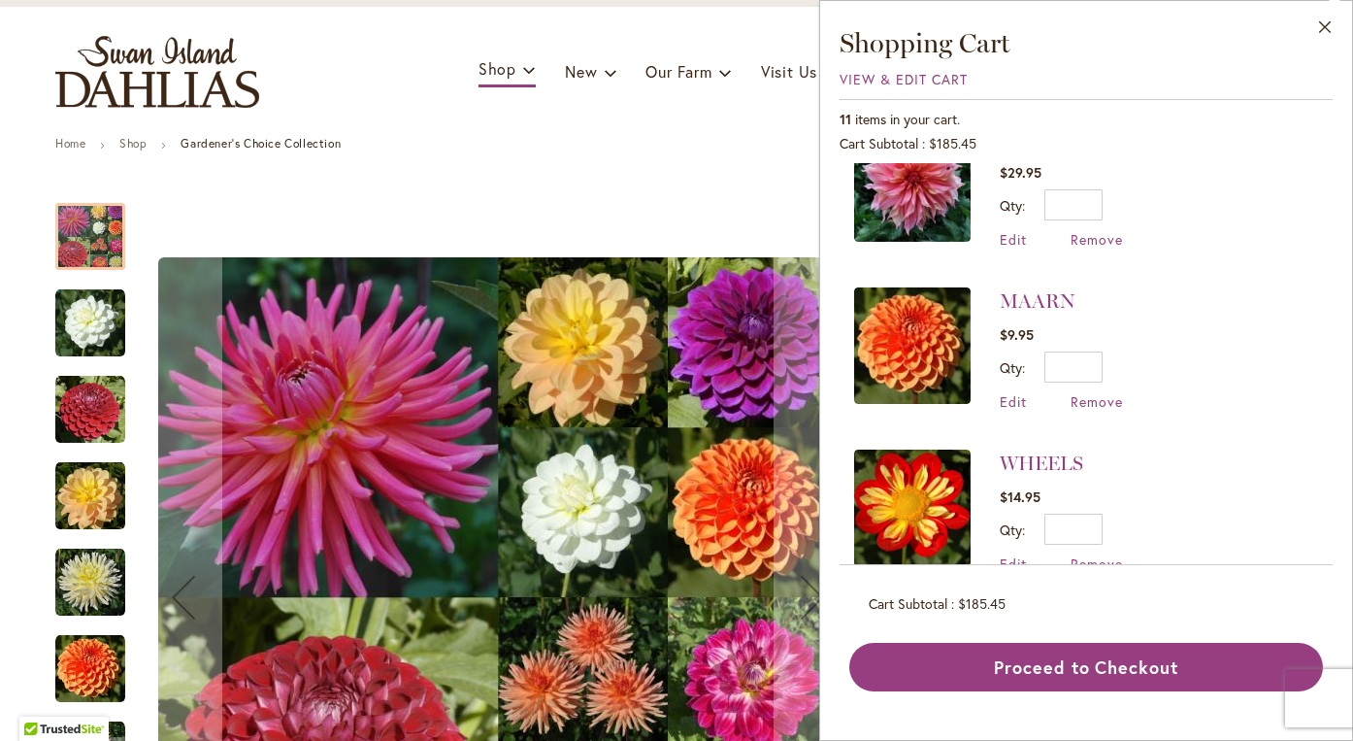
scroll to position [861, 0]
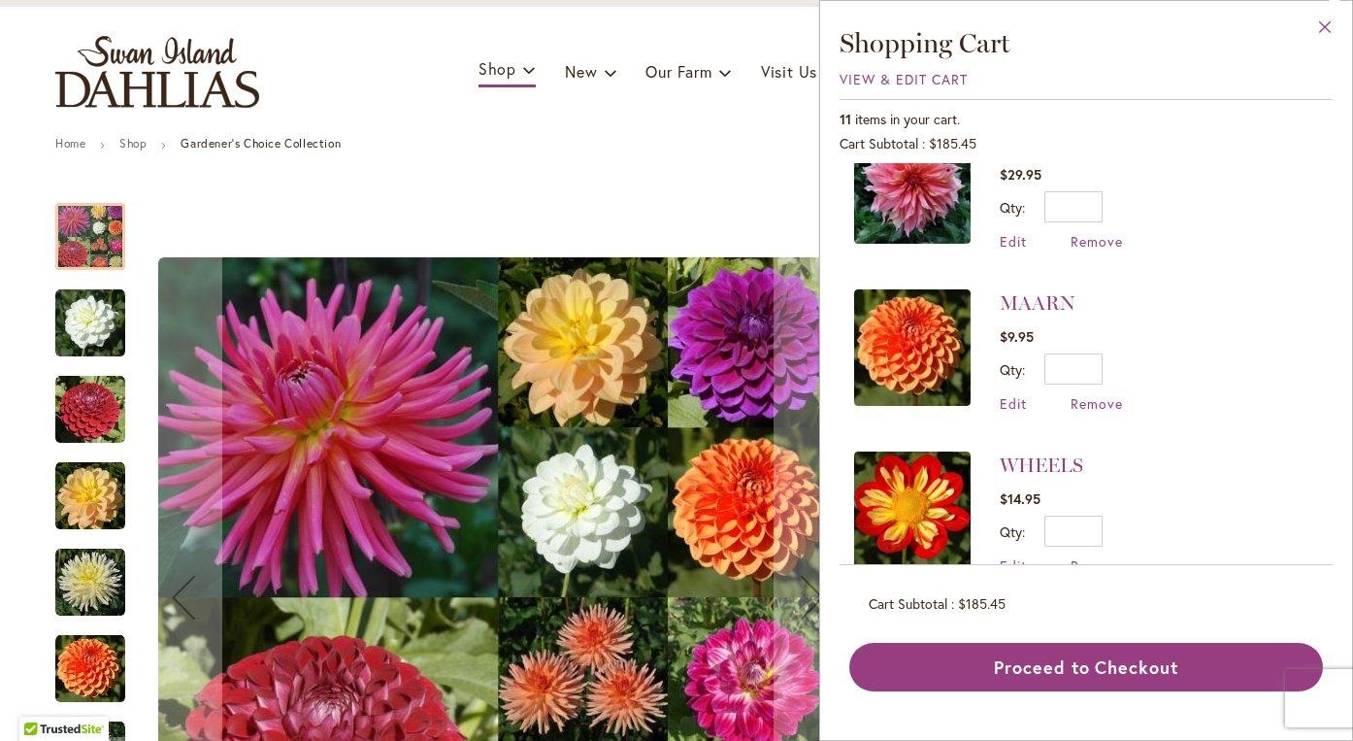
click at [1322, 21] on button "Close" at bounding box center [1325, 31] width 53 height 61
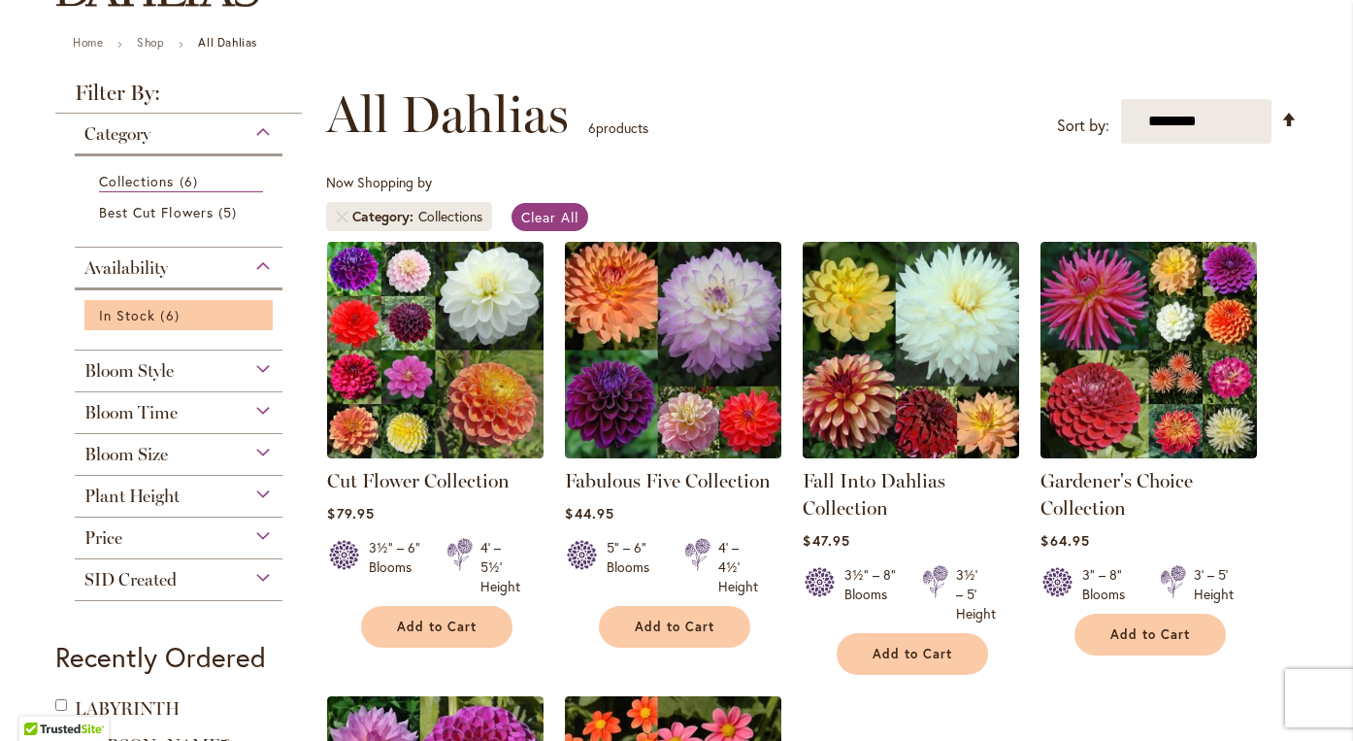
scroll to position [212, 0]
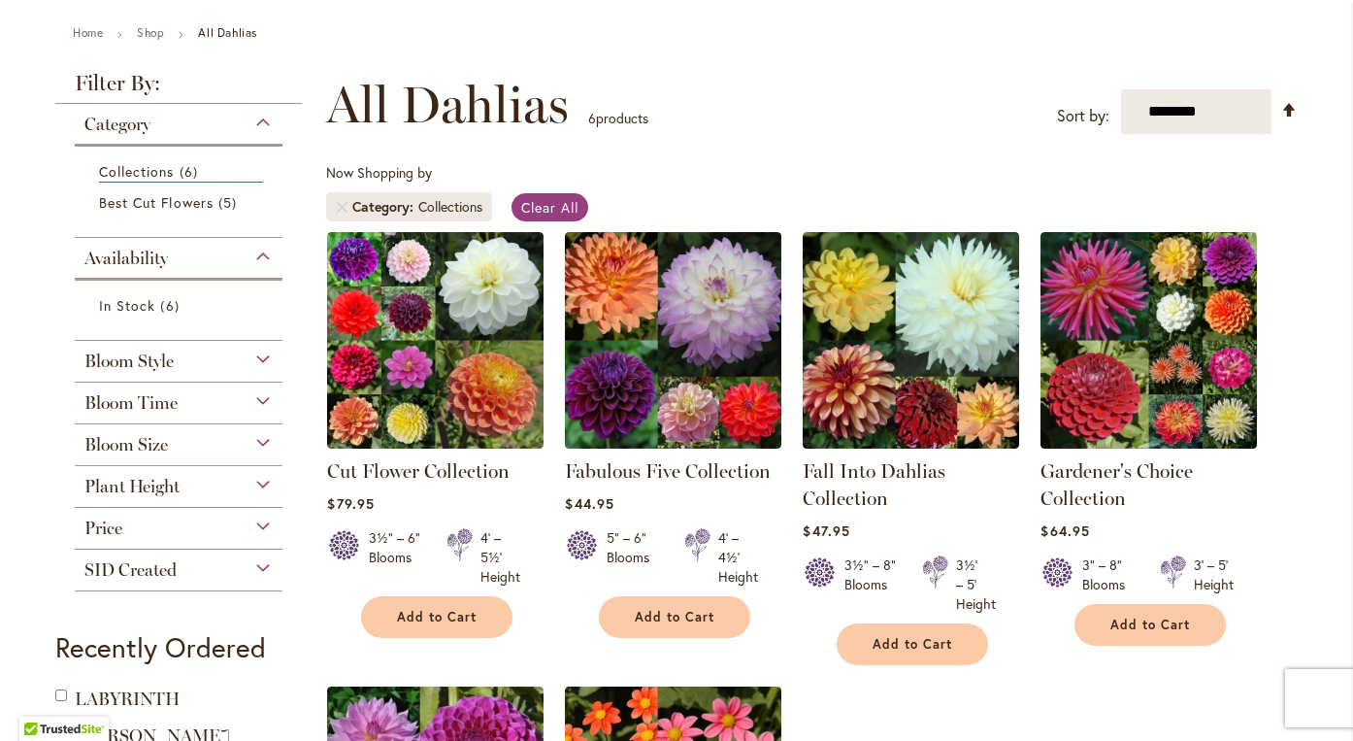
click at [267, 484] on div "Plant Height" at bounding box center [179, 481] width 208 height 31
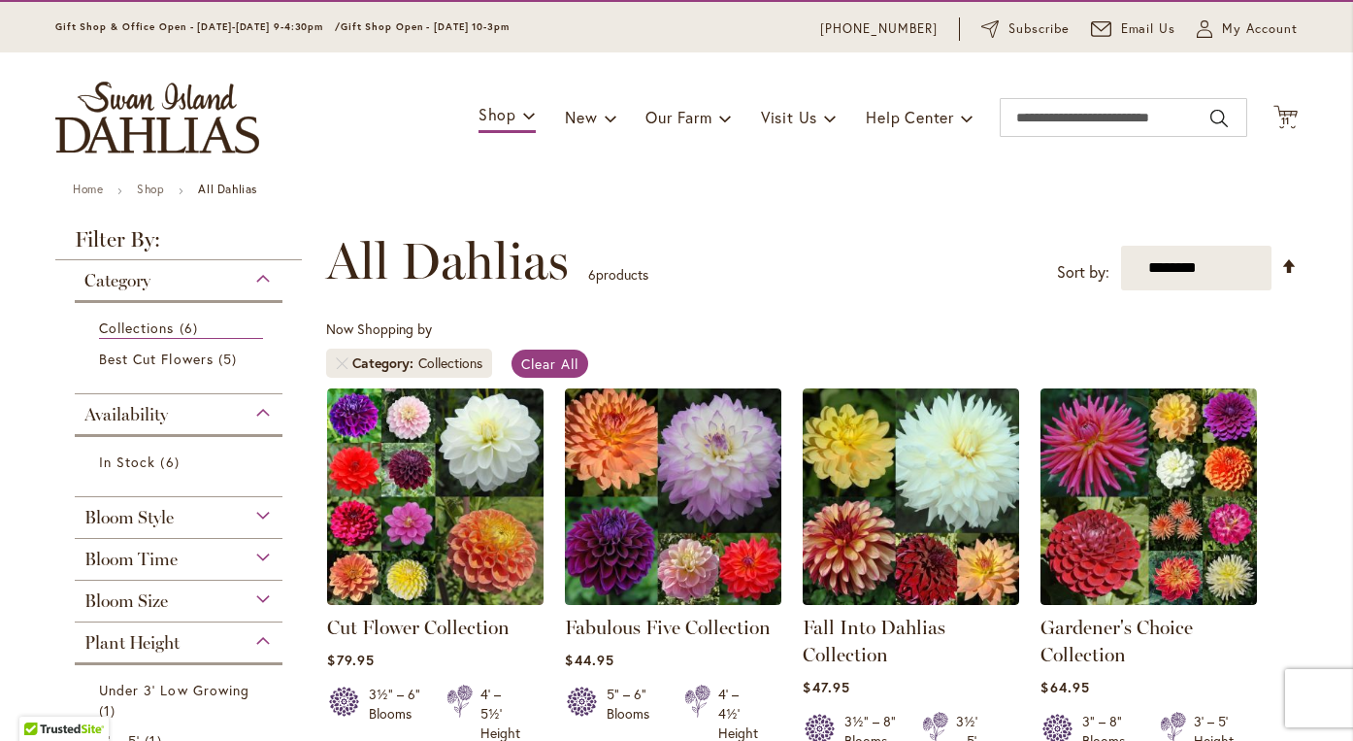
scroll to position [54, 0]
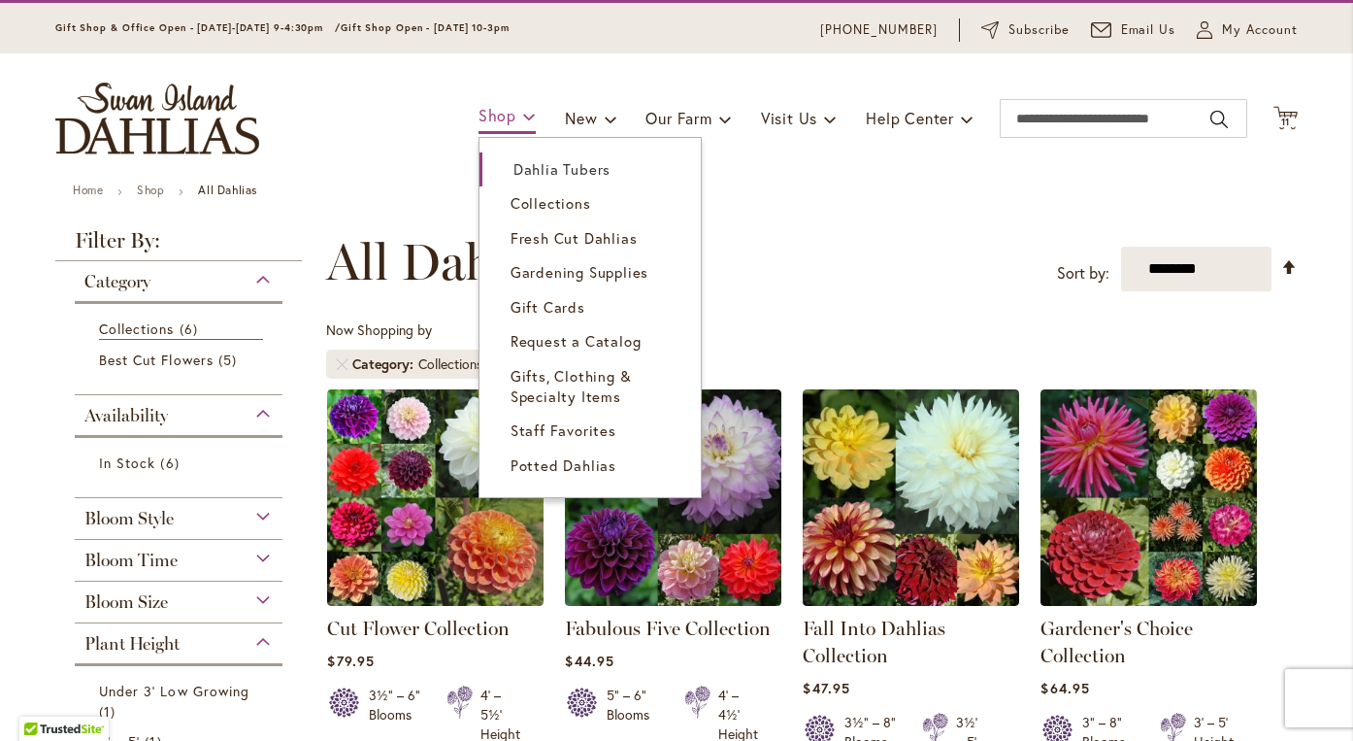
click at [498, 121] on span "Shop" at bounding box center [497, 115] width 38 height 20
click at [514, 170] on span "Dahlia Tubers" at bounding box center [561, 168] width 97 height 19
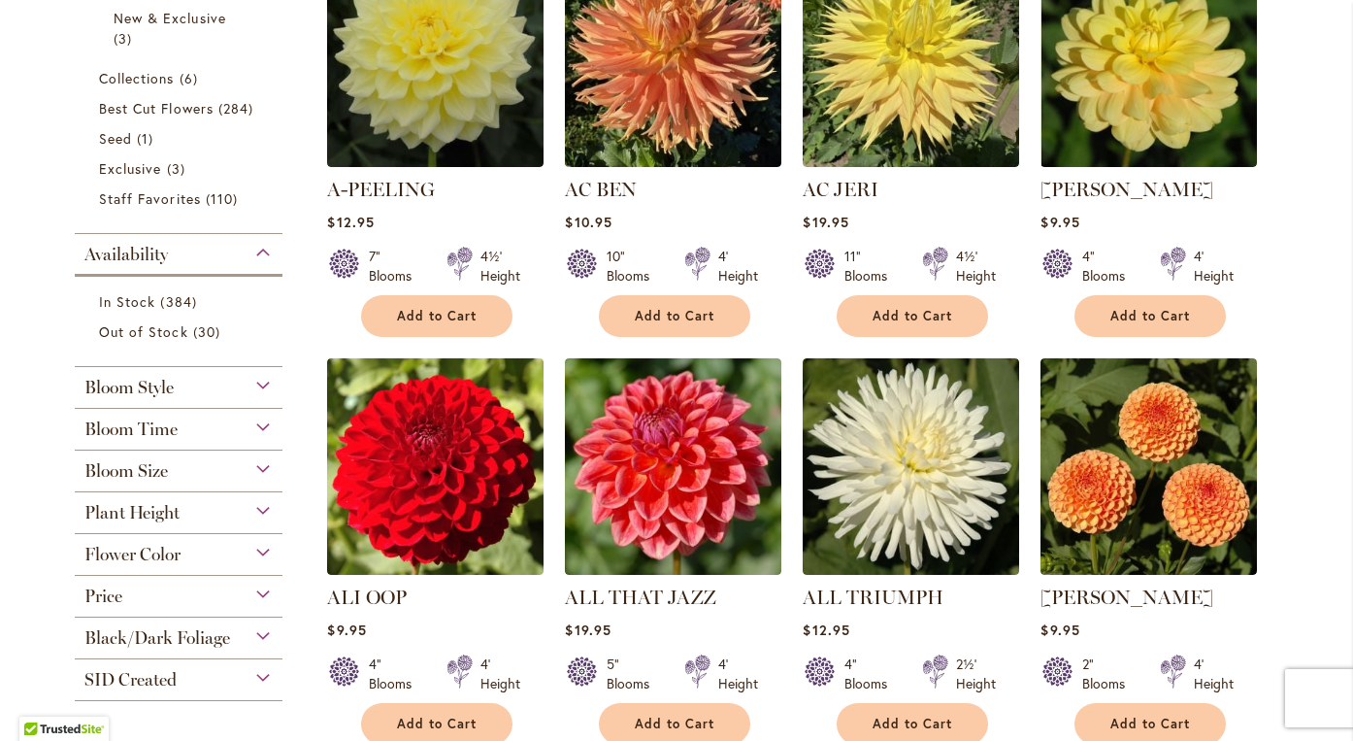
scroll to position [578, 0]
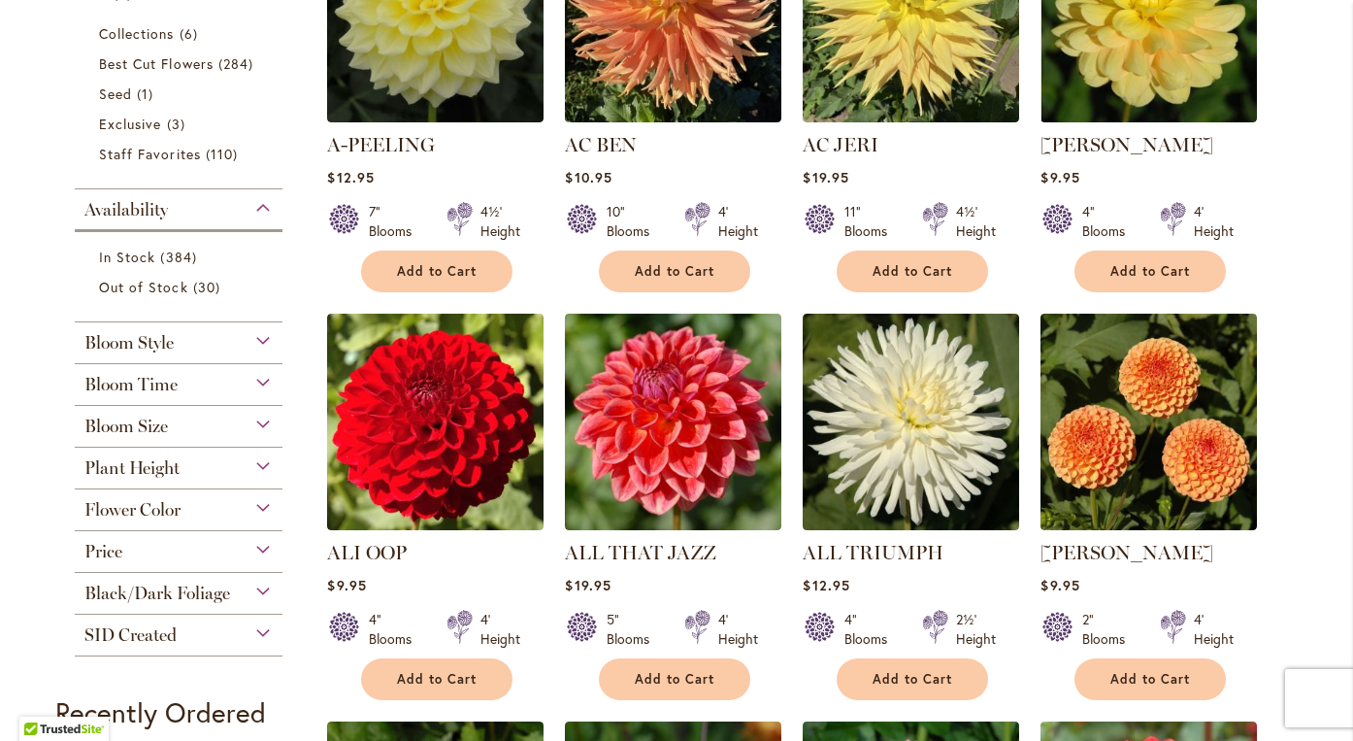
click at [259, 463] on div "Plant Height" at bounding box center [179, 462] width 208 height 31
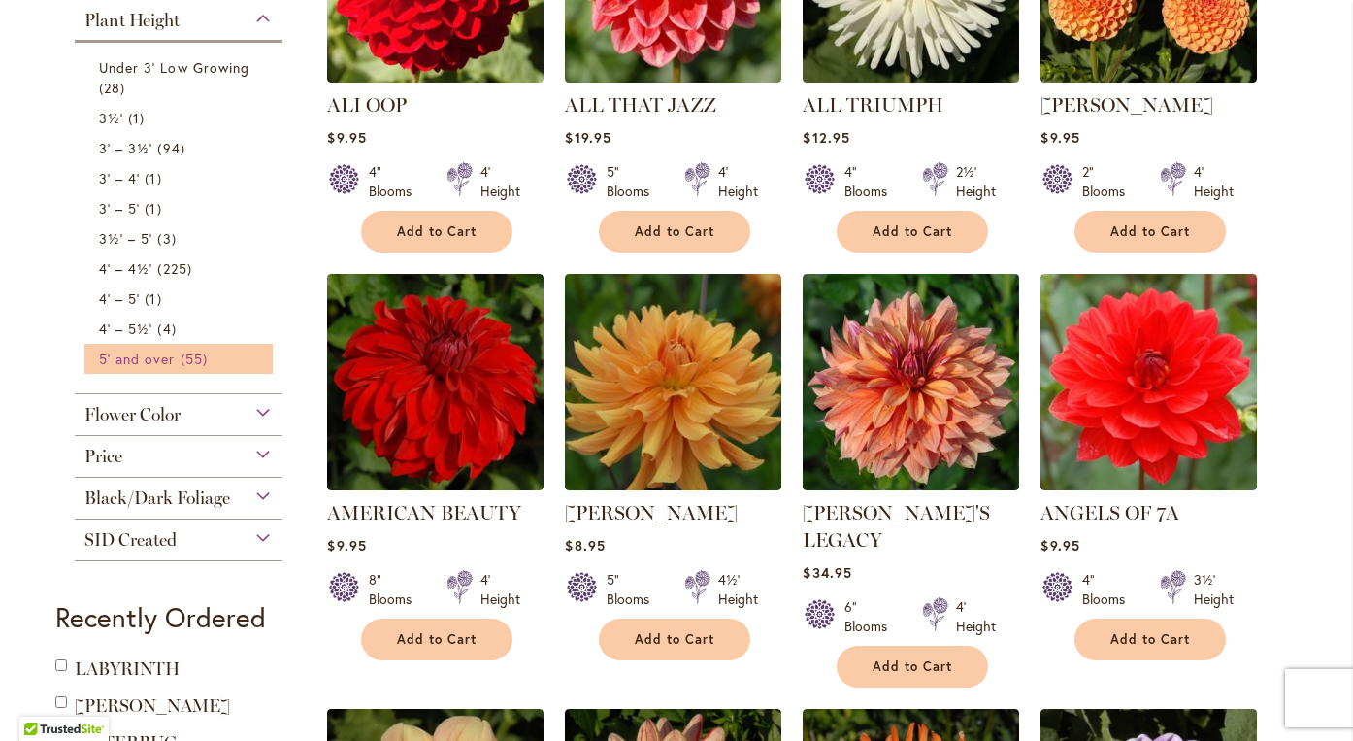
click at [198, 362] on span "55 items" at bounding box center [197, 358] width 32 height 20
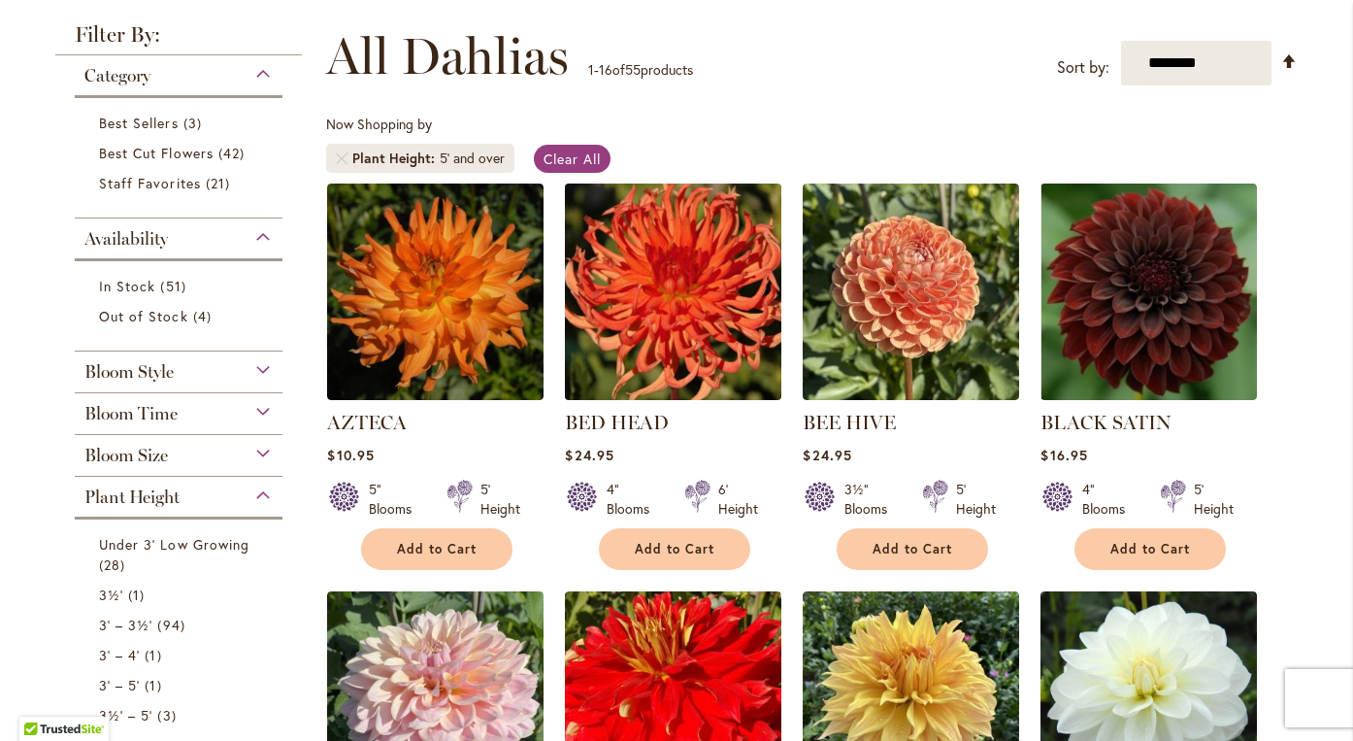
scroll to position [269, 0]
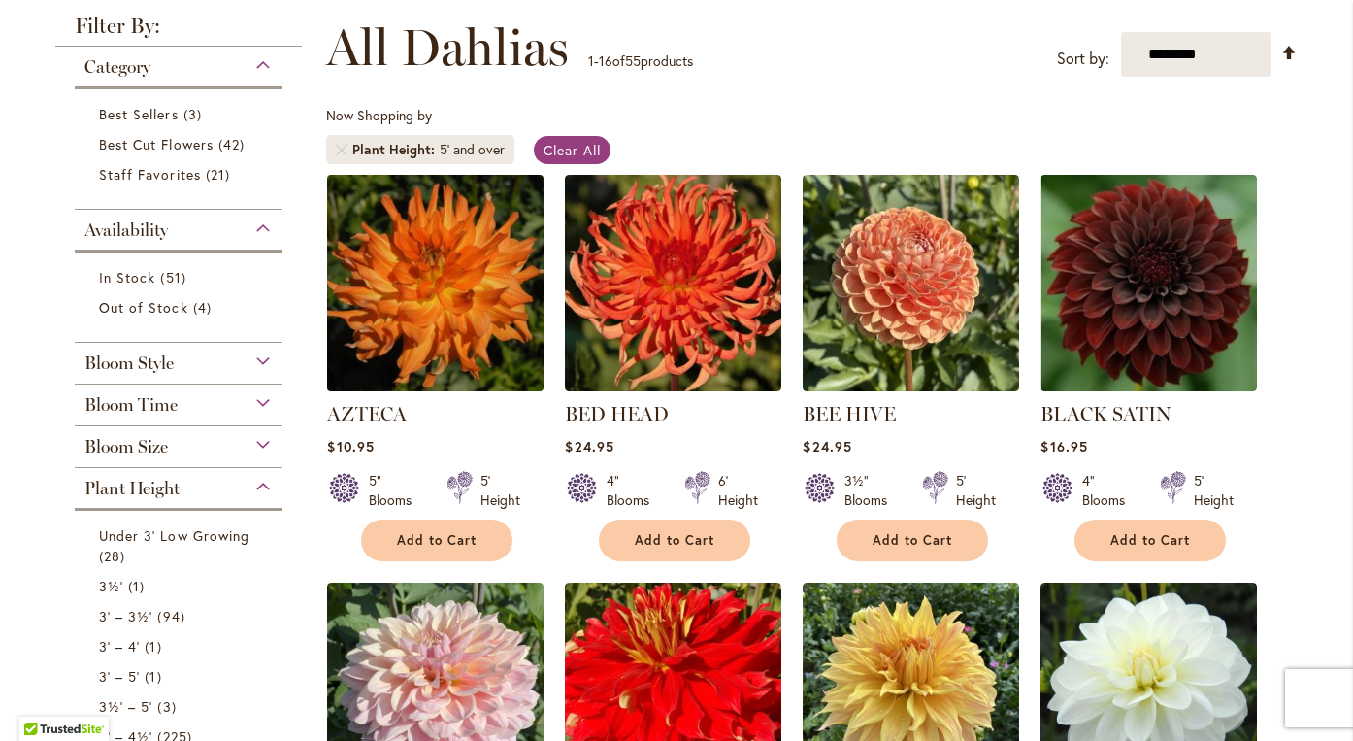
click at [456, 275] on img at bounding box center [435, 282] width 227 height 227
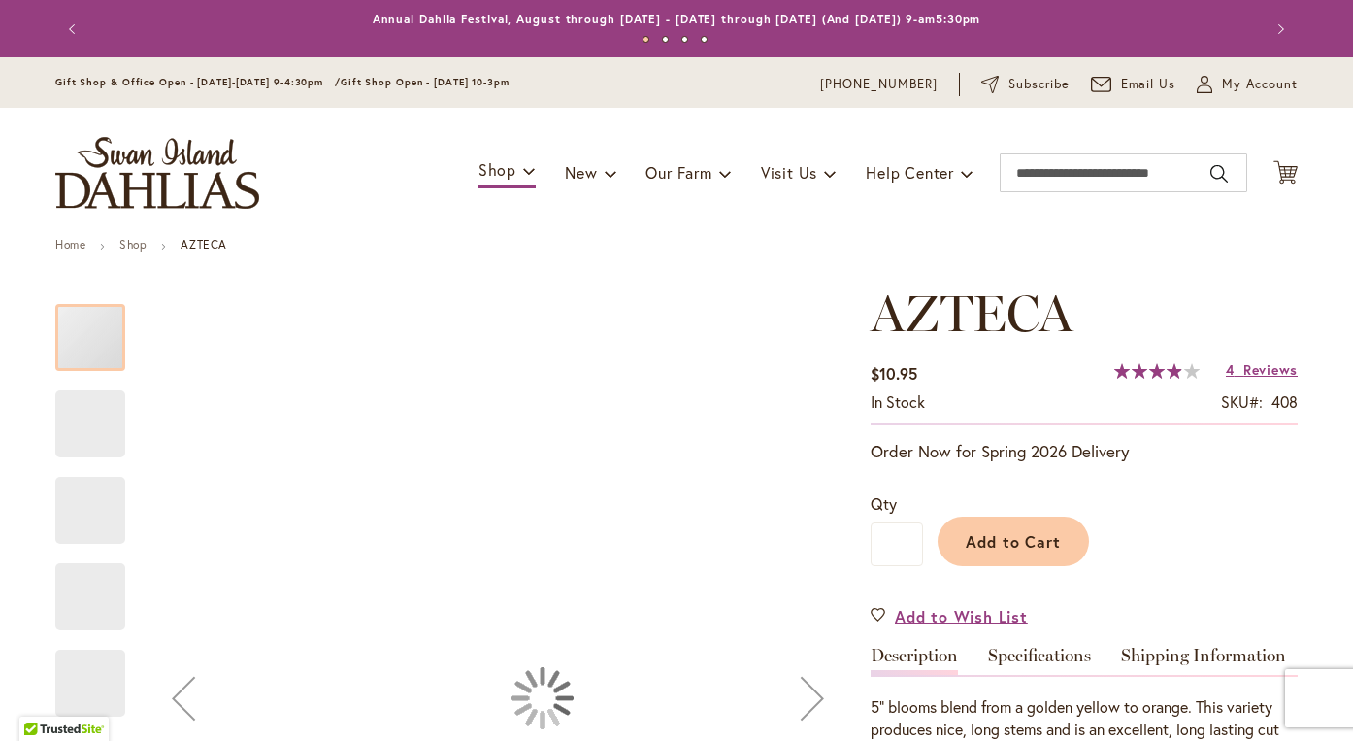
type input "*******"
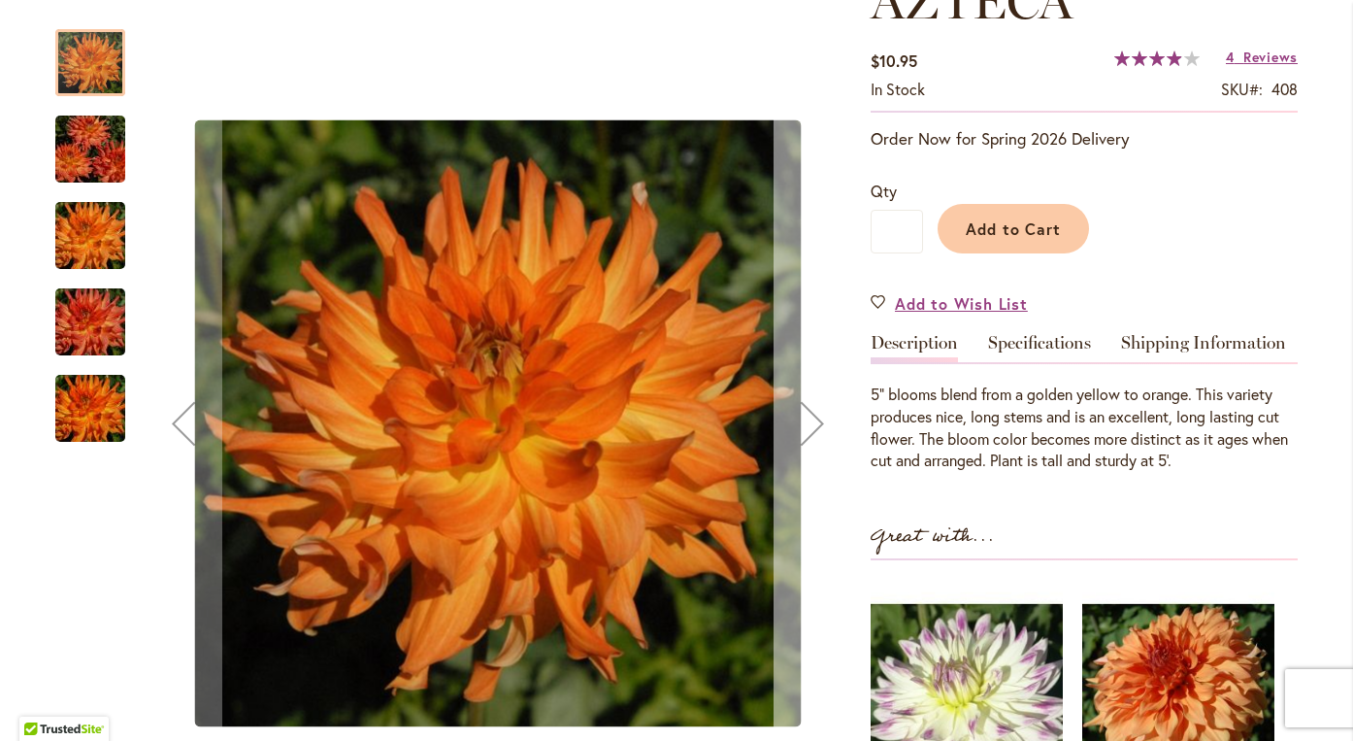
scroll to position [314, 0]
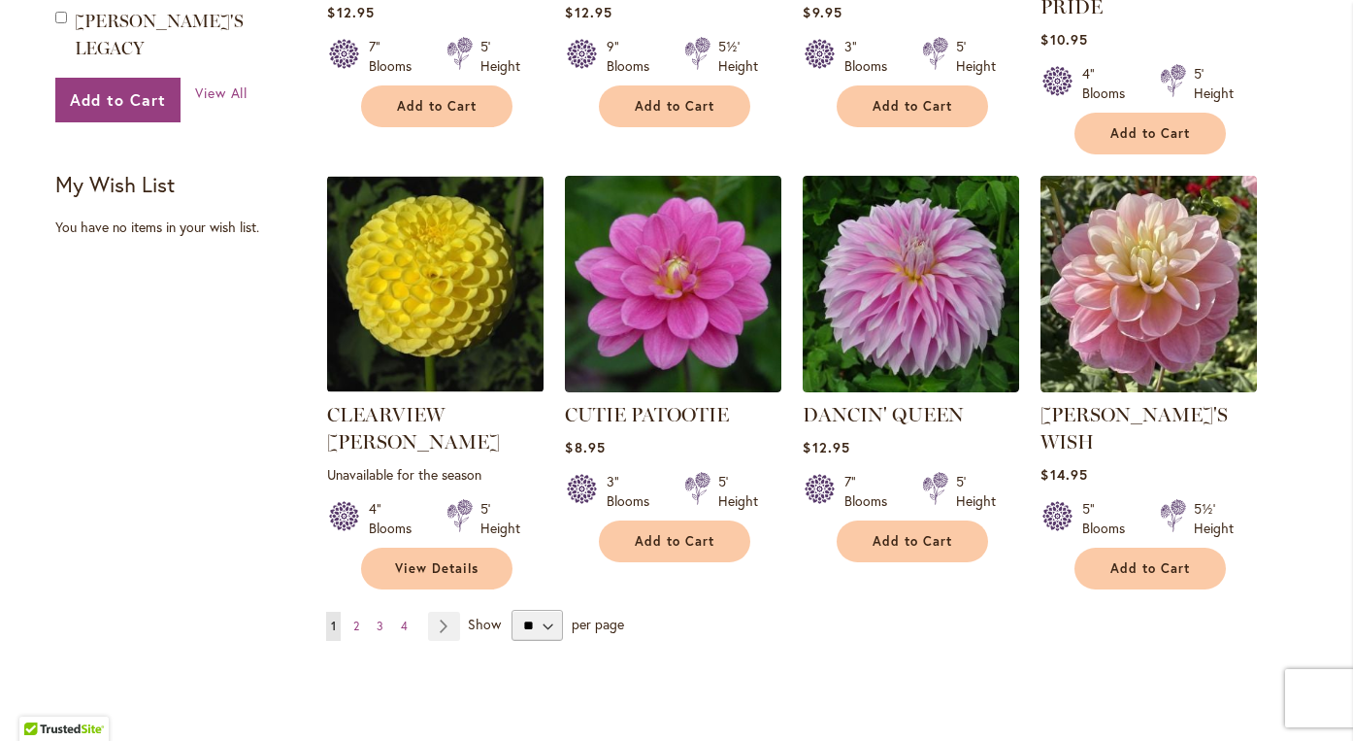
scroll to position [1522, 0]
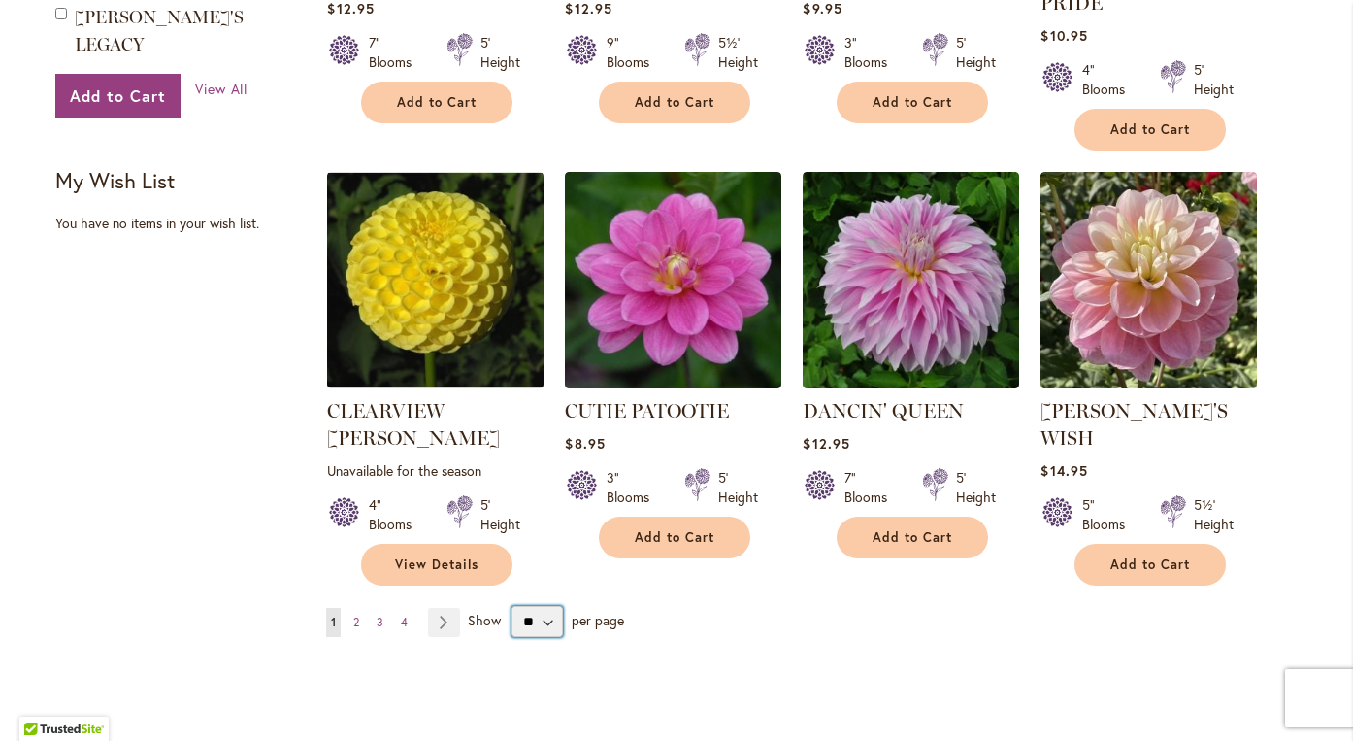
select select "**"
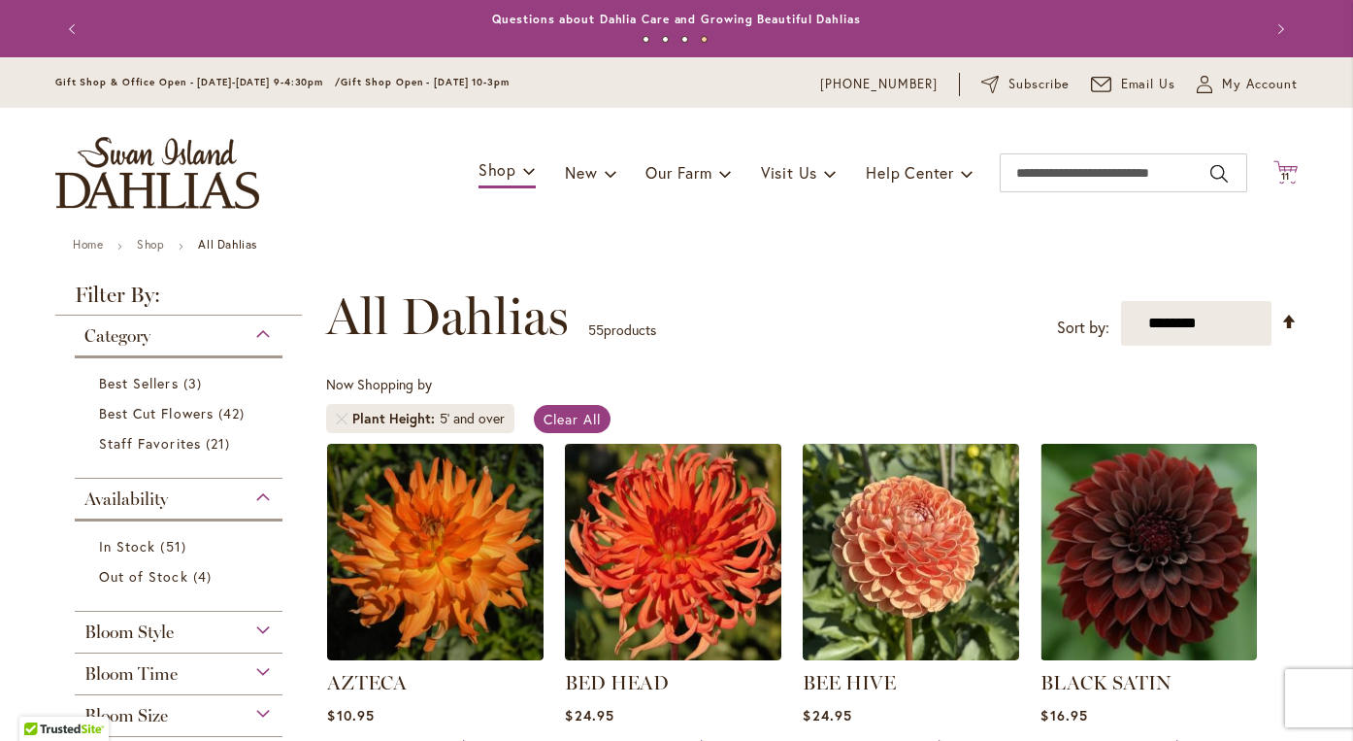
click at [1279, 167] on icon at bounding box center [1285, 171] width 24 height 23
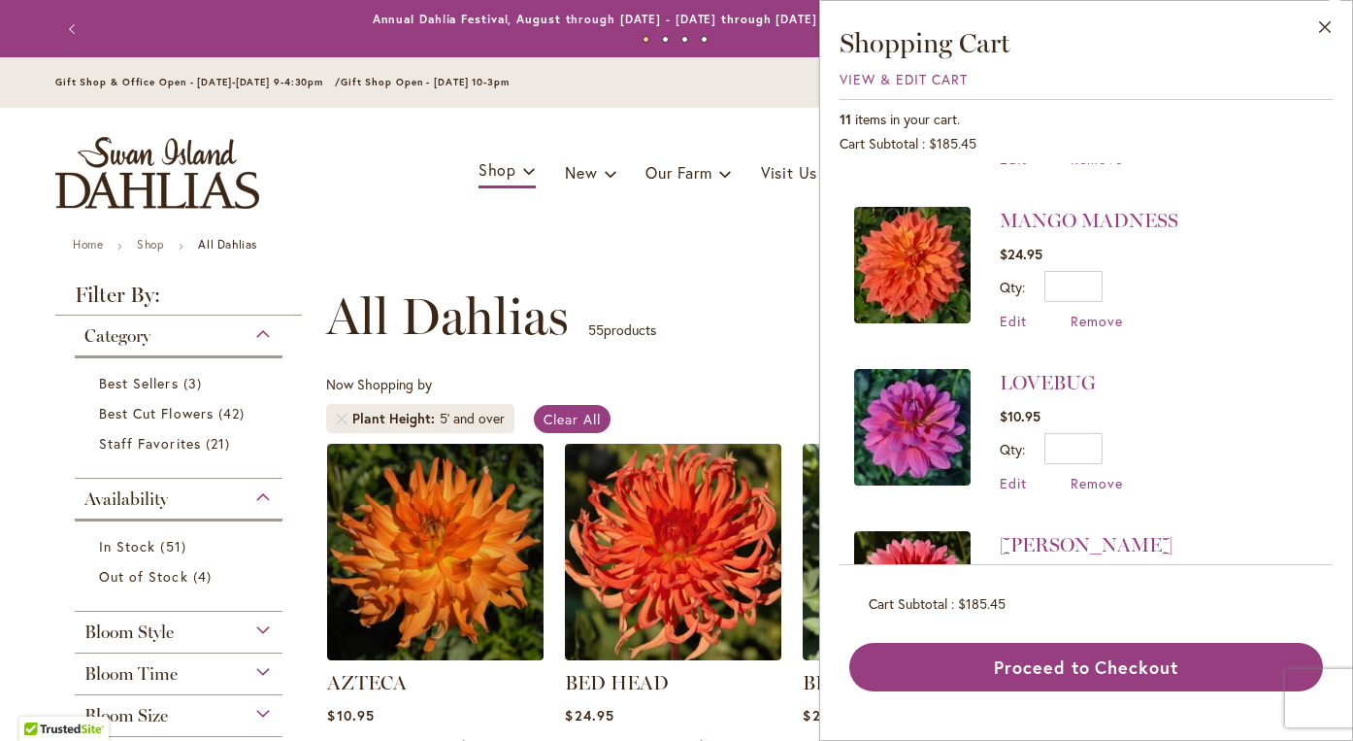
scroll to position [289, 0]
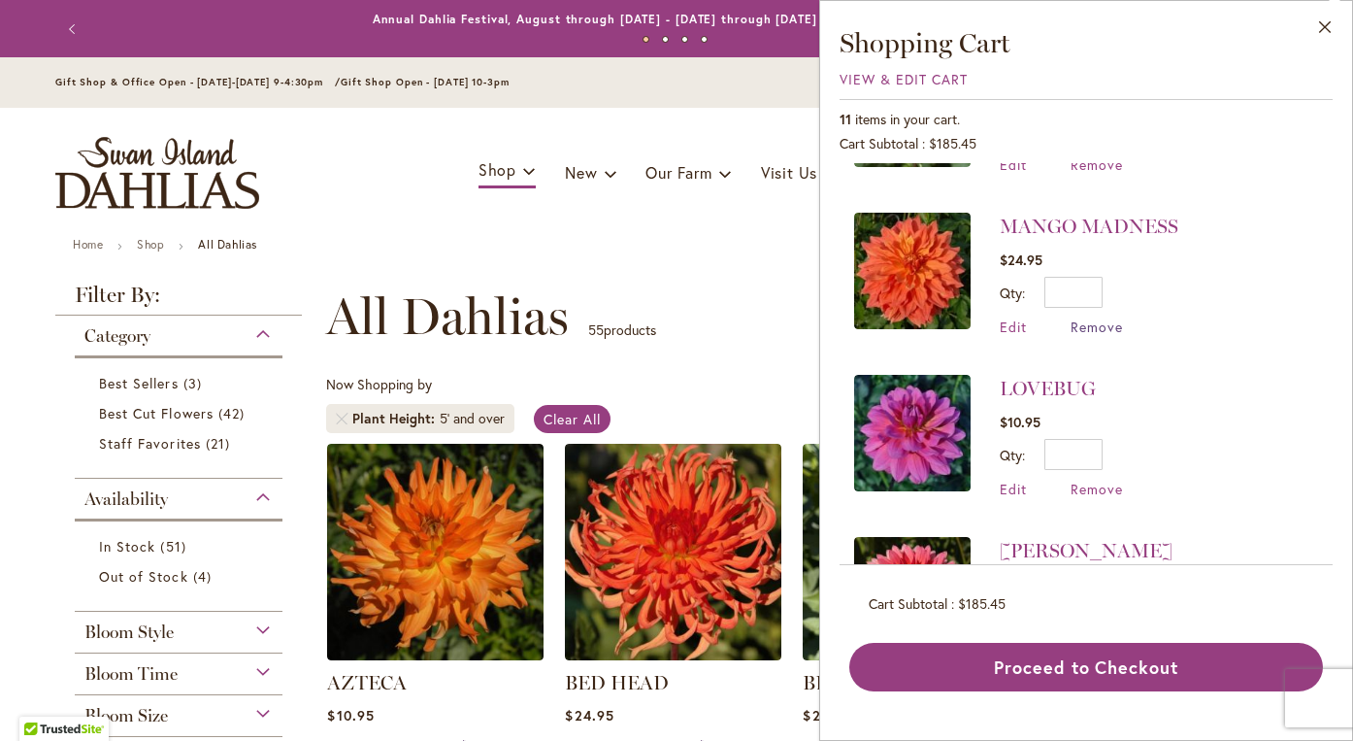
click at [1107, 321] on span "Remove" at bounding box center [1097, 326] width 52 height 18
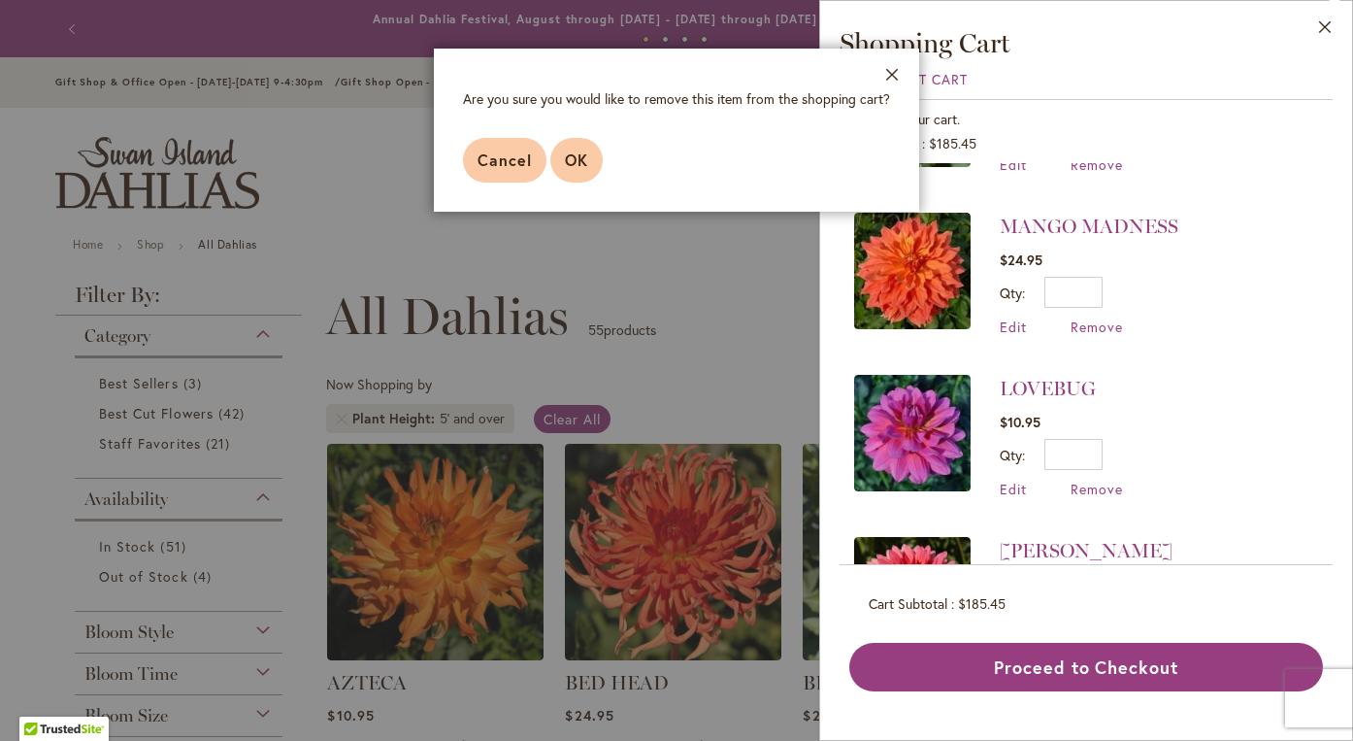
click at [573, 157] on span "OK" at bounding box center [576, 159] width 23 height 20
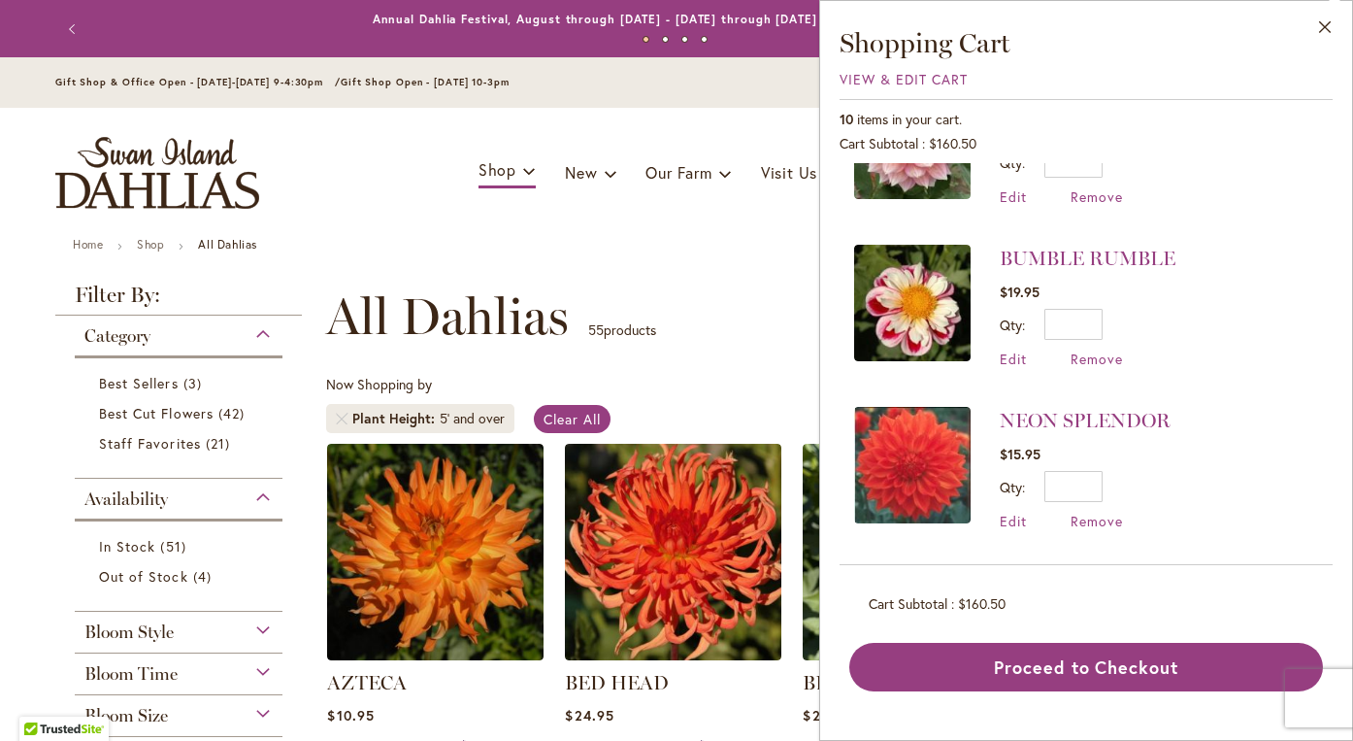
scroll to position [1230, 0]
click at [1092, 525] on span "Remove" at bounding box center [1097, 520] width 52 height 18
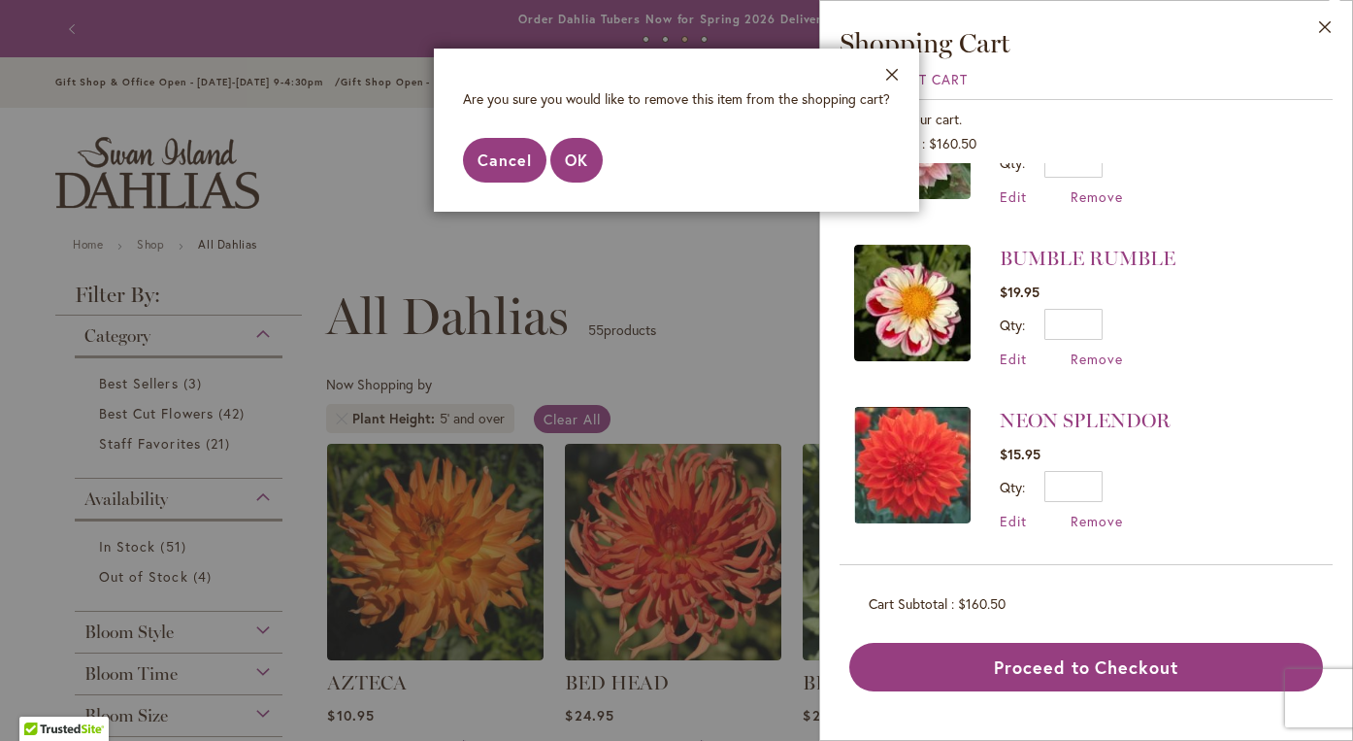
click at [498, 164] on span "Cancel" at bounding box center [505, 159] width 54 height 20
